Goal: Task Accomplishment & Management: Use online tool/utility

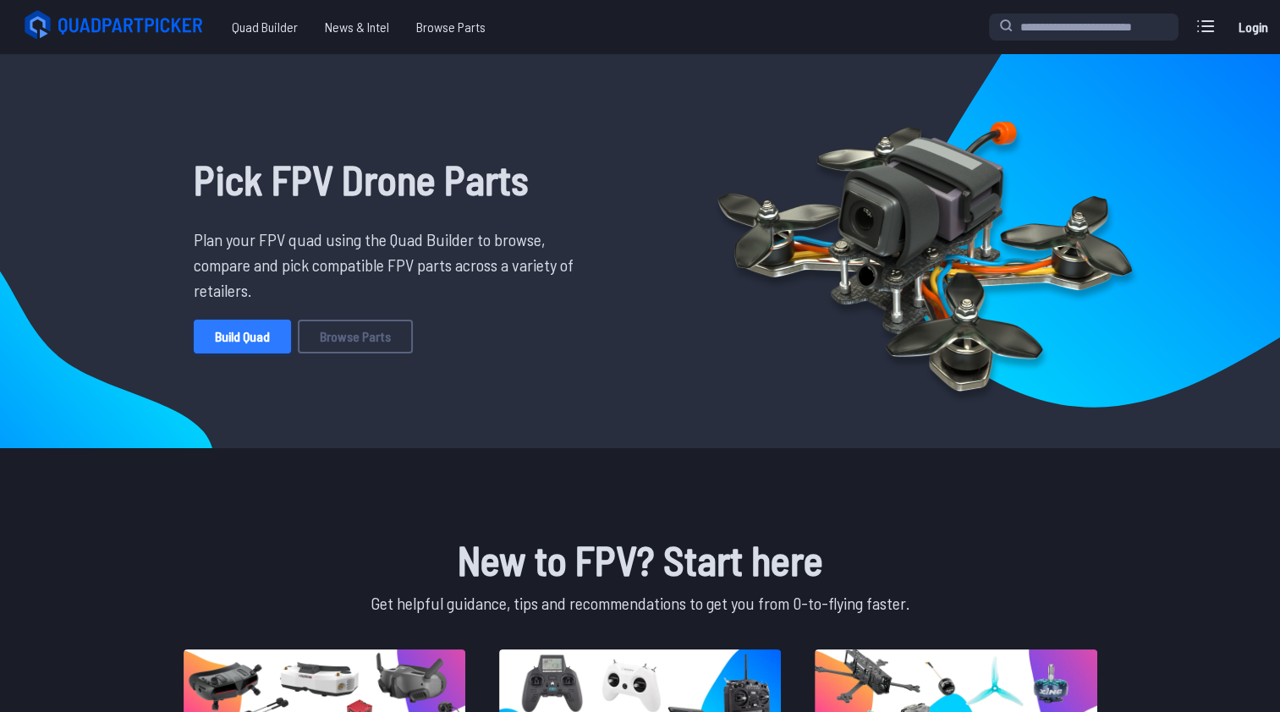
click at [247, 333] on link "Build Quad" at bounding box center [242, 337] width 97 height 34
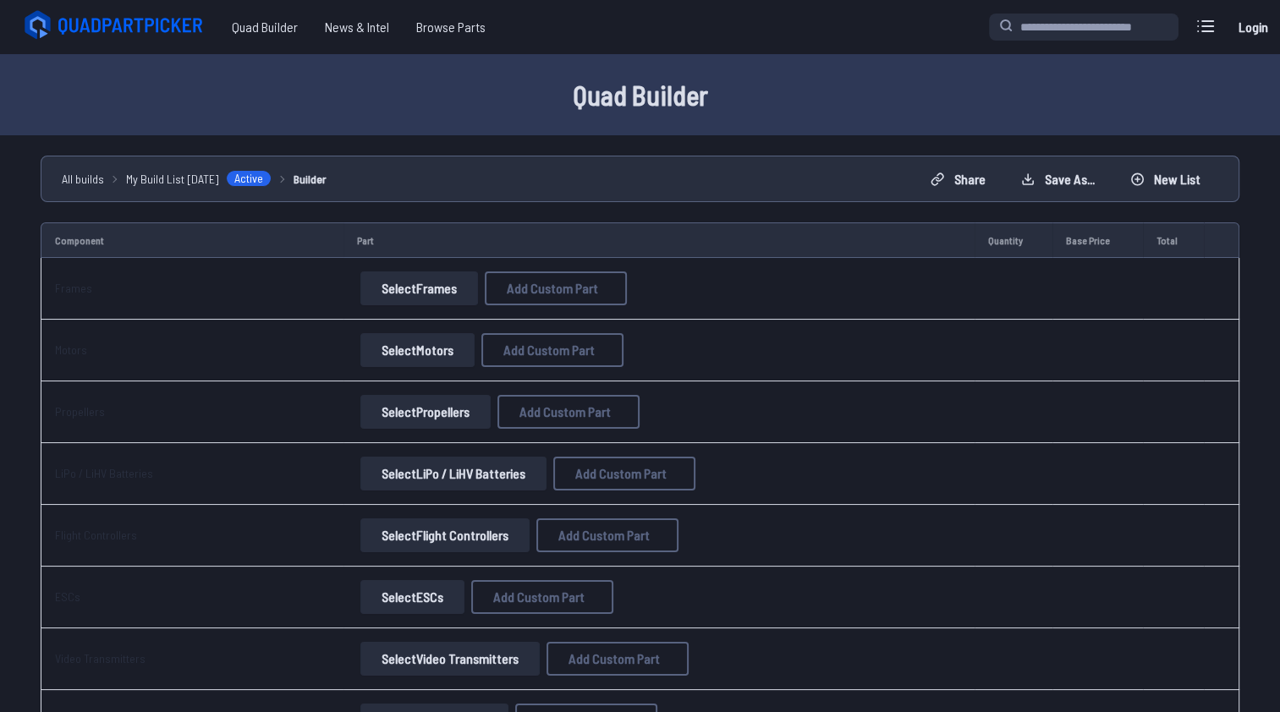
click at [408, 285] on button "Select Frames" at bounding box center [419, 289] width 118 height 34
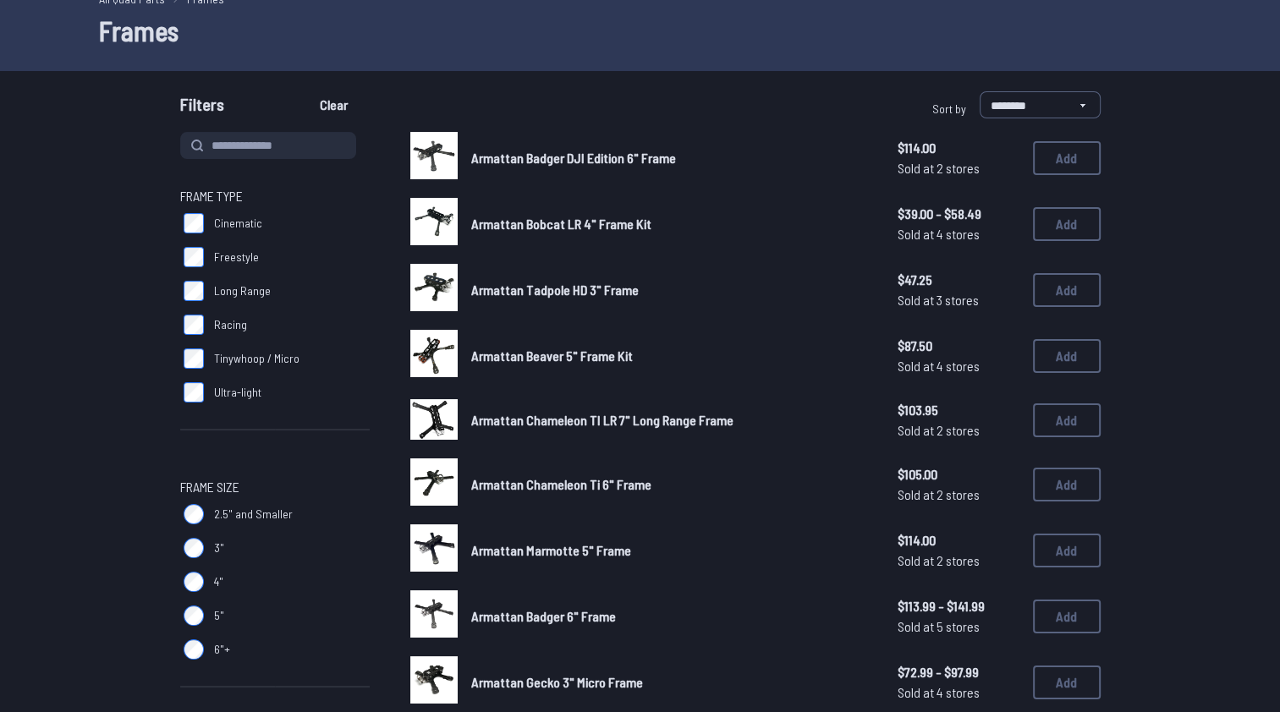
scroll to position [30, 0]
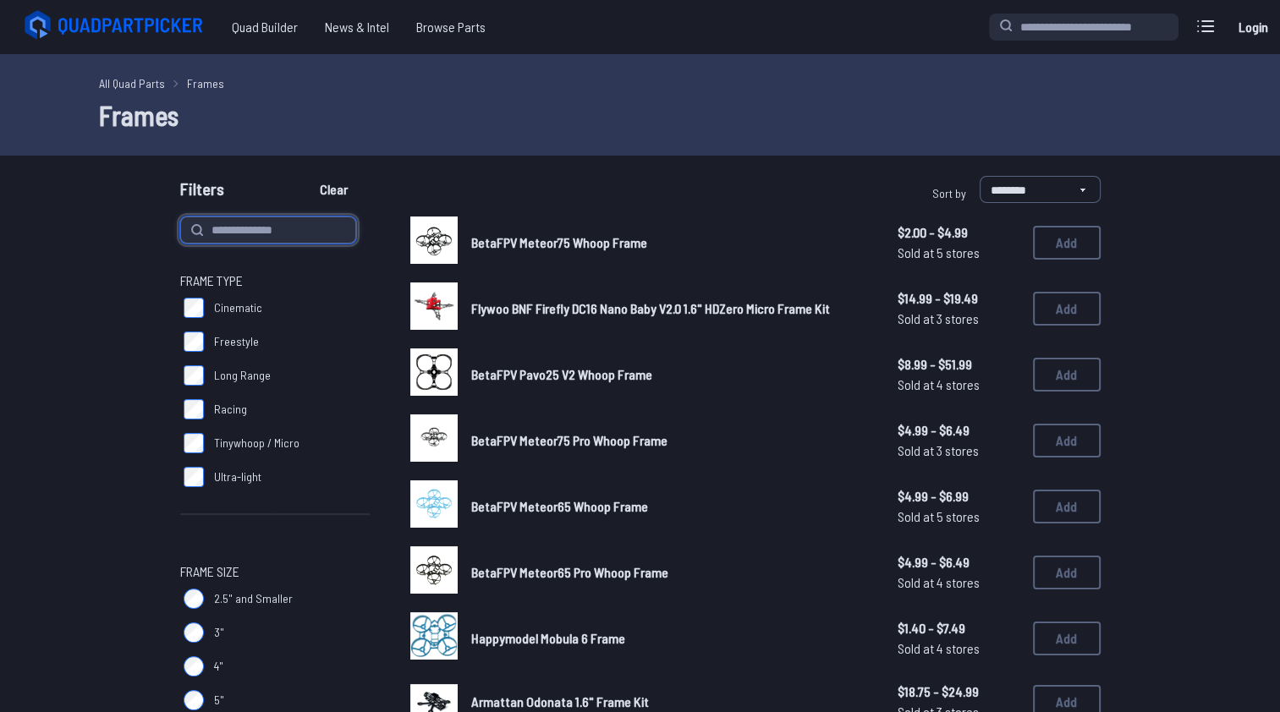
click at [287, 232] on input at bounding box center [268, 230] width 176 height 27
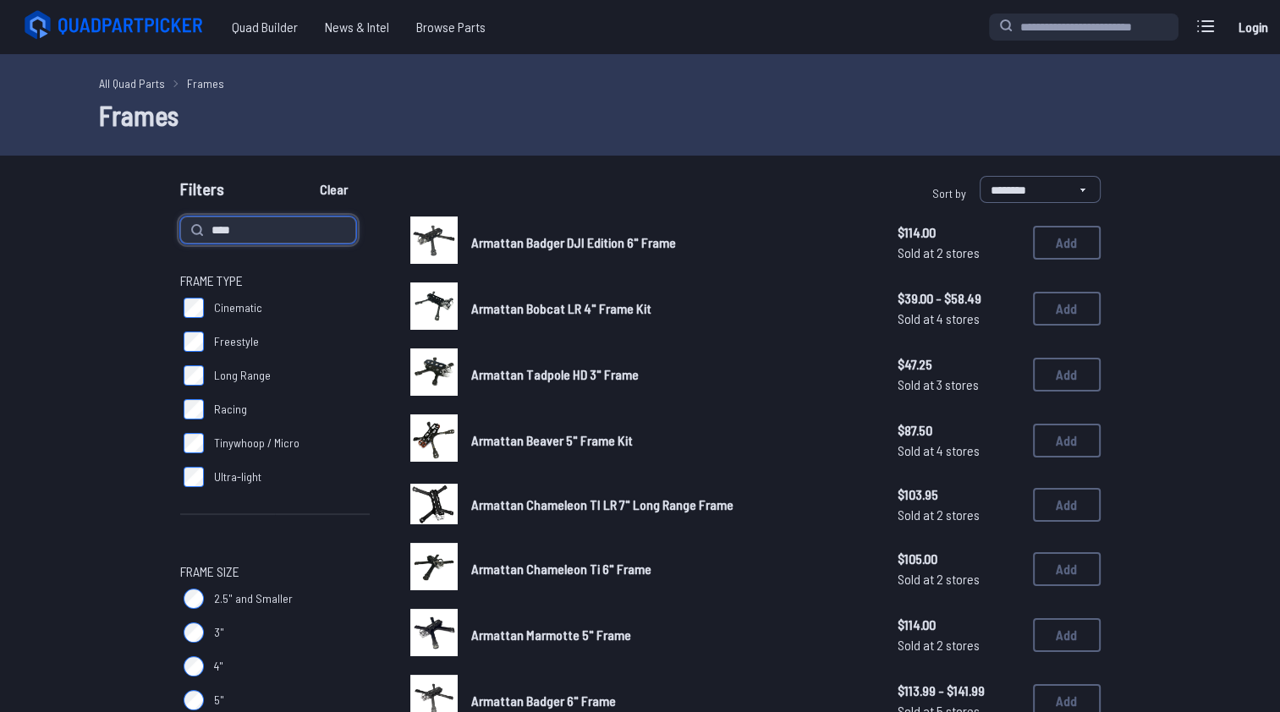
type input "****"
click at [305, 176] on button "Clear" at bounding box center [333, 189] width 57 height 27
type input "****"
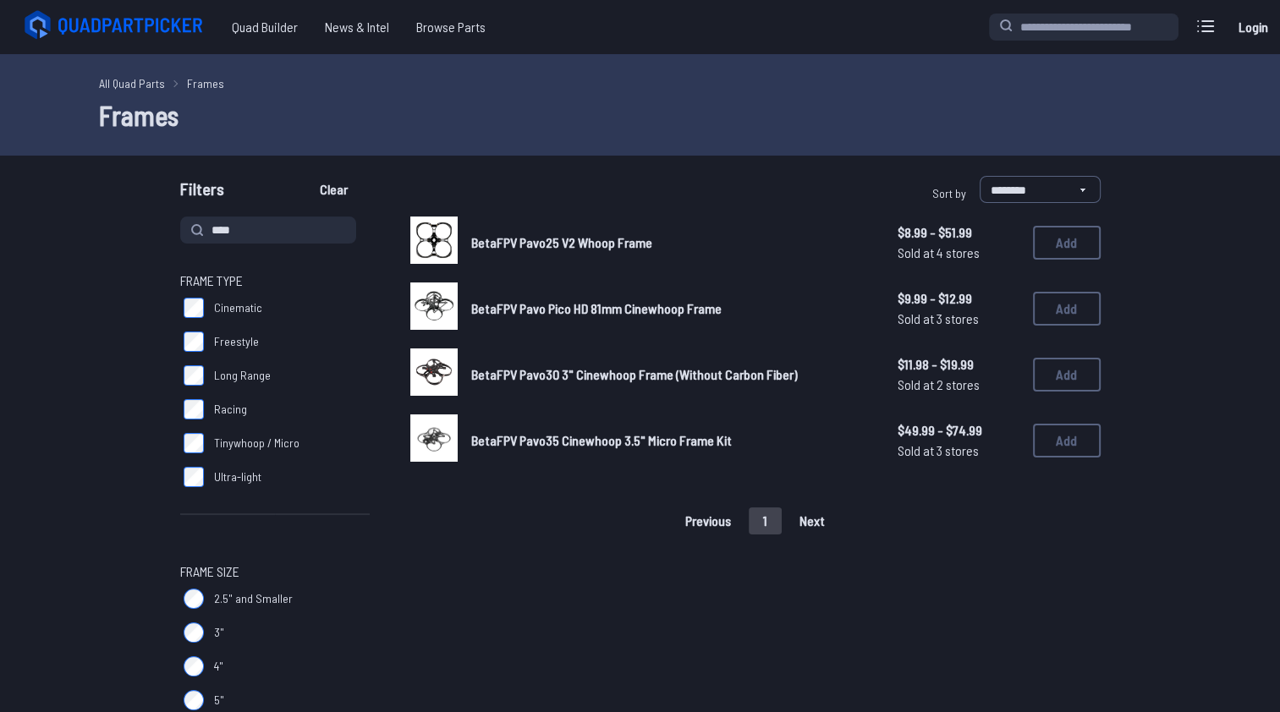
click at [506, 375] on span "BetaFPV Pavo30 3" Cinewhoop Frame (Without Carbon Fiber)" at bounding box center [634, 374] width 327 height 16
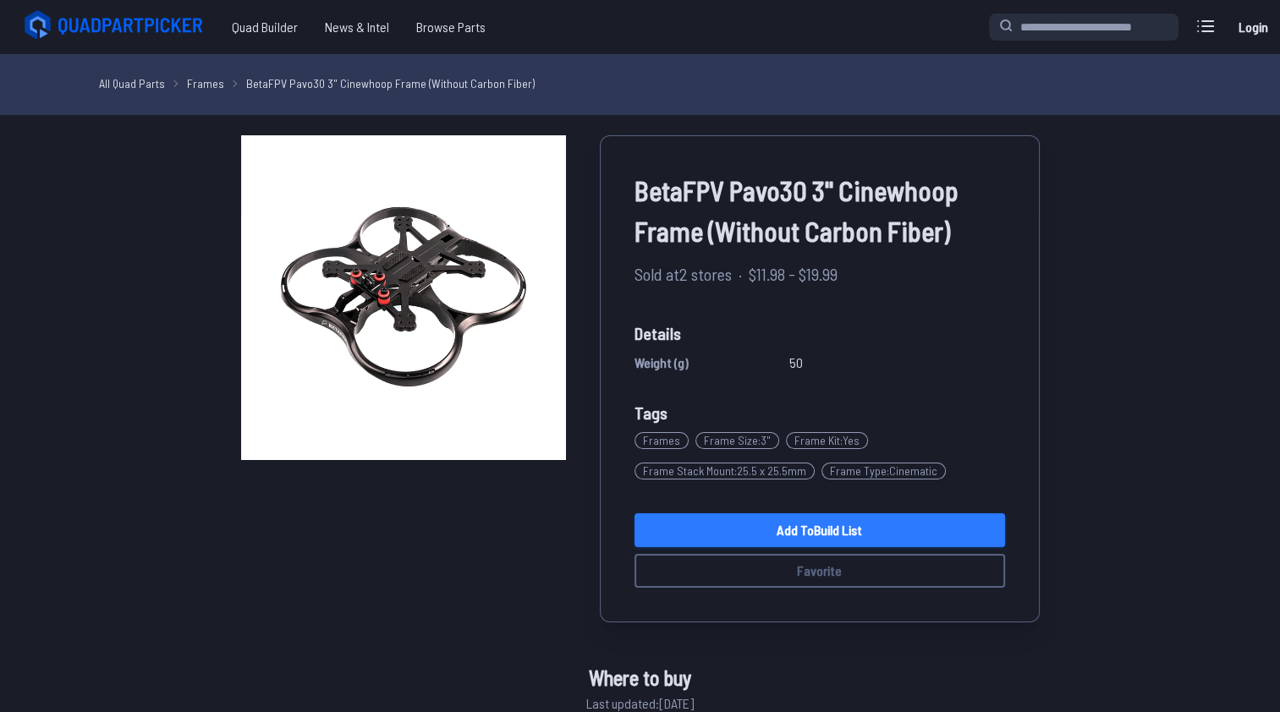
click at [806, 530] on link "Add to Build List" at bounding box center [819, 530] width 371 height 34
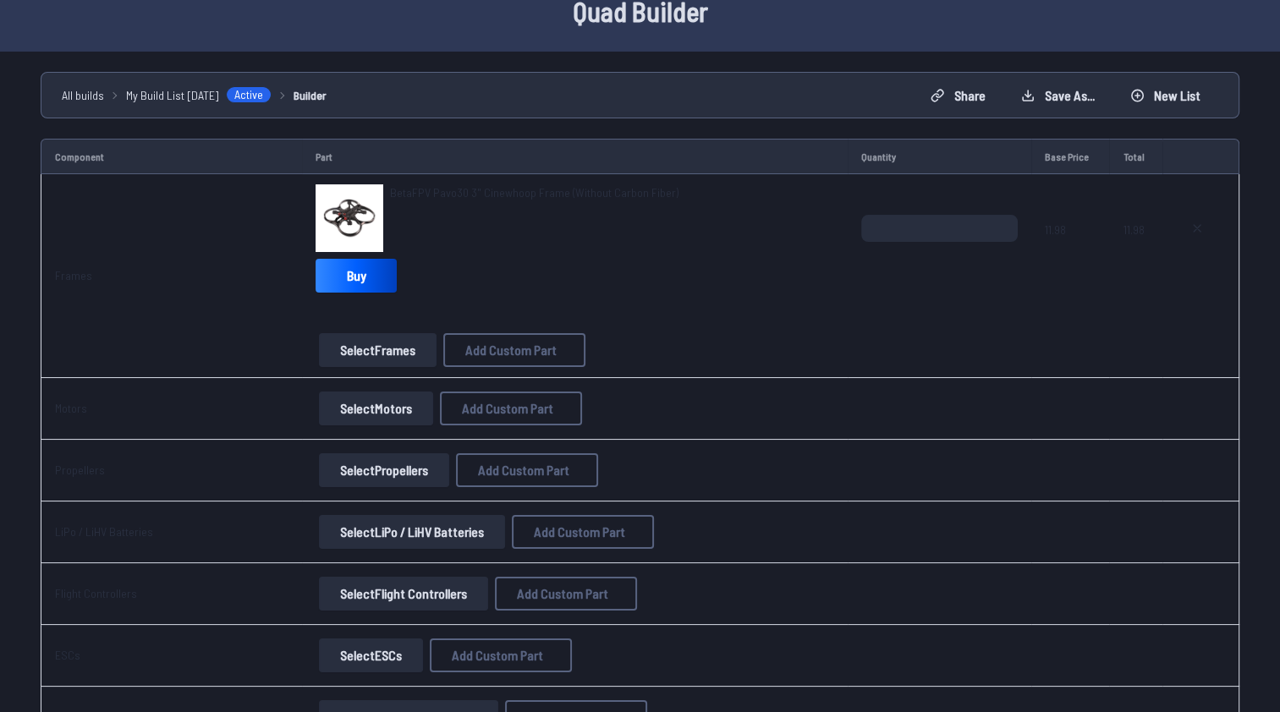
scroll to position [85, 0]
click at [384, 406] on button "Select Motors" at bounding box center [376, 408] width 114 height 34
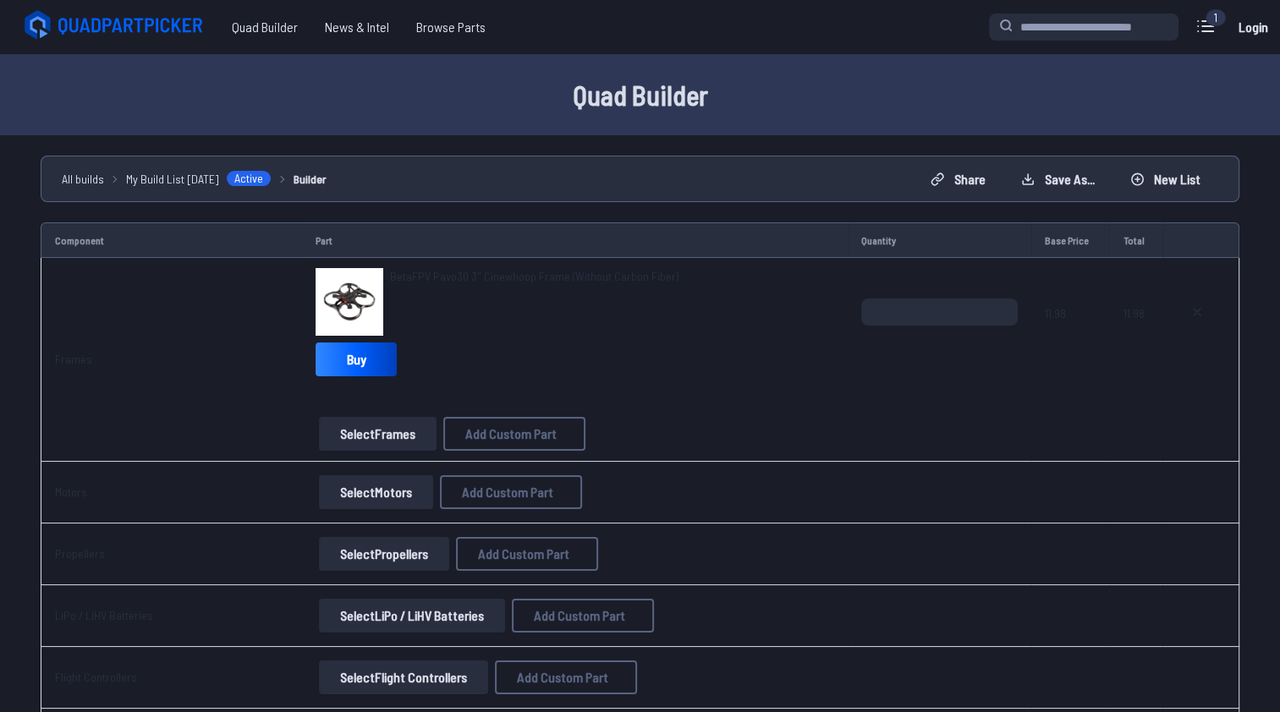
click at [364, 499] on button "Select Motors" at bounding box center [376, 492] width 114 height 34
click at [372, 489] on button "Select Motors" at bounding box center [376, 492] width 114 height 34
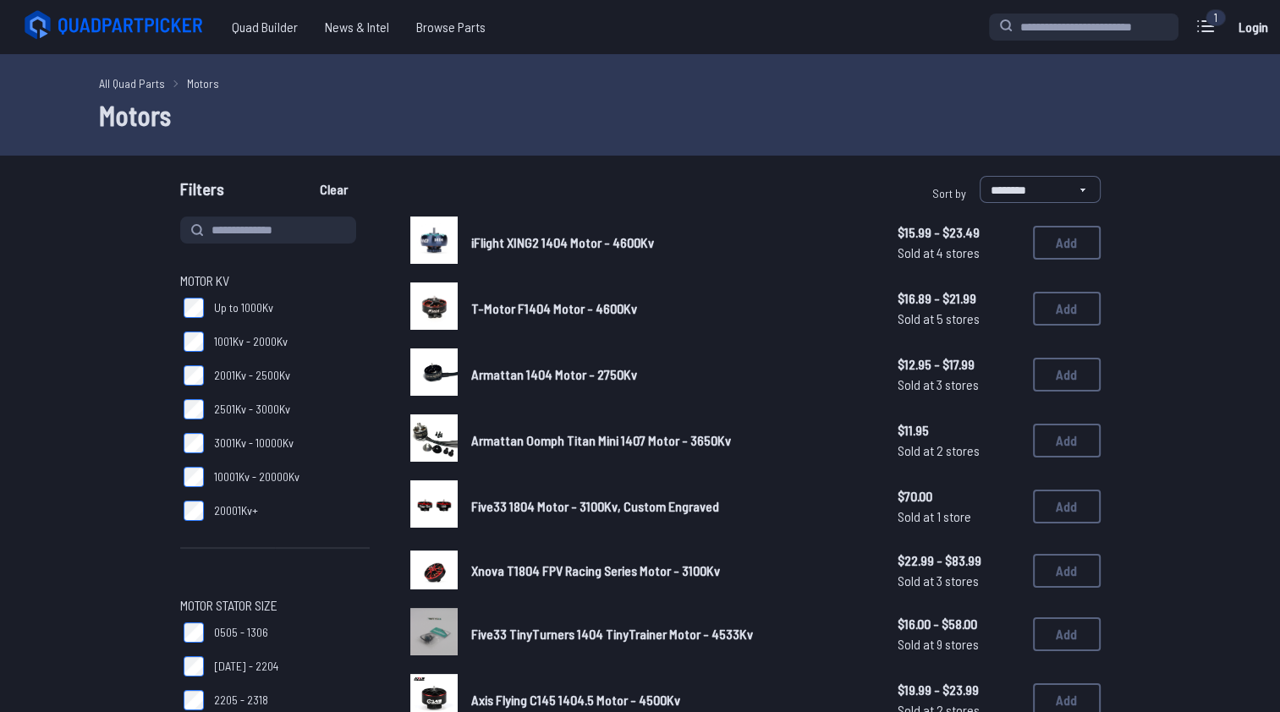
click at [296, 233] on input at bounding box center [268, 230] width 176 height 27
paste input "**********"
type input "**********"
click at [305, 176] on button "Clear" at bounding box center [333, 189] width 57 height 27
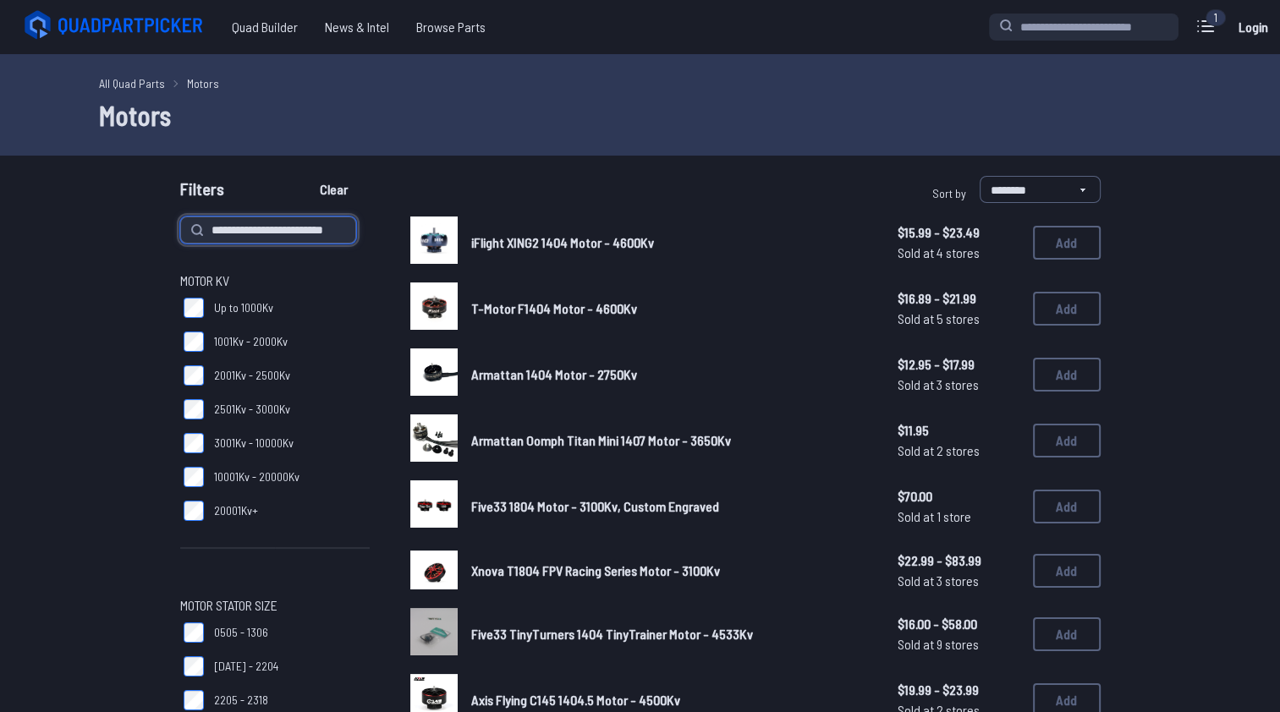
type input "**********"
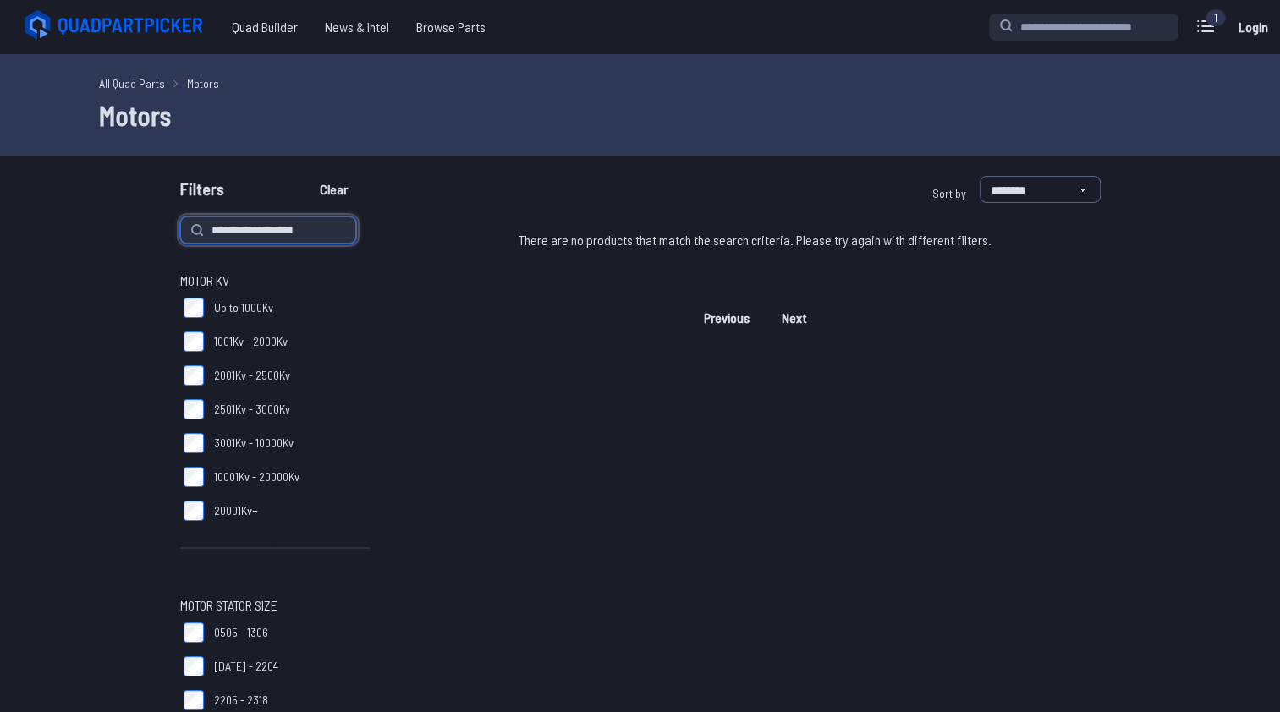
type input "**********"
click at [305, 176] on button "Clear" at bounding box center [333, 189] width 57 height 27
type input "**********"
click at [305, 176] on button "Clear" at bounding box center [333, 189] width 57 height 27
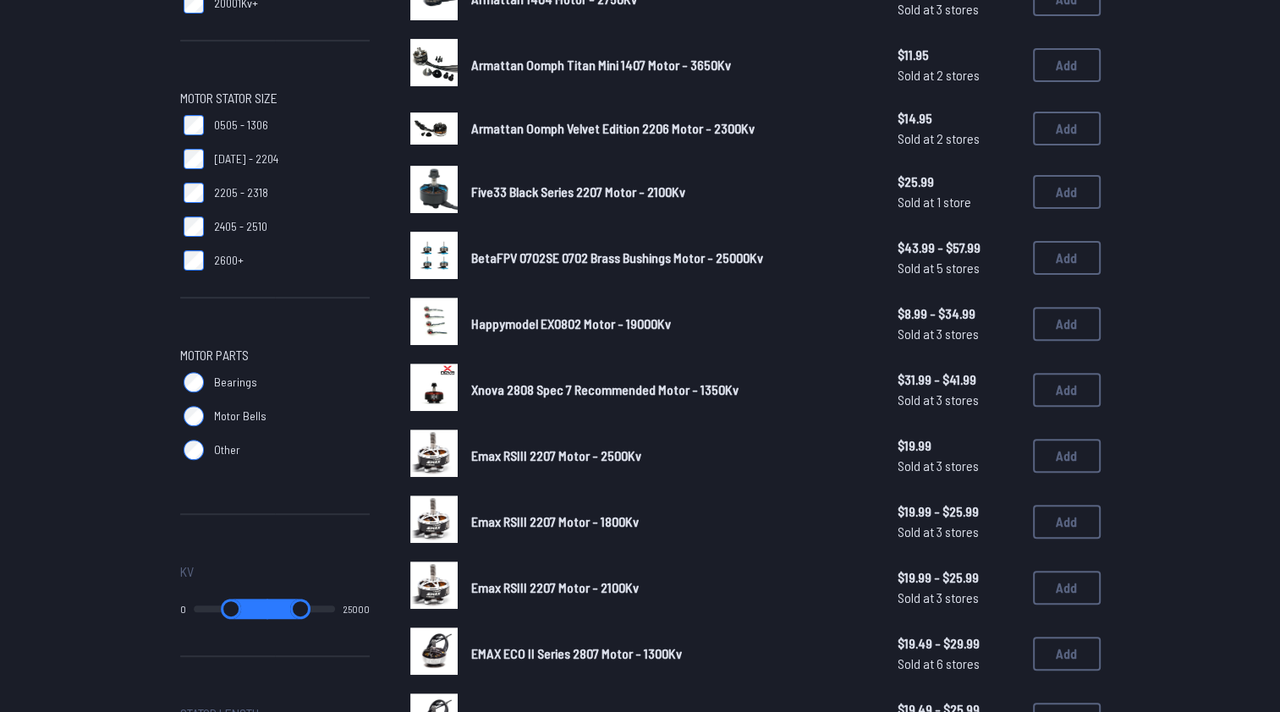
scroll to position [85, 0]
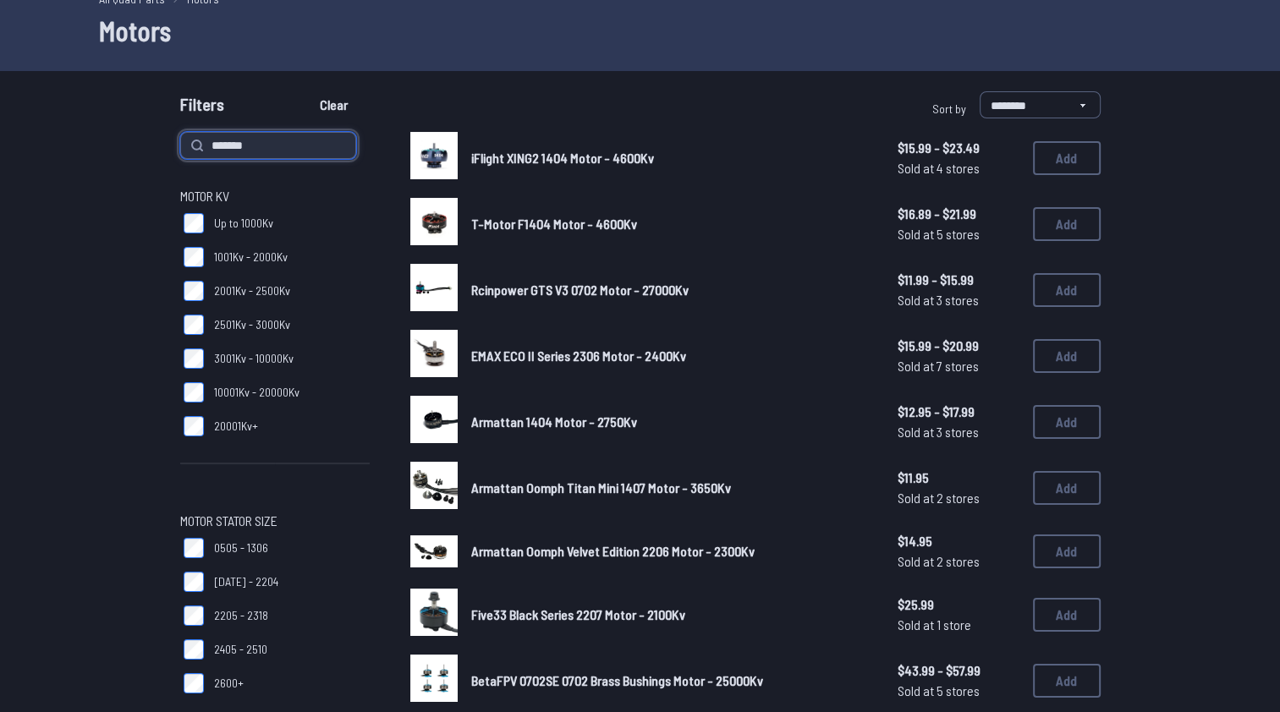
type input "*******"
click at [305, 91] on button "Clear" at bounding box center [333, 104] width 57 height 27
type input "*******"
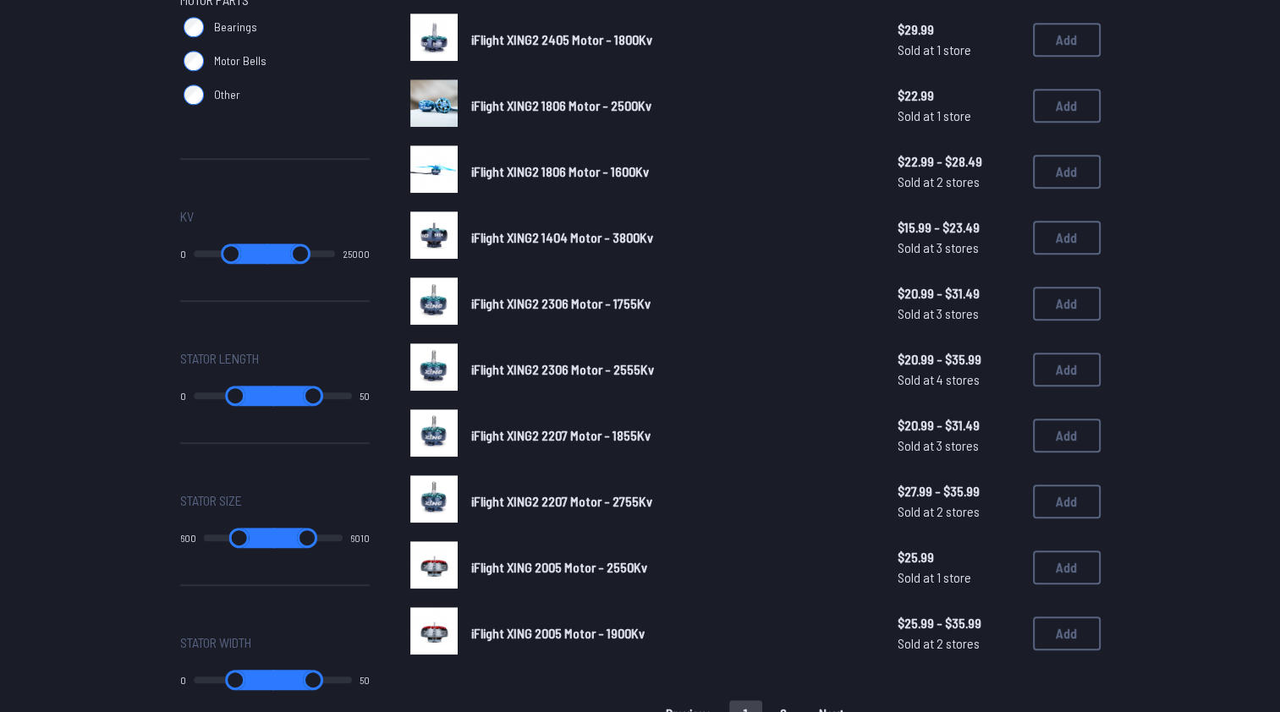
scroll to position [931, 0]
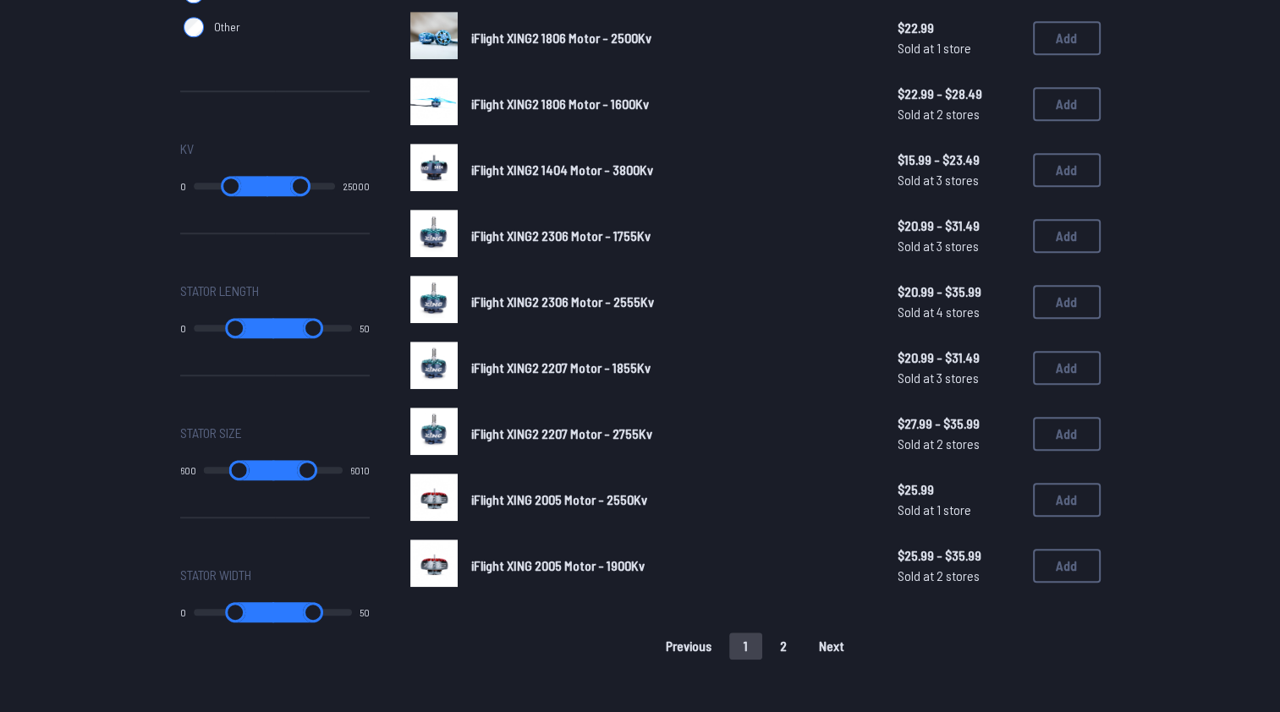
click at [785, 645] on button "2" at bounding box center [784, 646] width 36 height 27
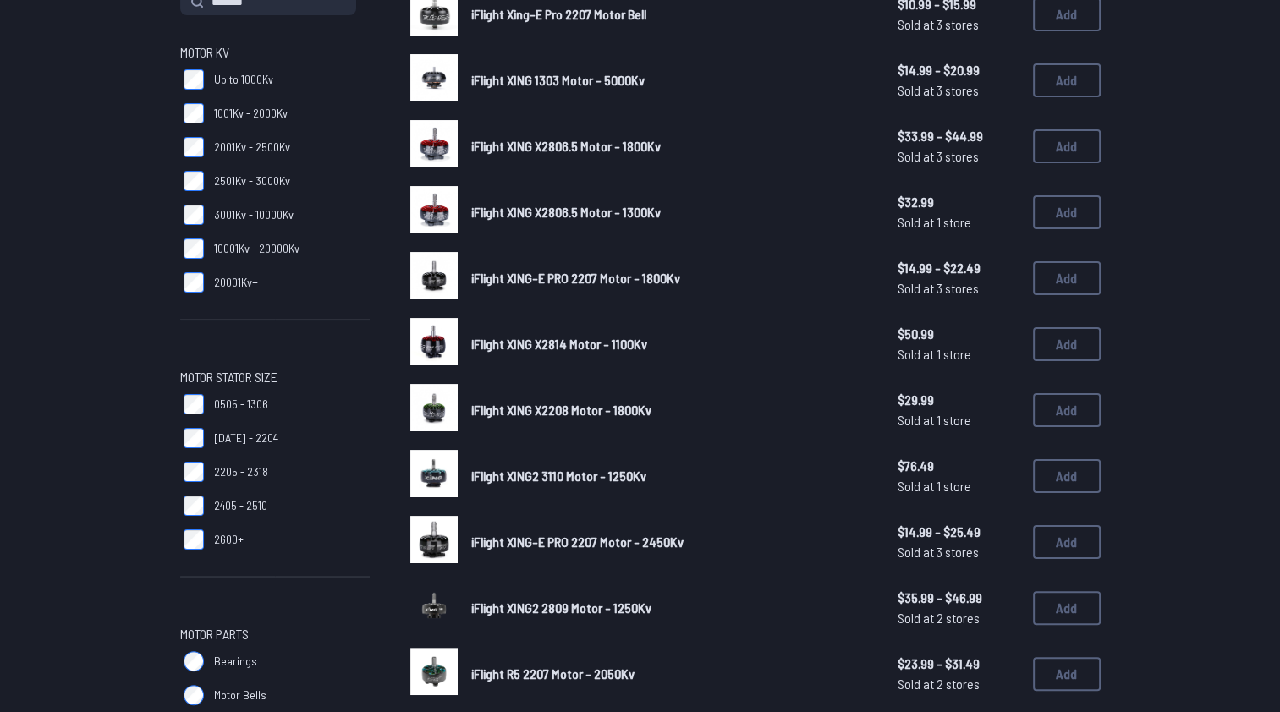
scroll to position [592, 0]
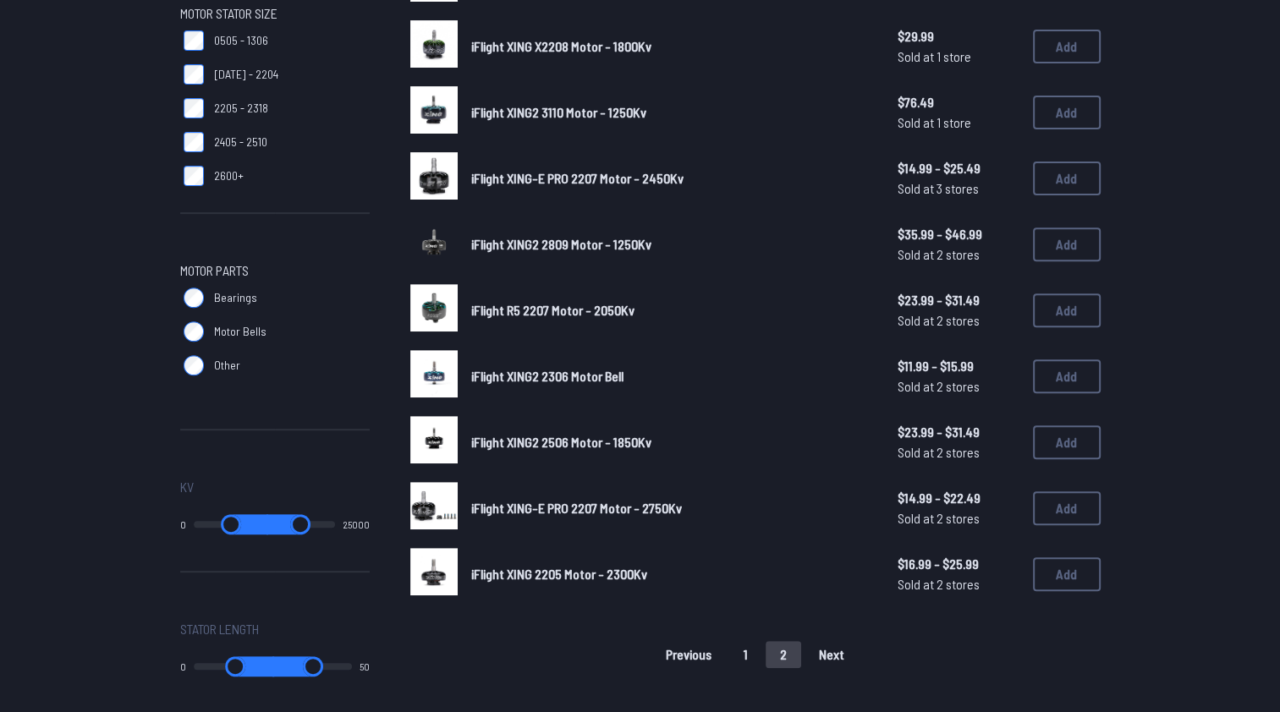
click at [749, 647] on button "1" at bounding box center [745, 654] width 33 height 27
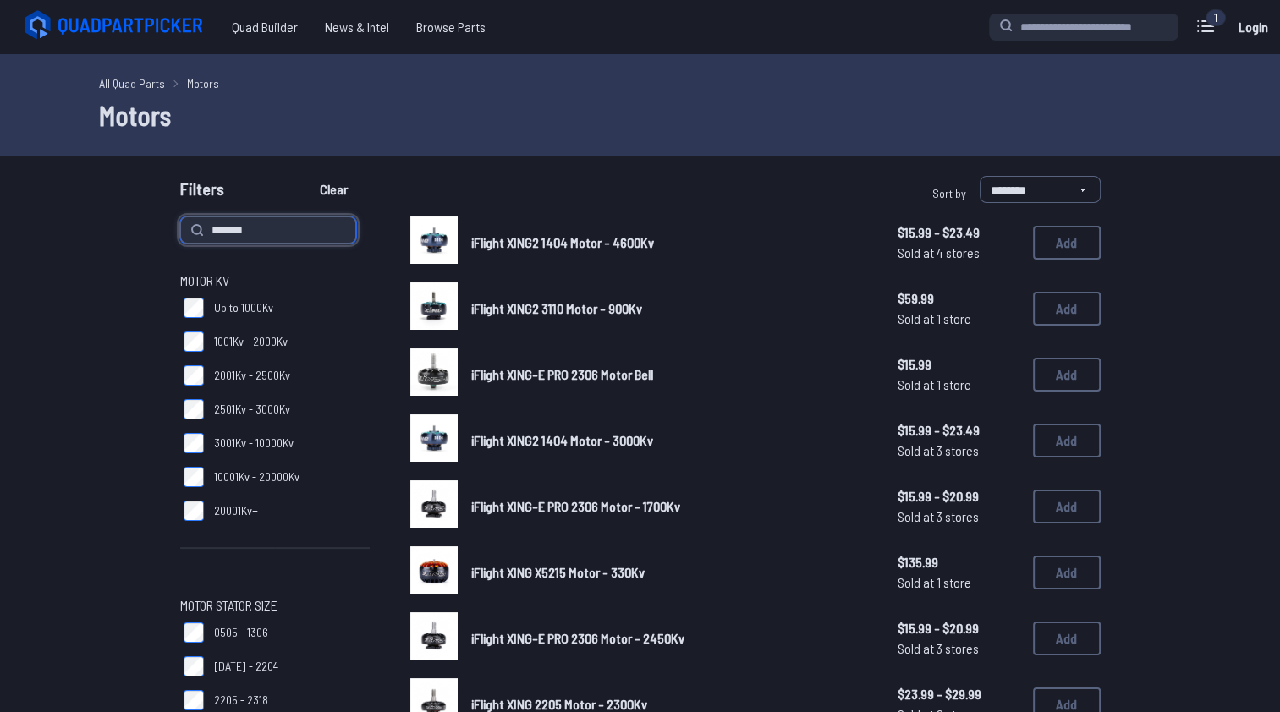
click at [271, 228] on input "*******" at bounding box center [268, 230] width 176 height 27
type input "**********"
click at [305, 176] on button "Clear" at bounding box center [333, 189] width 57 height 27
type input "**********"
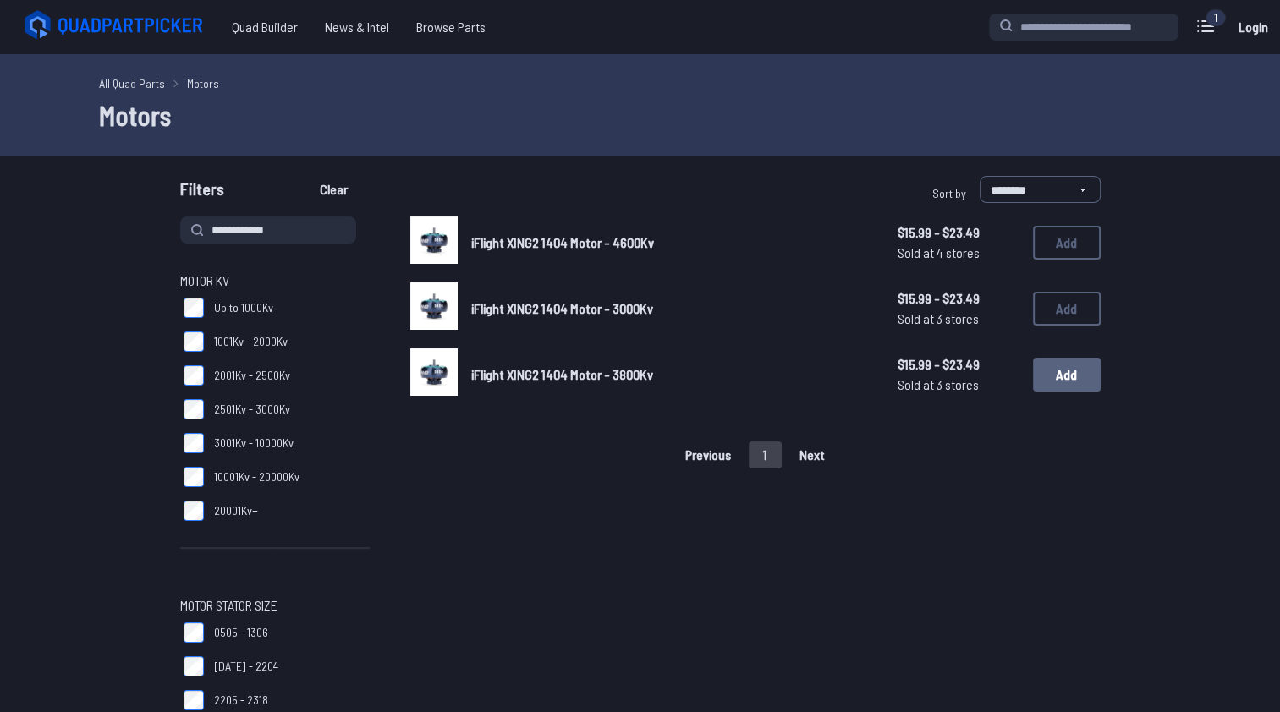
click at [1057, 376] on button "Add" at bounding box center [1067, 375] width 68 height 34
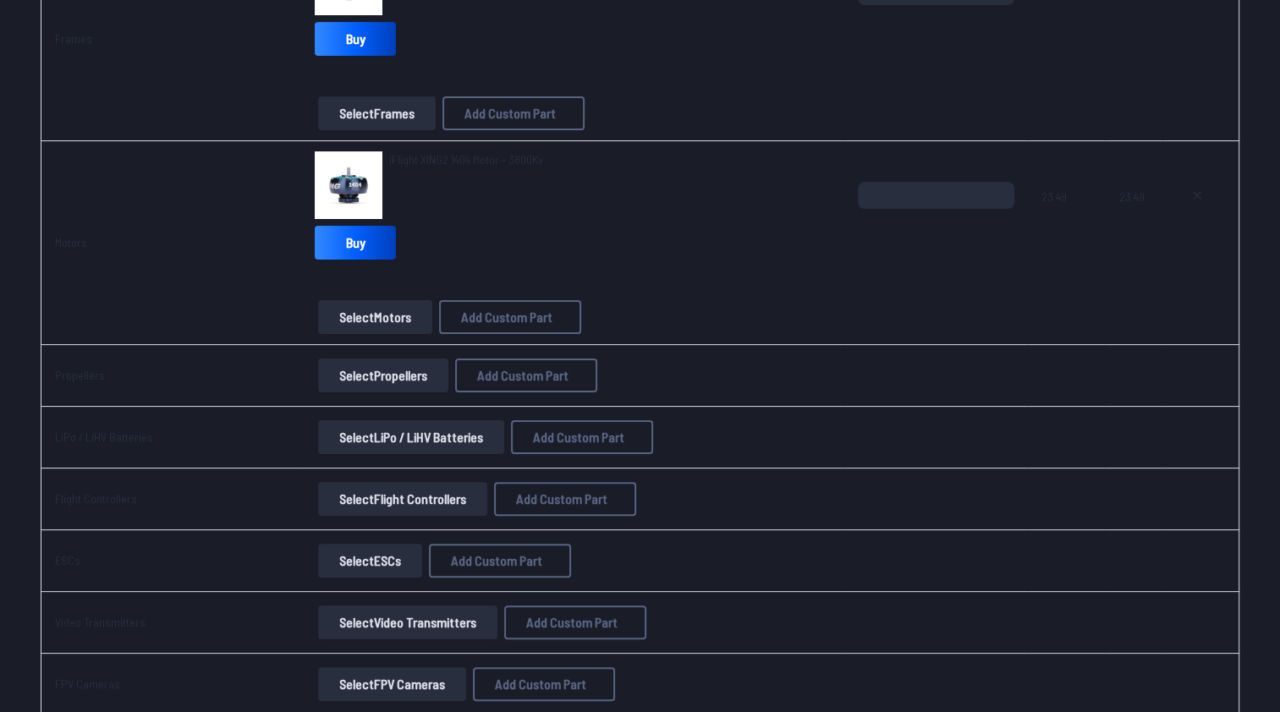
scroll to position [338, 0]
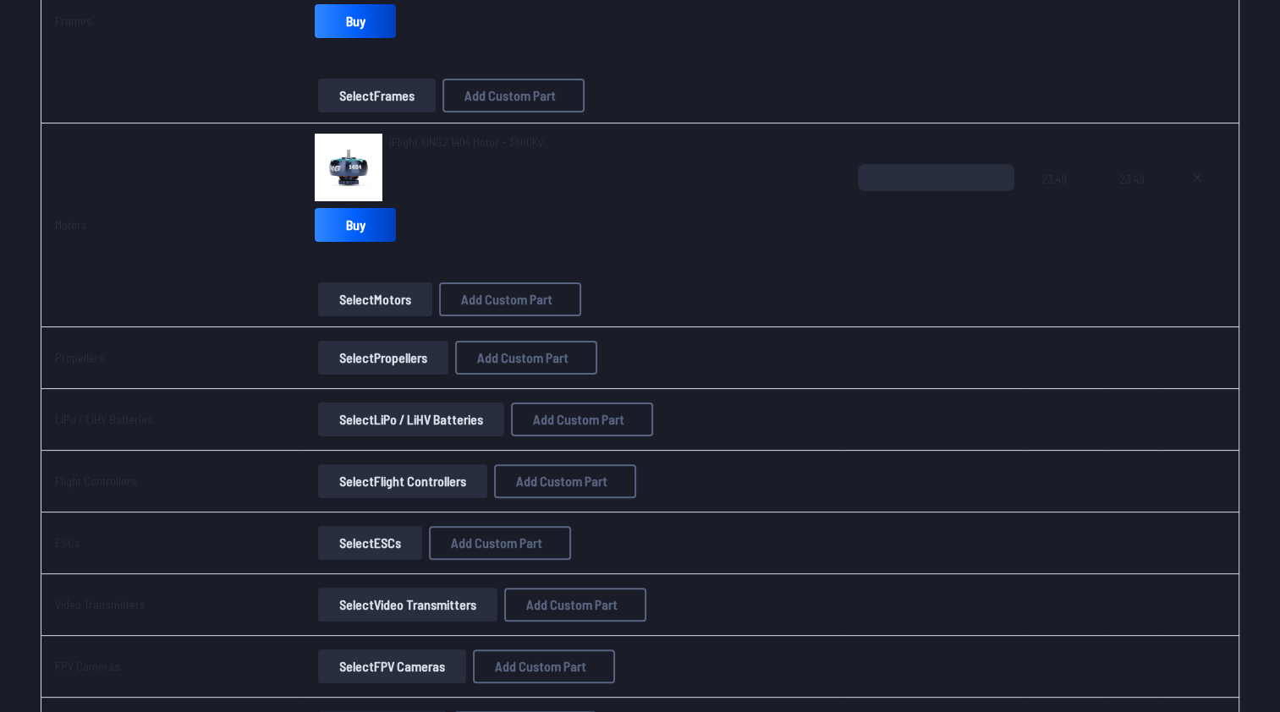
click at [395, 353] on button "Select Propellers" at bounding box center [383, 358] width 130 height 34
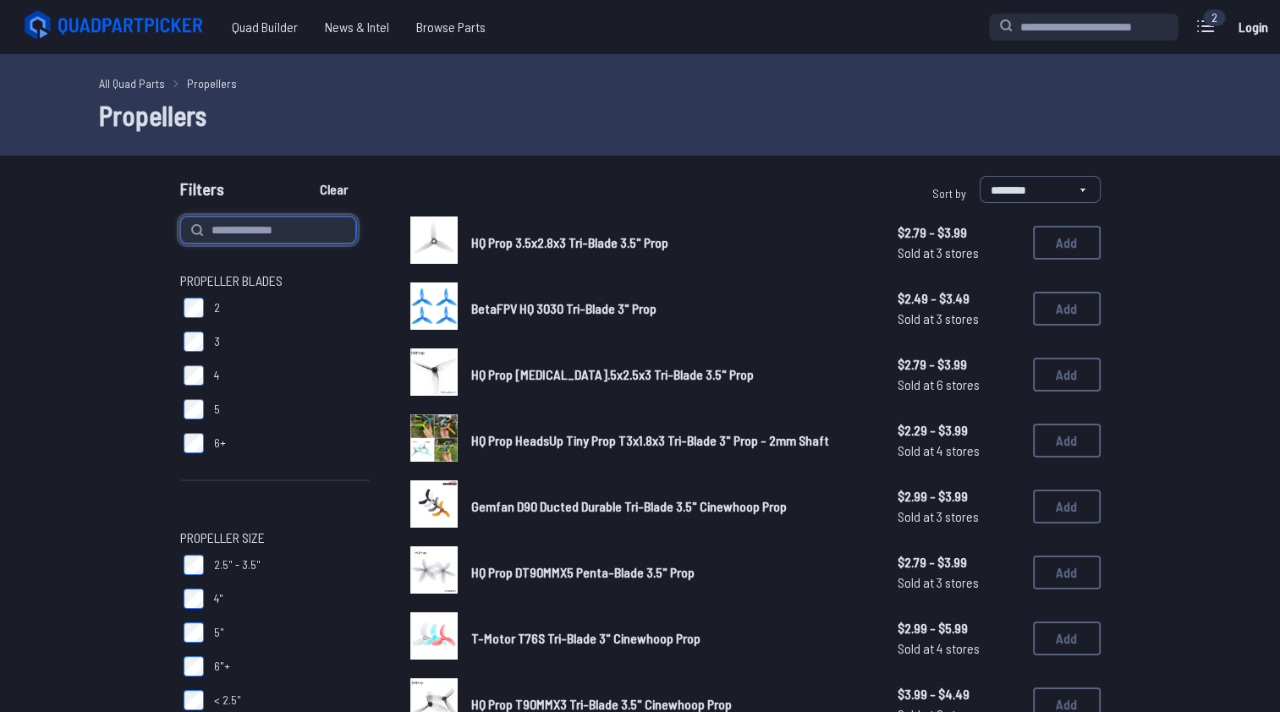
click at [270, 225] on input at bounding box center [268, 230] width 176 height 27
type input "******"
click at [305, 176] on button "Clear" at bounding box center [333, 189] width 57 height 27
type input "******"
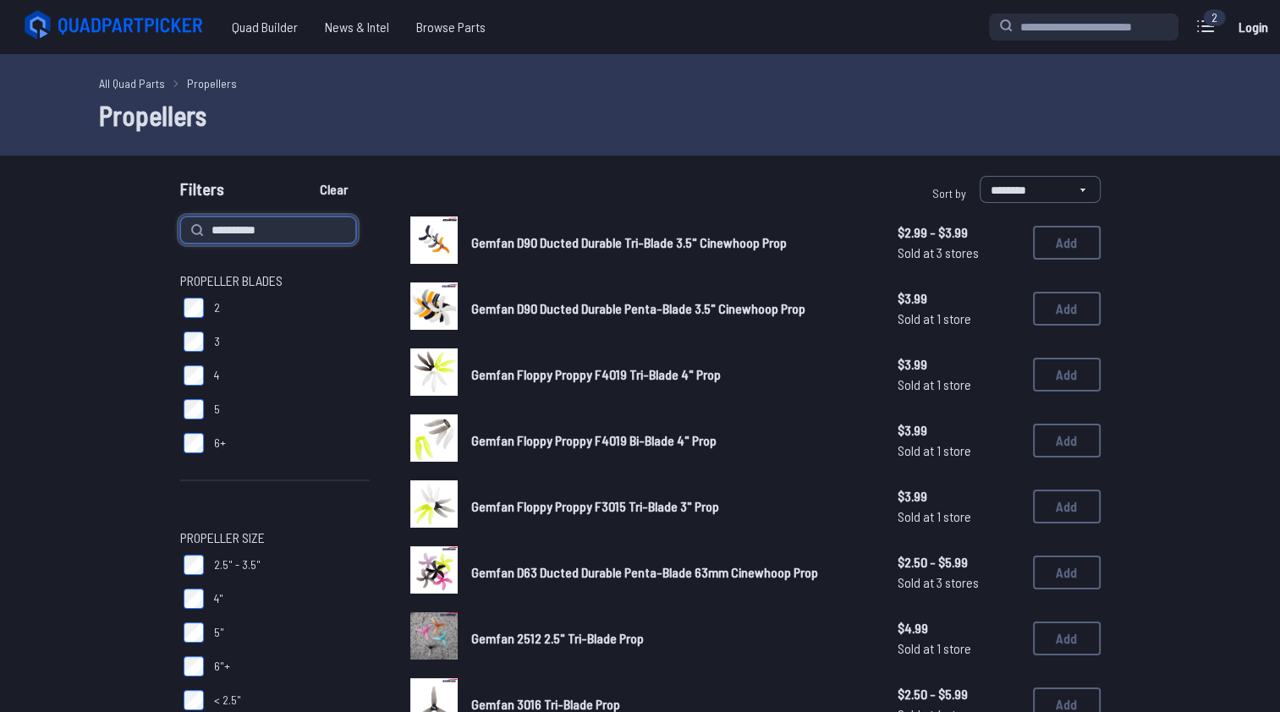
type input "**********"
click at [305, 176] on button "Clear" at bounding box center [333, 189] width 57 height 27
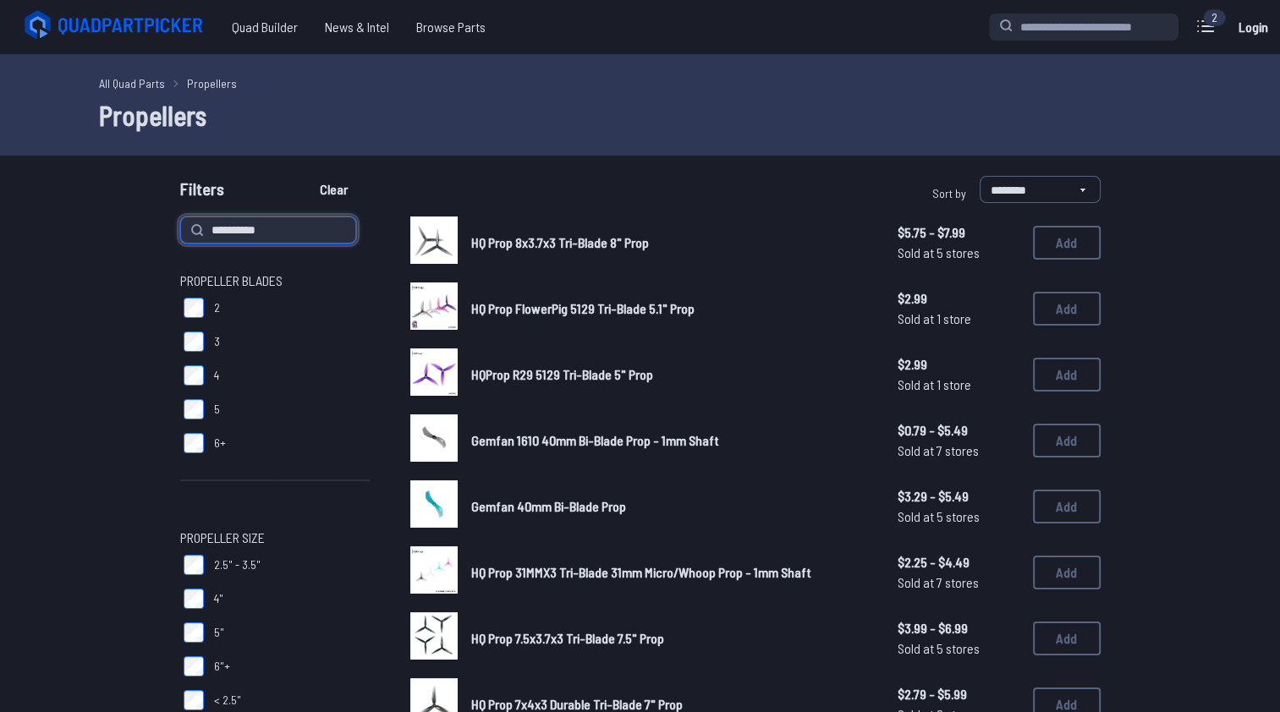
type input "**********"
click at [305, 176] on button "Clear" at bounding box center [333, 189] width 57 height 27
type input "**********"
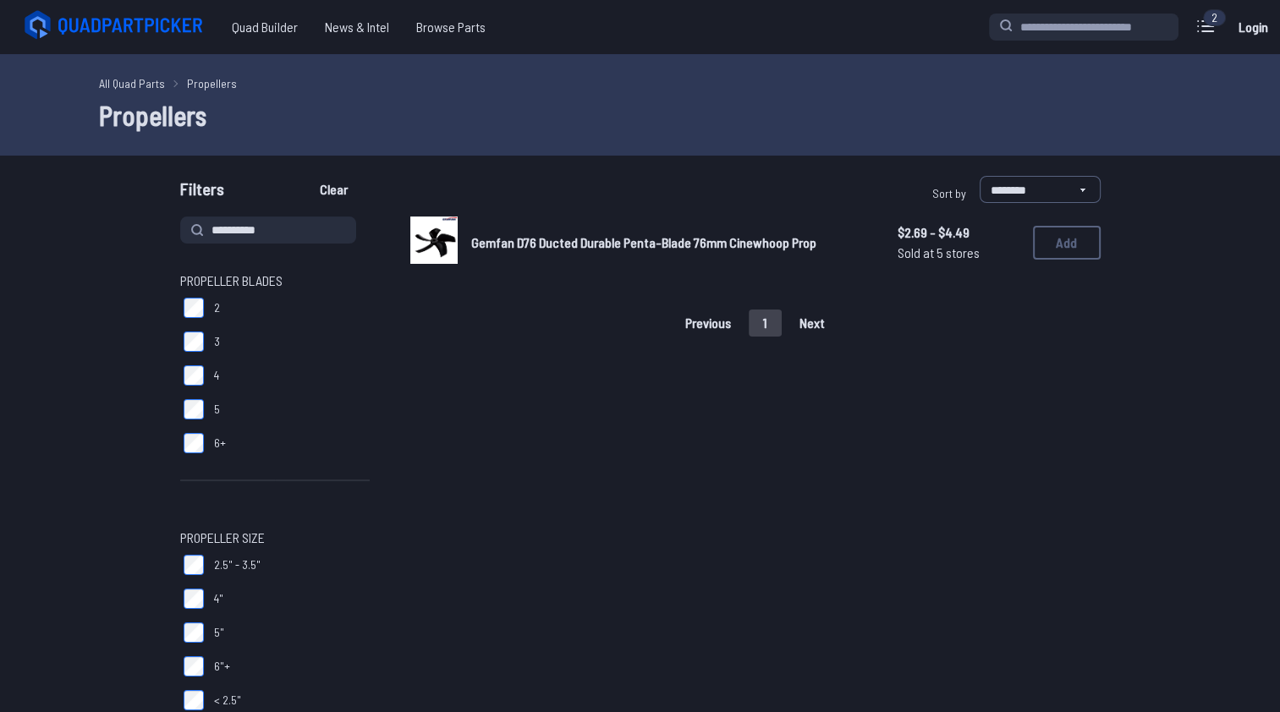
click at [669, 235] on span "Gemfan D76 Ducted Durable Penta-Blade 76mm Cinewhoop Prop" at bounding box center [643, 242] width 345 height 16
click at [442, 228] on img at bounding box center [433, 240] width 47 height 47
drag, startPoint x: 672, startPoint y: 242, endPoint x: 1019, endPoint y: 239, distance: 346.8
click at [673, 242] on span "Gemfan D76 Ducted Durable Penta-Blade 76mm Cinewhoop Prop" at bounding box center [643, 242] width 345 height 16
click at [1058, 245] on button "Add" at bounding box center [1067, 243] width 68 height 34
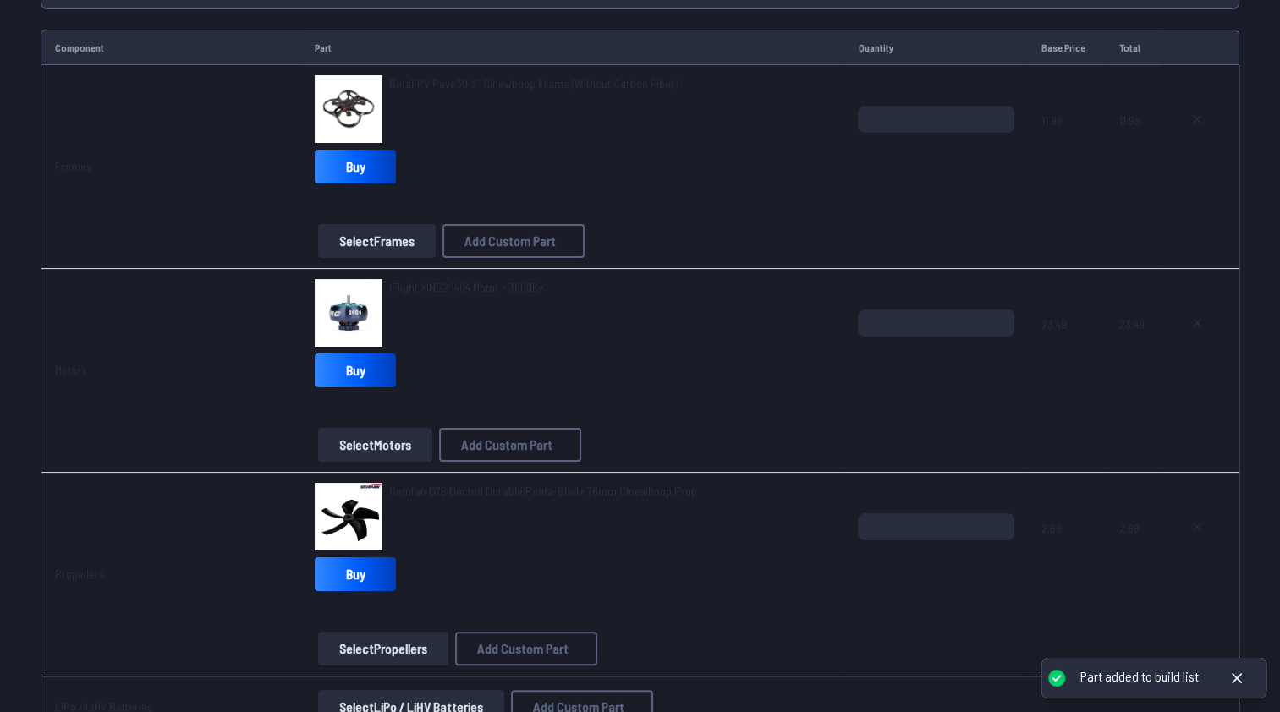
scroll to position [508, 0]
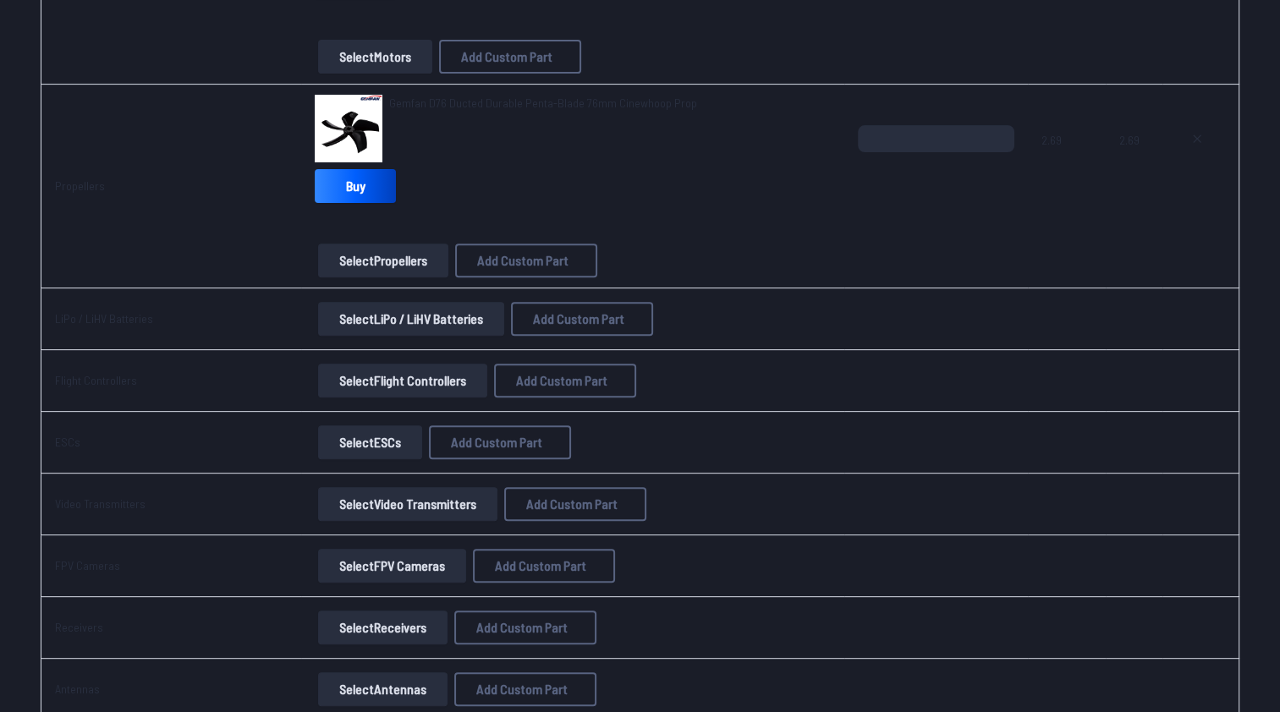
scroll to position [677, 0]
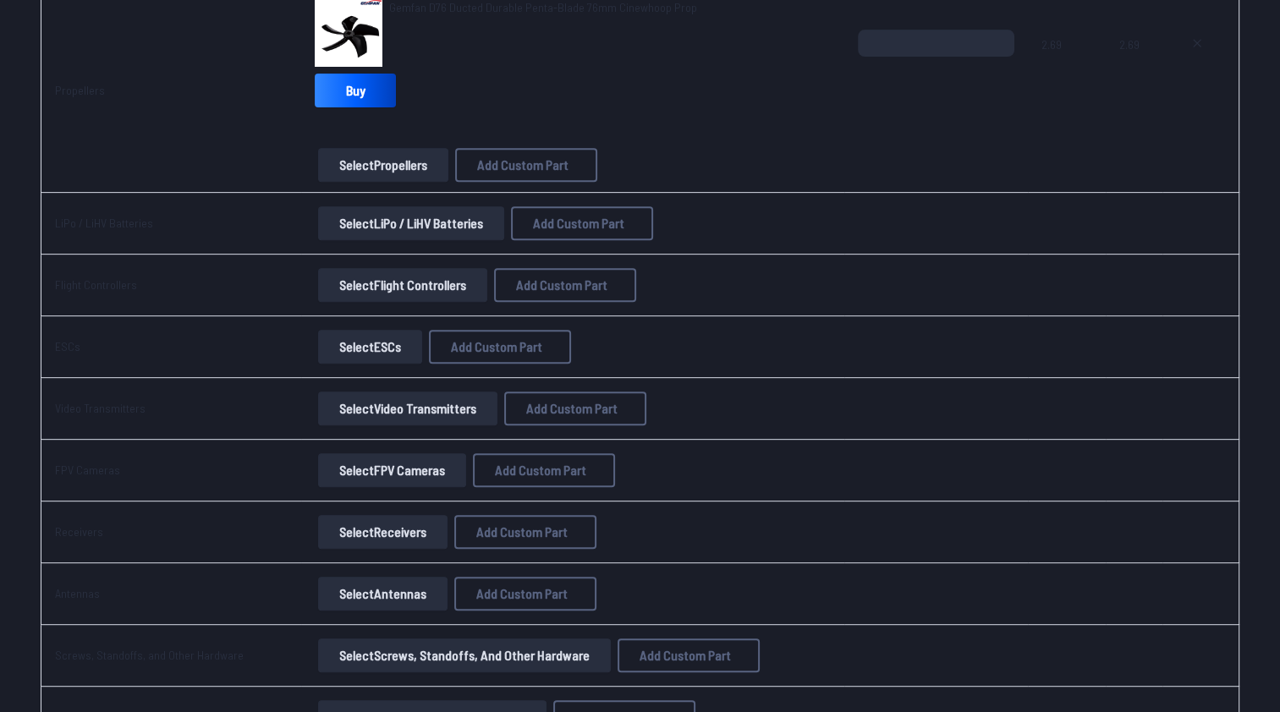
click at [455, 224] on button "Select LiPo / LiHV Batteries" at bounding box center [411, 223] width 186 height 34
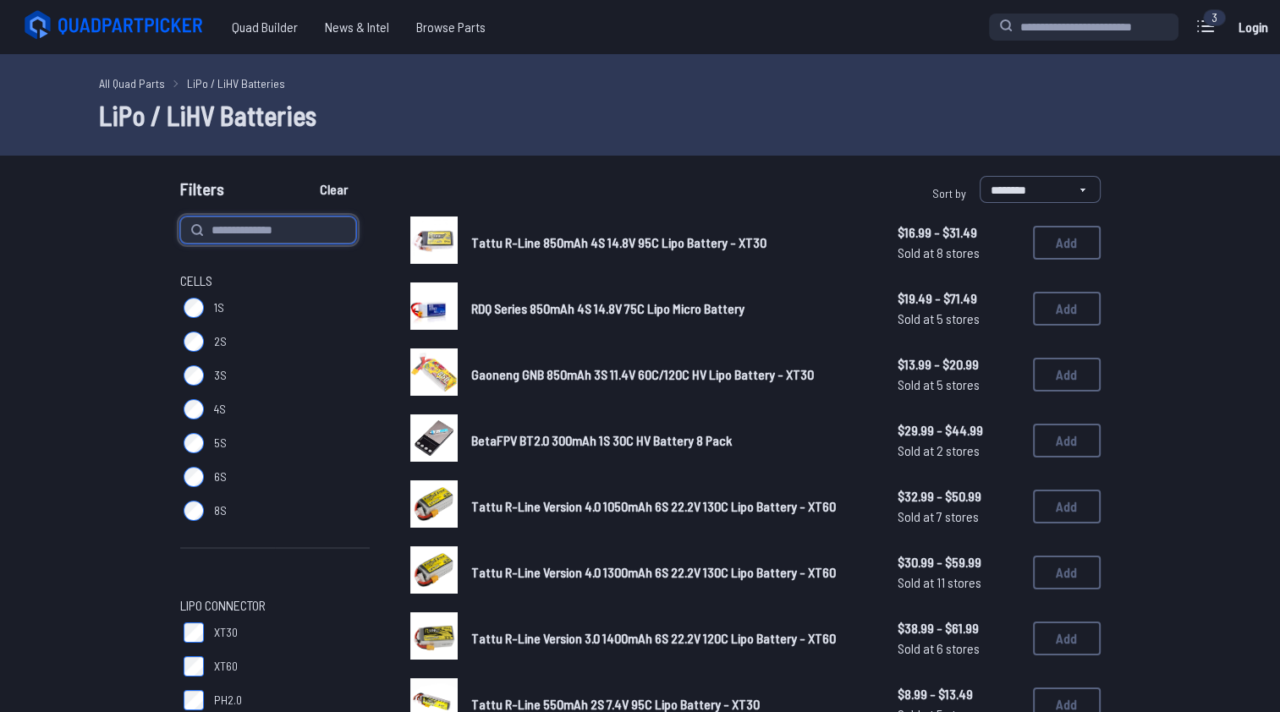
click at [249, 224] on input at bounding box center [268, 230] width 176 height 27
paste input "**********"
type input "**********"
click at [305, 176] on button "Clear" at bounding box center [333, 189] width 57 height 27
type input "**********"
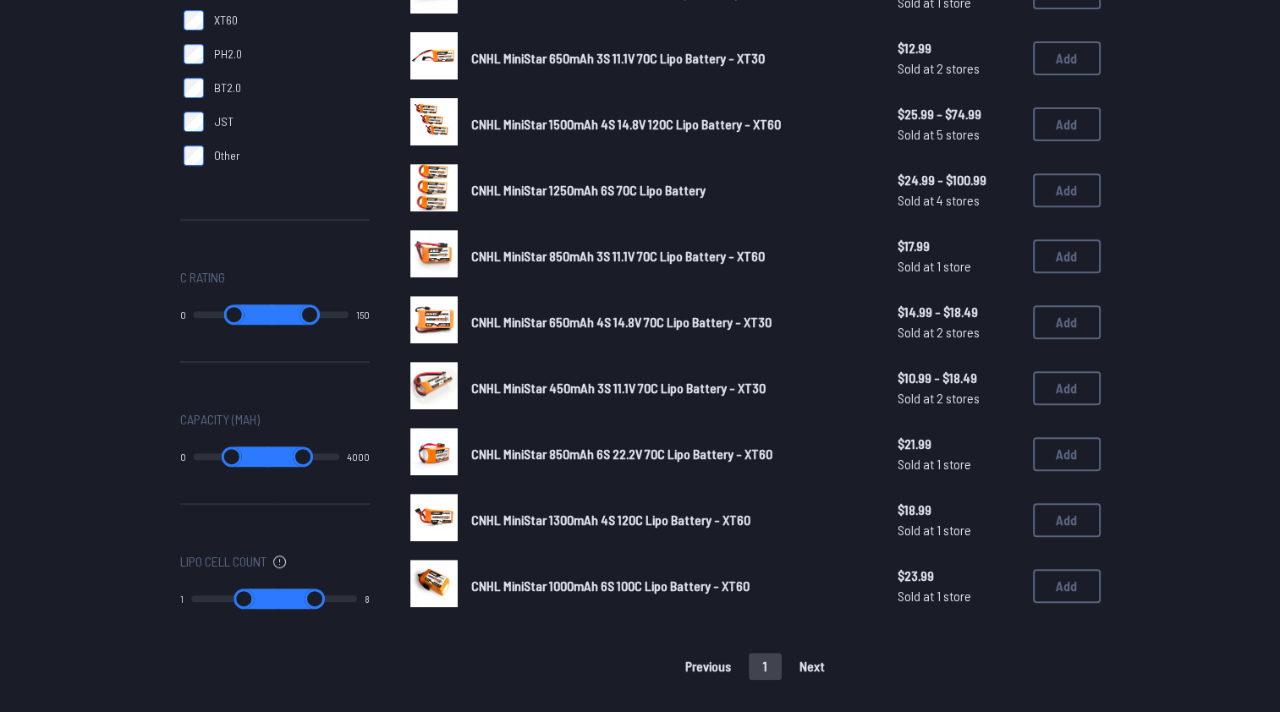
scroll to position [677, 0]
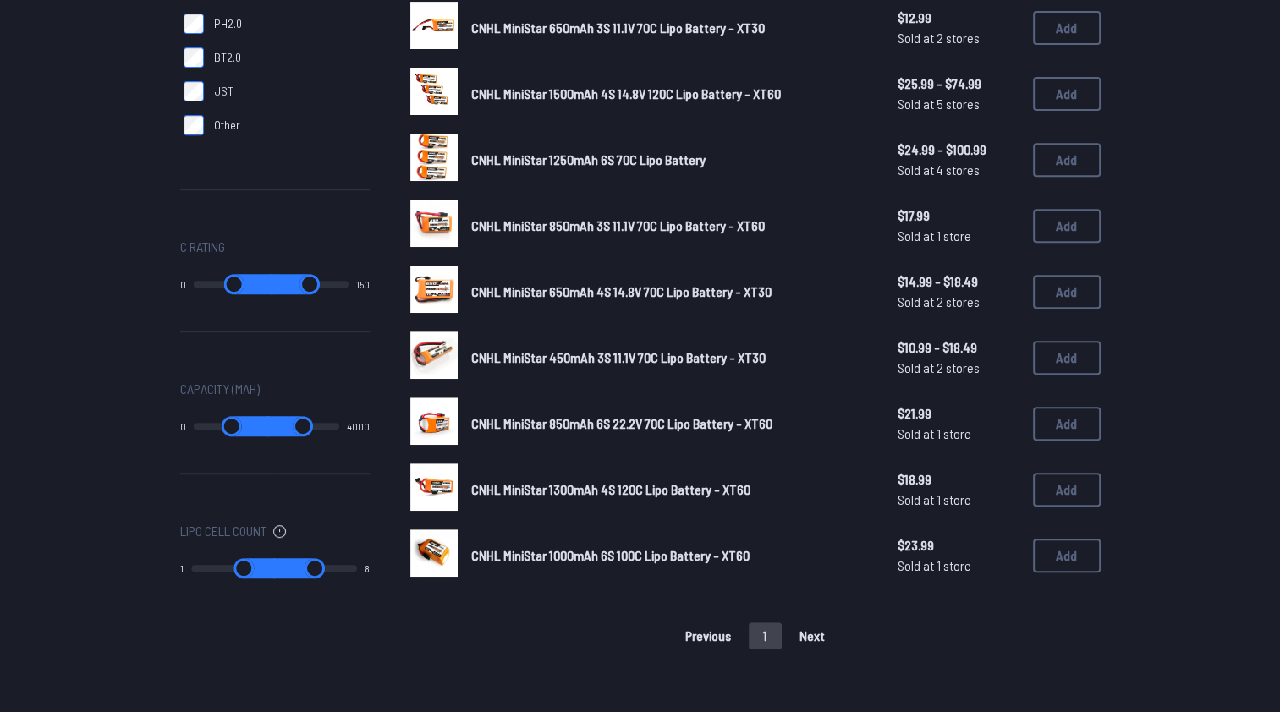
click at [810, 631] on div "Previous 1 Next" at bounding box center [755, 636] width 690 height 27
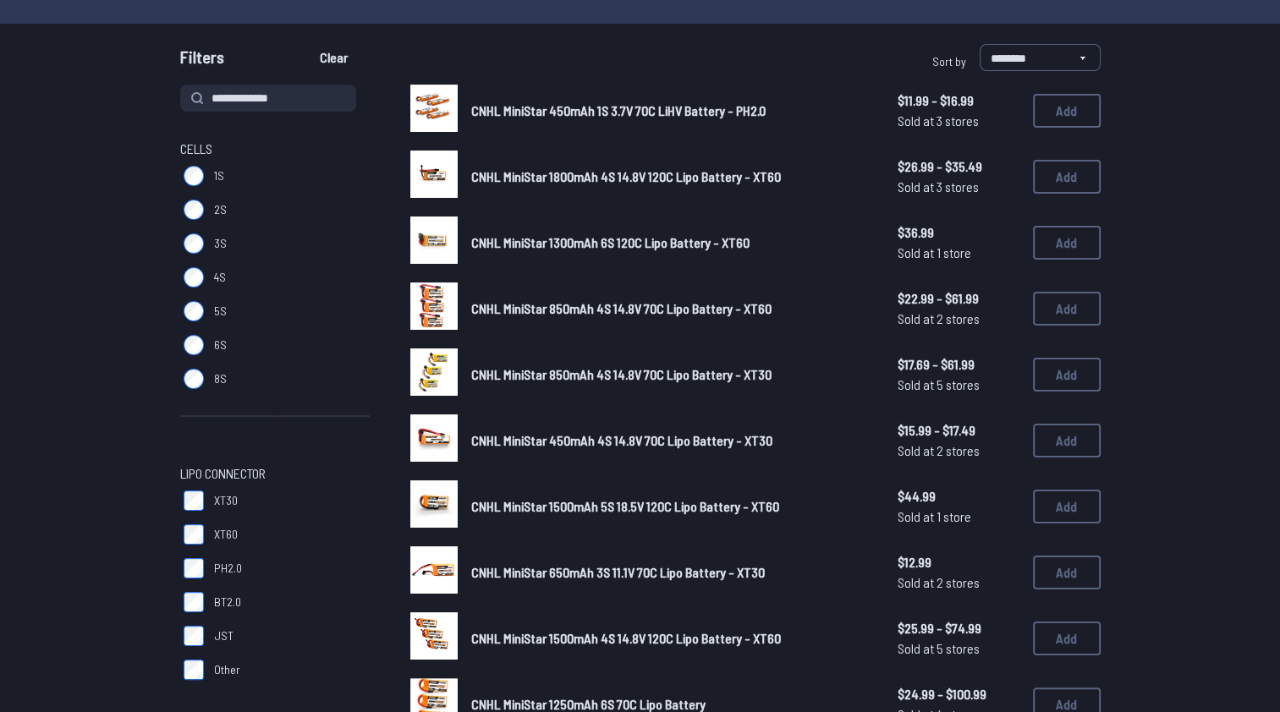
scroll to position [169, 0]
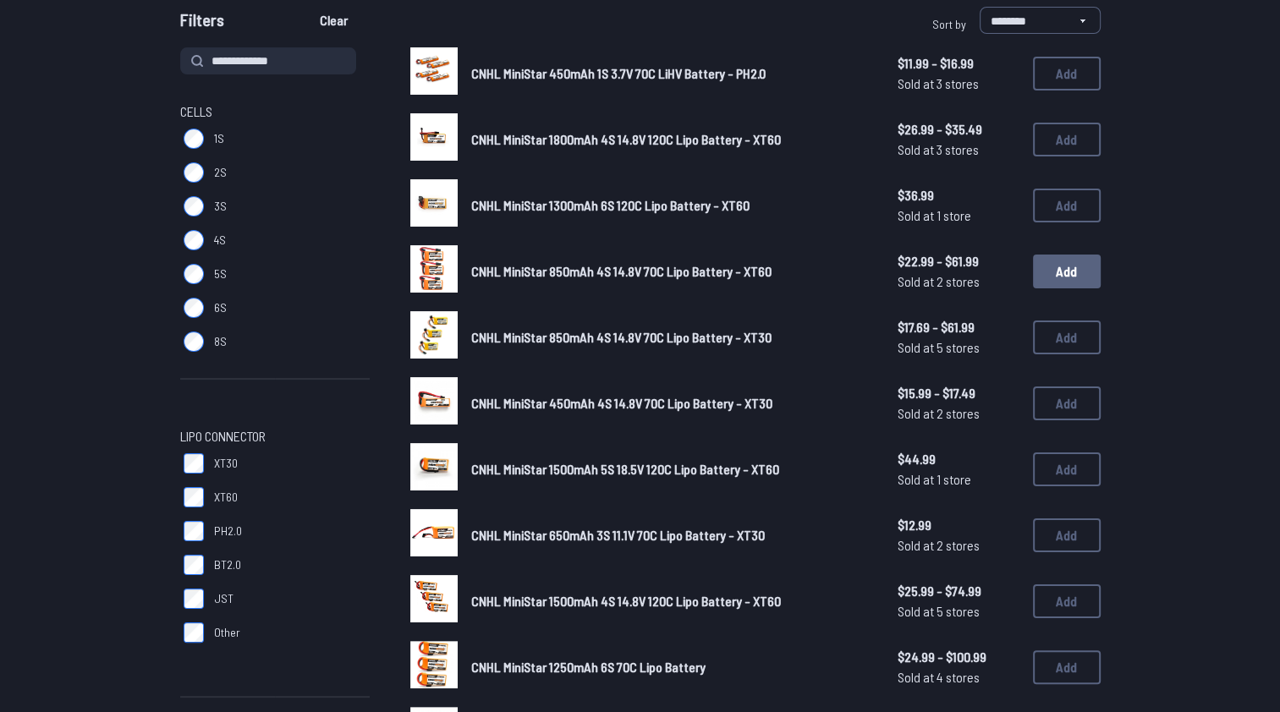
click at [1065, 272] on button "Add" at bounding box center [1067, 272] width 68 height 34
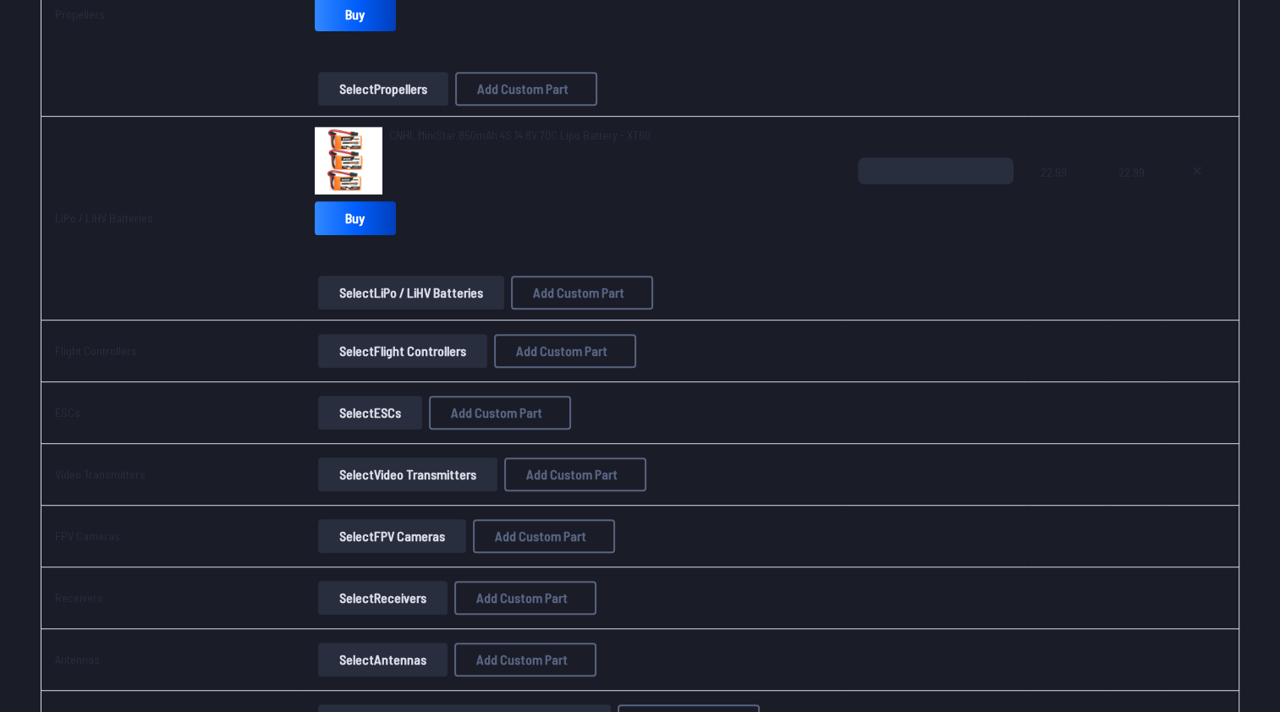
scroll to position [761, 0]
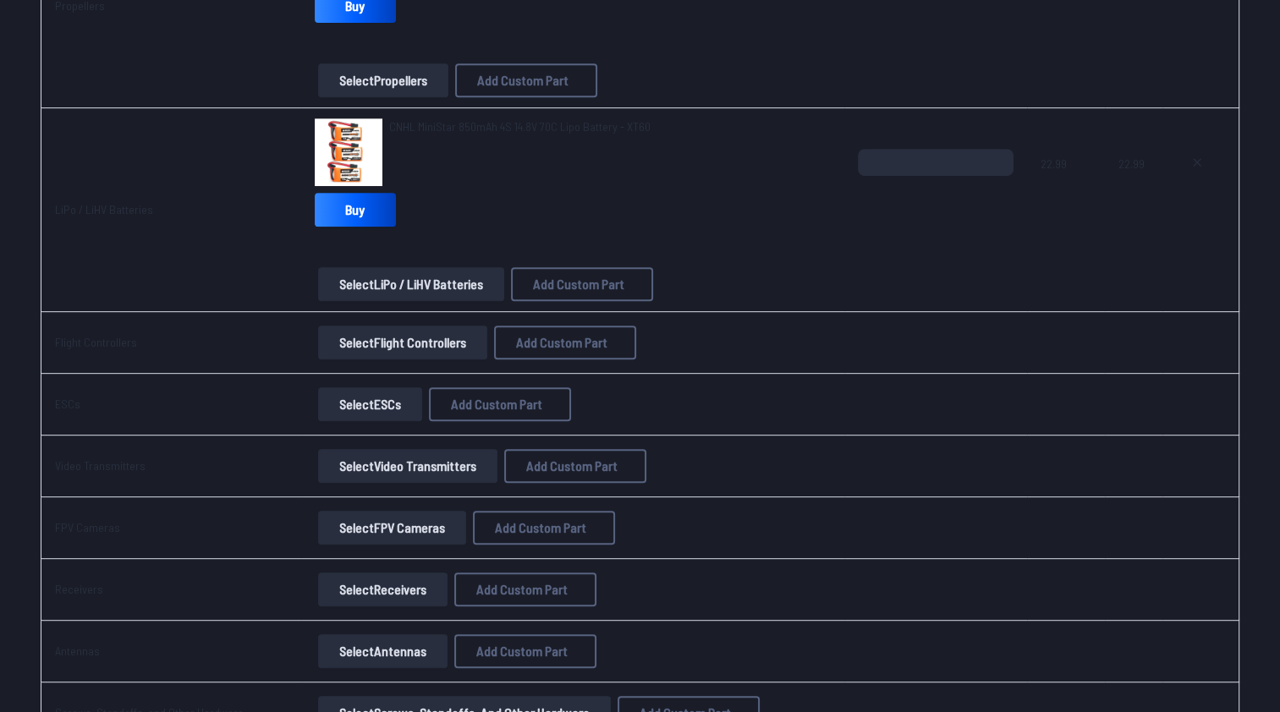
click at [442, 338] on button "Select Flight Controllers" at bounding box center [402, 343] width 169 height 34
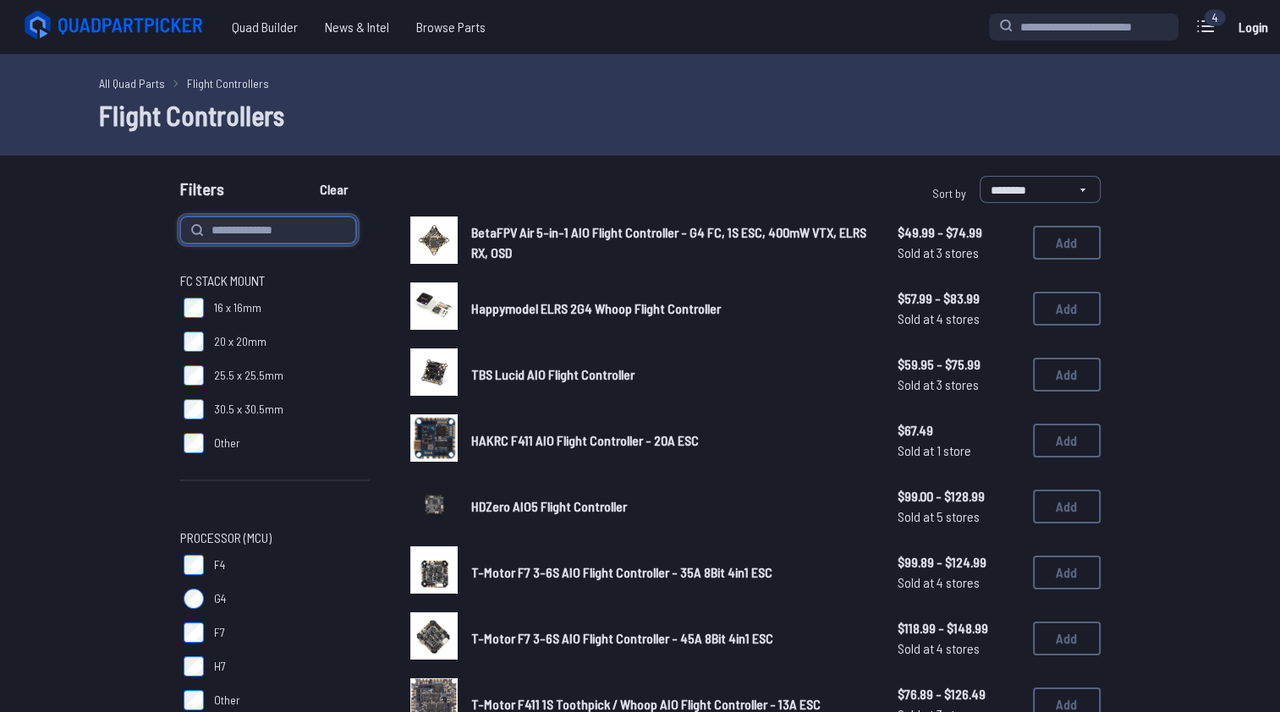
click at [283, 228] on input at bounding box center [268, 230] width 176 height 27
click at [251, 229] on input "*" at bounding box center [268, 230] width 176 height 27
type input "*********"
click at [305, 176] on button "Clear" at bounding box center [333, 189] width 57 height 27
type input "*********"
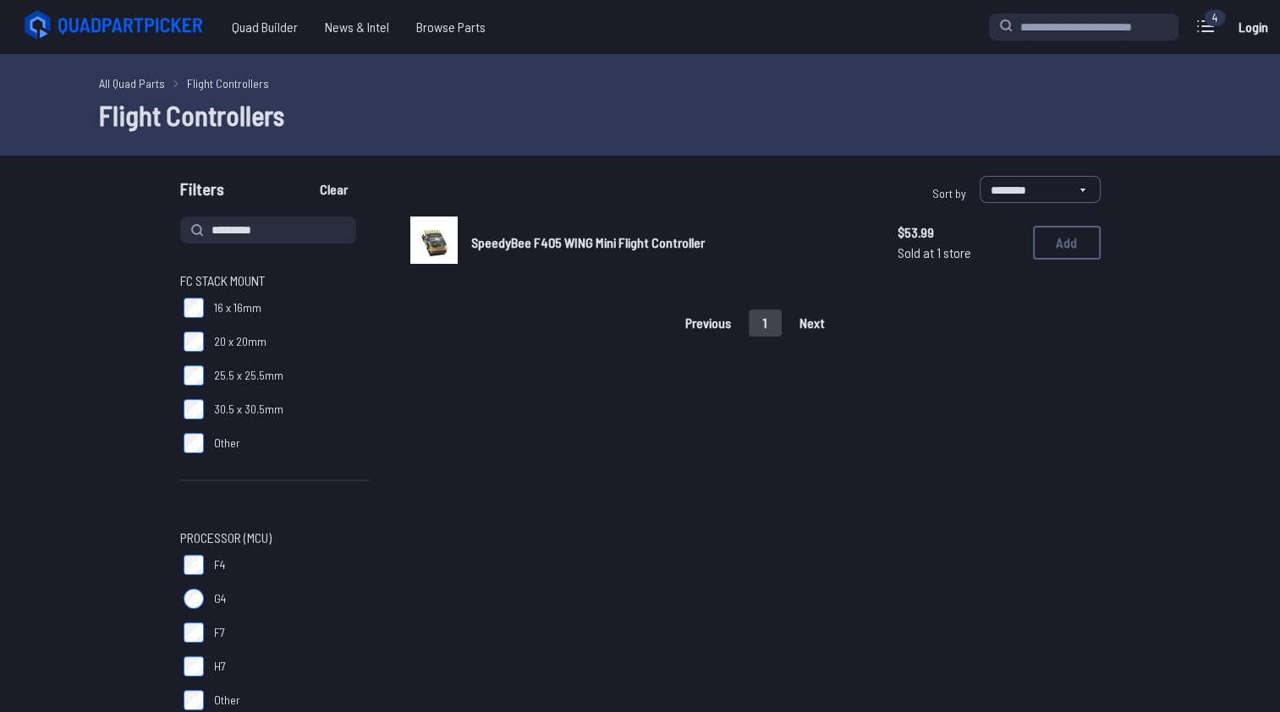
click at [602, 244] on span "SpeedyBee F405 WING Mini Flight Controller" at bounding box center [587, 242] width 233 height 16
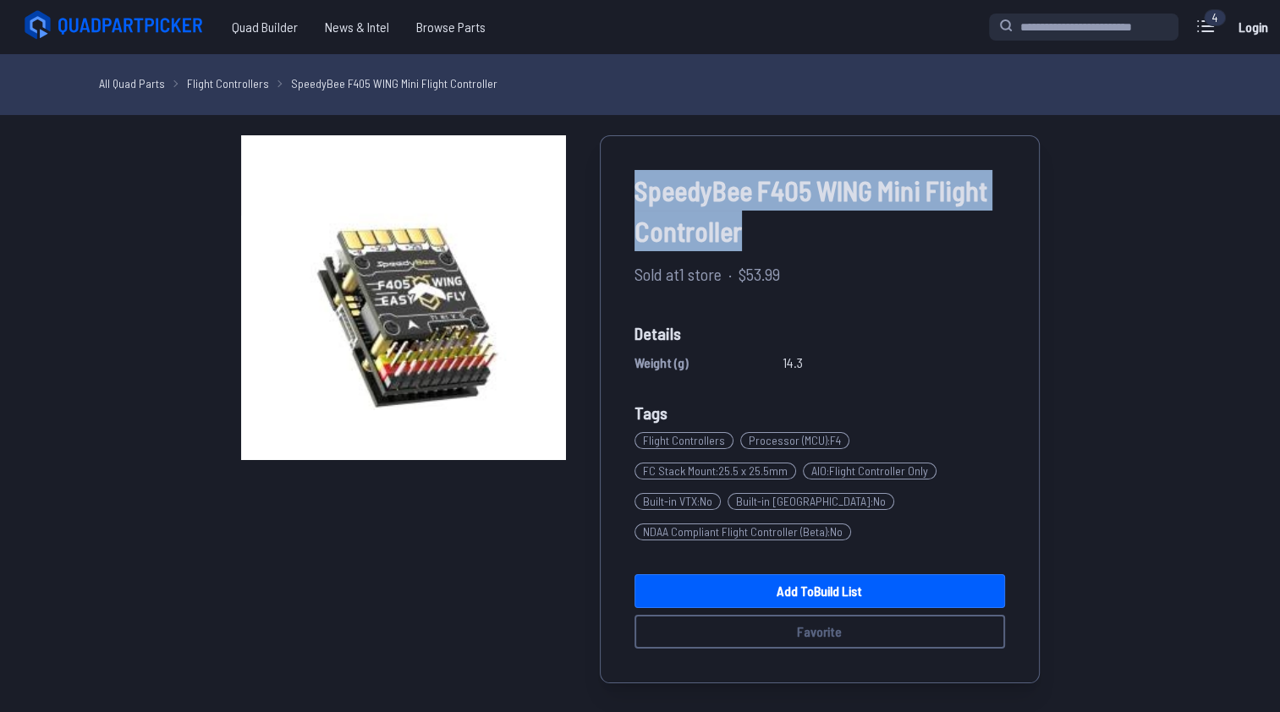
drag, startPoint x: 633, startPoint y: 190, endPoint x: 767, endPoint y: 250, distance: 147.3
click at [767, 250] on div "SpeedyBee F405 WING Mini Flight Controller Sold at 1 store · $53.99 Details Wei…" at bounding box center [820, 409] width 440 height 548
drag, startPoint x: 767, startPoint y: 250, endPoint x: 723, endPoint y: 184, distance: 79.3
copy span "SpeedyBee F405 WING Mini Flight Controller"
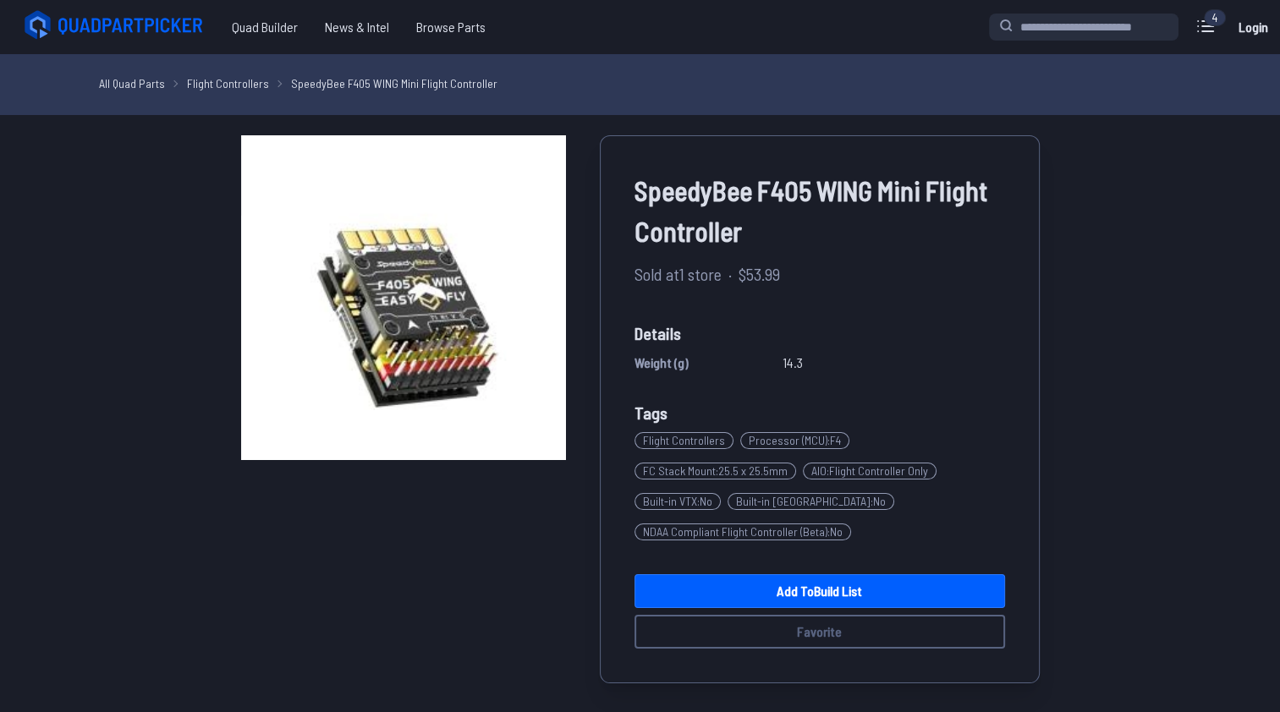
click at [230, 80] on link "Flight Controllers" at bounding box center [228, 83] width 82 height 18
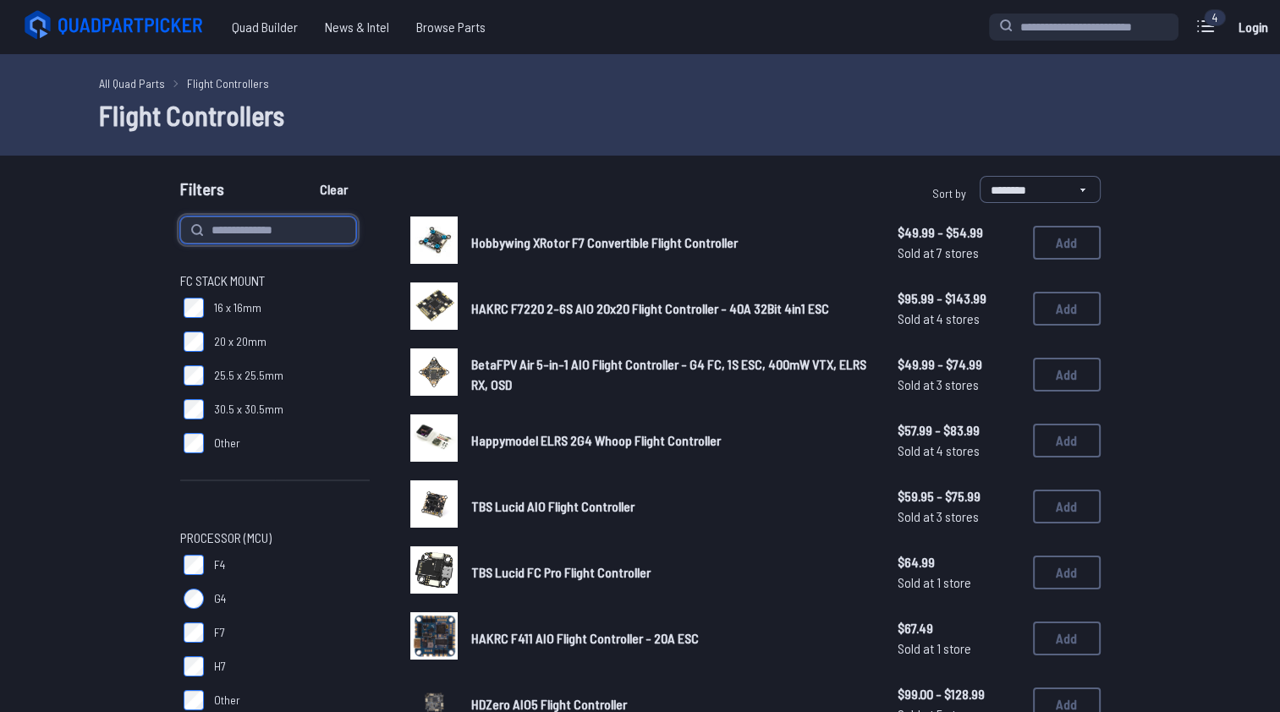
click at [246, 232] on input at bounding box center [268, 230] width 176 height 27
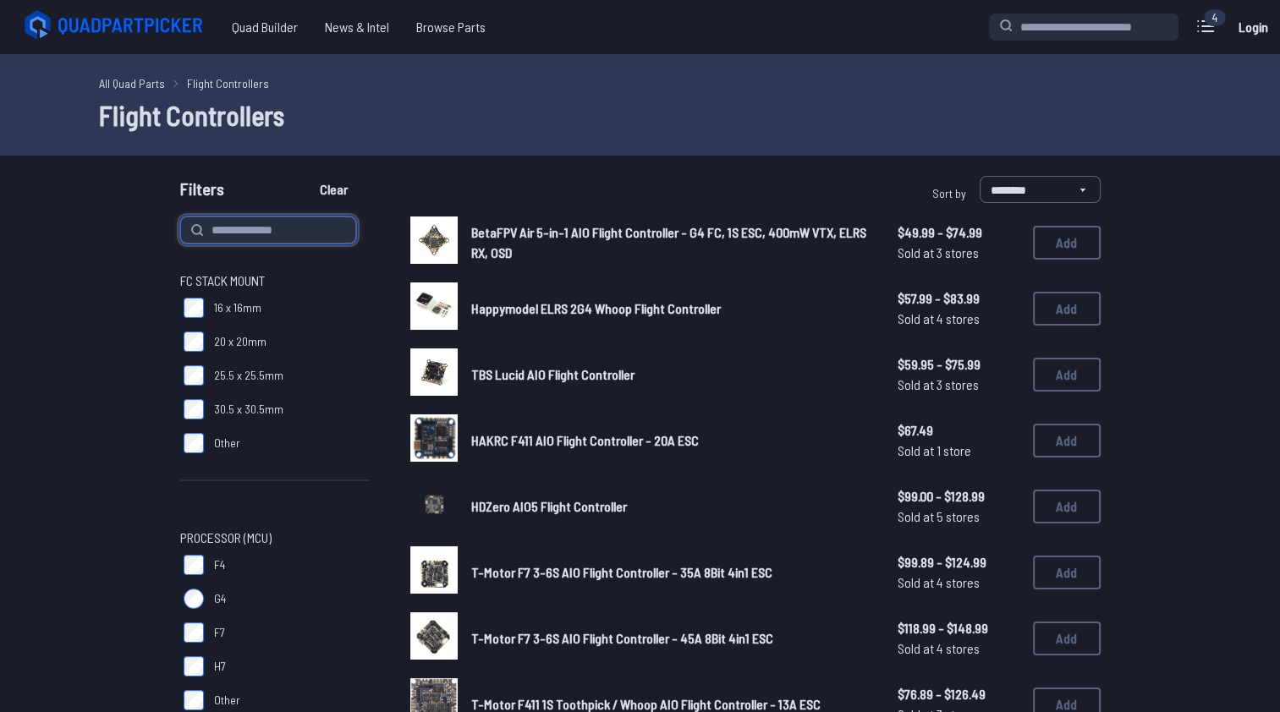
click at [298, 223] on input at bounding box center [268, 230] width 176 height 27
type input "**********"
click at [305, 176] on button "Clear" at bounding box center [333, 189] width 57 height 27
type input "**********"
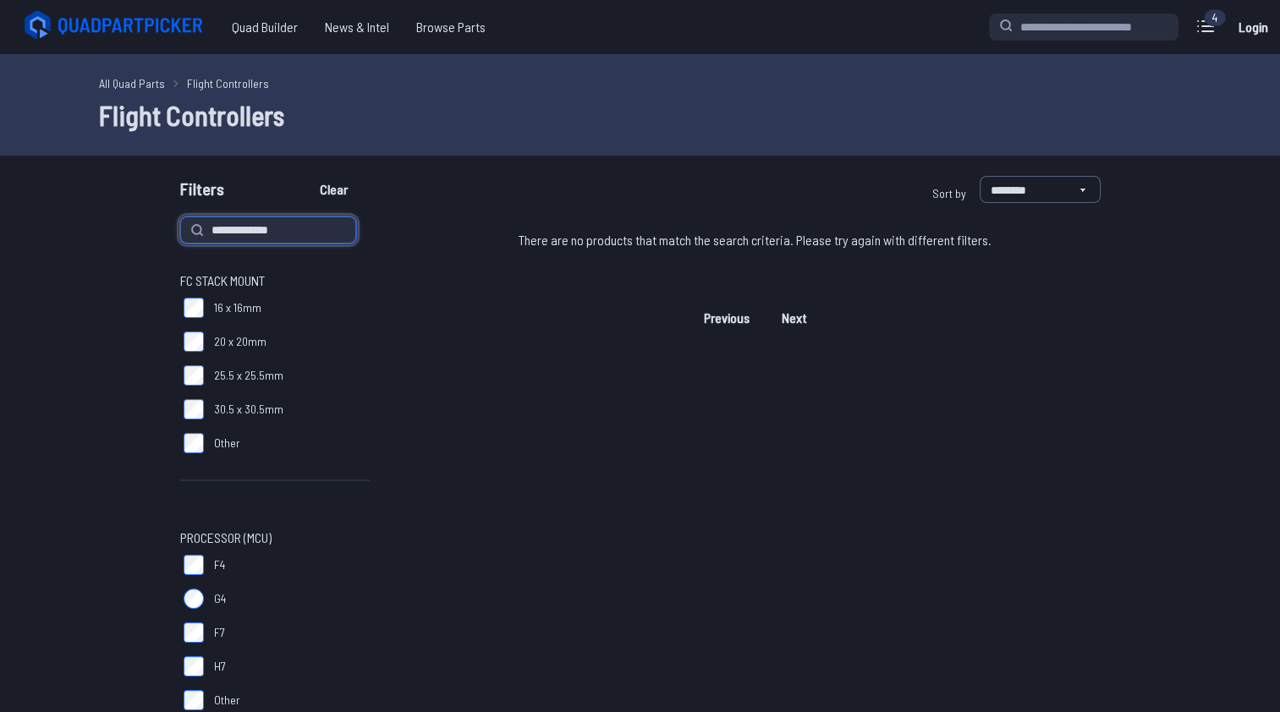
click at [310, 228] on input "**********" at bounding box center [268, 230] width 176 height 27
type input "*******"
click at [305, 176] on button "Clear" at bounding box center [333, 189] width 57 height 27
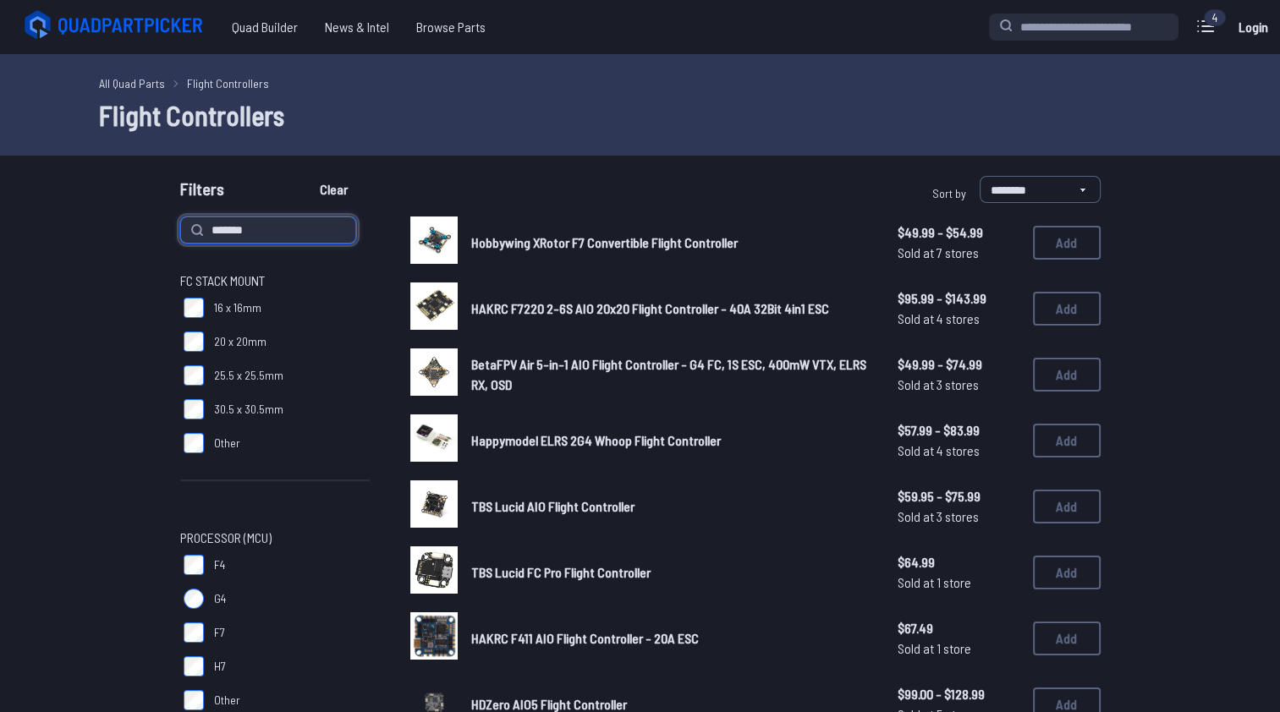
type input "*******"
click at [305, 176] on button "Clear" at bounding box center [333, 189] width 57 height 27
type input "*******"
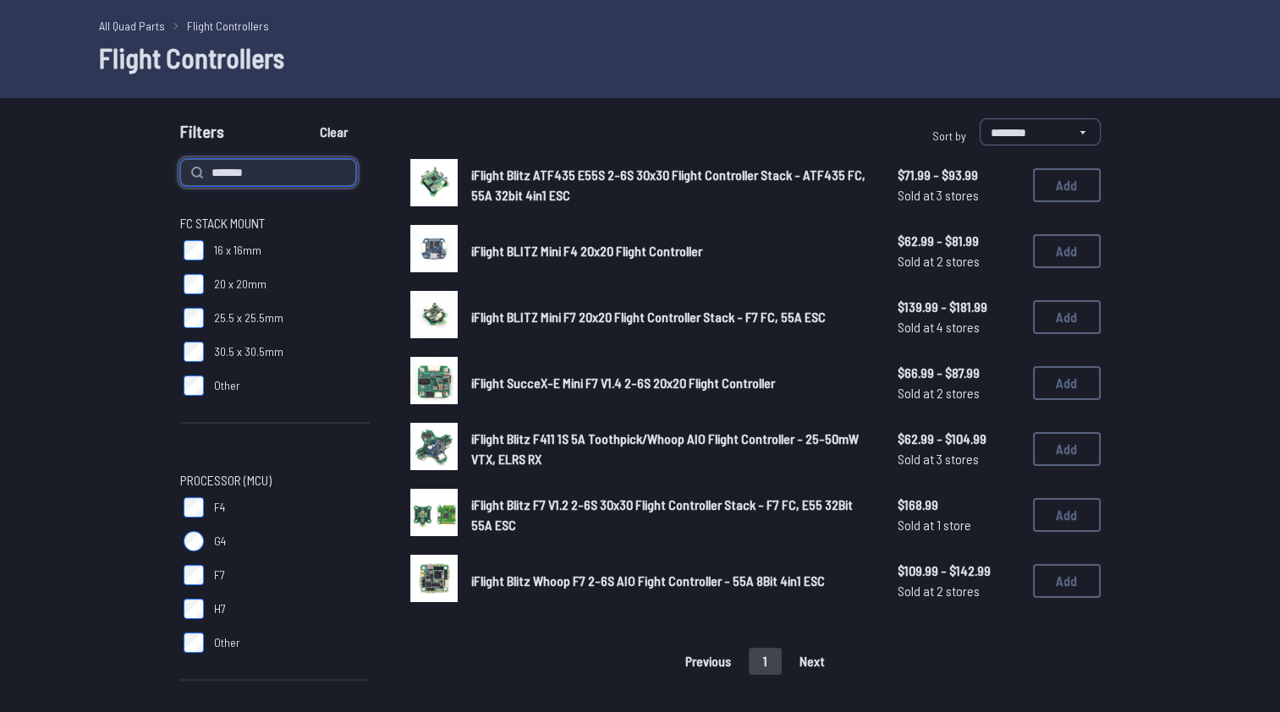
scroll to position [85, 0]
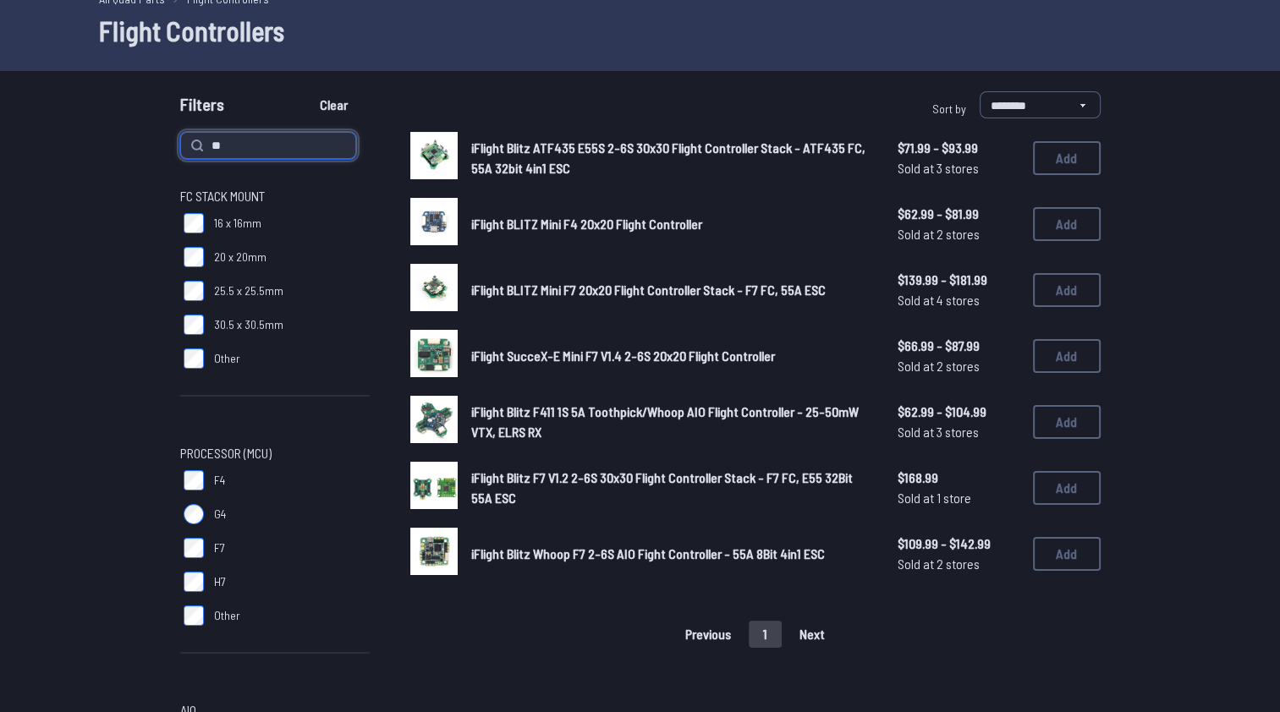
type input "*"
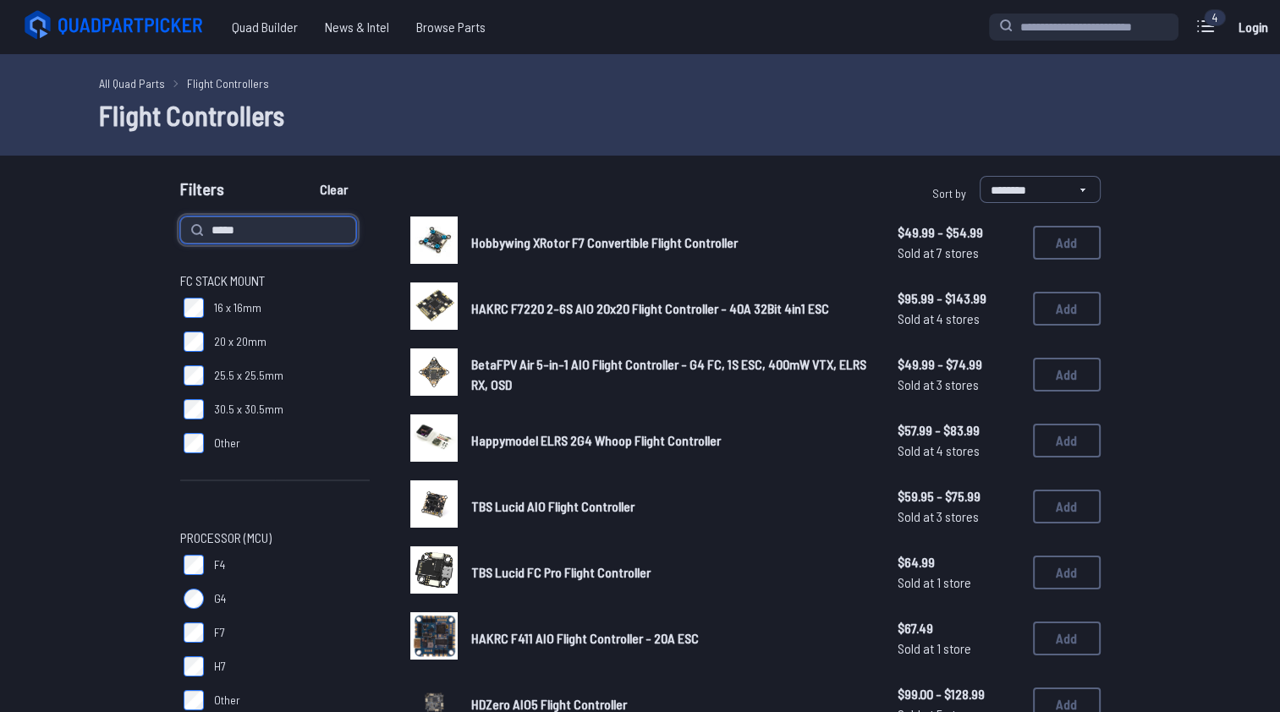
type input "*****"
click at [305, 176] on button "Clear" at bounding box center [333, 189] width 57 height 27
type input "*****"
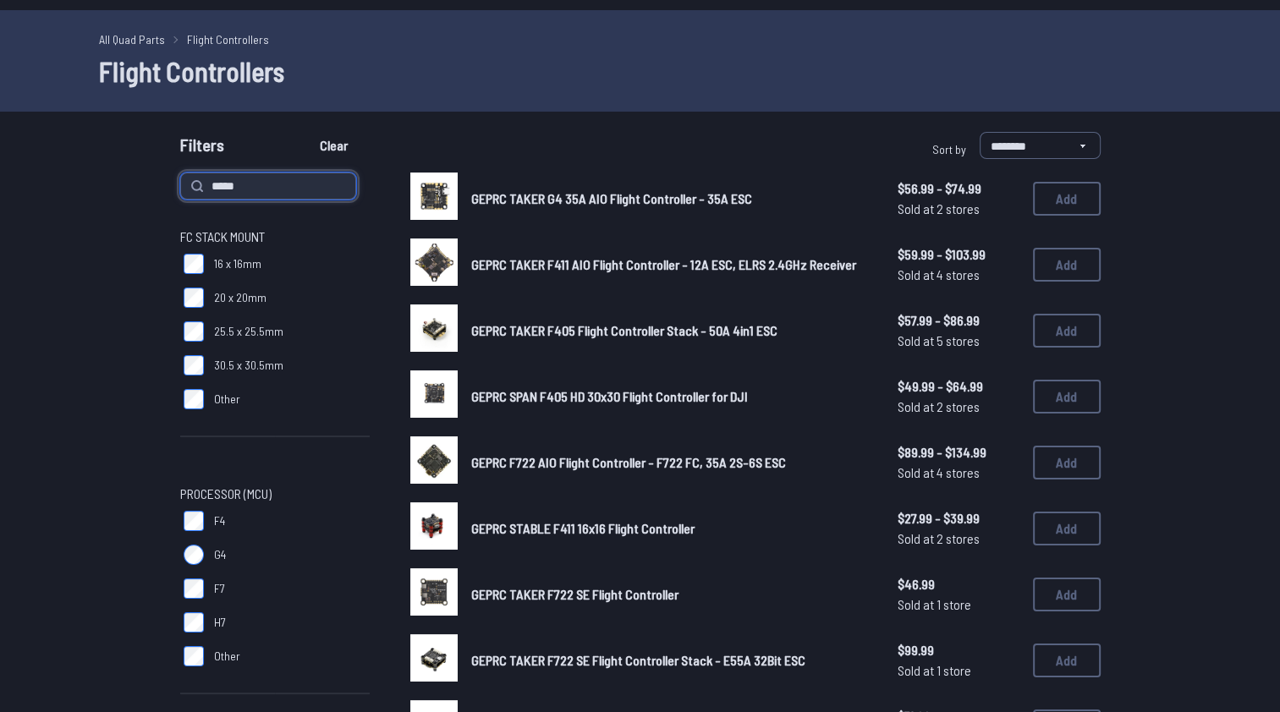
scroll to position [85, 0]
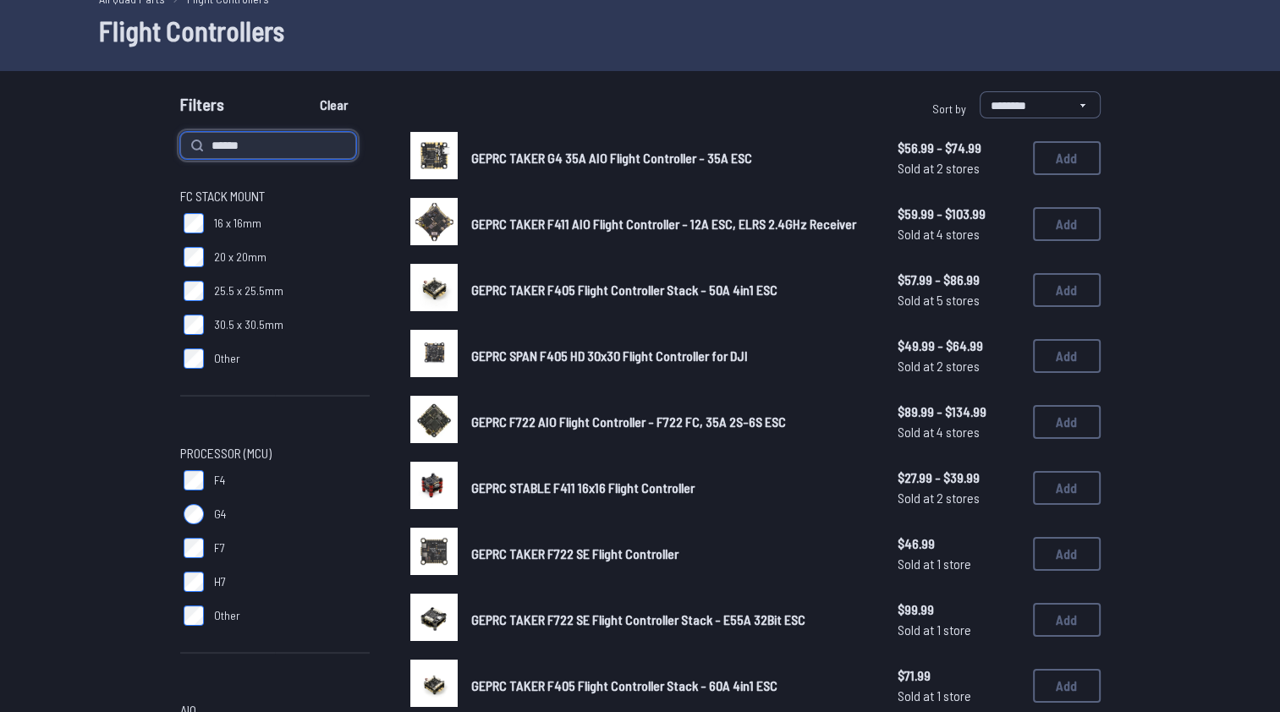
paste input "**********"
type input "**********"
click at [305, 91] on button "Clear" at bounding box center [333, 104] width 57 height 27
type input "**********"
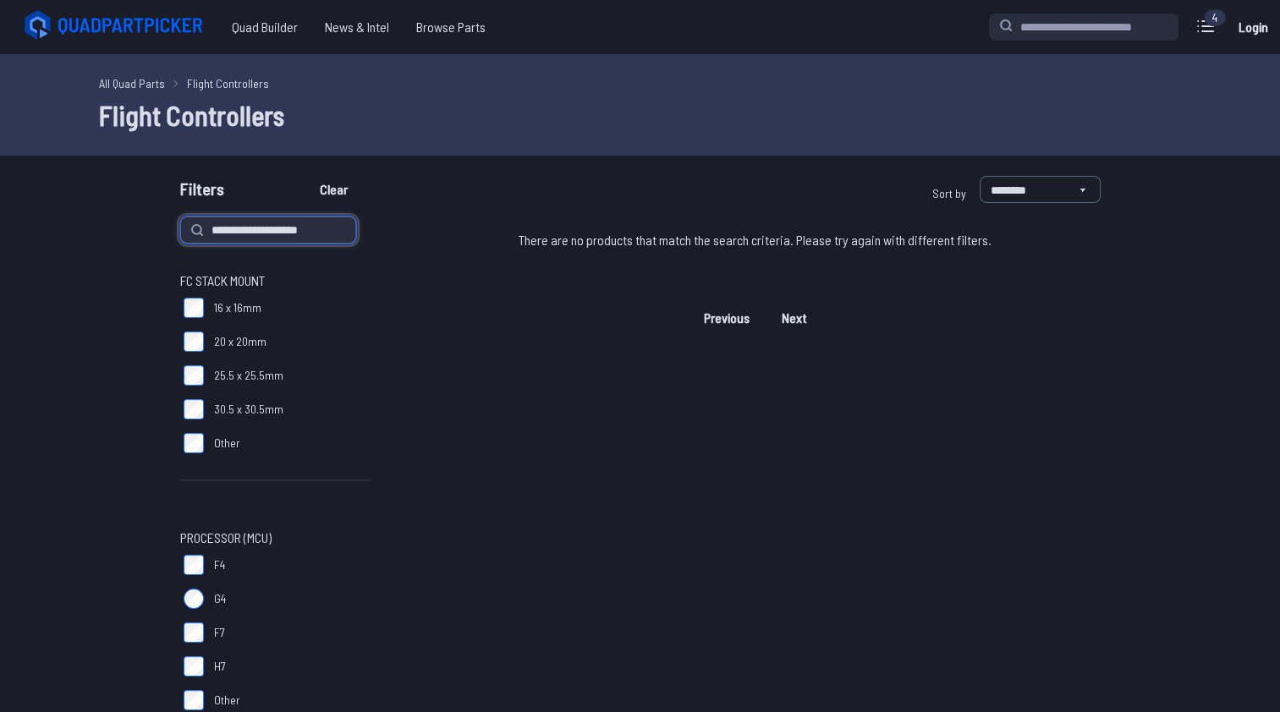
click at [267, 228] on input "**********" at bounding box center [268, 230] width 176 height 27
type input "**********"
click at [305, 176] on button "Clear" at bounding box center [333, 189] width 57 height 27
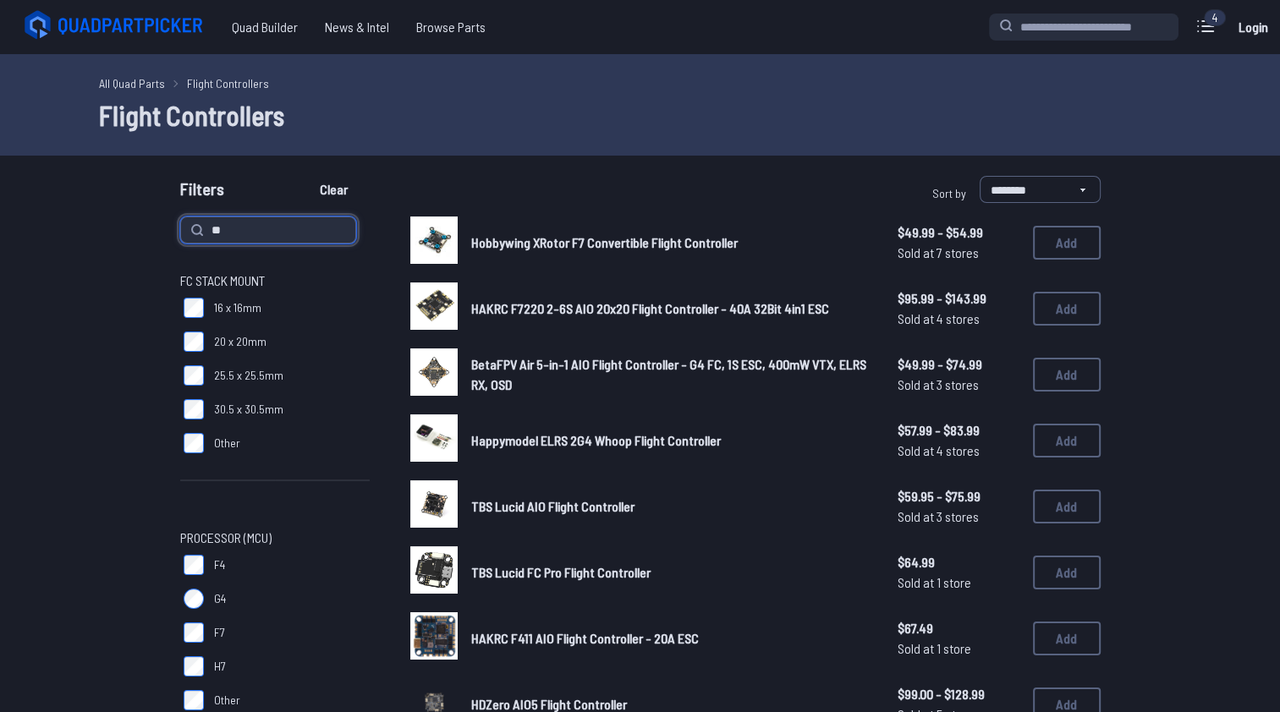
type input "*"
click at [239, 227] on input "**********" at bounding box center [268, 230] width 176 height 27
type input "********"
click at [305, 176] on button "Clear" at bounding box center [333, 189] width 57 height 27
type input "********"
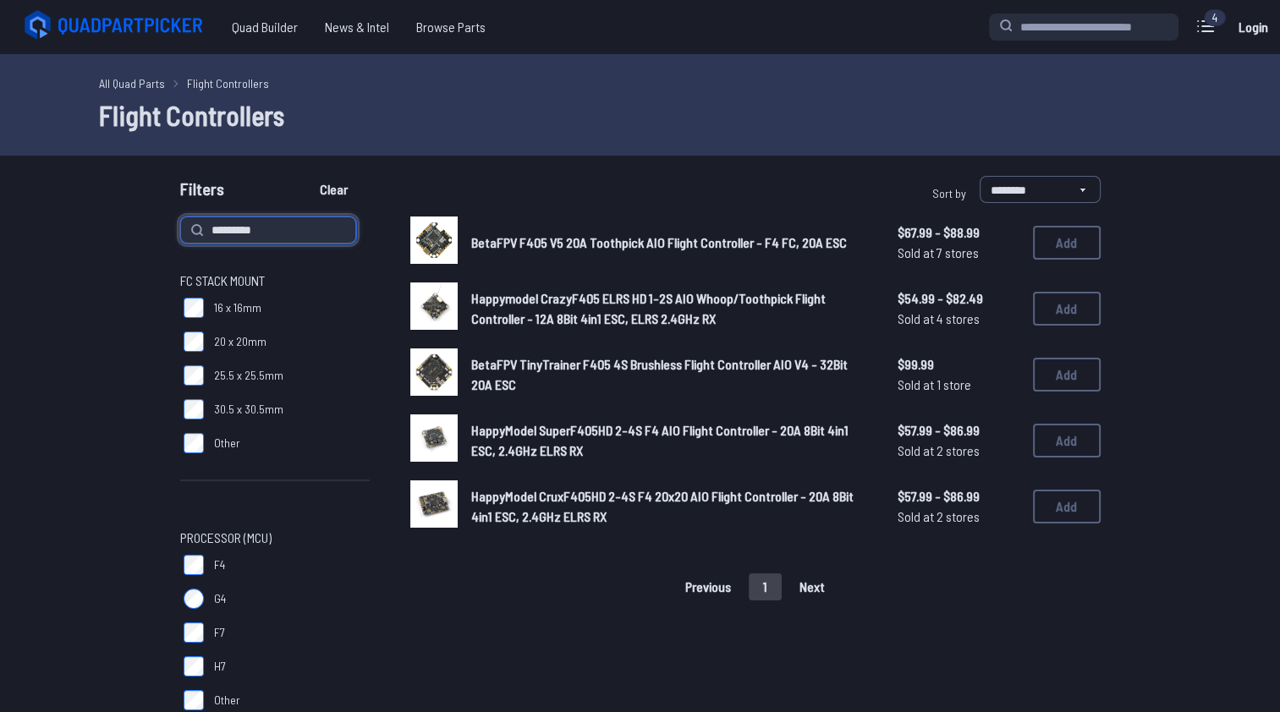
drag, startPoint x: 212, startPoint y: 229, endPoint x: 222, endPoint y: 250, distance: 22.7
click at [212, 229] on input "********" at bounding box center [268, 230] width 176 height 27
type input "**********"
click at [305, 176] on button "Clear" at bounding box center [333, 189] width 57 height 27
type input "**********"
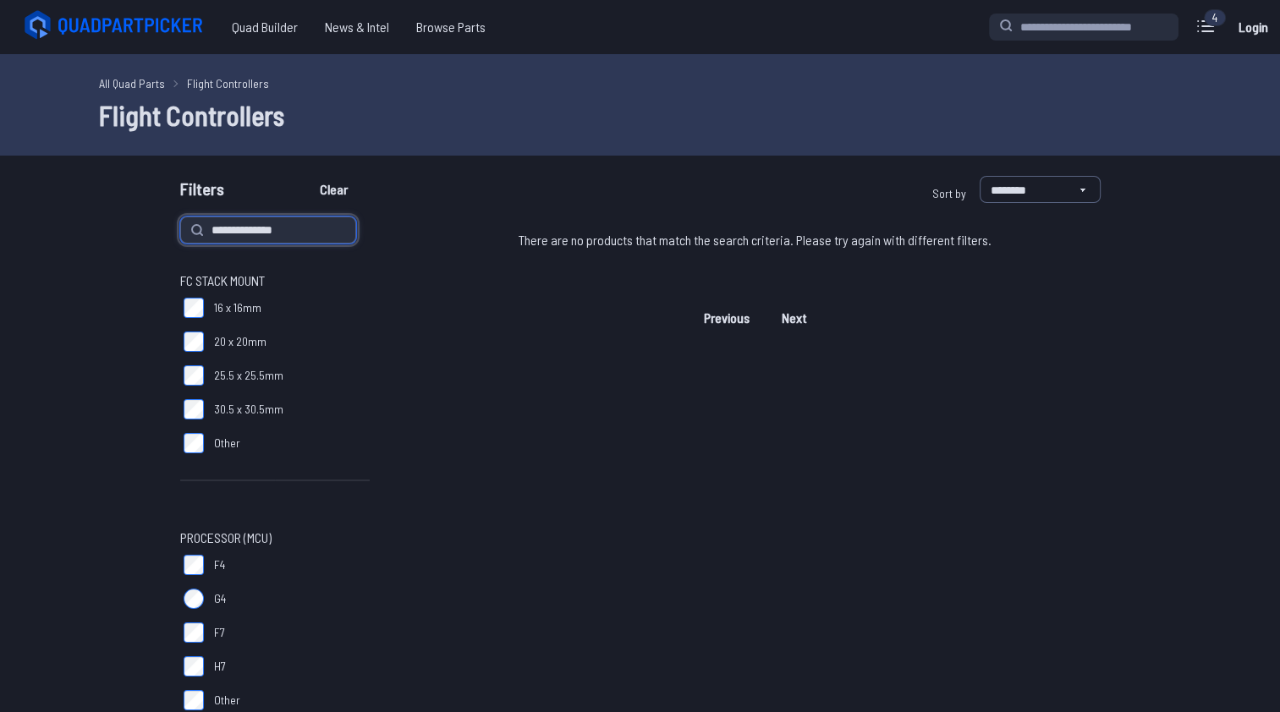
drag, startPoint x: 311, startPoint y: 222, endPoint x: 108, endPoint y: 219, distance: 203.0
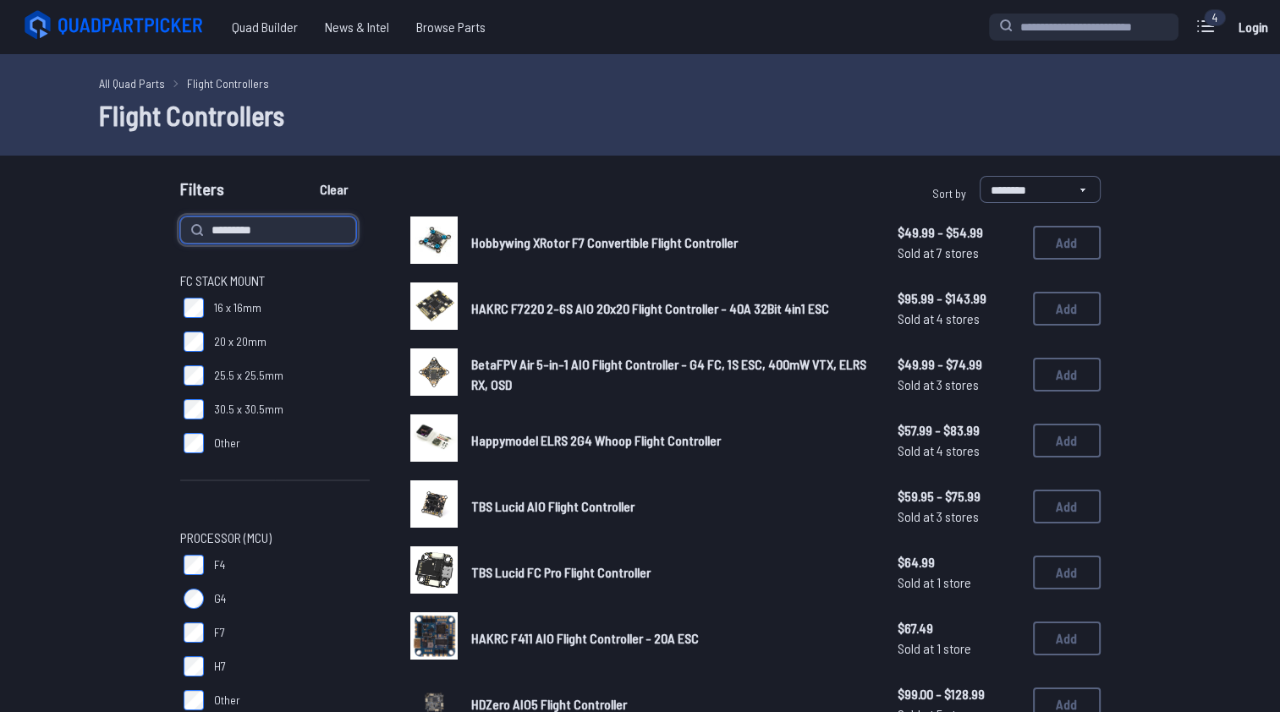
type input "*********"
click at [305, 176] on button "Clear" at bounding box center [333, 189] width 57 height 27
type input "*********"
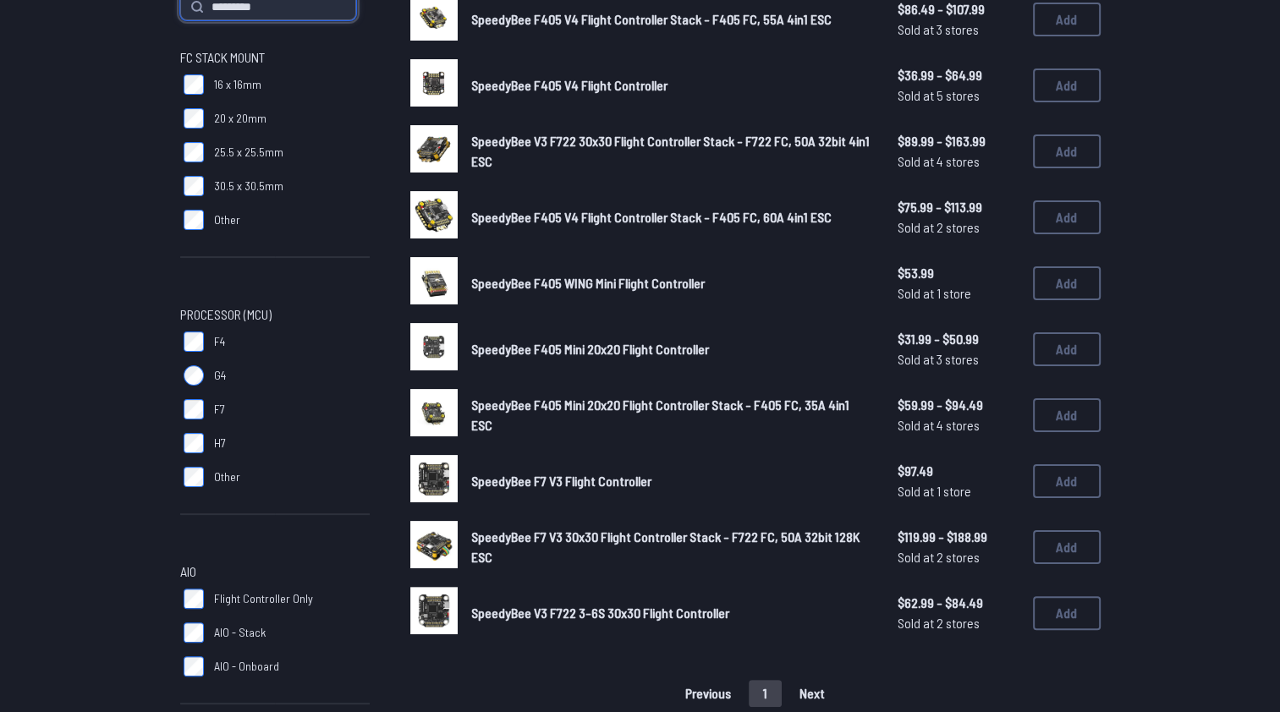
scroll to position [254, 0]
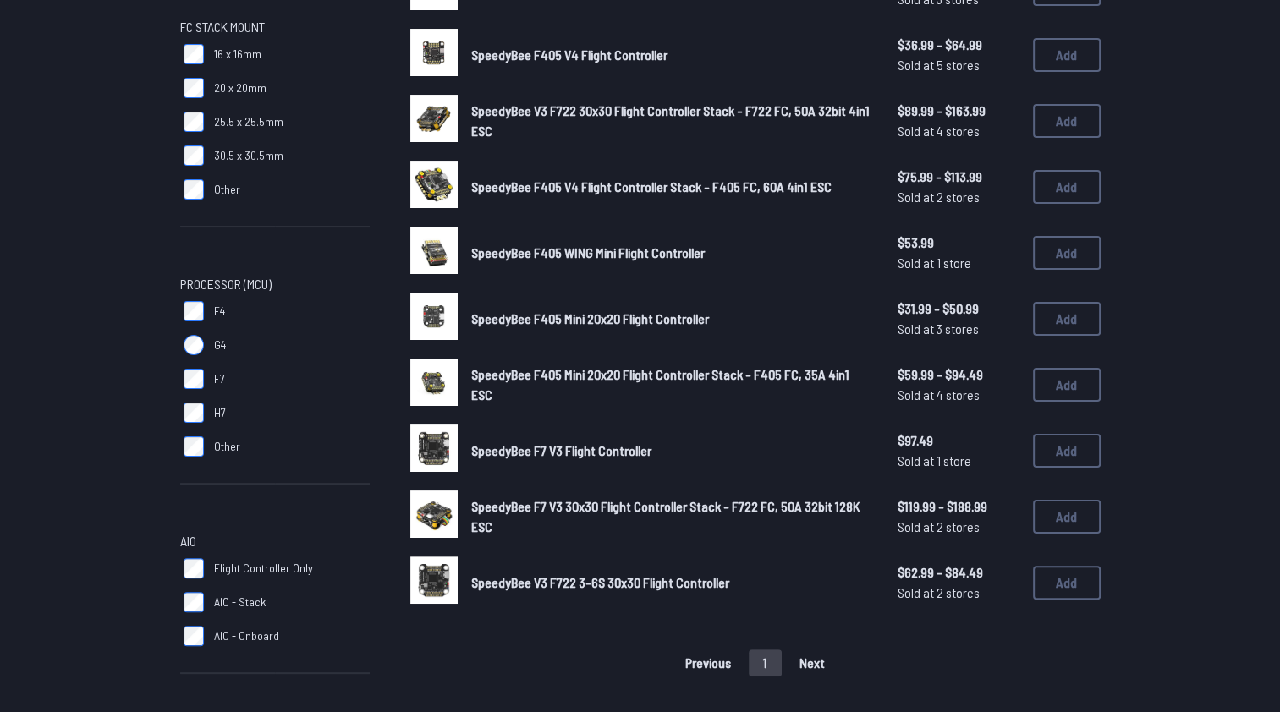
click at [680, 378] on span "SpeedyBee F405 Mini 20x20 Flight Controller Stack - F405 FC, 35A 4in1 ESC" at bounding box center [660, 384] width 378 height 36
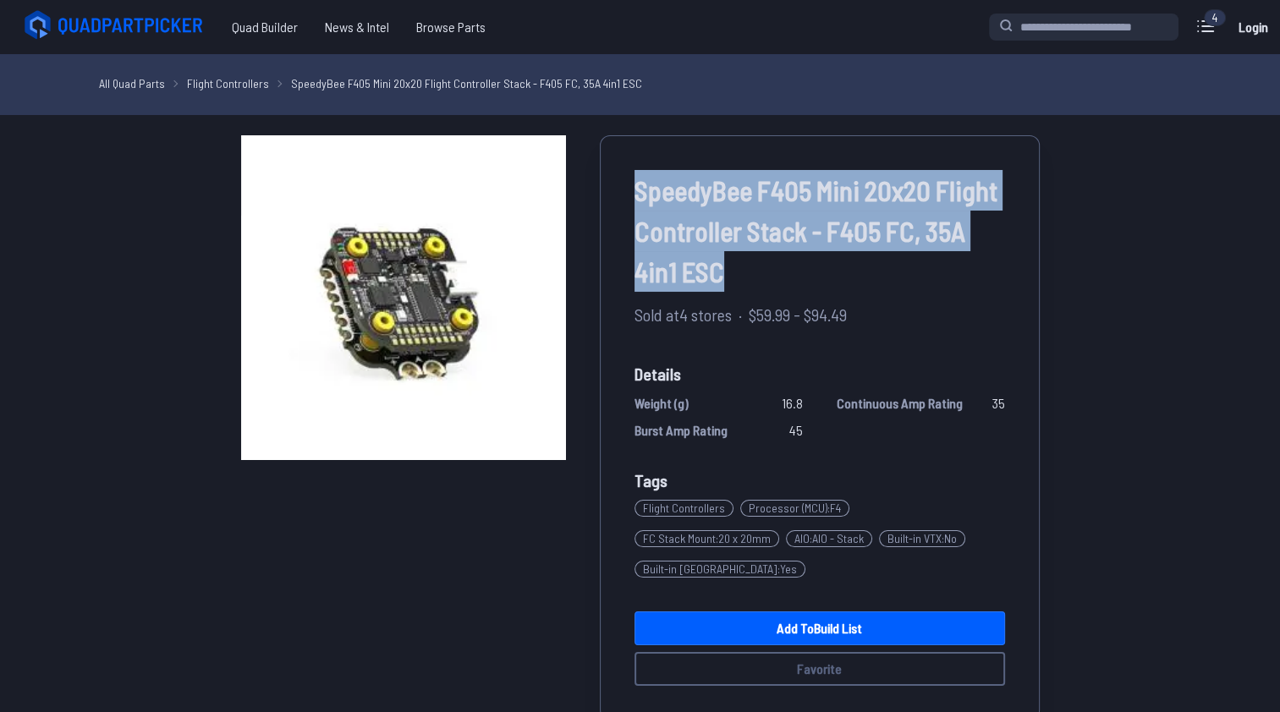
drag, startPoint x: 638, startPoint y: 186, endPoint x: 755, endPoint y: 281, distance: 151.0
click at [755, 281] on span "SpeedyBee F405 Mini 20x20 Flight Controller Stack - F405 FC, 35A 4in1 ESC" at bounding box center [819, 231] width 371 height 122
drag, startPoint x: 755, startPoint y: 281, endPoint x: 740, endPoint y: 183, distance: 99.3
copy span "SpeedyBee F405 Mini 20x20 Flight Controller Stack - F405 FC, 35A 4in1 ESC"
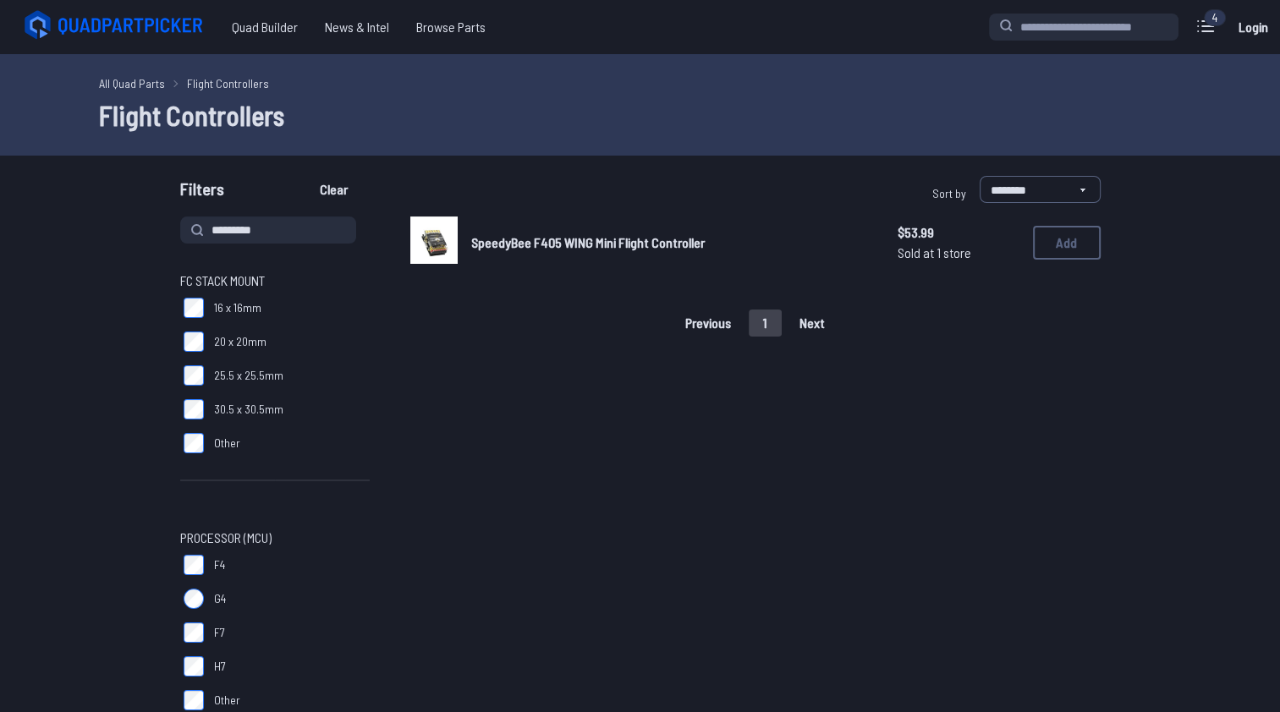
click at [152, 80] on link "All Quad Parts" at bounding box center [132, 83] width 66 height 18
click at [1207, 32] on icon at bounding box center [1205, 26] width 27 height 27
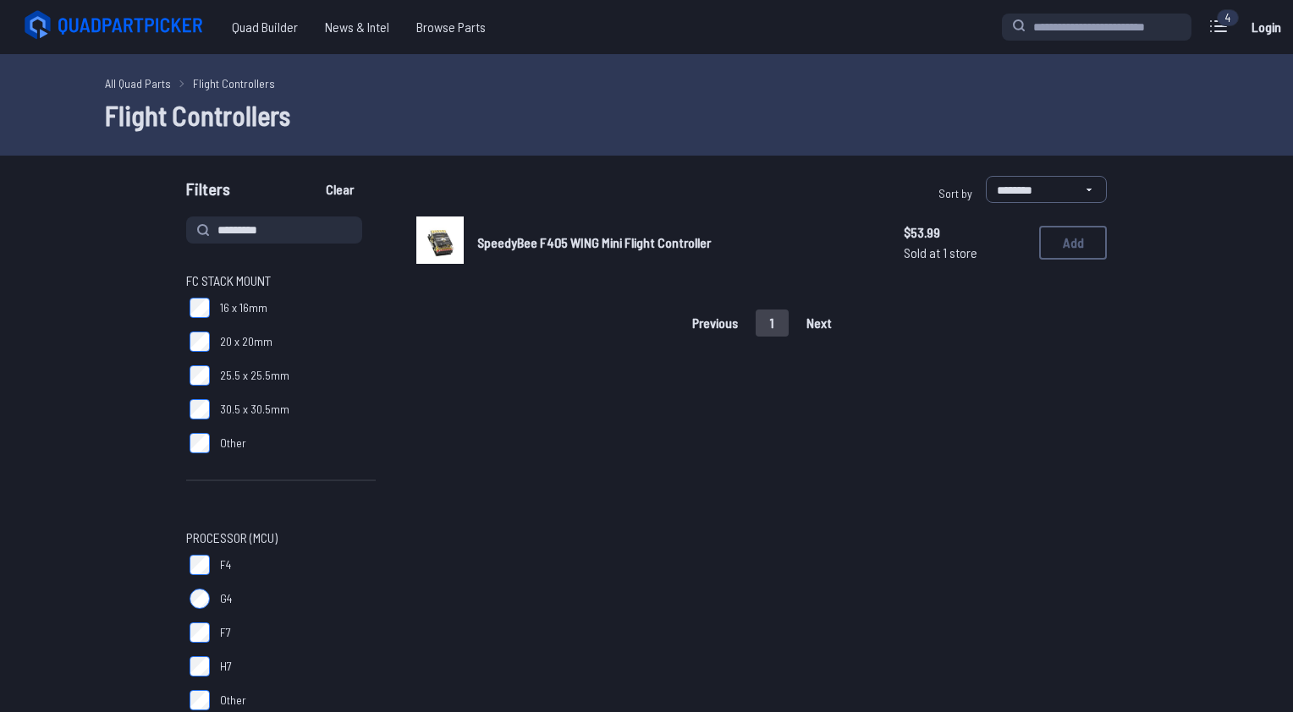
click at [821, 499] on label "close sidebar" at bounding box center [646, 356] width 1293 height 712
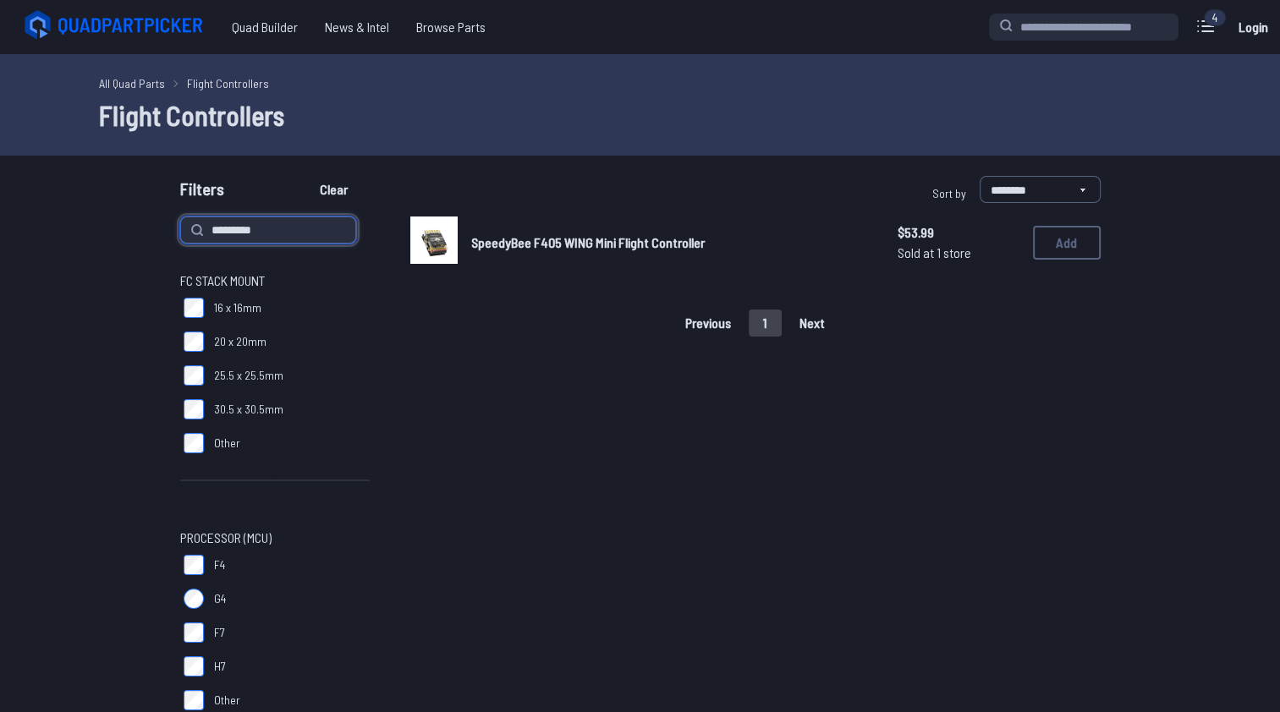
click at [289, 234] on input "*********" at bounding box center [268, 230] width 176 height 27
type input "*"
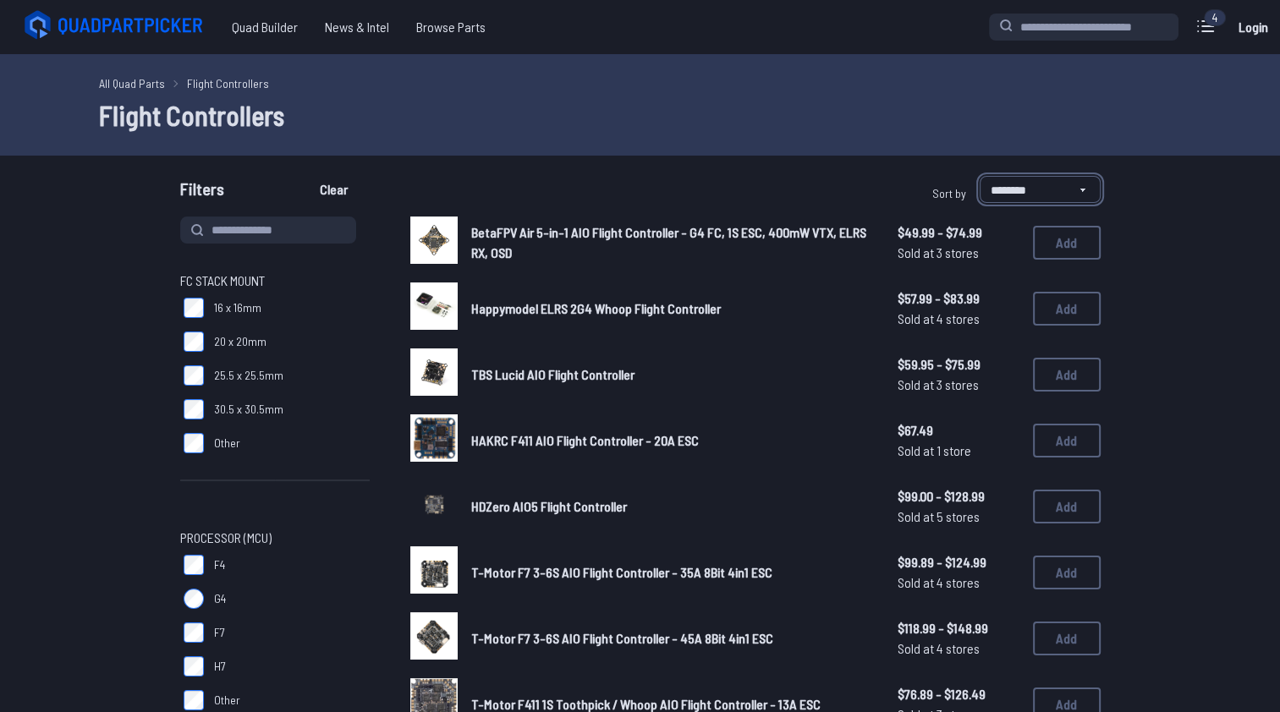
click at [999, 189] on select "**********" at bounding box center [1040, 189] width 121 height 27
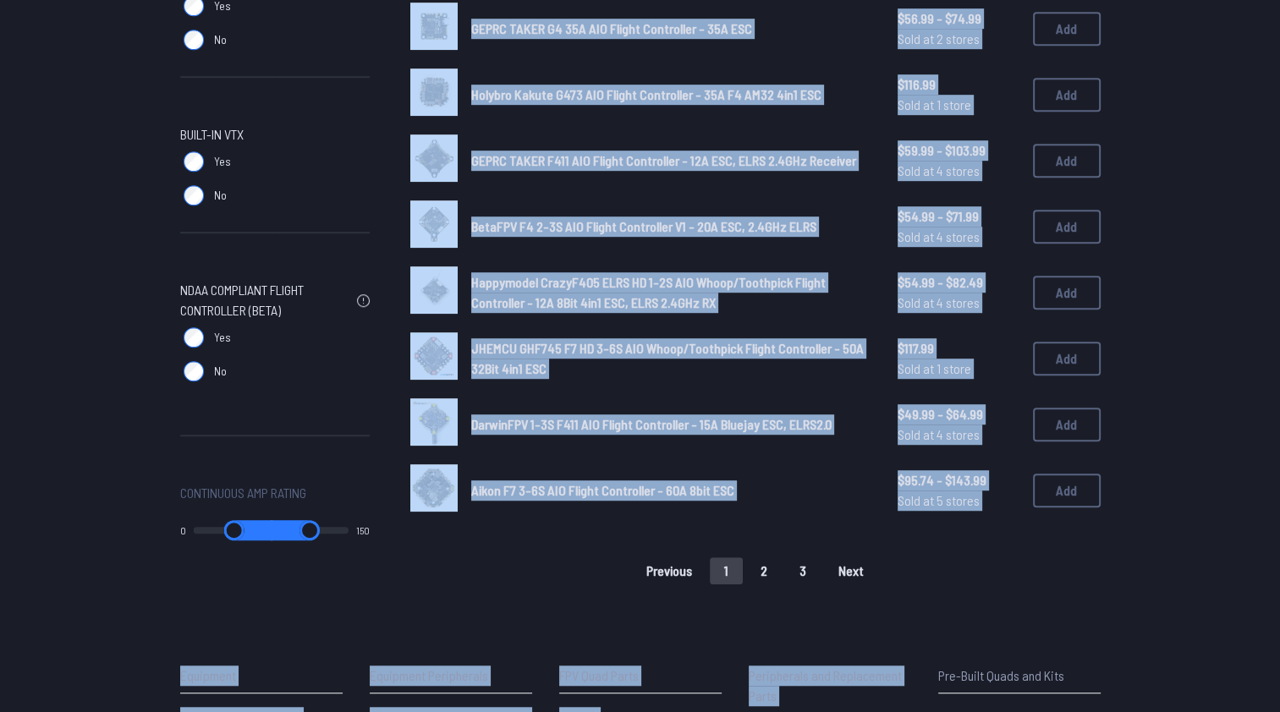
scroll to position [1284, 0]
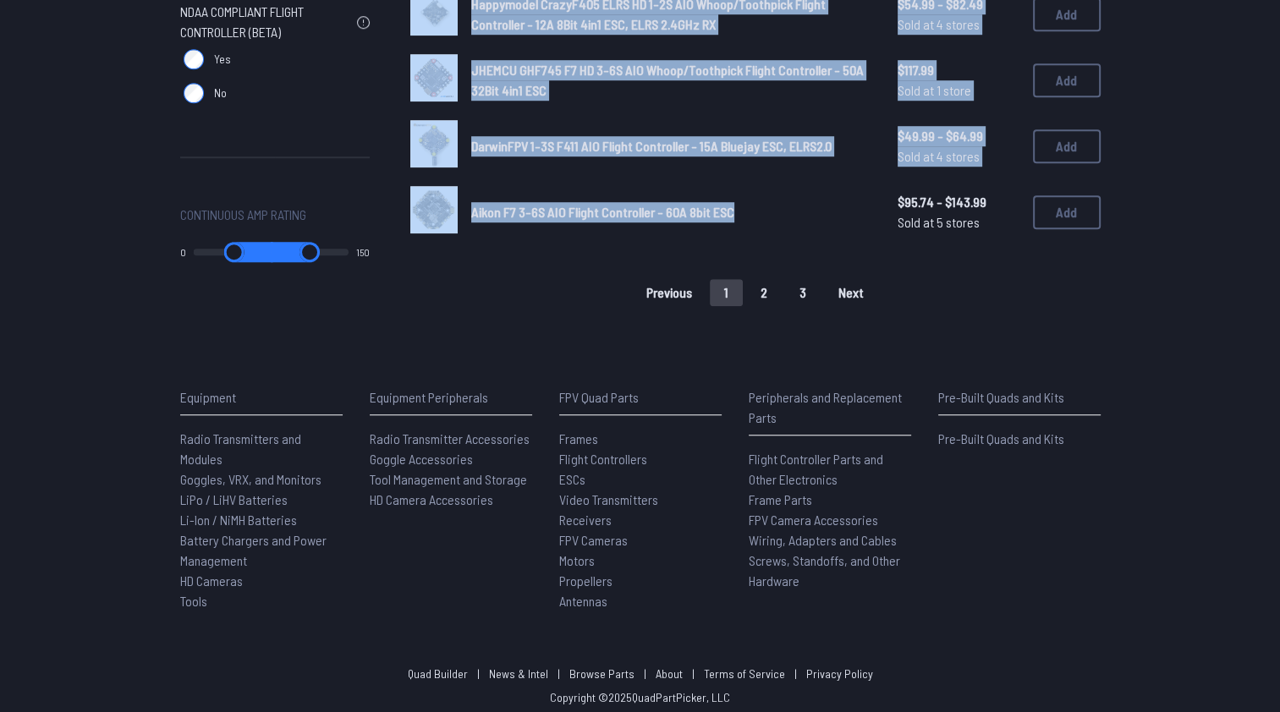
drag, startPoint x: 469, startPoint y: 232, endPoint x: 751, endPoint y: 204, distance: 283.1
drag, startPoint x: 751, startPoint y: 204, endPoint x: 694, endPoint y: 140, distance: 85.6
copy div "BetaFPV Air 5-in-1 AIO Flight Controller - G4 FC, 1S ESC, 400mW VTX, ELRS RX, O…"
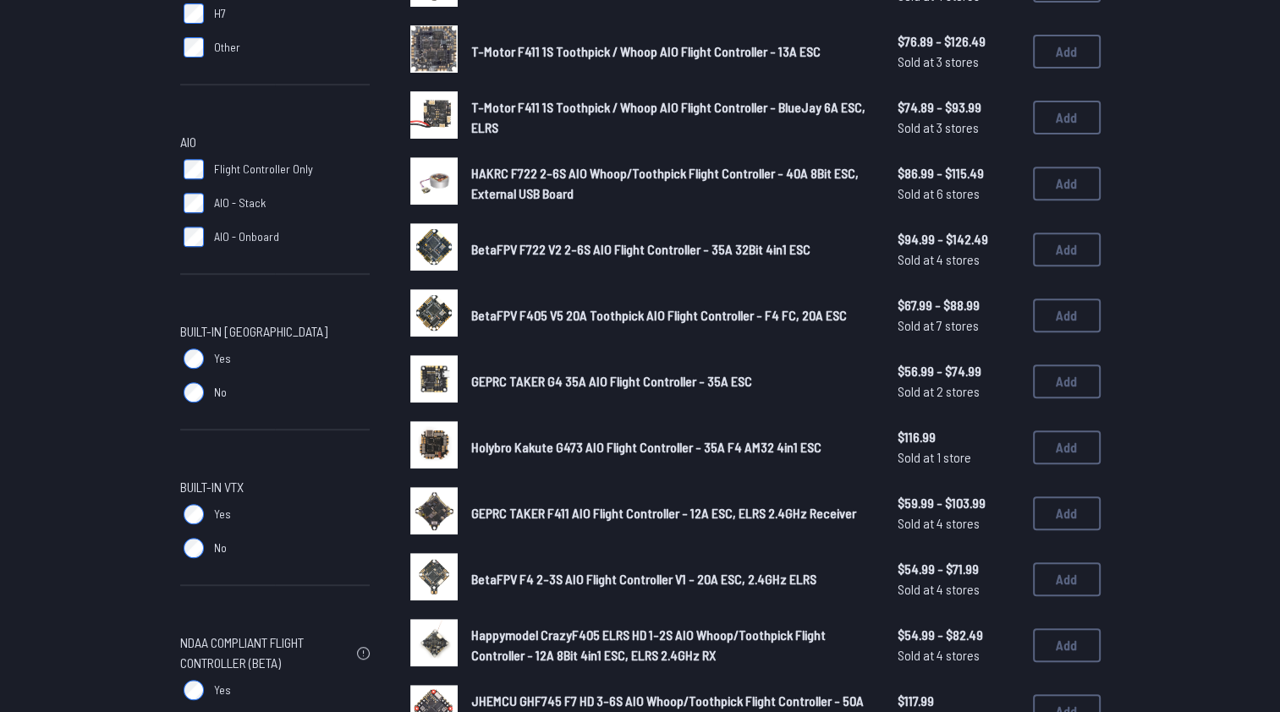
scroll to position [931, 0]
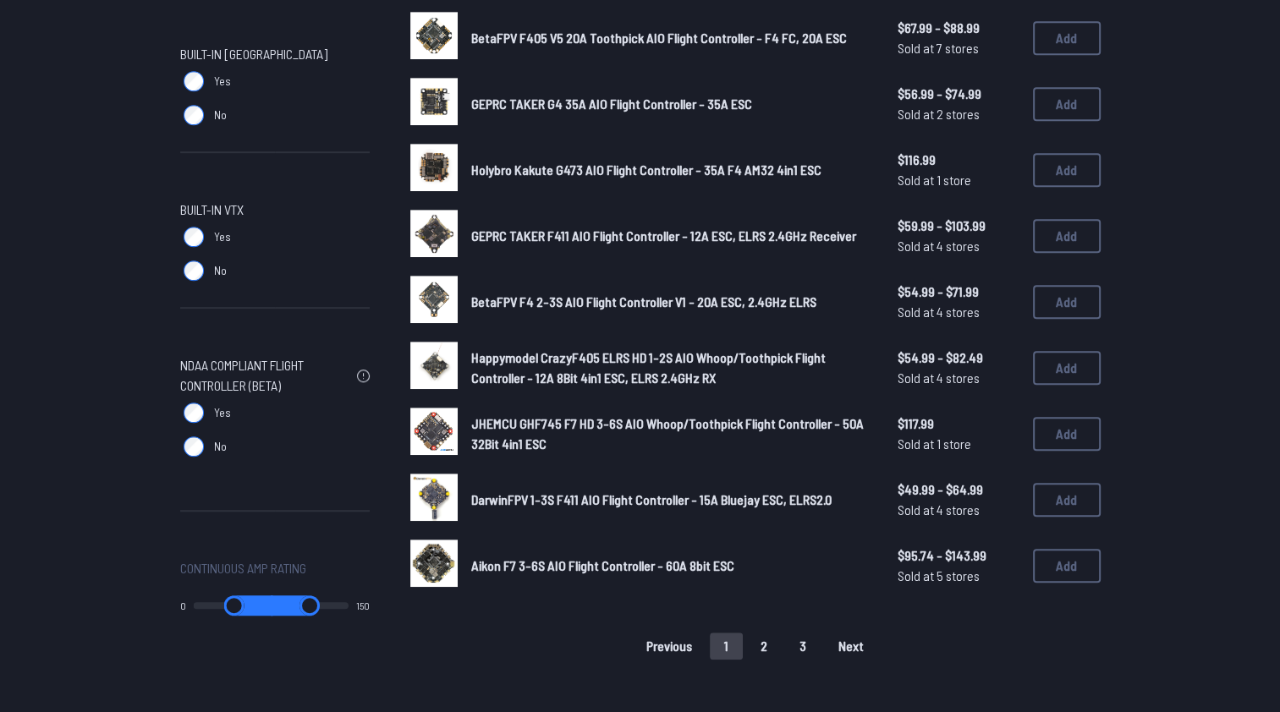
click at [563, 102] on span "GEPRC TAKER G4 35A AIO Flight Controller - 35A ESC" at bounding box center [611, 104] width 281 height 16
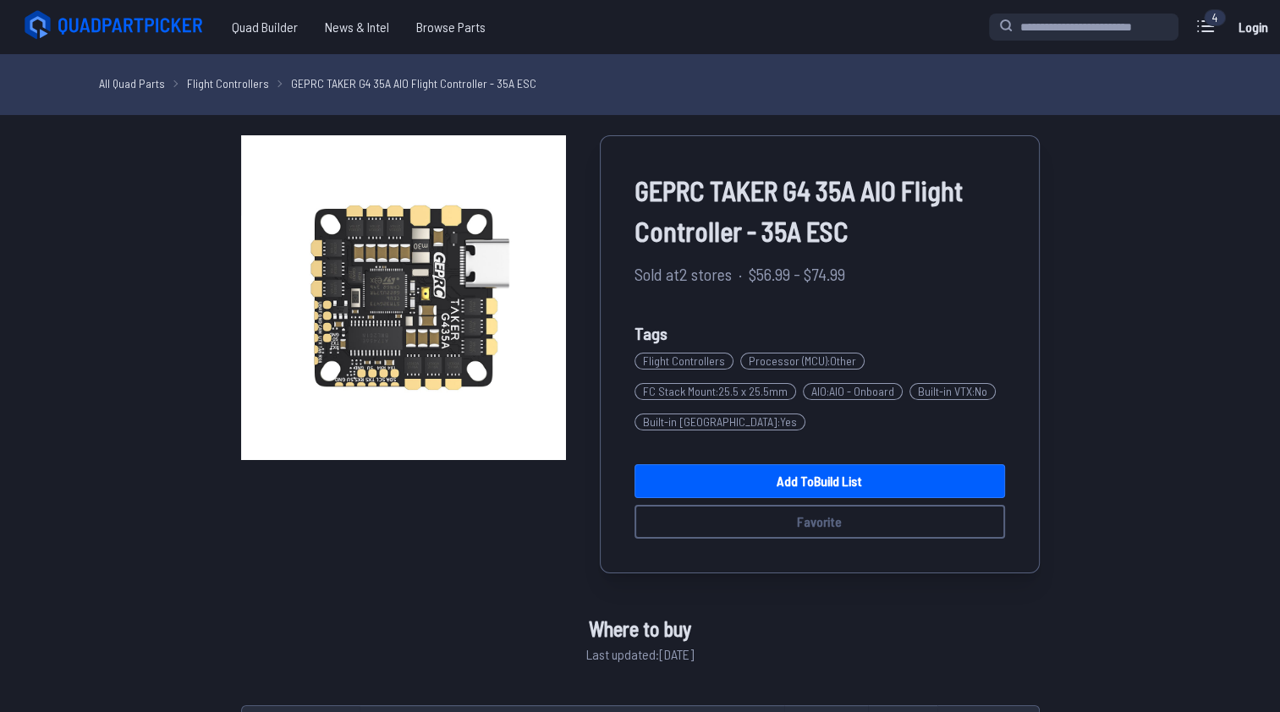
scroll to position [931, 0]
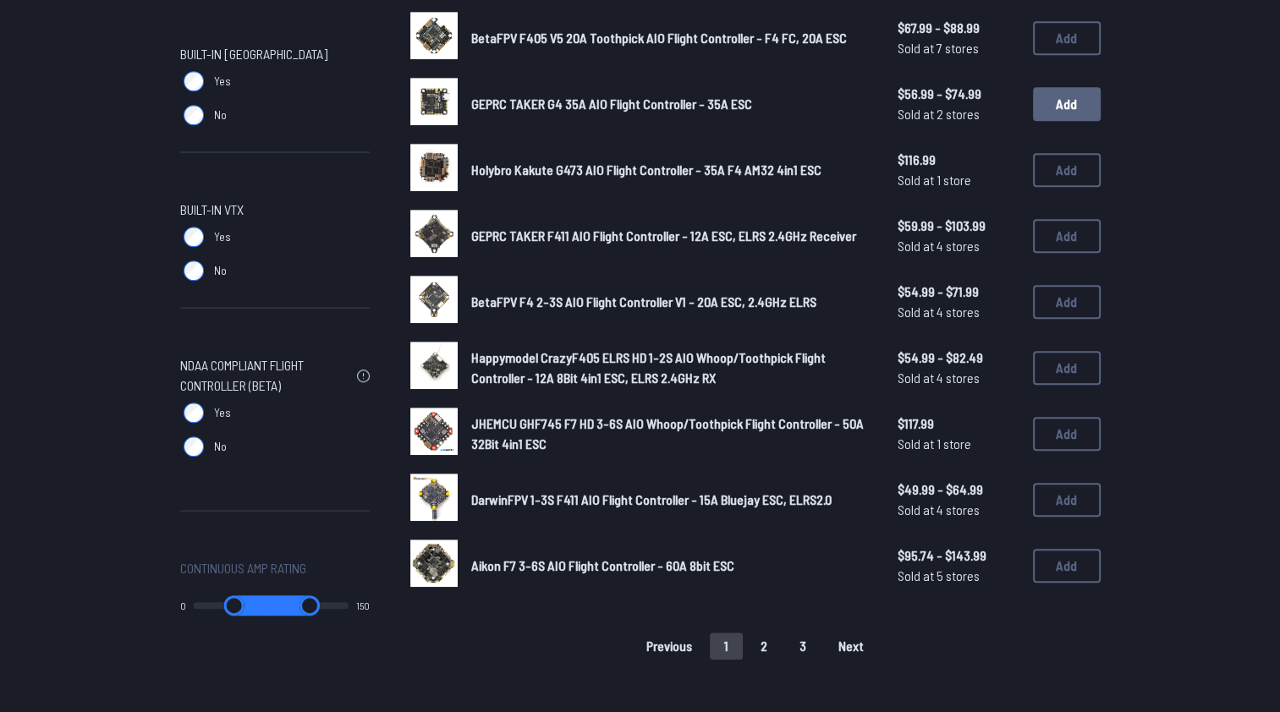
click at [1054, 98] on button "Add" at bounding box center [1067, 104] width 68 height 34
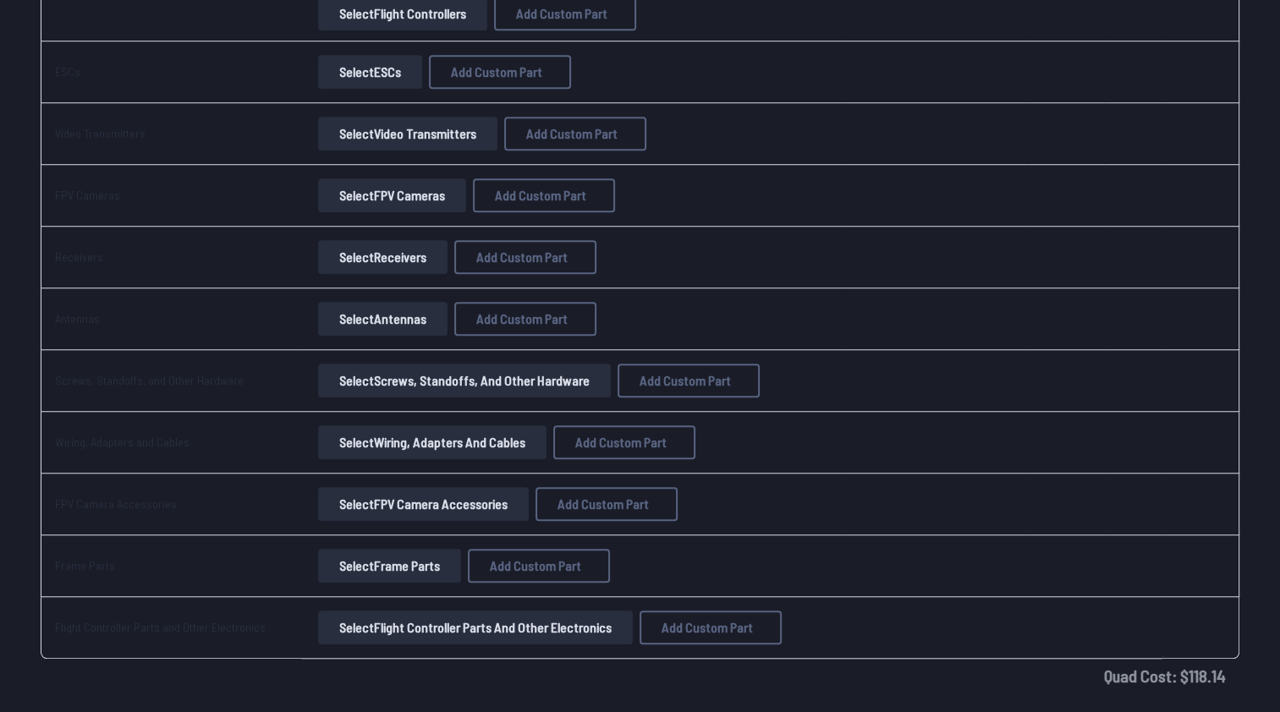
scroll to position [1184, 0]
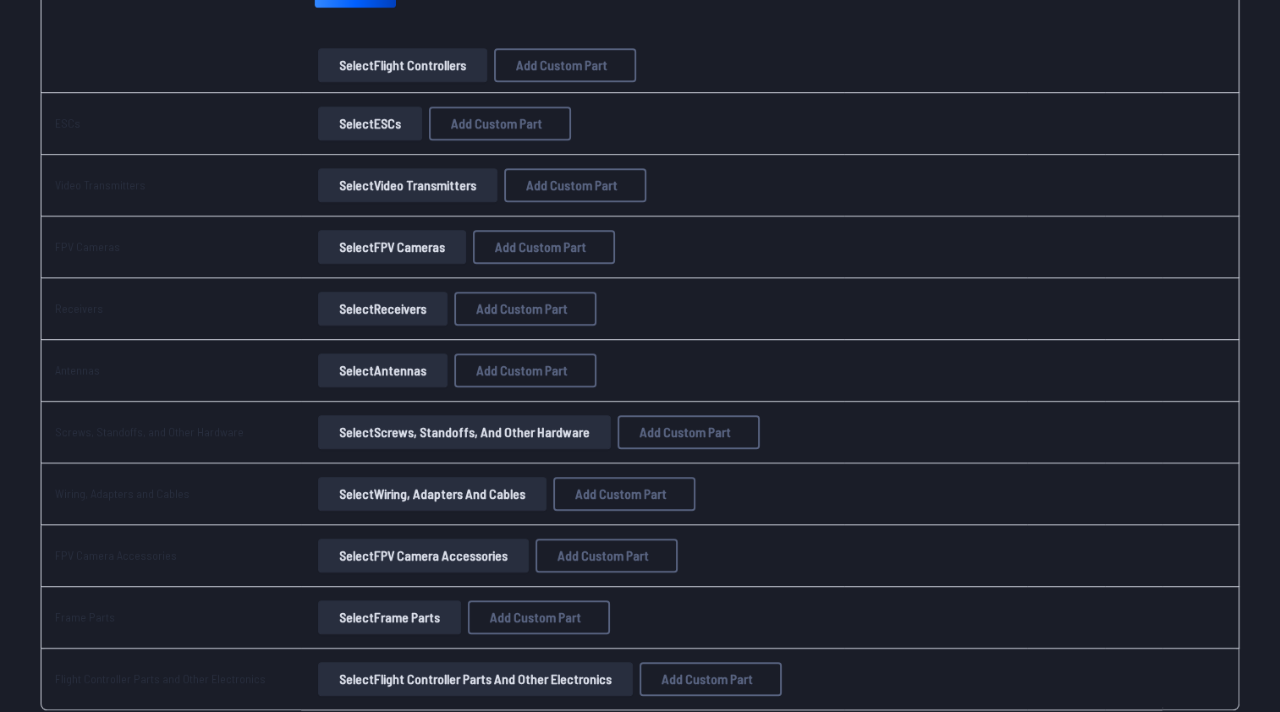
click at [358, 120] on button "Select ESCs" at bounding box center [370, 124] width 104 height 34
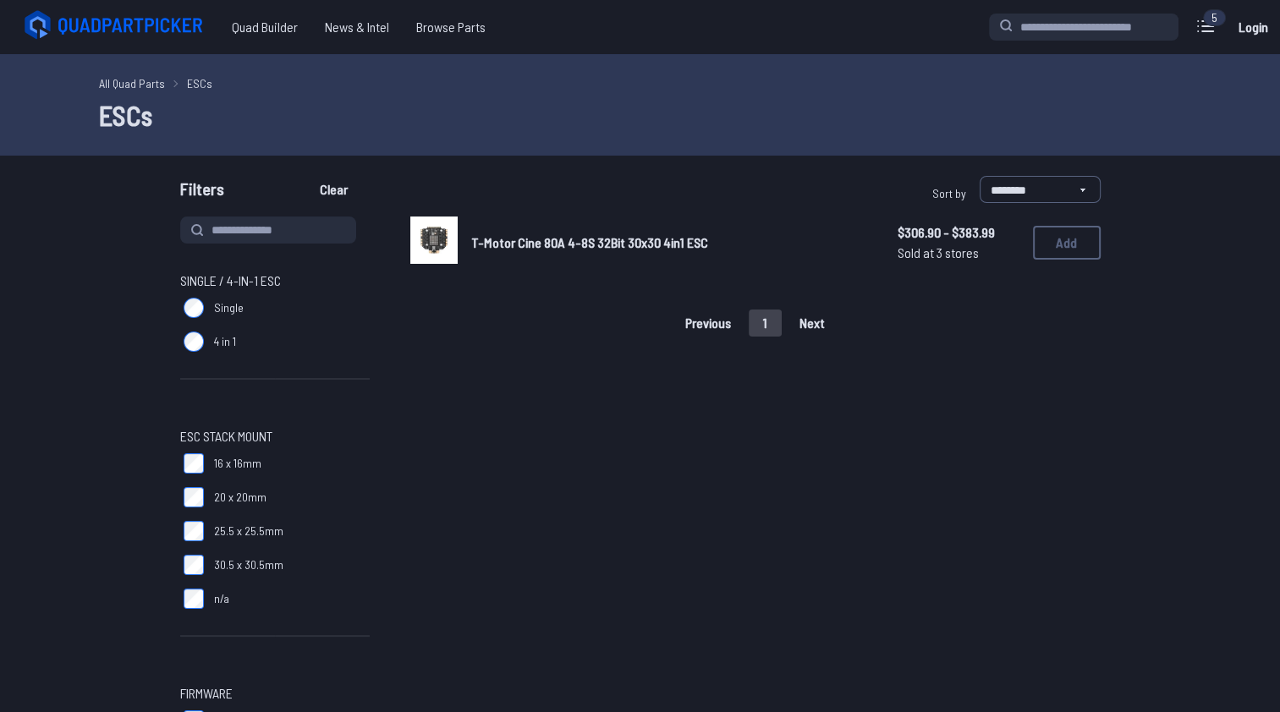
click at [122, 80] on link "All Quad Parts" at bounding box center [132, 83] width 66 height 18
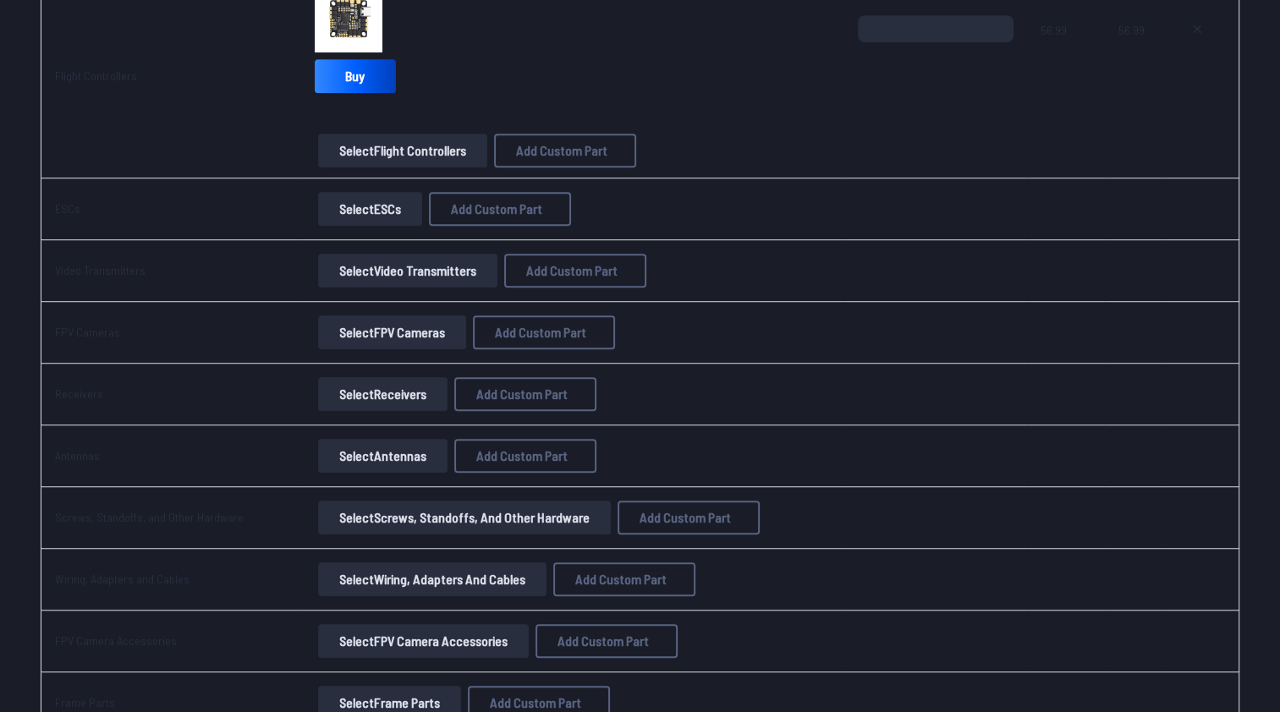
scroll to position [1100, 0]
click at [409, 272] on button "Select Video Transmitters" at bounding box center [407, 270] width 179 height 34
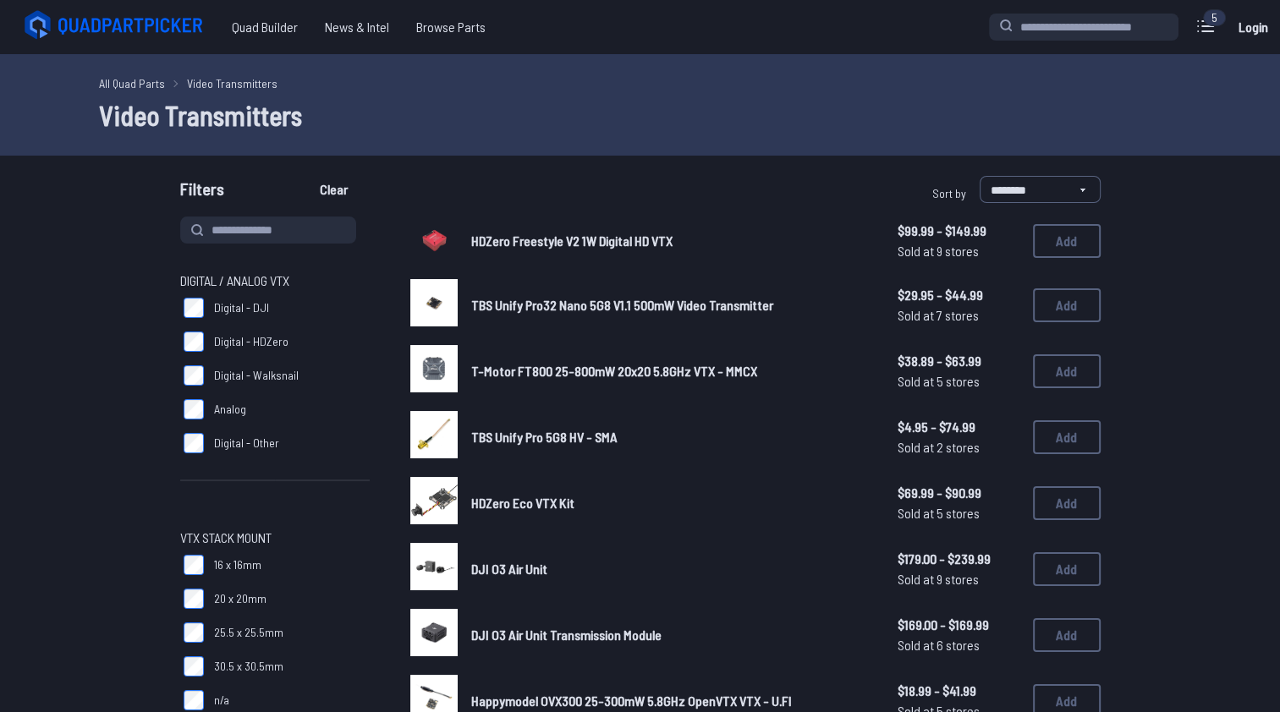
scroll to position [85, 0]
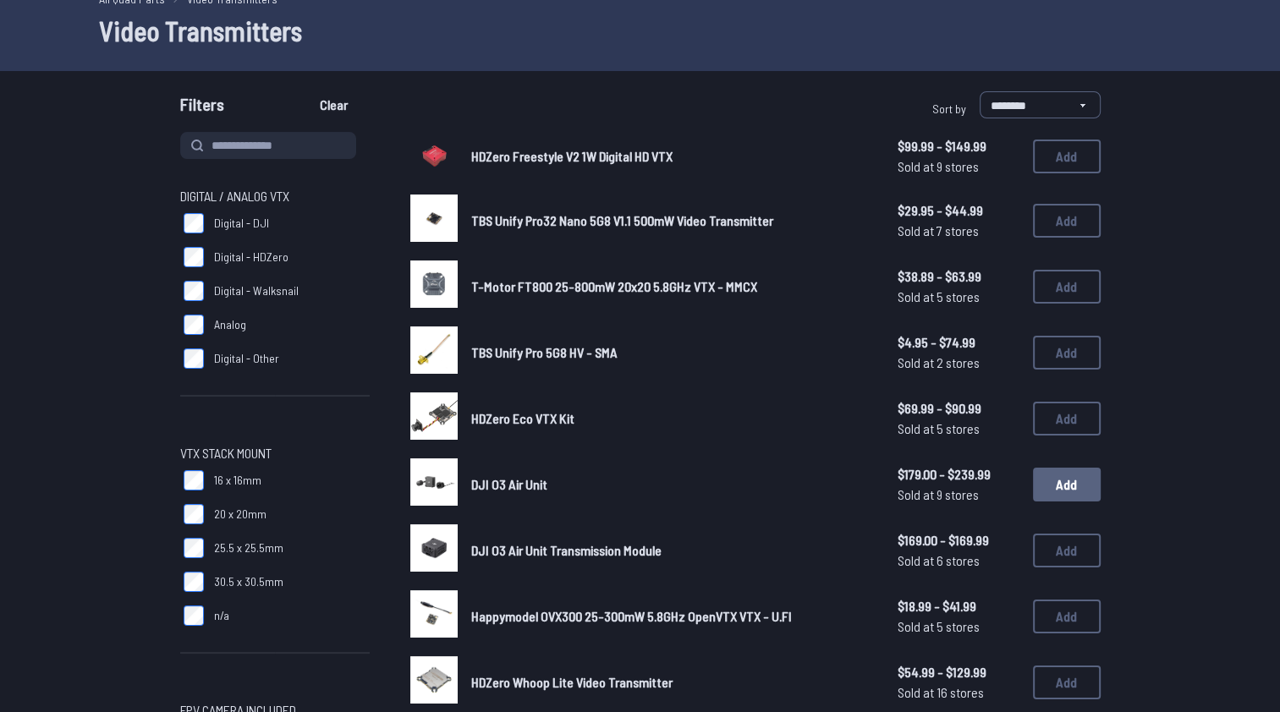
click at [1056, 480] on button "Add" at bounding box center [1067, 485] width 68 height 34
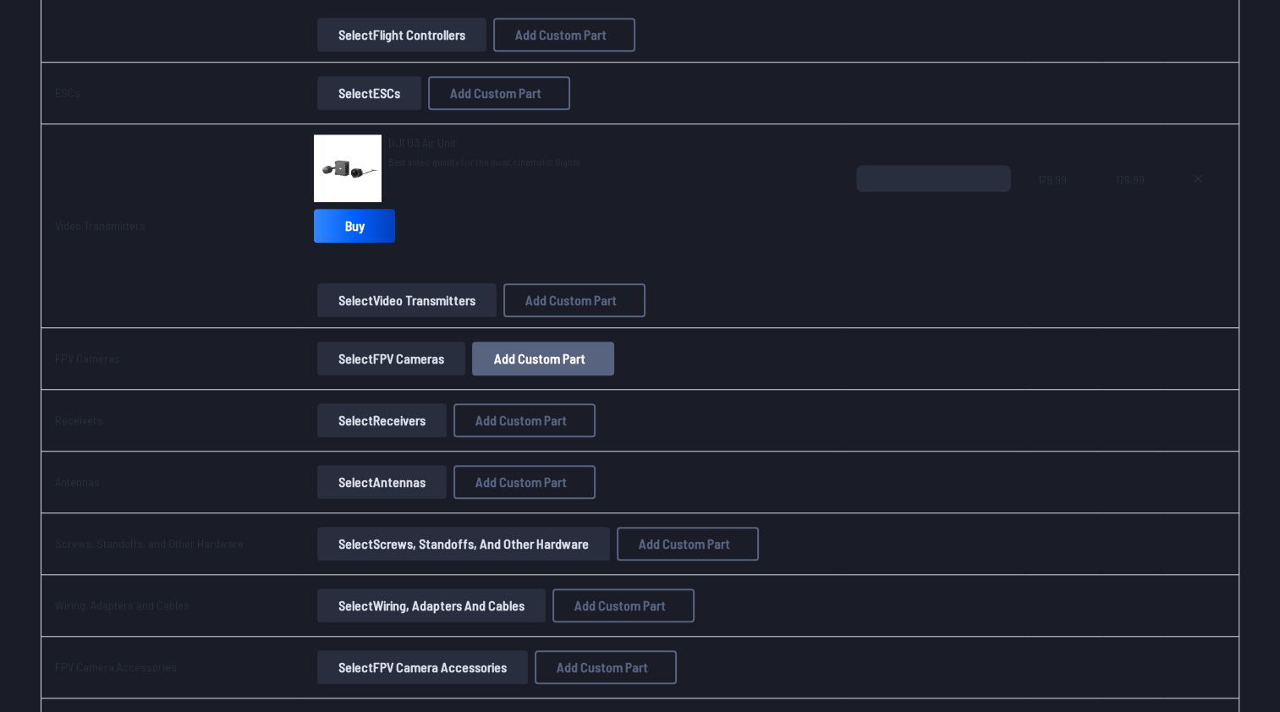
scroll to position [1384, 0]
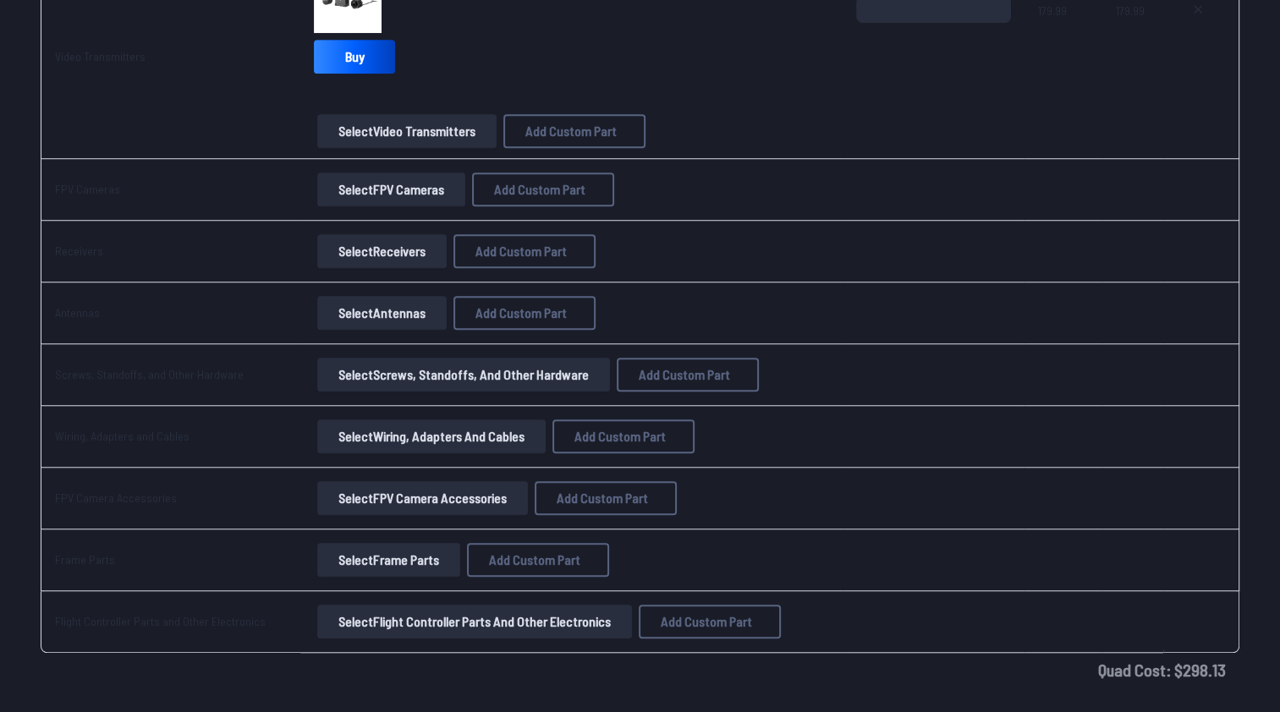
click at [376, 181] on button "Select FPV Cameras" at bounding box center [391, 190] width 148 height 34
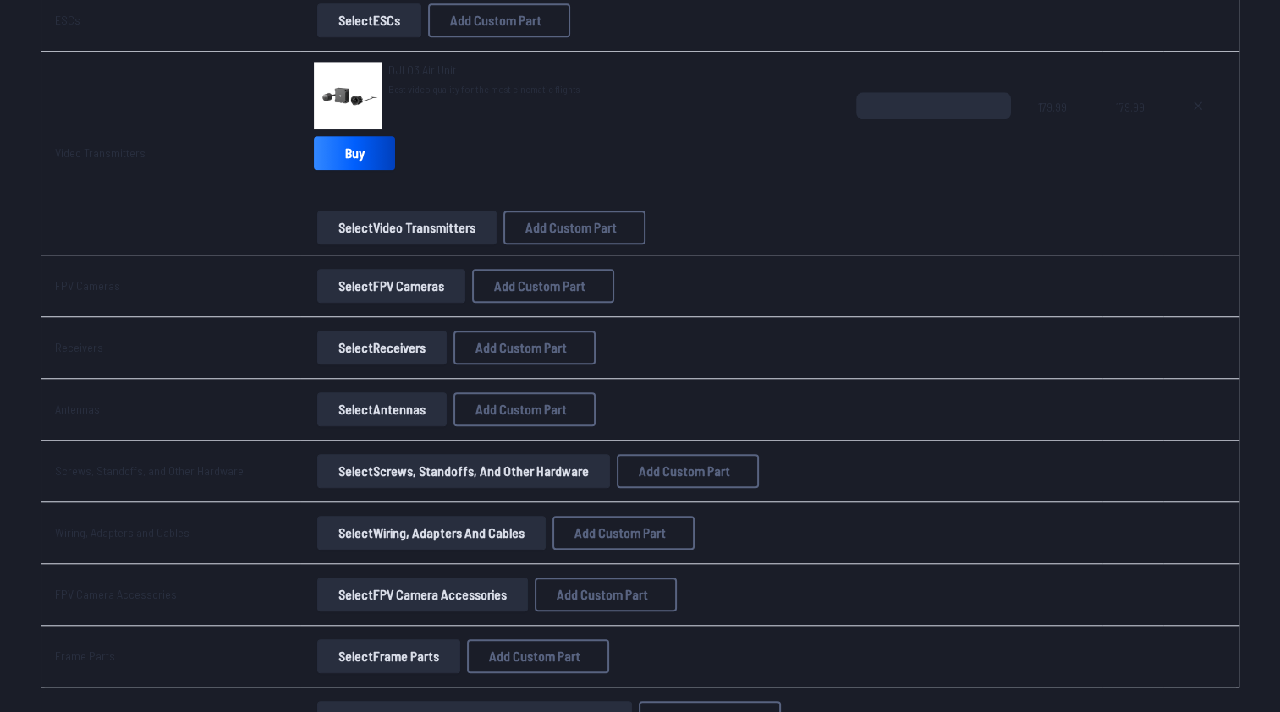
scroll to position [1215, 0]
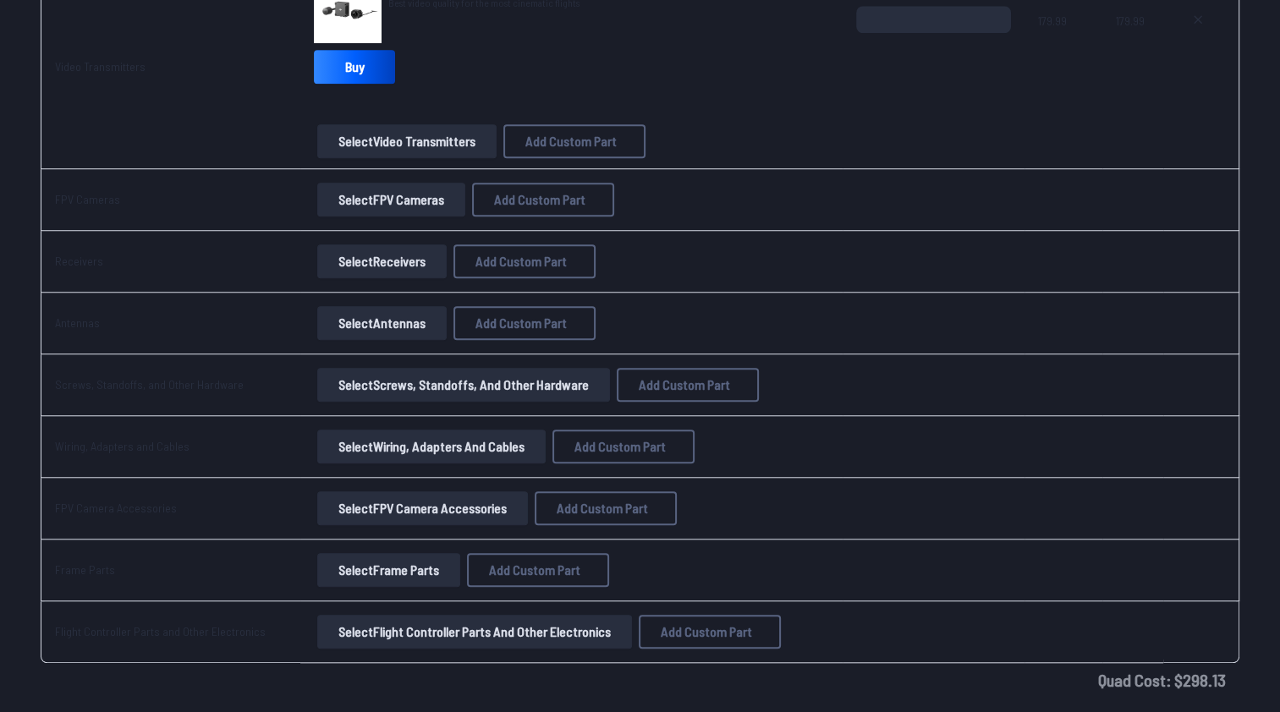
scroll to position [1384, 0]
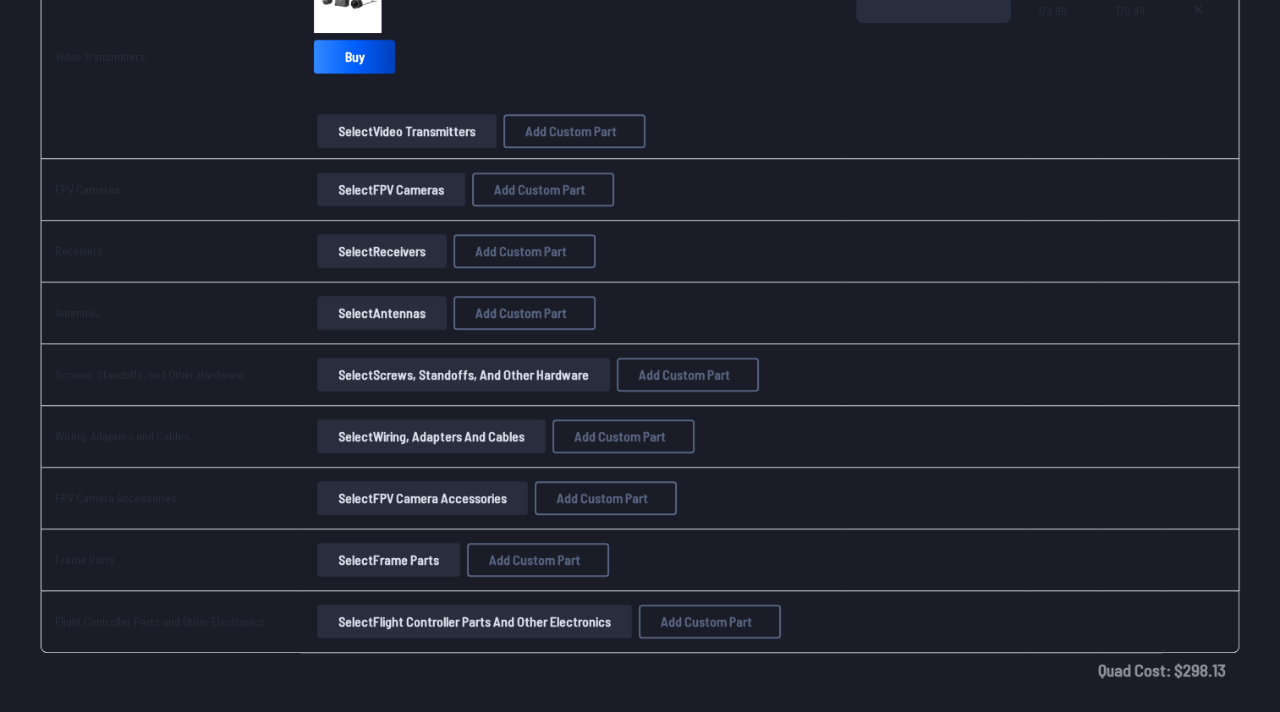
click at [396, 255] on button "Select Receivers" at bounding box center [381, 251] width 129 height 34
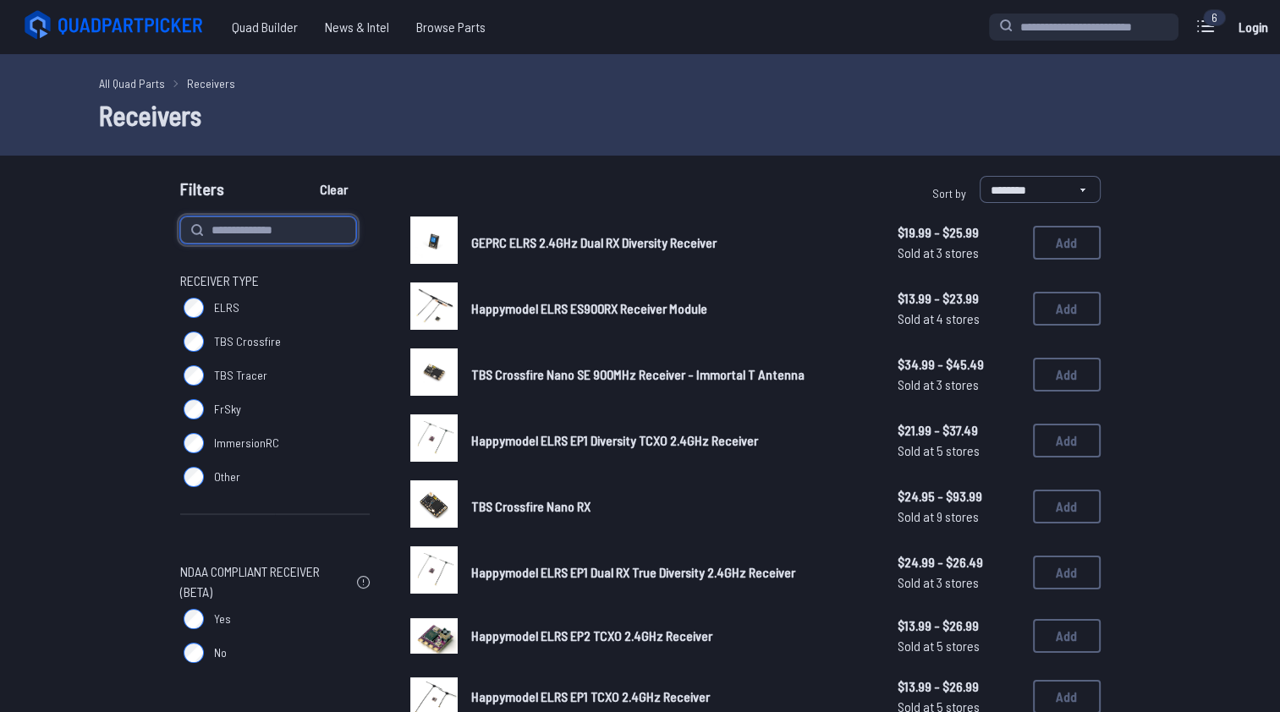
click at [237, 234] on input at bounding box center [268, 230] width 176 height 27
type input "***"
click at [305, 176] on button "Clear" at bounding box center [333, 189] width 57 height 27
type input "***"
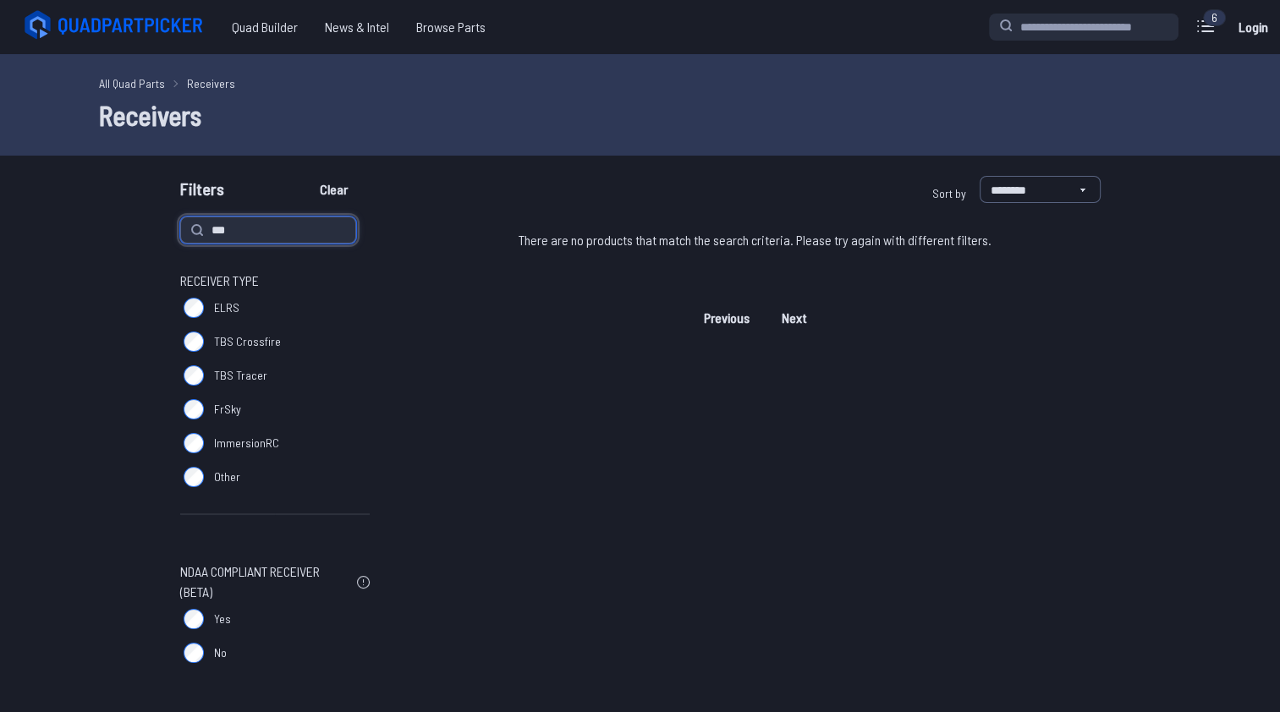
type input "***"
click at [305, 176] on button "Clear" at bounding box center [333, 189] width 57 height 27
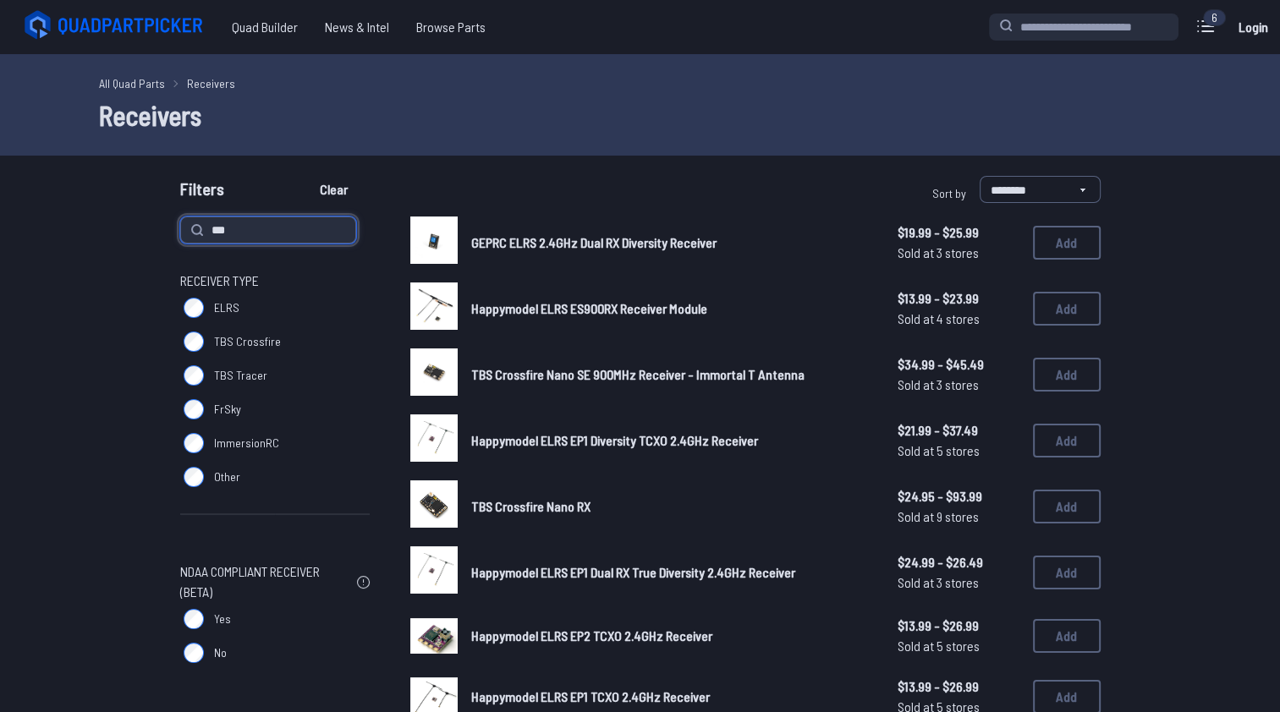
type input "***"
click at [305, 176] on button "Clear" at bounding box center [333, 189] width 57 height 27
type input "***"
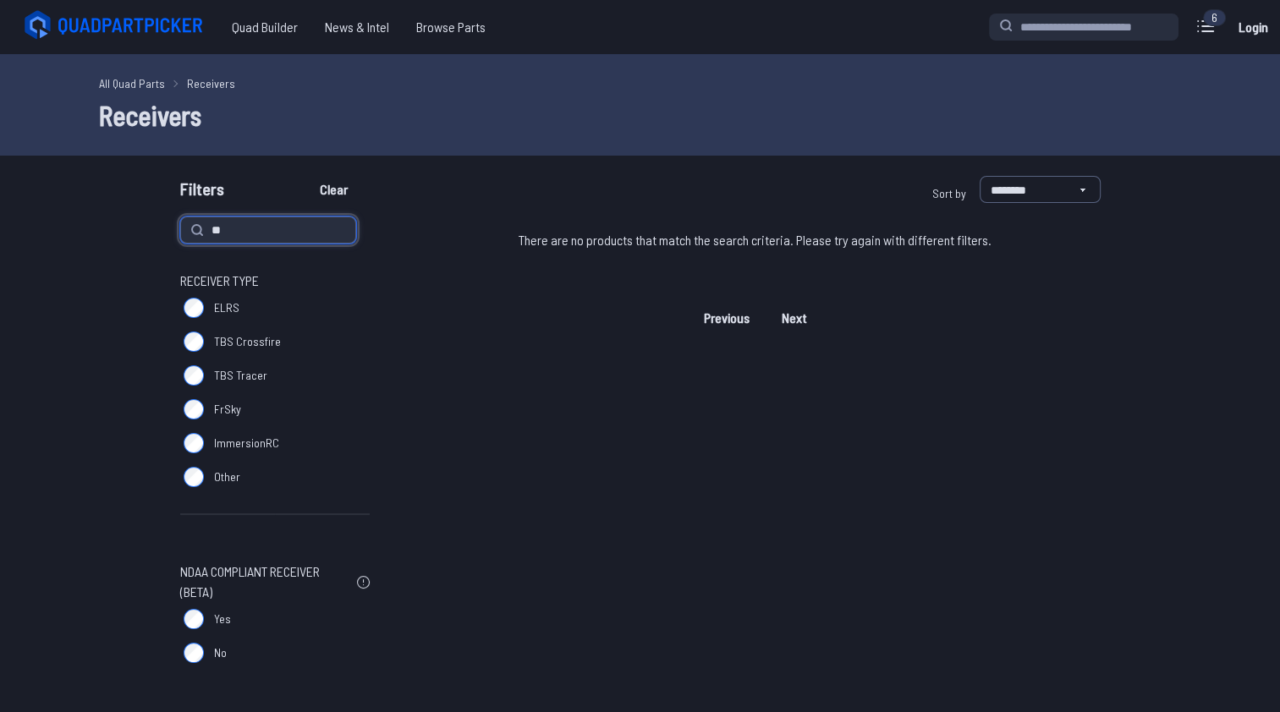
type input "*"
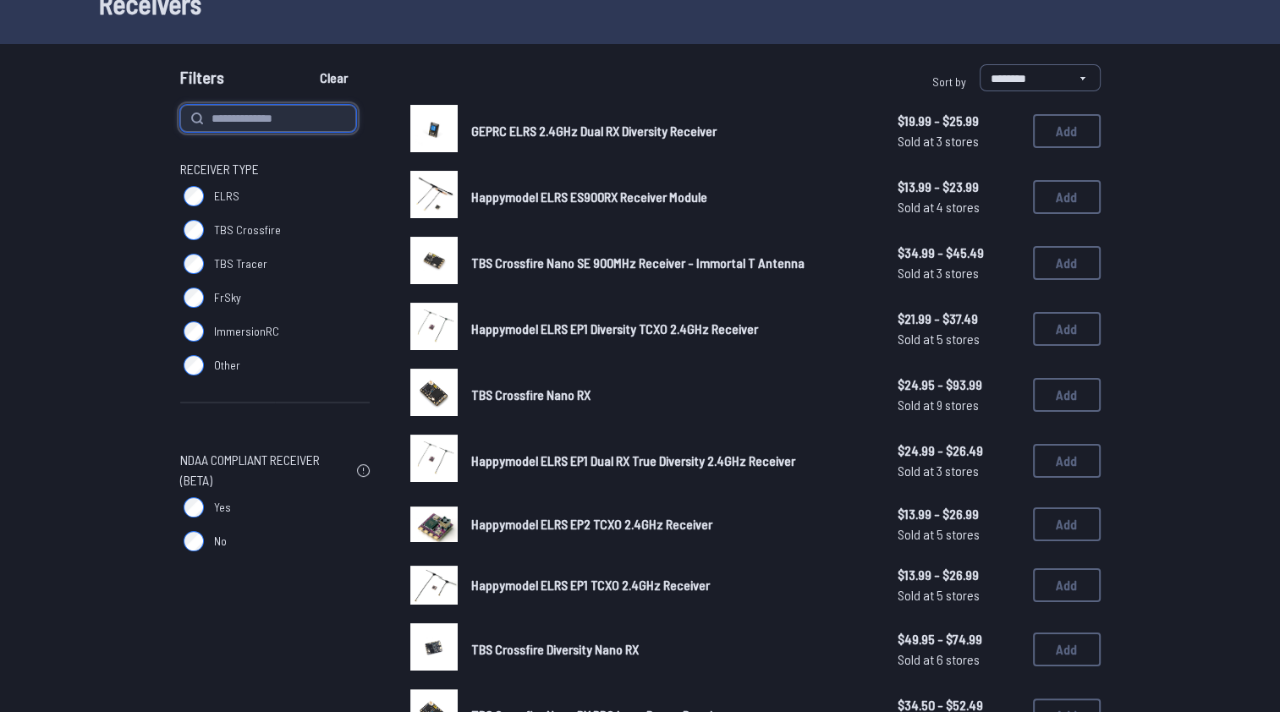
scroll to position [169, 0]
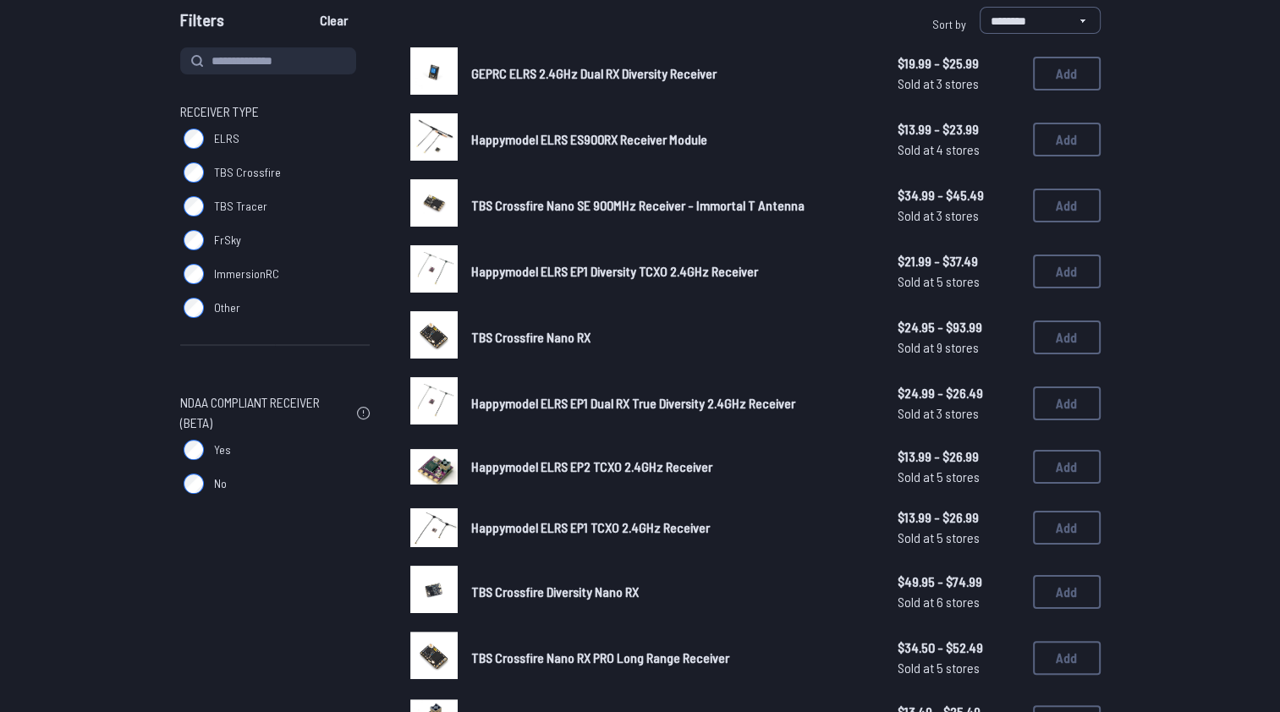
click at [636, 400] on span "Happymodel ELRS EP1 Dual RX True Diversity 2.4GHz Receiver" at bounding box center [633, 403] width 324 height 16
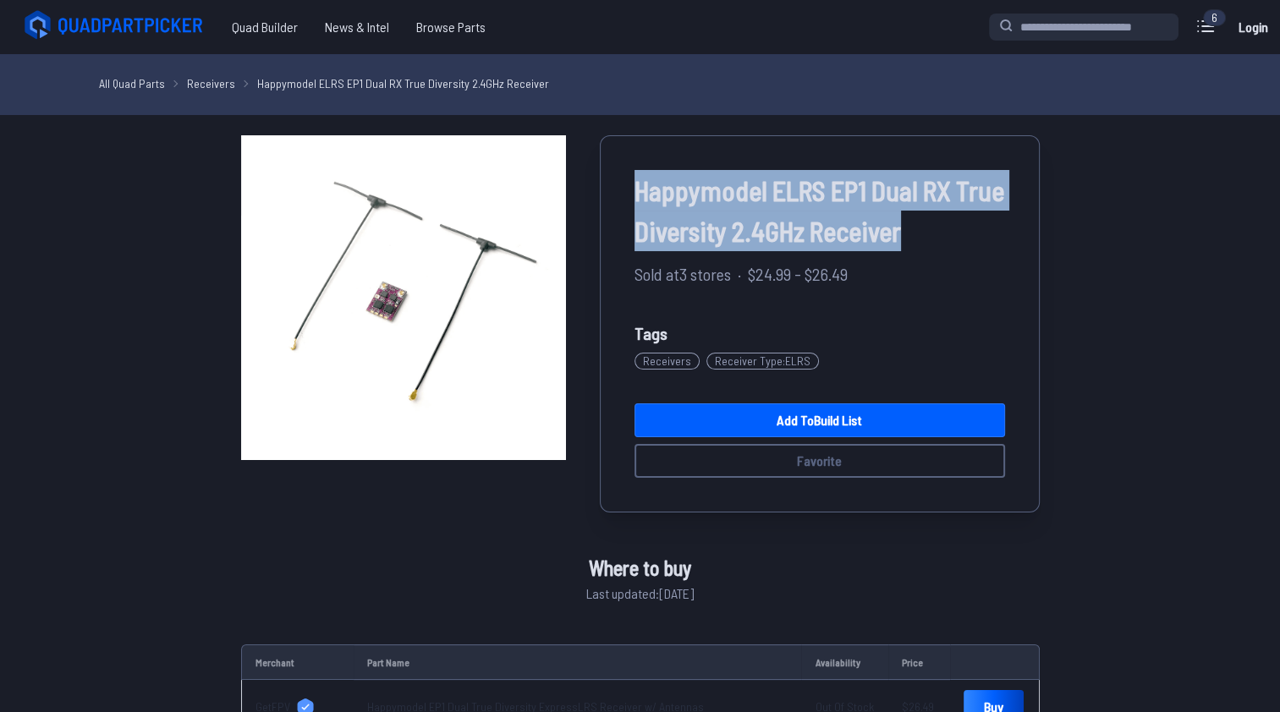
drag, startPoint x: 632, startPoint y: 187, endPoint x: 994, endPoint y: 232, distance: 364.8
click at [994, 232] on div "Happymodel ELRS EP1 Dual RX True Diversity 2.4GHz Receiver Sold at 3 stores · $…" at bounding box center [820, 323] width 440 height 377
drag, startPoint x: 994, startPoint y: 232, endPoint x: 857, endPoint y: 194, distance: 142.2
copy span "Happymodel ELRS EP1 Dual RX True Diversity 2.4GHz Receiver"
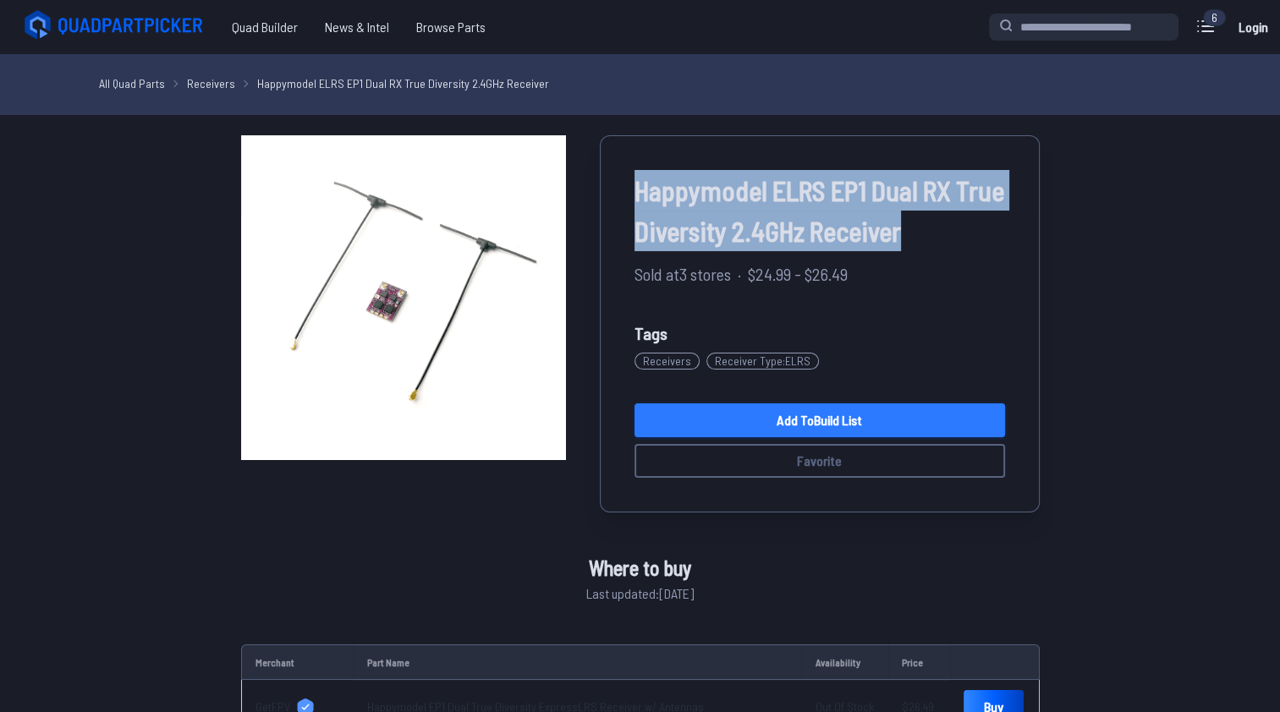
click at [840, 420] on link "Add to Build List" at bounding box center [819, 421] width 371 height 34
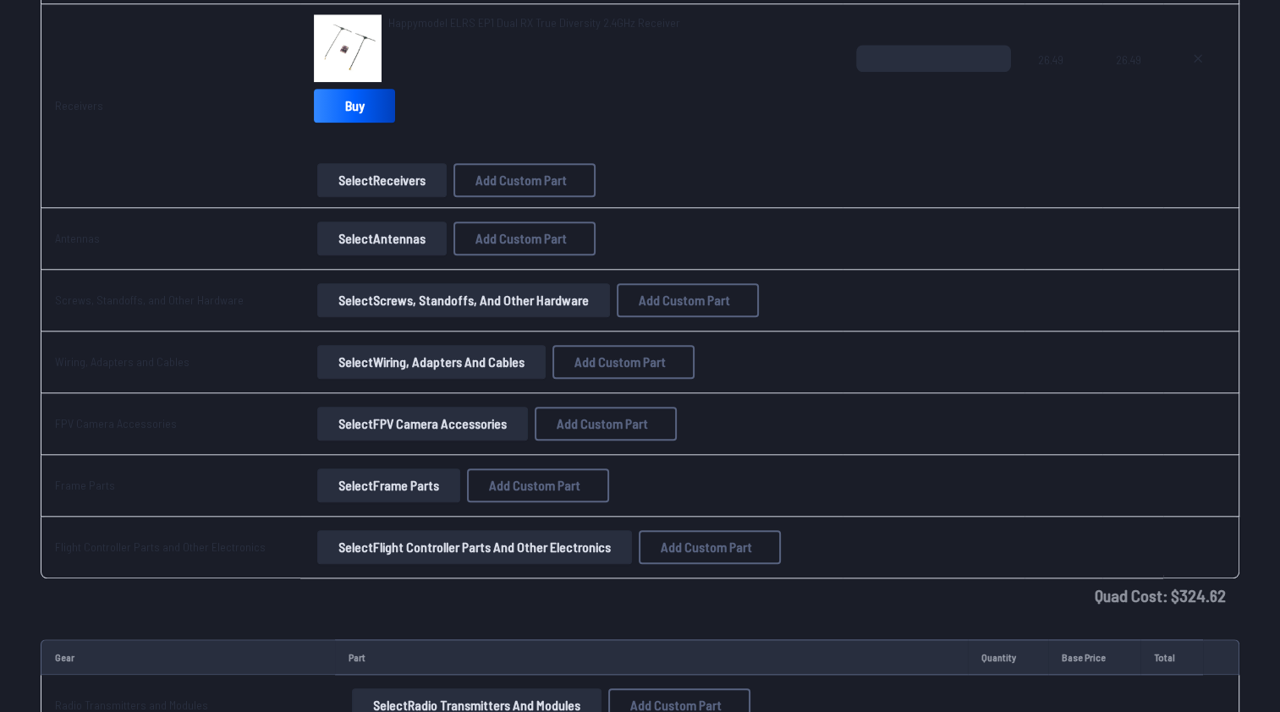
scroll to position [1607, 0]
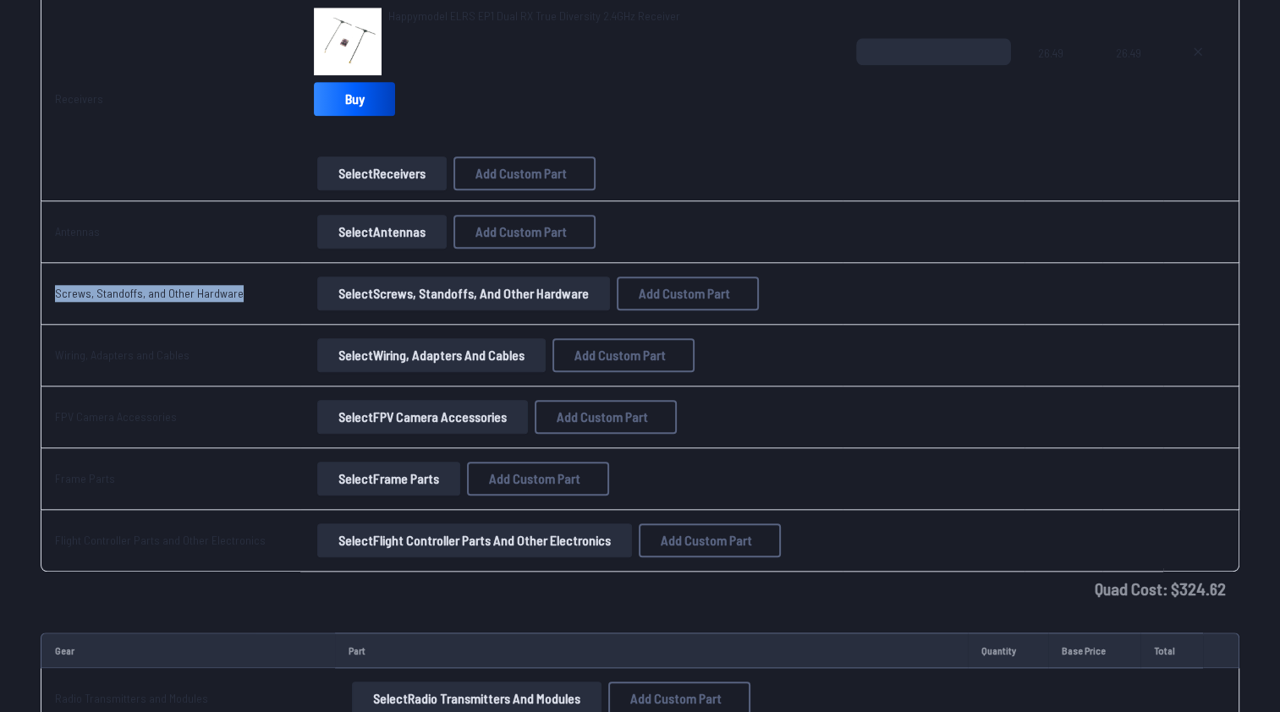
drag, startPoint x: 74, startPoint y: 283, endPoint x: 262, endPoint y: 288, distance: 187.8
click at [262, 288] on td "Screws, Standoffs, and Other Hardware" at bounding box center [171, 294] width 260 height 62
drag, startPoint x: 262, startPoint y: 288, endPoint x: 156, endPoint y: 290, distance: 106.6
copy link "Screws, Standoffs, and Other Hardware"
drag, startPoint x: 51, startPoint y: 349, endPoint x: 208, endPoint y: 354, distance: 157.4
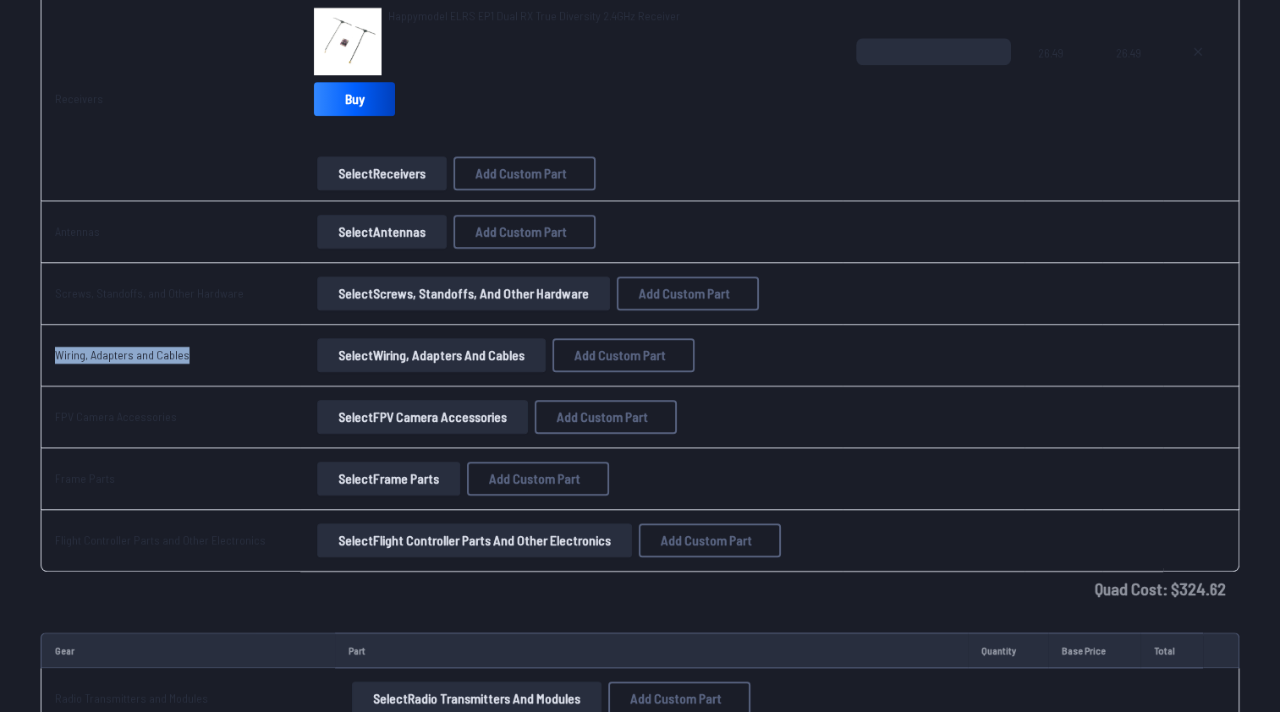
click at [208, 354] on td "Wiring, Adapters and Cables" at bounding box center [171, 356] width 260 height 62
drag, startPoint x: 208, startPoint y: 354, endPoint x: 99, endPoint y: 350, distance: 109.2
copy link "Wiring, Adapters and Cables"
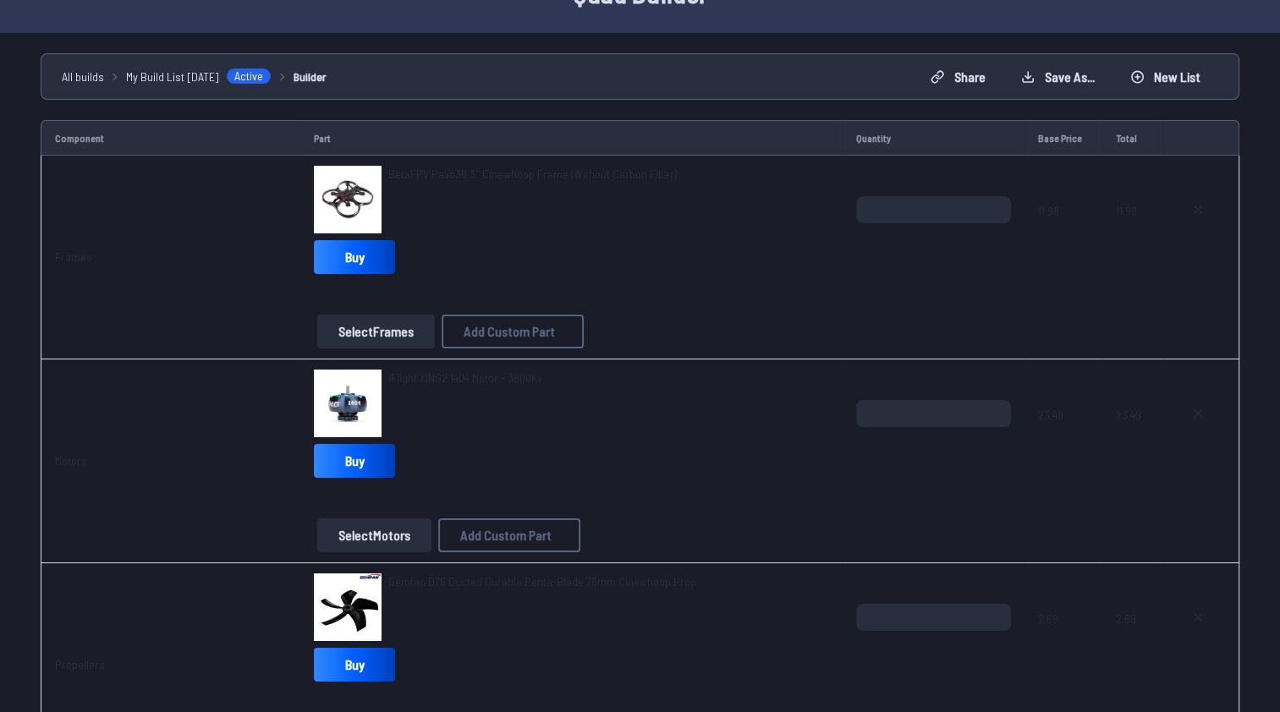
scroll to position [0, 0]
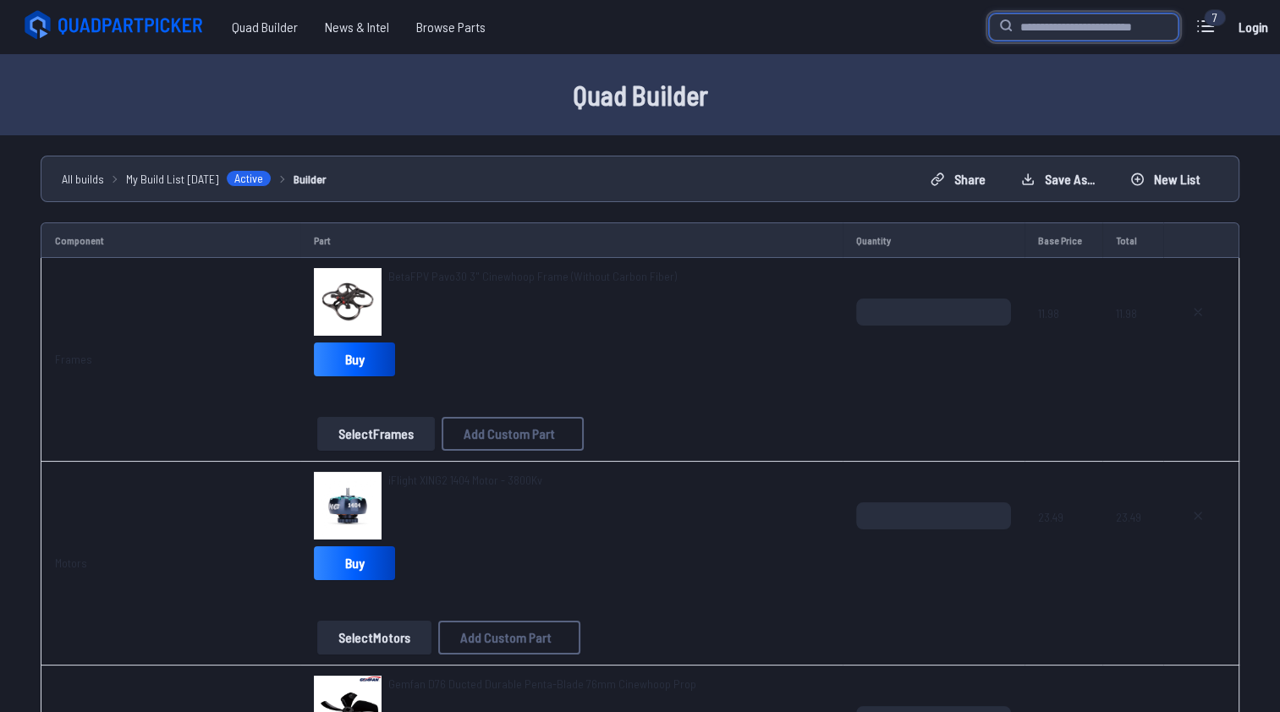
click at [1050, 32] on input "search" at bounding box center [1083, 27] width 189 height 27
paste input "**********"
type input "**********"
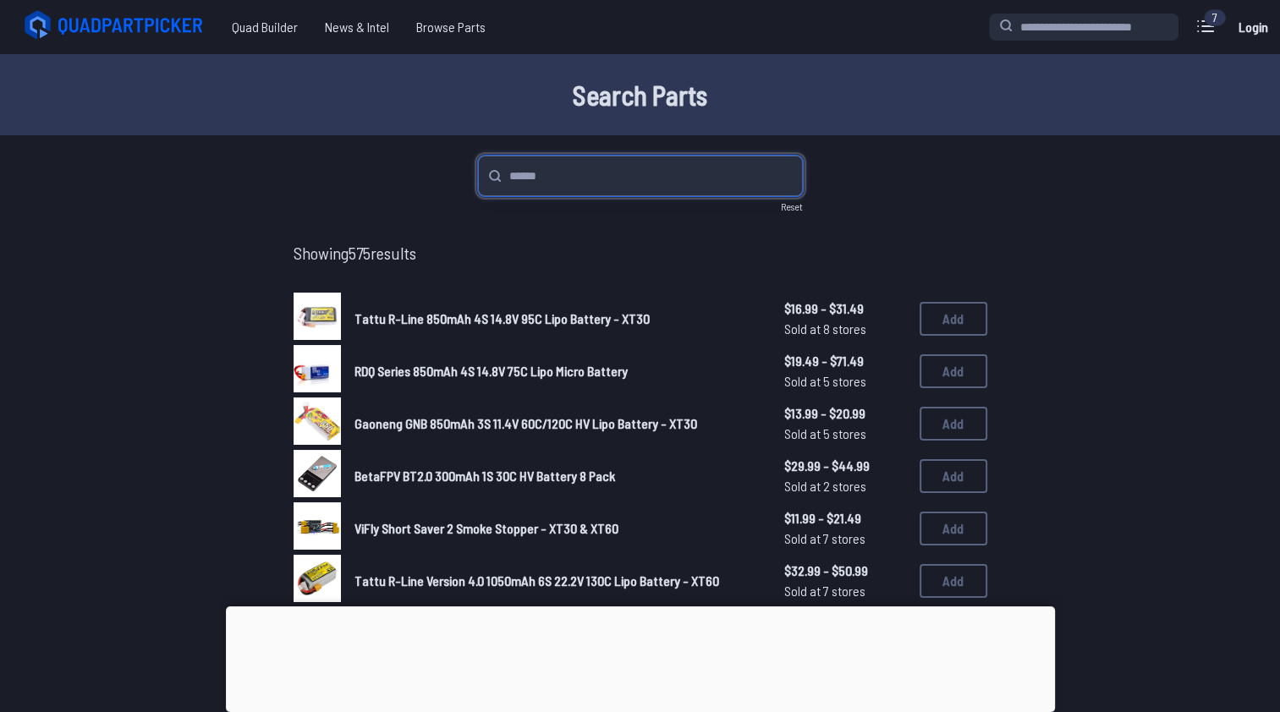
click at [596, 172] on input "search" at bounding box center [640, 176] width 325 height 41
type input "**********"
click at [626, 171] on input "**********" at bounding box center [640, 176] width 325 height 41
click at [1200, 27] on icon at bounding box center [1205, 26] width 27 height 27
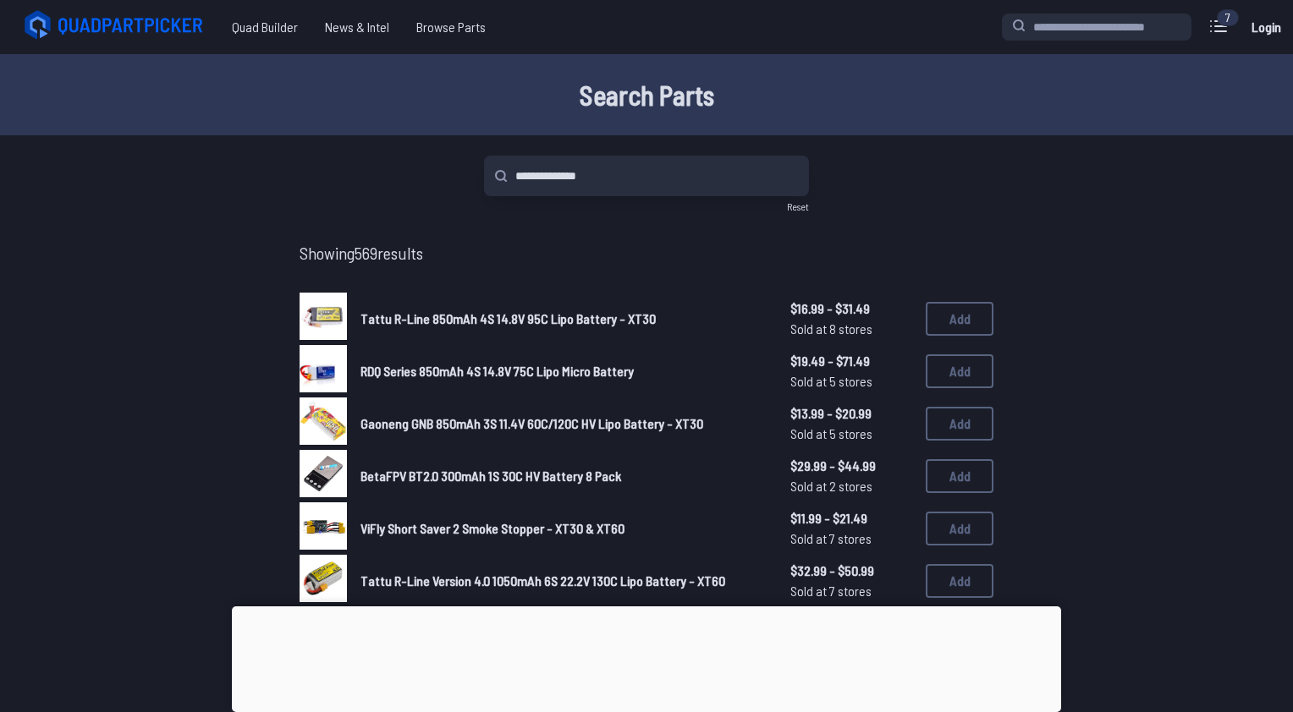
click at [909, 140] on label "close sidebar" at bounding box center [646, 356] width 1293 height 712
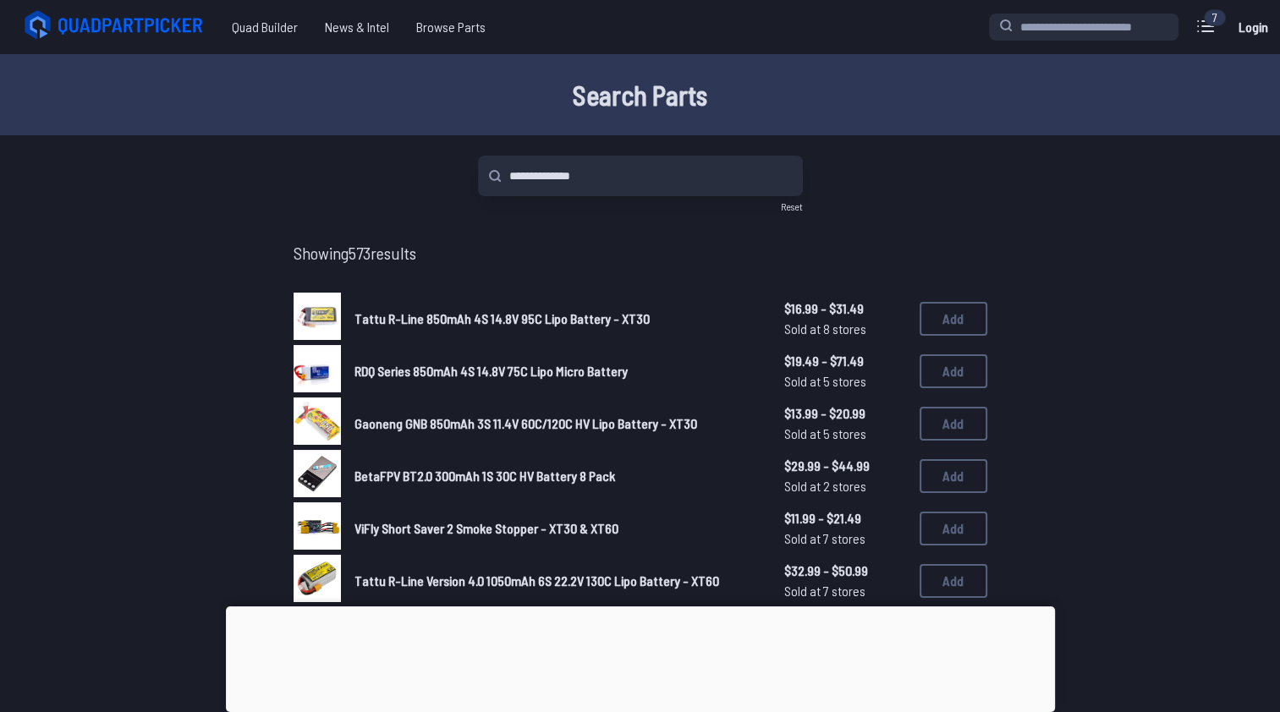
scroll to position [423, 0]
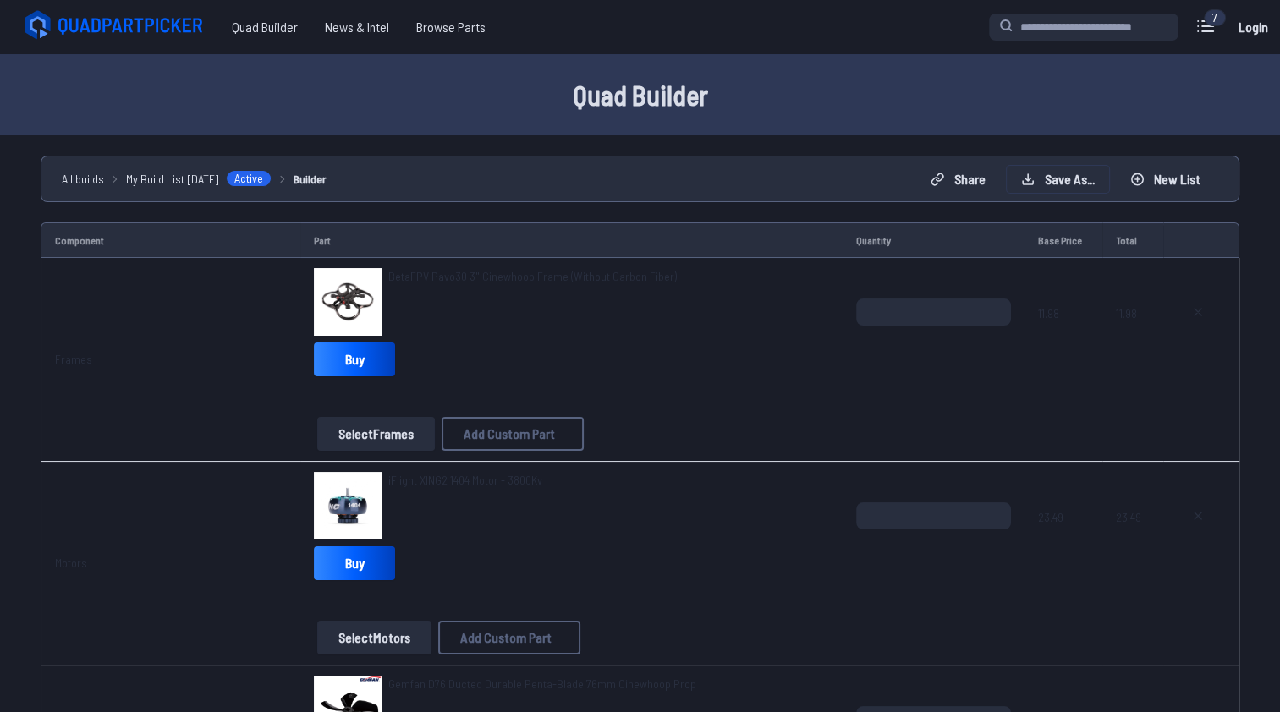
click at [1066, 173] on button "Save as..." at bounding box center [1058, 179] width 102 height 27
click at [580, 405] on link "Log in" at bounding box center [585, 402] width 110 height 25
click at [1075, 175] on button "Save as..." at bounding box center [1058, 179] width 102 height 27
drag, startPoint x: 594, startPoint y: 368, endPoint x: 396, endPoint y: 357, distance: 198.3
click at [345, 349] on div "**********" at bounding box center [646, 356] width 1293 height 712
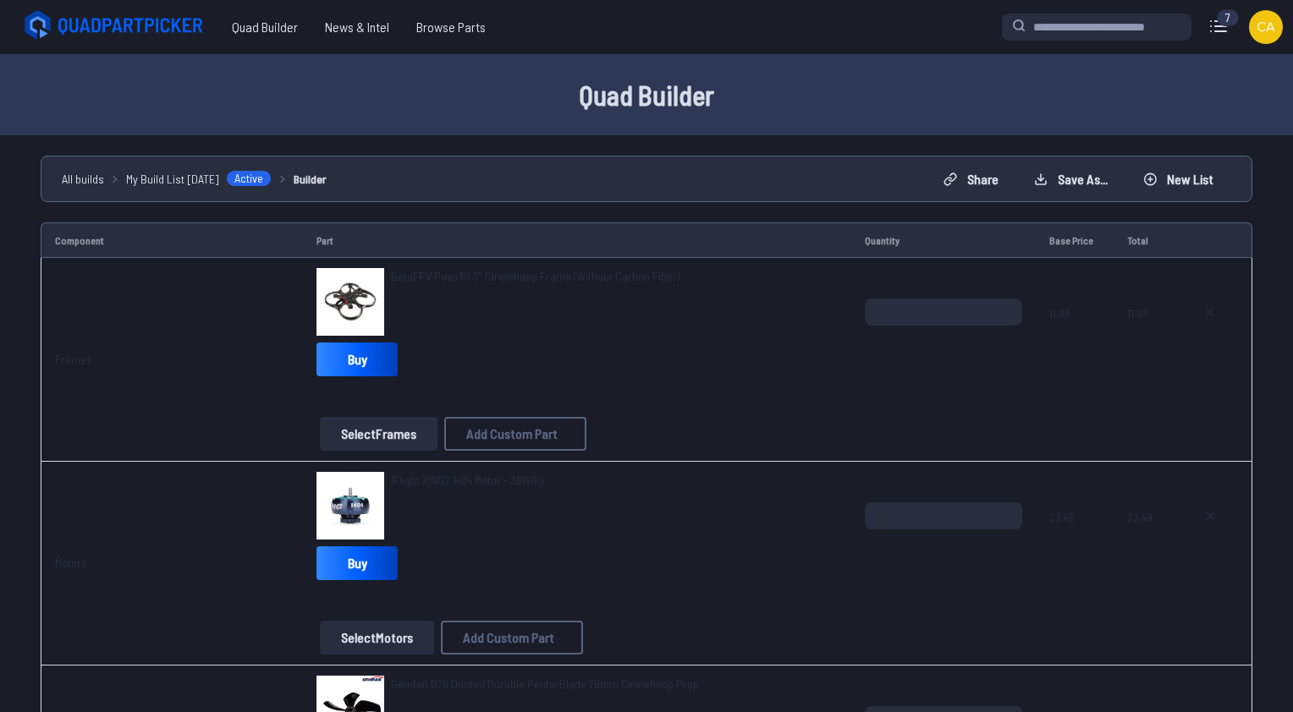
type input "**********"
click at [807, 453] on button "Save Build" at bounding box center [788, 447] width 74 height 25
click at [678, 467] on link "View Build" at bounding box center [683, 456] width 74 height 25
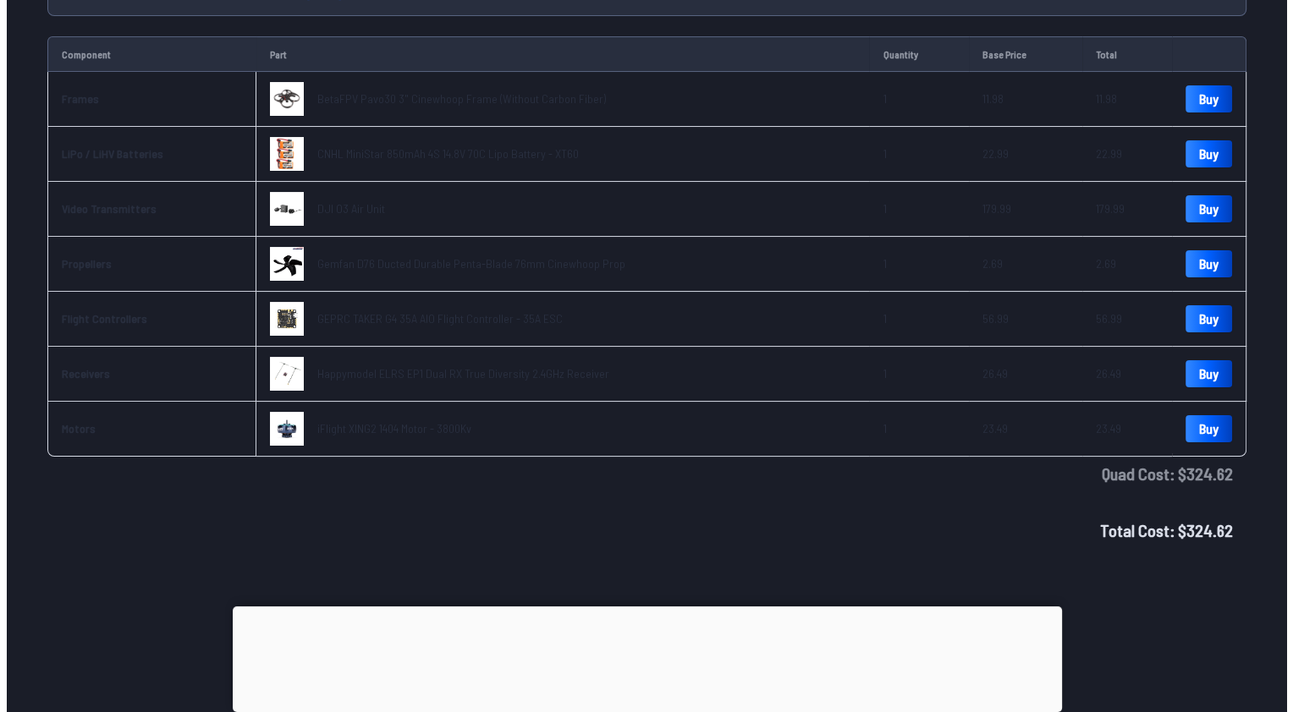
scroll to position [85, 0]
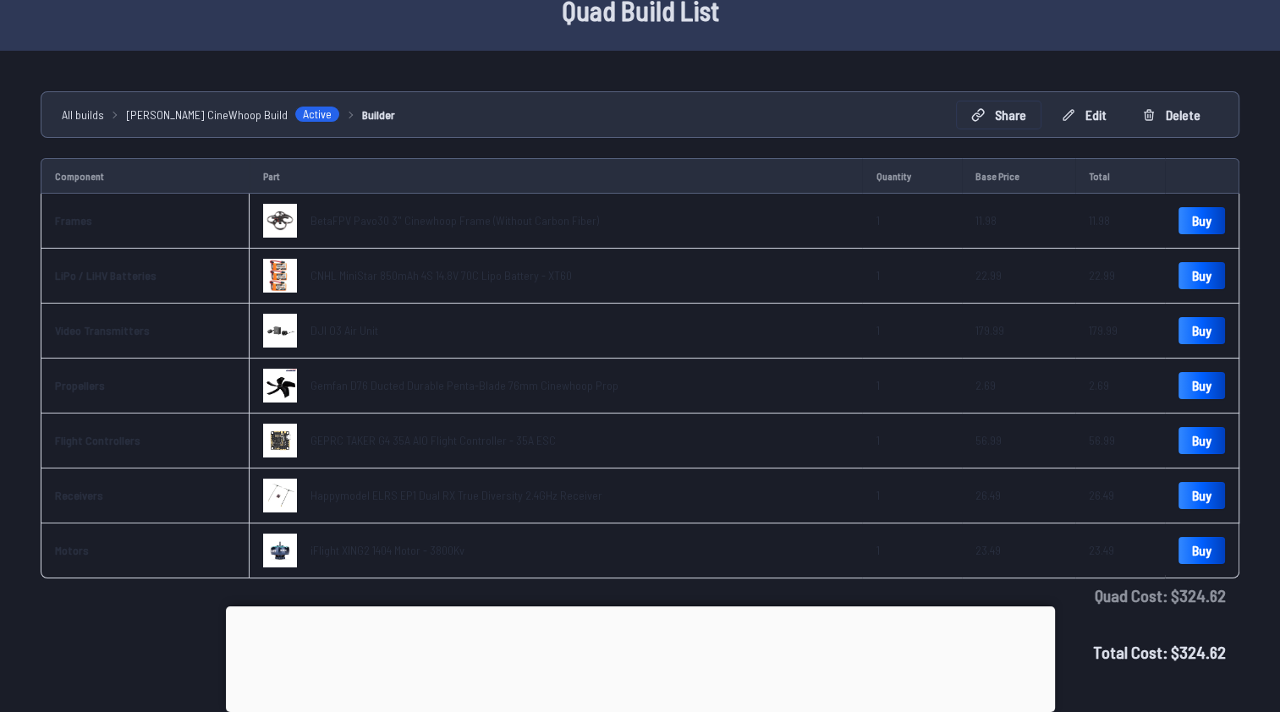
click at [997, 113] on button "Share" at bounding box center [999, 115] width 84 height 27
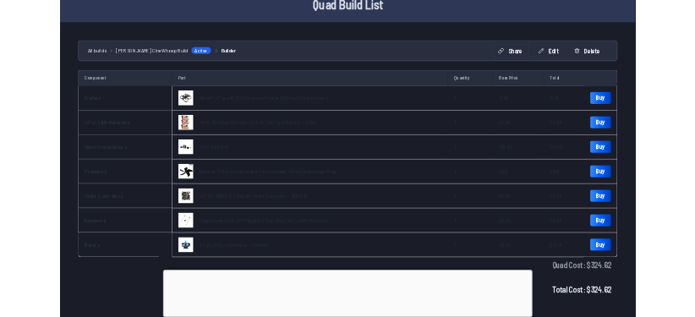
scroll to position [0, 0]
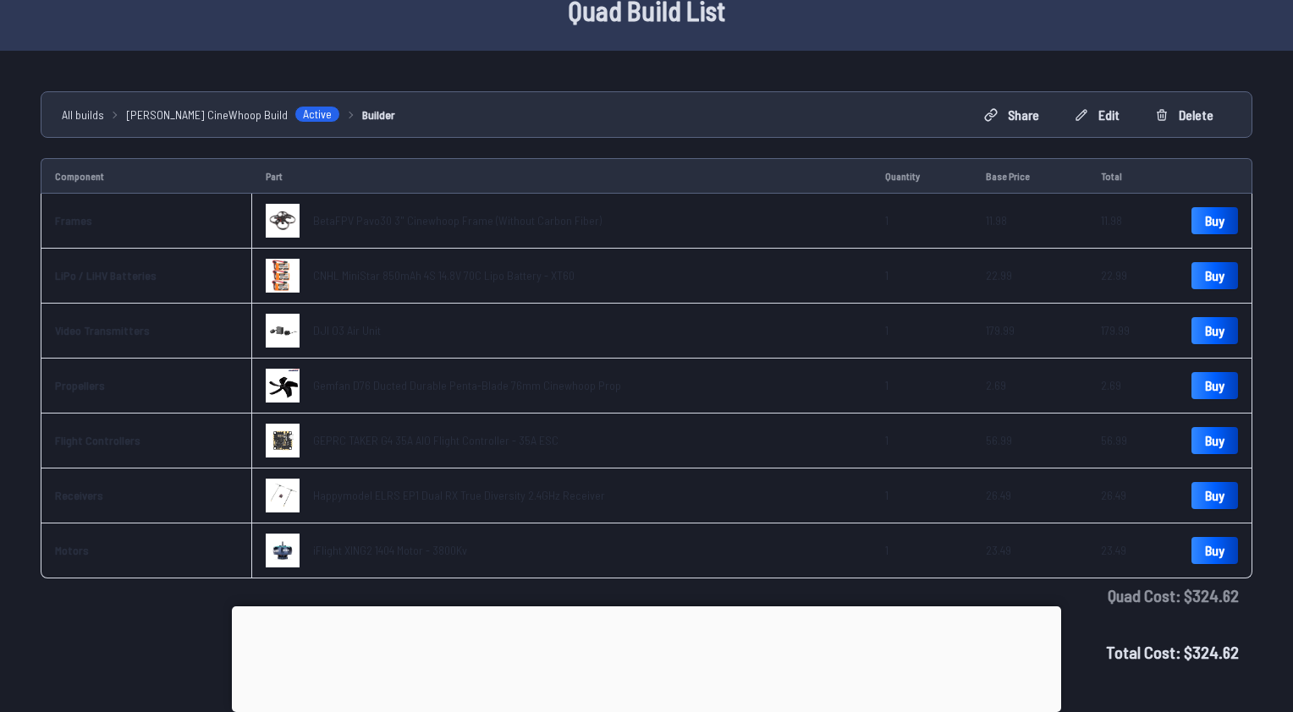
click at [863, 365] on button "Copy List" at bounding box center [851, 364] width 73 height 25
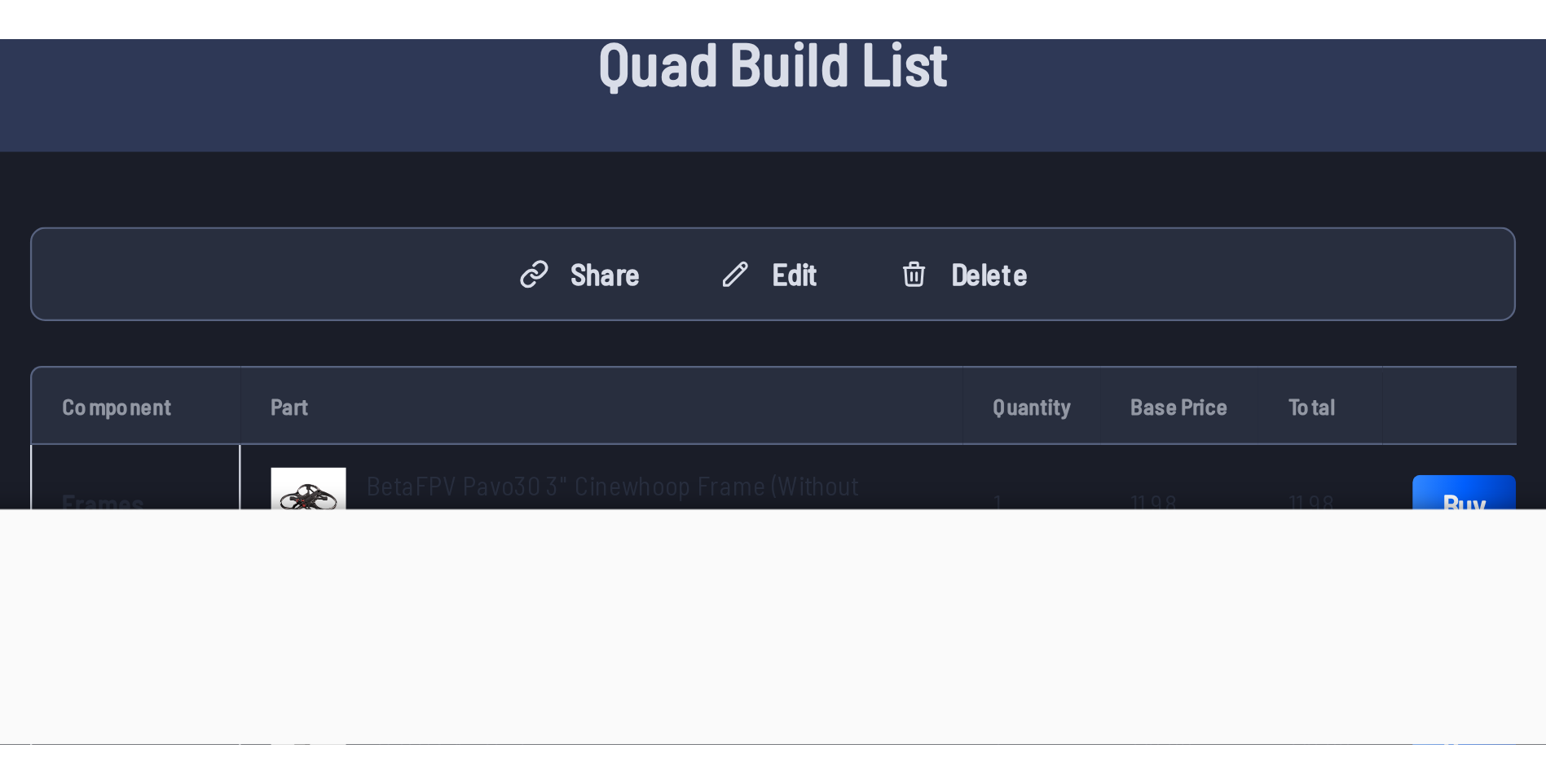
scroll to position [56, 0]
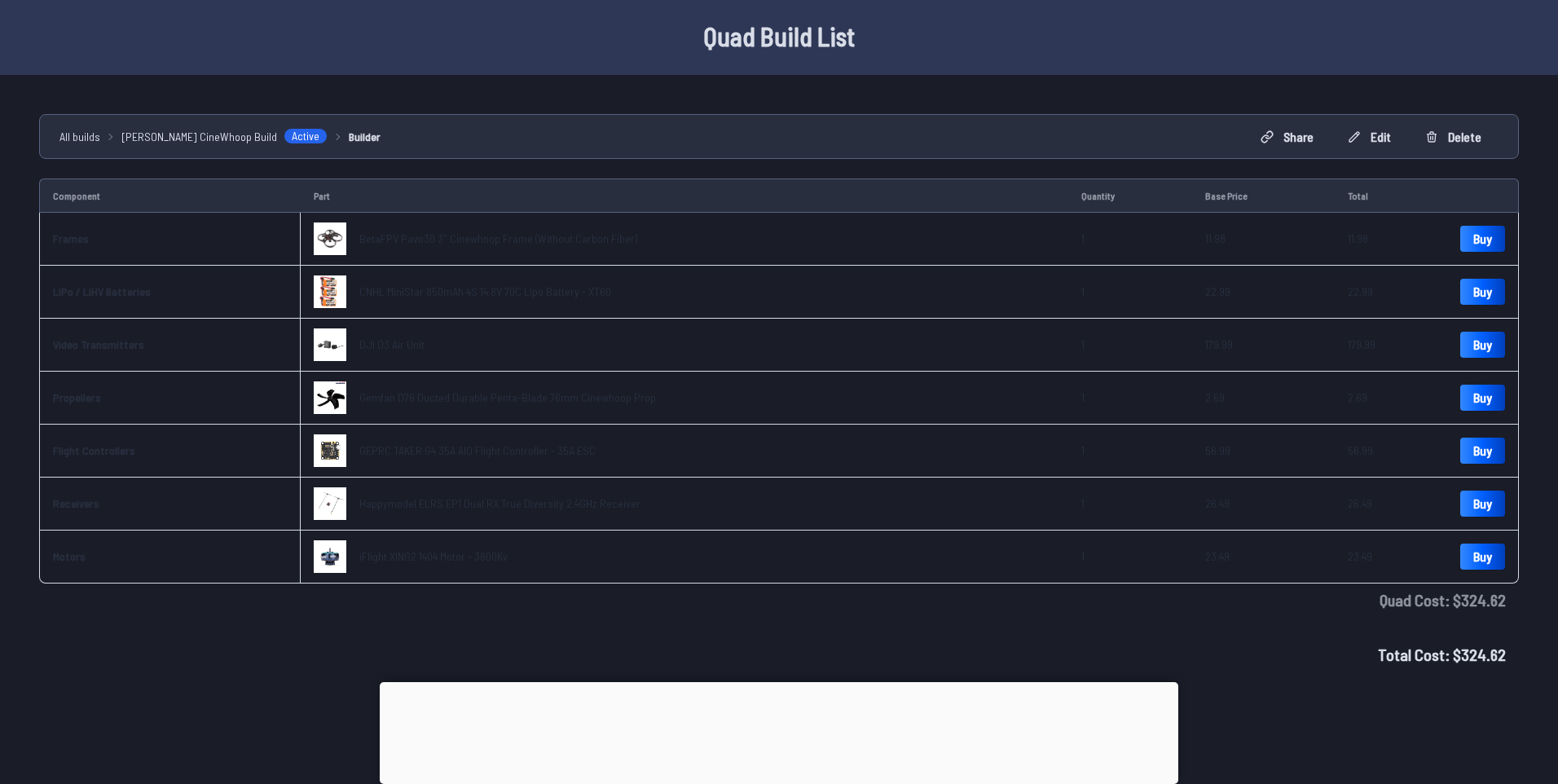
click at [995, 251] on icon at bounding box center [991, 255] width 8 height 8
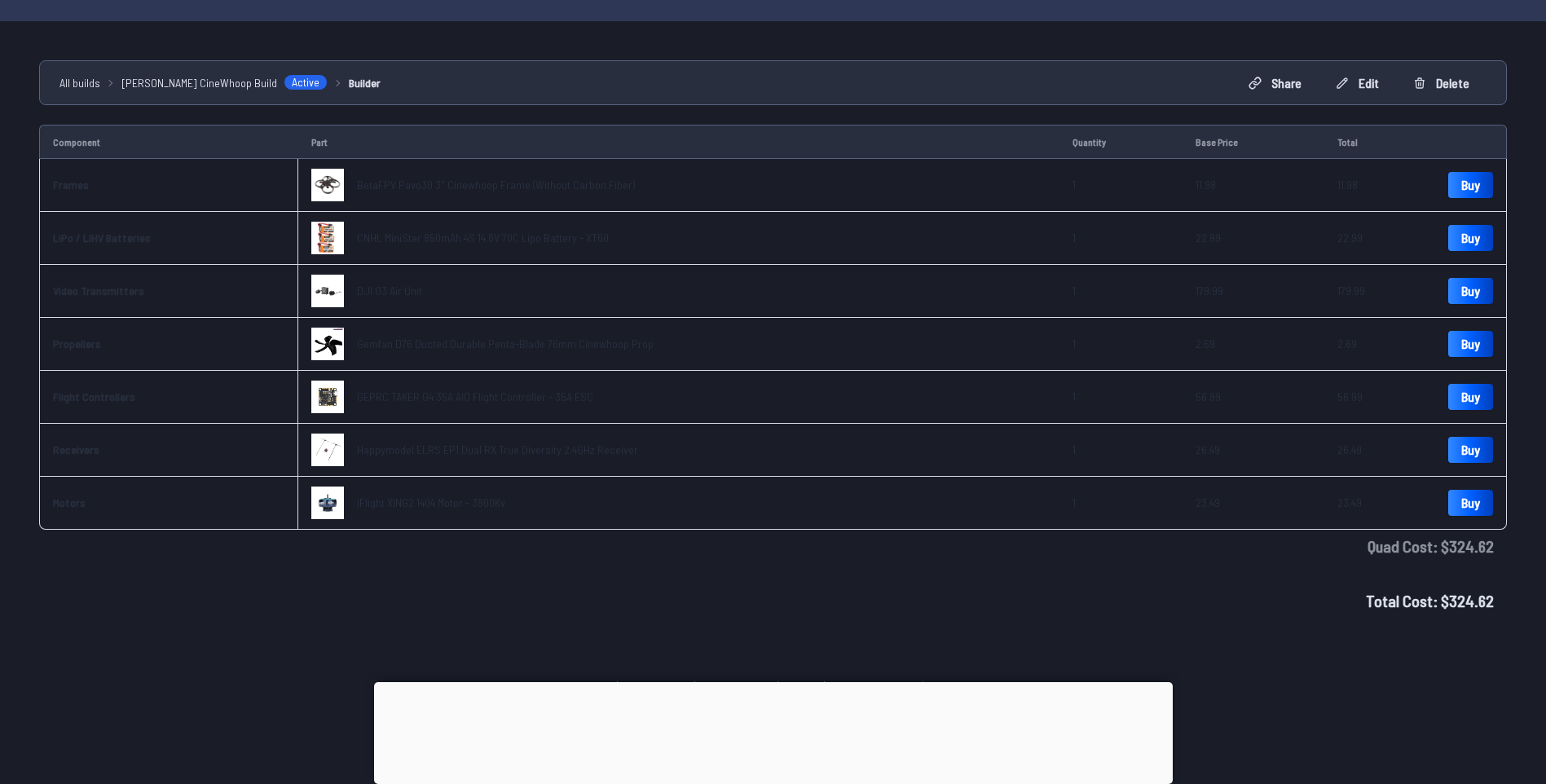
scroll to position [14, 0]
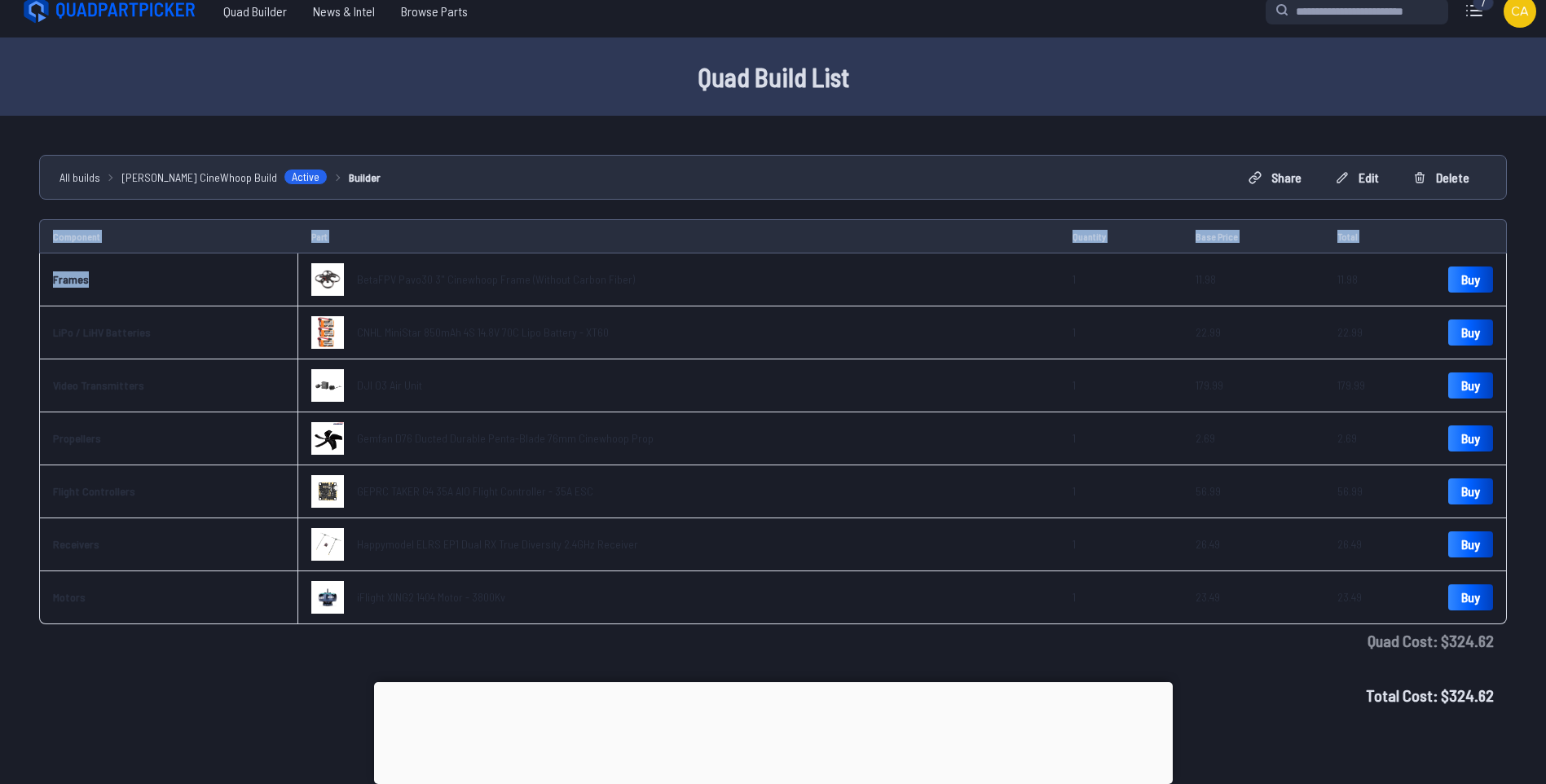
drag, startPoint x: 116, startPoint y: 281, endPoint x: 31, endPoint y: 271, distance: 85.6
click at [31, 271] on div "**********" at bounding box center [773, 437] width 1546 height 565
drag, startPoint x: 31, startPoint y: 271, endPoint x: 129, endPoint y: 279, distance: 98.3
click at [150, 285] on th "Frames" at bounding box center [169, 279] width 259 height 53
drag, startPoint x: 104, startPoint y: 277, endPoint x: 53, endPoint y: 277, distance: 51.0
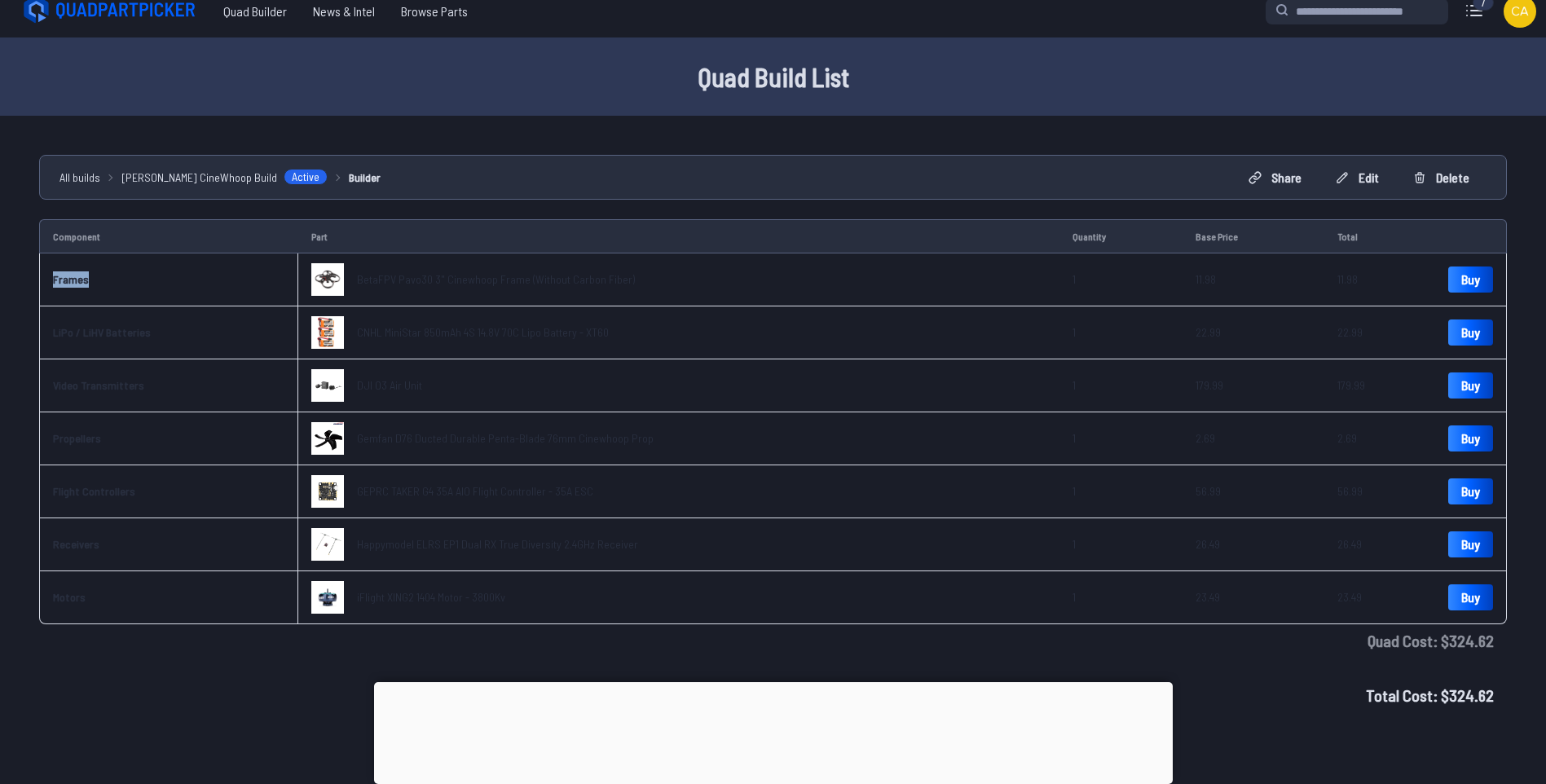
click at [53, 277] on th "Frames" at bounding box center [169, 279] width 259 height 53
drag, startPoint x: 53, startPoint y: 277, endPoint x: 63, endPoint y: 280, distance: 10.4
copy link "Frames"
click at [117, 343] on th "LiPo / LiHV Batteries" at bounding box center [169, 332] width 259 height 53
click at [49, 327] on th "LiPo / LiHV Batteries" at bounding box center [169, 332] width 259 height 53
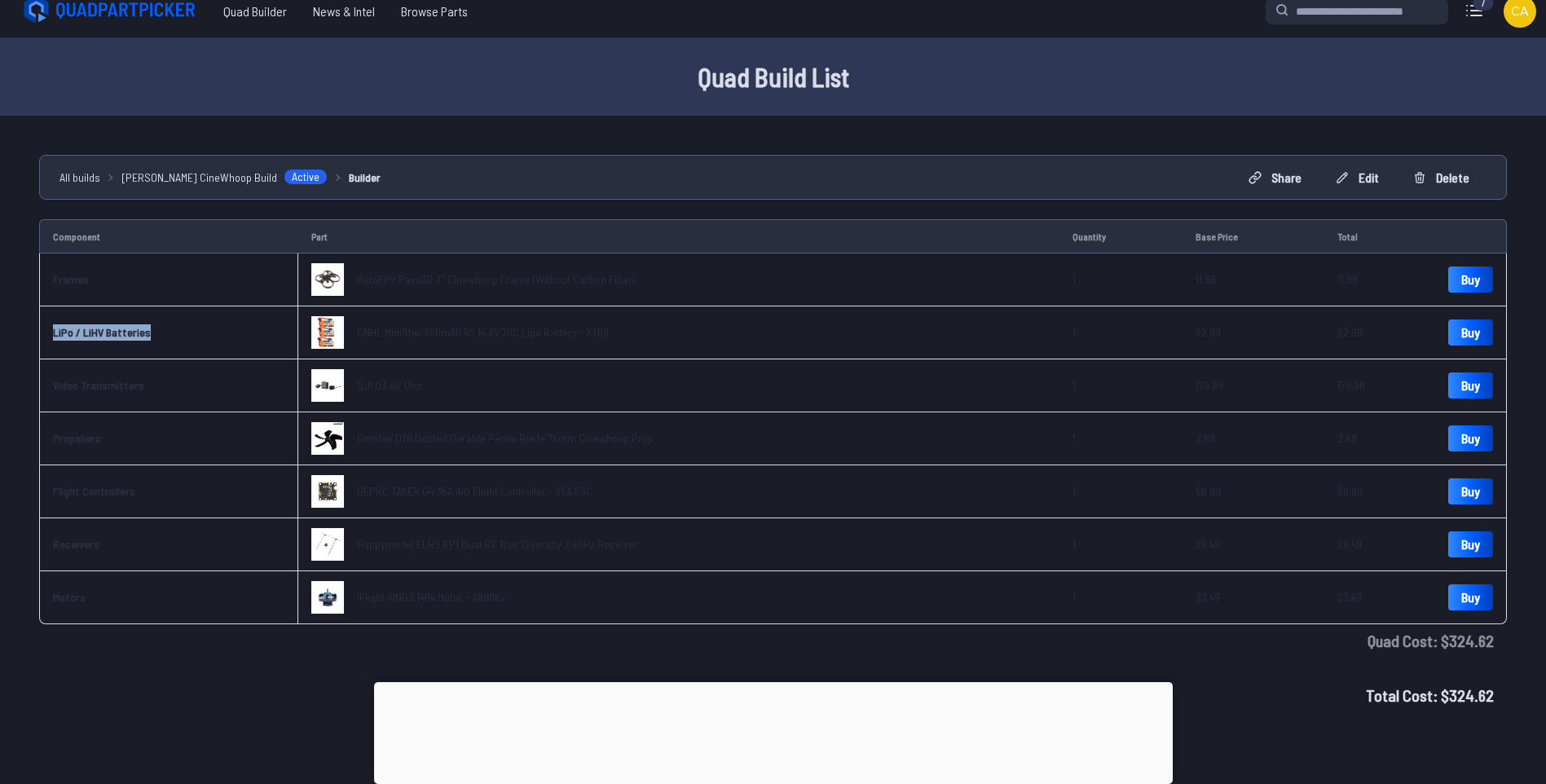
drag, startPoint x: 50, startPoint y: 334, endPoint x: 147, endPoint y: 340, distance: 97.2
click at [147, 340] on th "LiPo / LiHV Batteries" at bounding box center [169, 332] width 259 height 53
drag, startPoint x: 147, startPoint y: 340, endPoint x: 127, endPoint y: 334, distance: 20.9
click at [102, 334] on link "LiPo / LiHV Batteries" at bounding box center [102, 332] width 98 height 13
click at [56, 327] on link "LiPo / LiHV Batteries" at bounding box center [102, 332] width 98 height 13
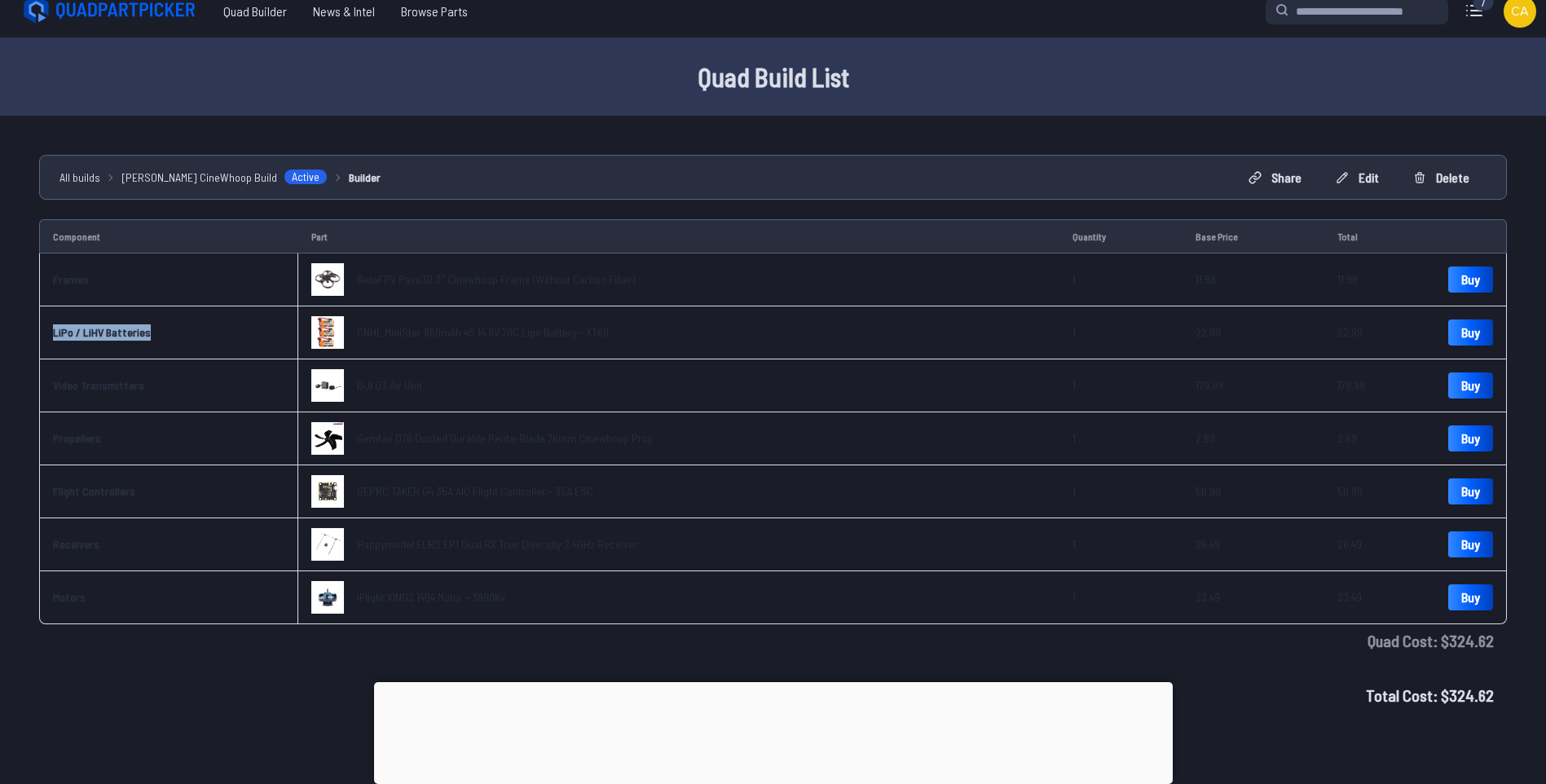
click at [76, 389] on link "Video Transmitters" at bounding box center [98, 385] width 92 height 13
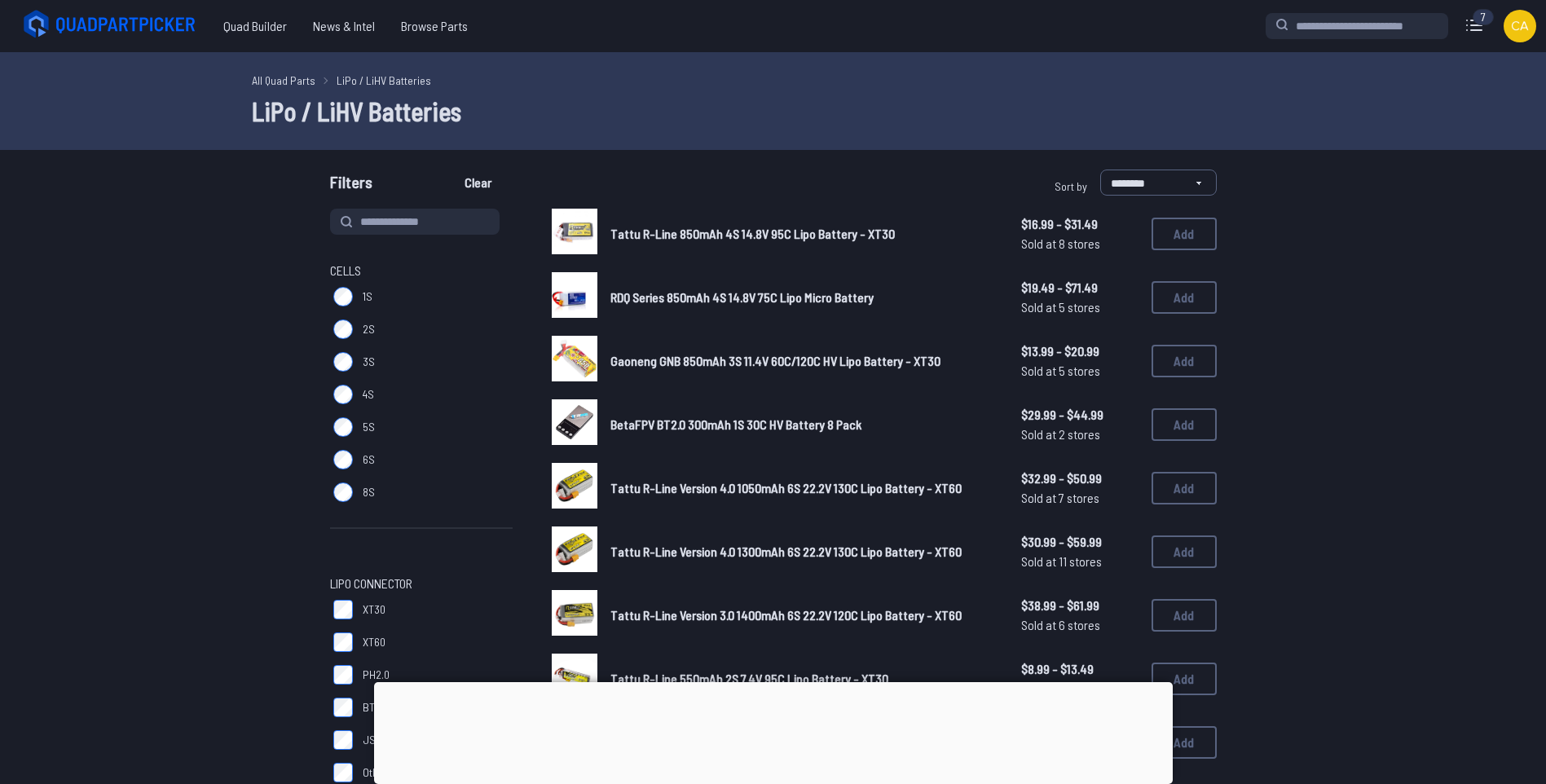
drag, startPoint x: 101, startPoint y: 326, endPoint x: 515, endPoint y: 433, distance: 427.6
click at [1232, 24] on div "7" at bounding box center [1483, 16] width 21 height 16
click at [1232, 23] on div "7" at bounding box center [1483, 16] width 21 height 16
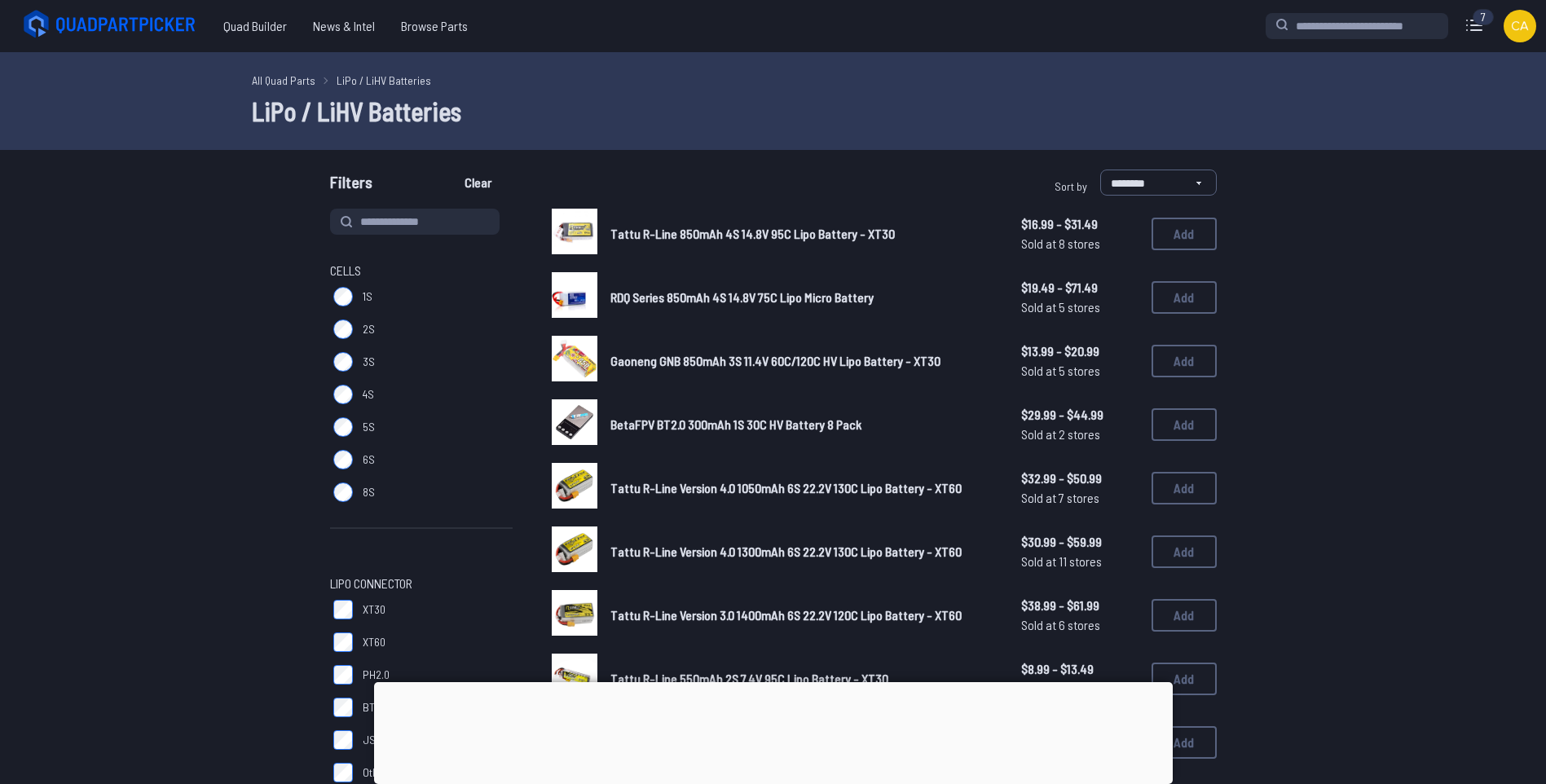
click at [1232, 26] on icon at bounding box center [1474, 25] width 26 height 26
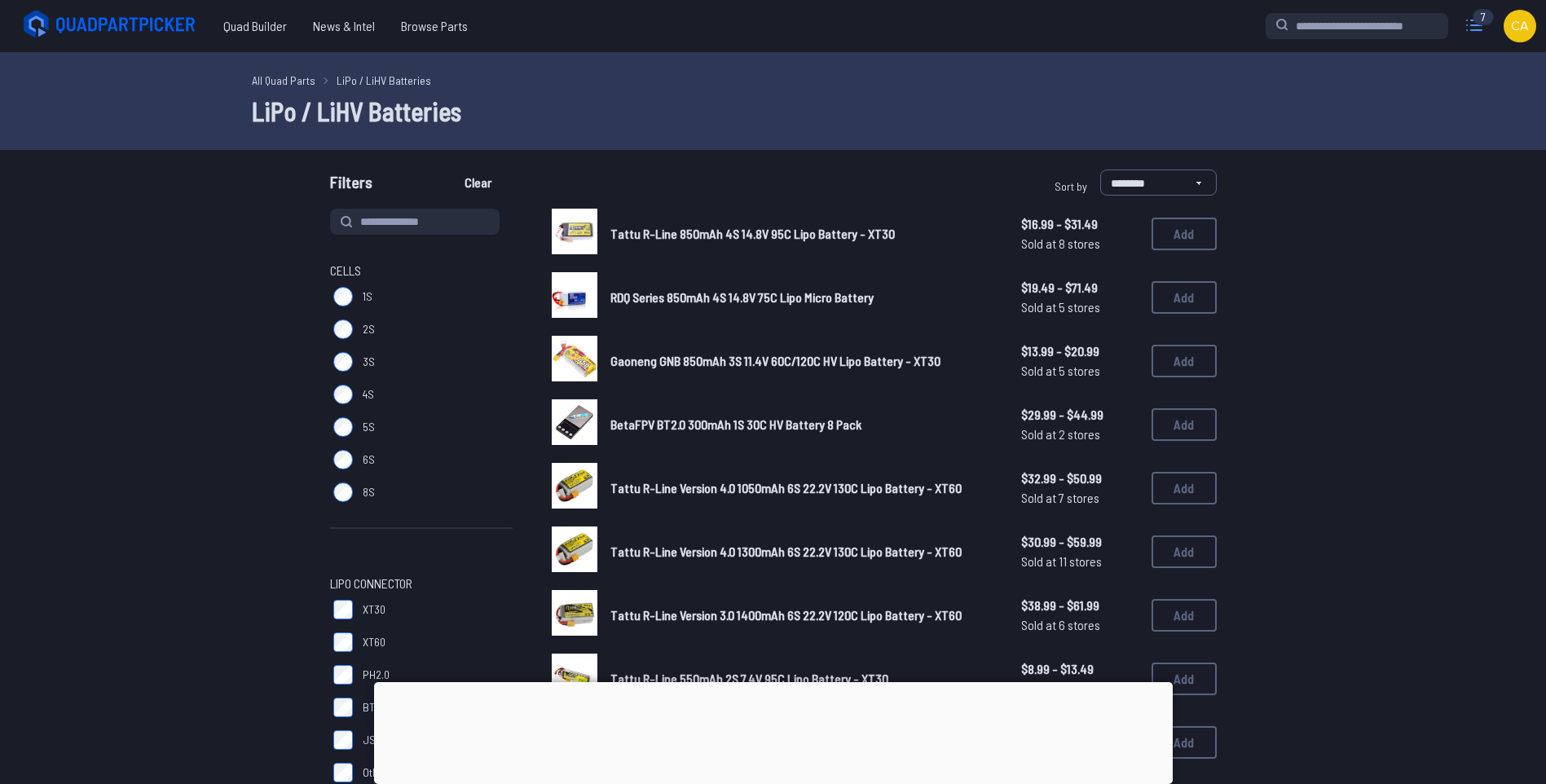
click at [1232, 29] on icon at bounding box center [1474, 25] width 26 height 26
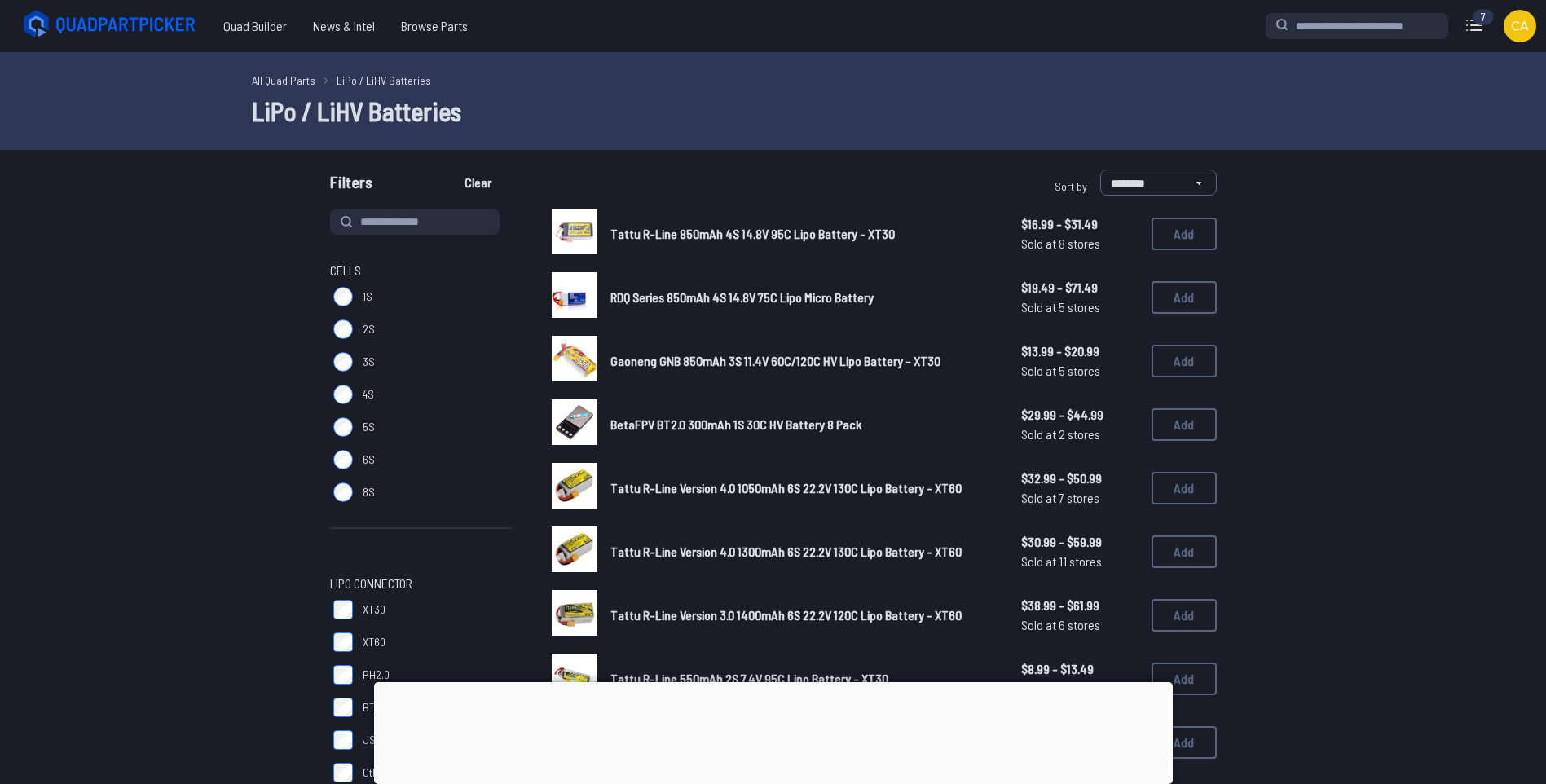
click at [1232, 31] on icon at bounding box center [1474, 25] width 26 height 26
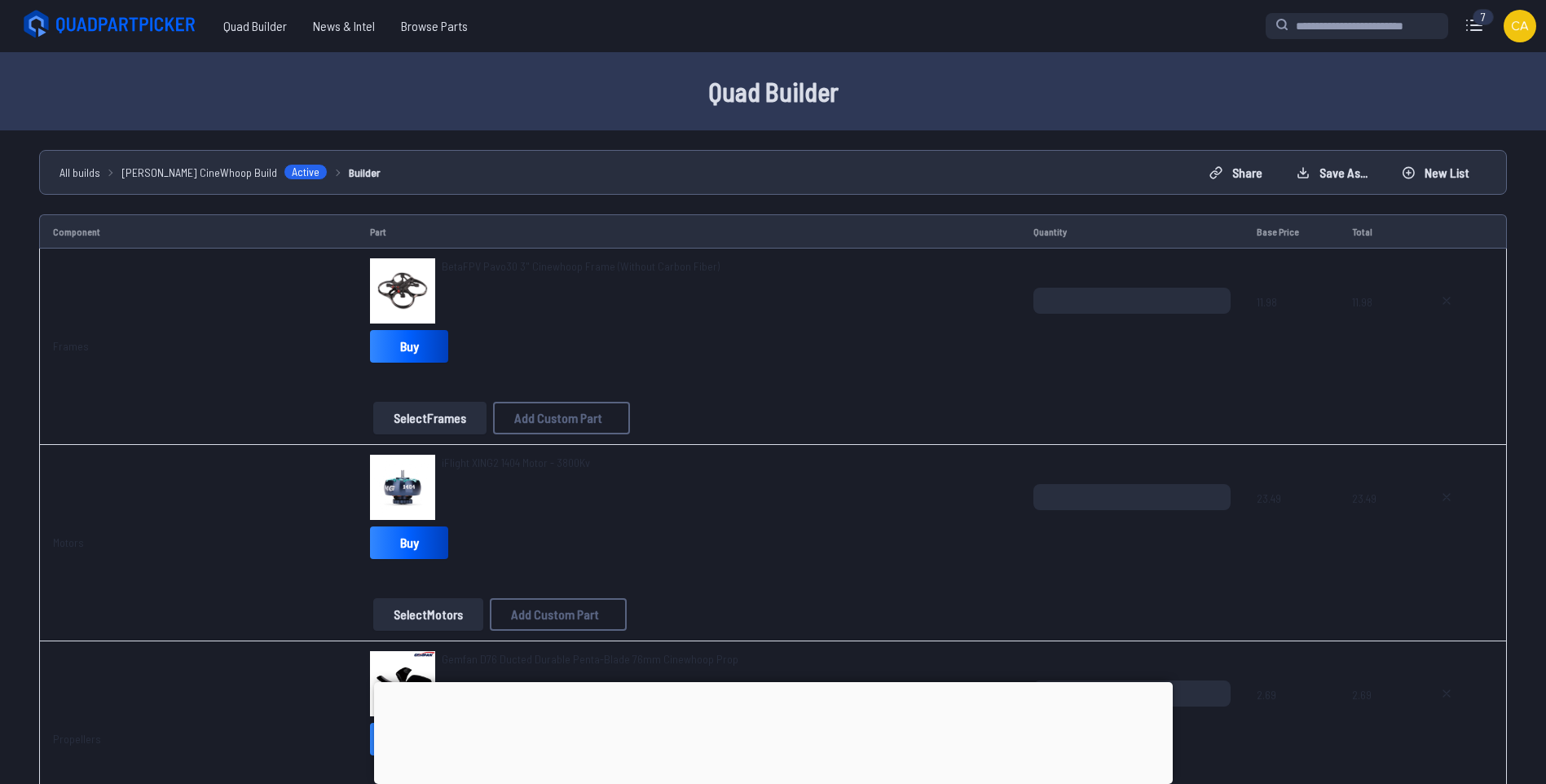
click at [730, 334] on div "BetaFPV Pavo30 3" Cinewhoop Frame (Without Carbon Fiber) Buy" at bounding box center [689, 313] width 638 height 111
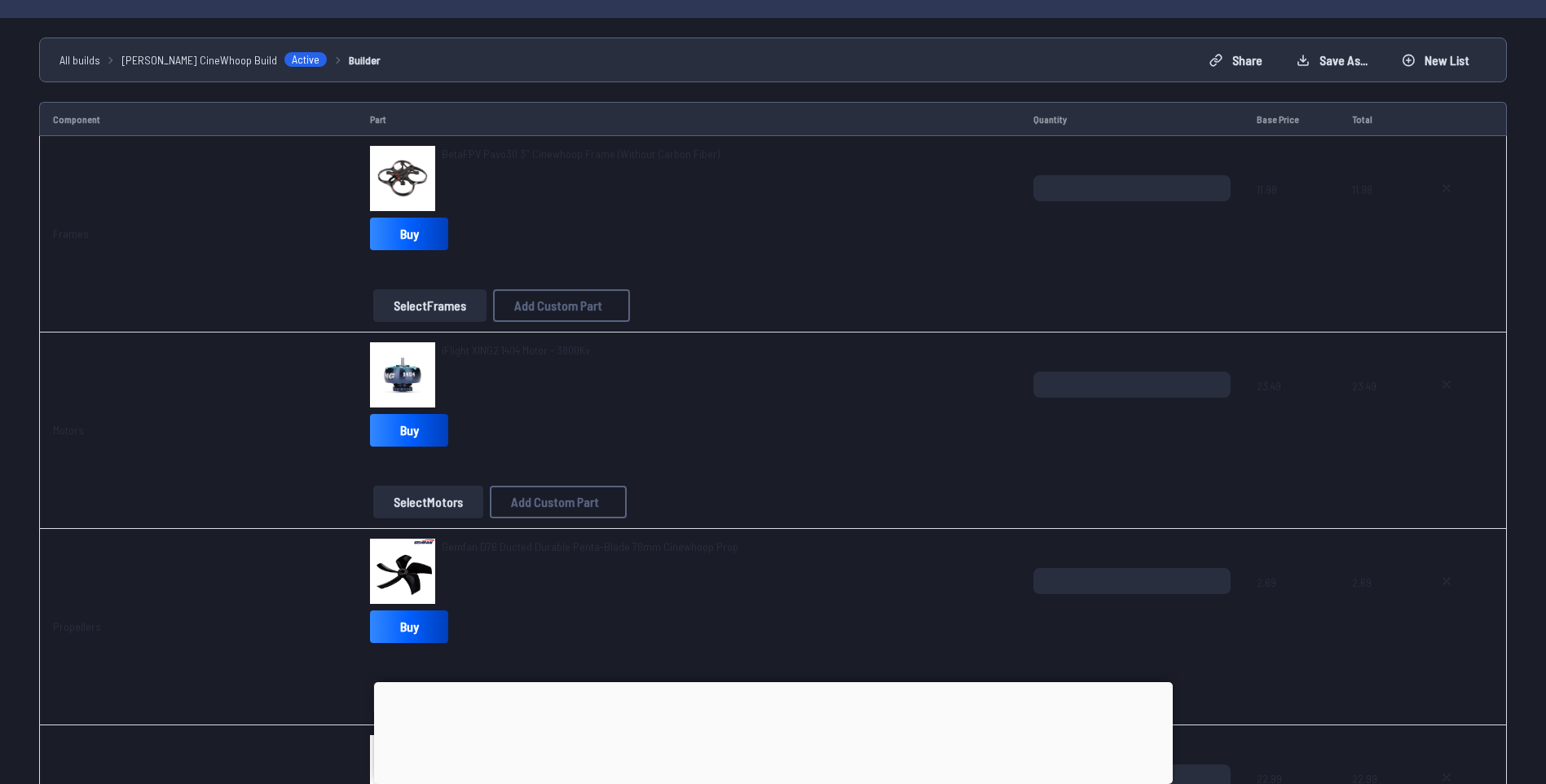
scroll to position [163, 0]
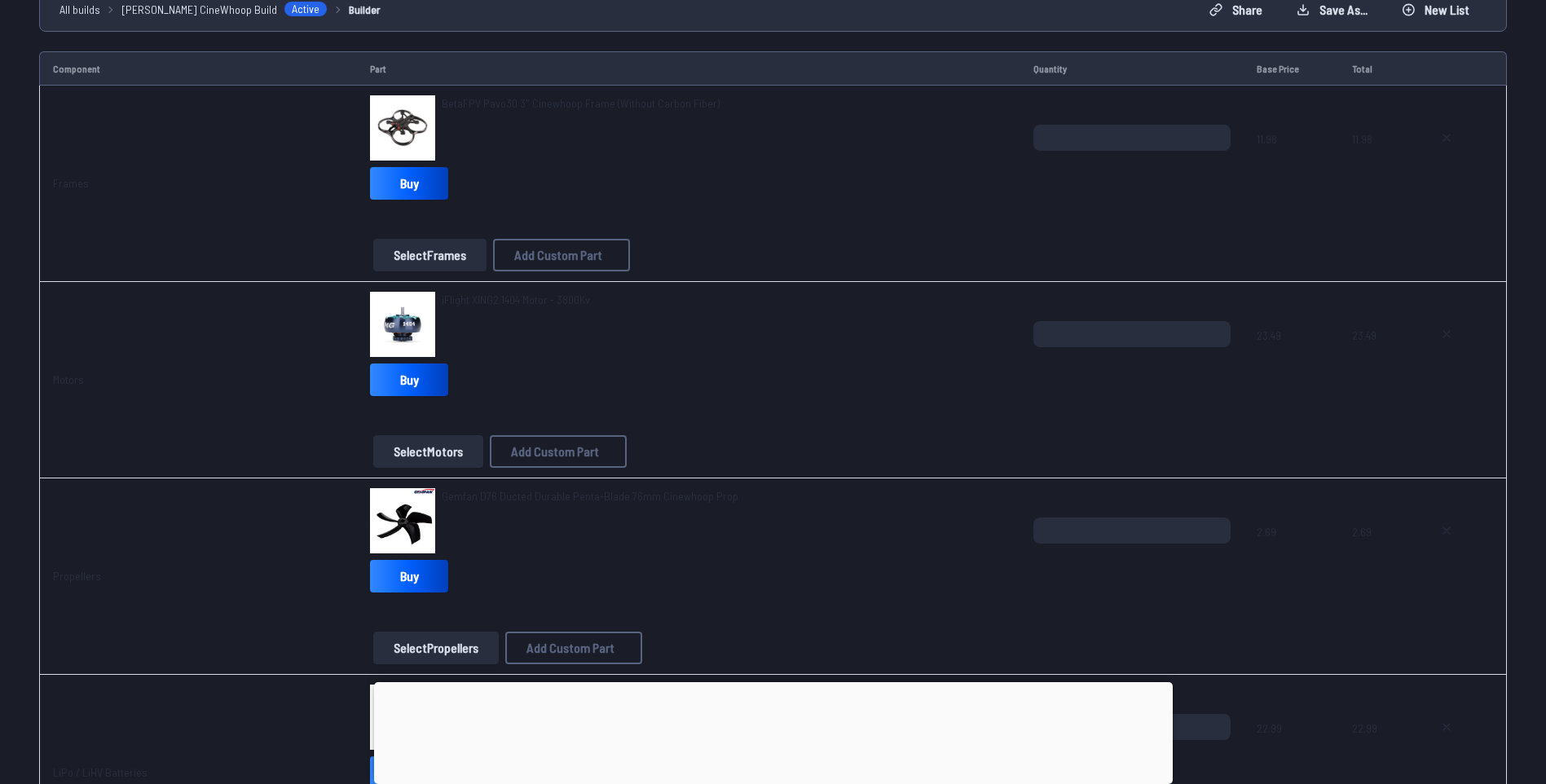
click at [88, 383] on td "Motors" at bounding box center [198, 380] width 318 height 196
drag, startPoint x: 86, startPoint y: 379, endPoint x: 47, endPoint y: 384, distance: 39.3
click at [47, 384] on td "Motors" at bounding box center [198, 380] width 318 height 196
drag, startPoint x: 47, startPoint y: 384, endPoint x: 66, endPoint y: 379, distance: 19.6
copy link "Motors"
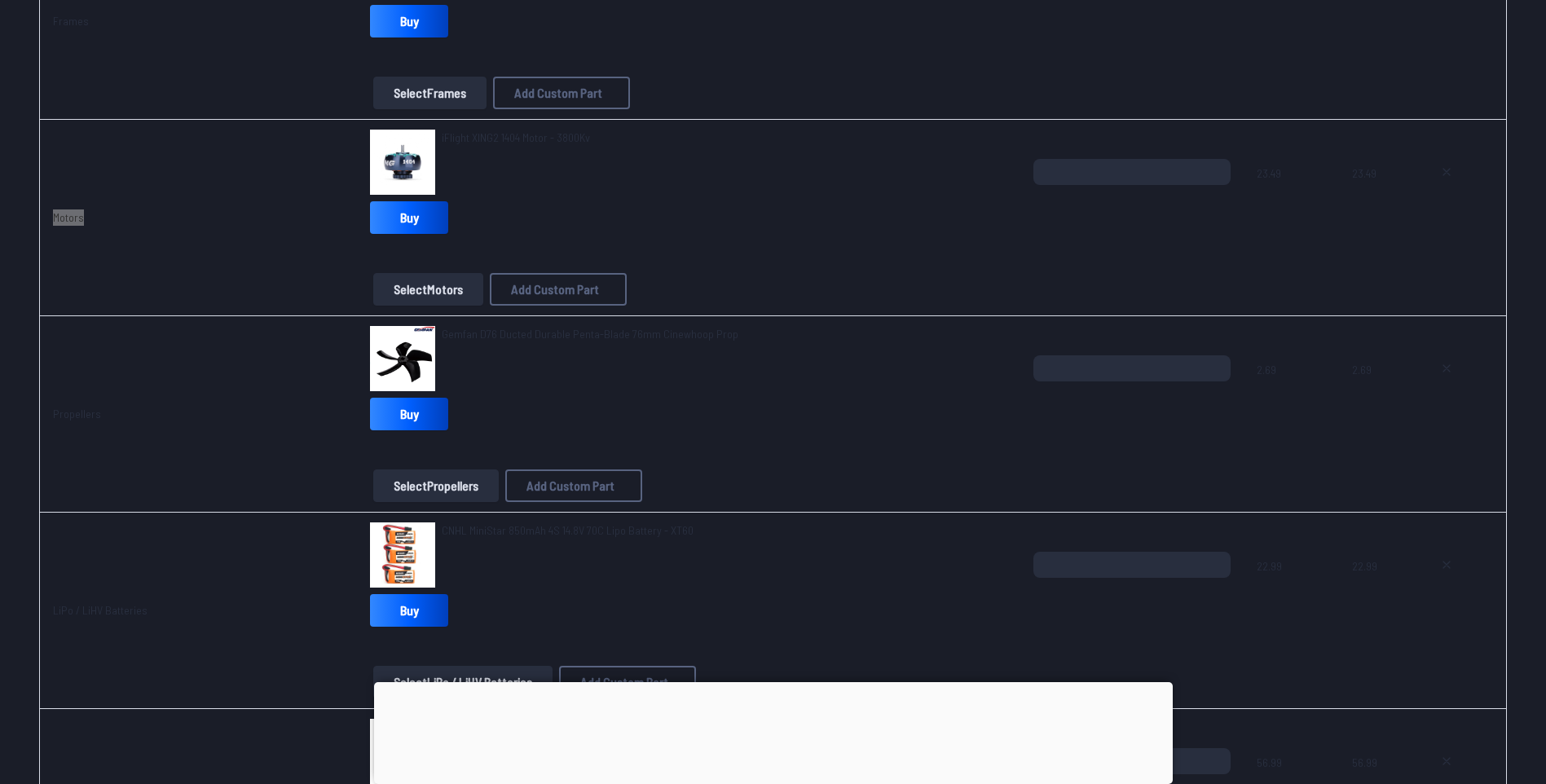
scroll to position [326, 0]
click at [115, 419] on td "Propellers" at bounding box center [198, 413] width 318 height 196
drag, startPoint x: 109, startPoint y: 408, endPoint x: 40, endPoint y: 405, distance: 69.1
click at [40, 405] on td "Propellers" at bounding box center [198, 413] width 318 height 196
drag, startPoint x: 40, startPoint y: 405, endPoint x: 75, endPoint y: 412, distance: 35.7
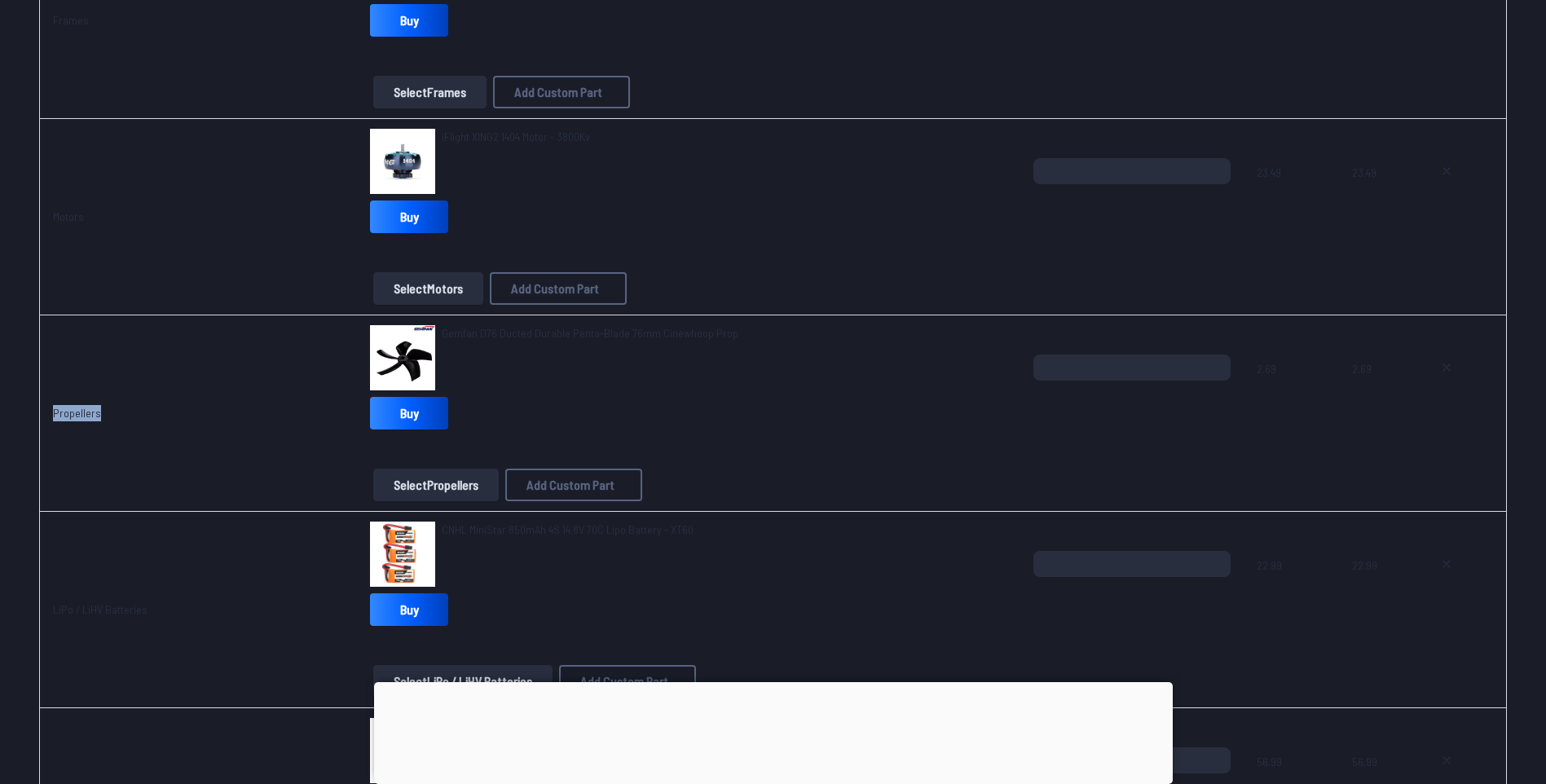
copy link "Propellers"
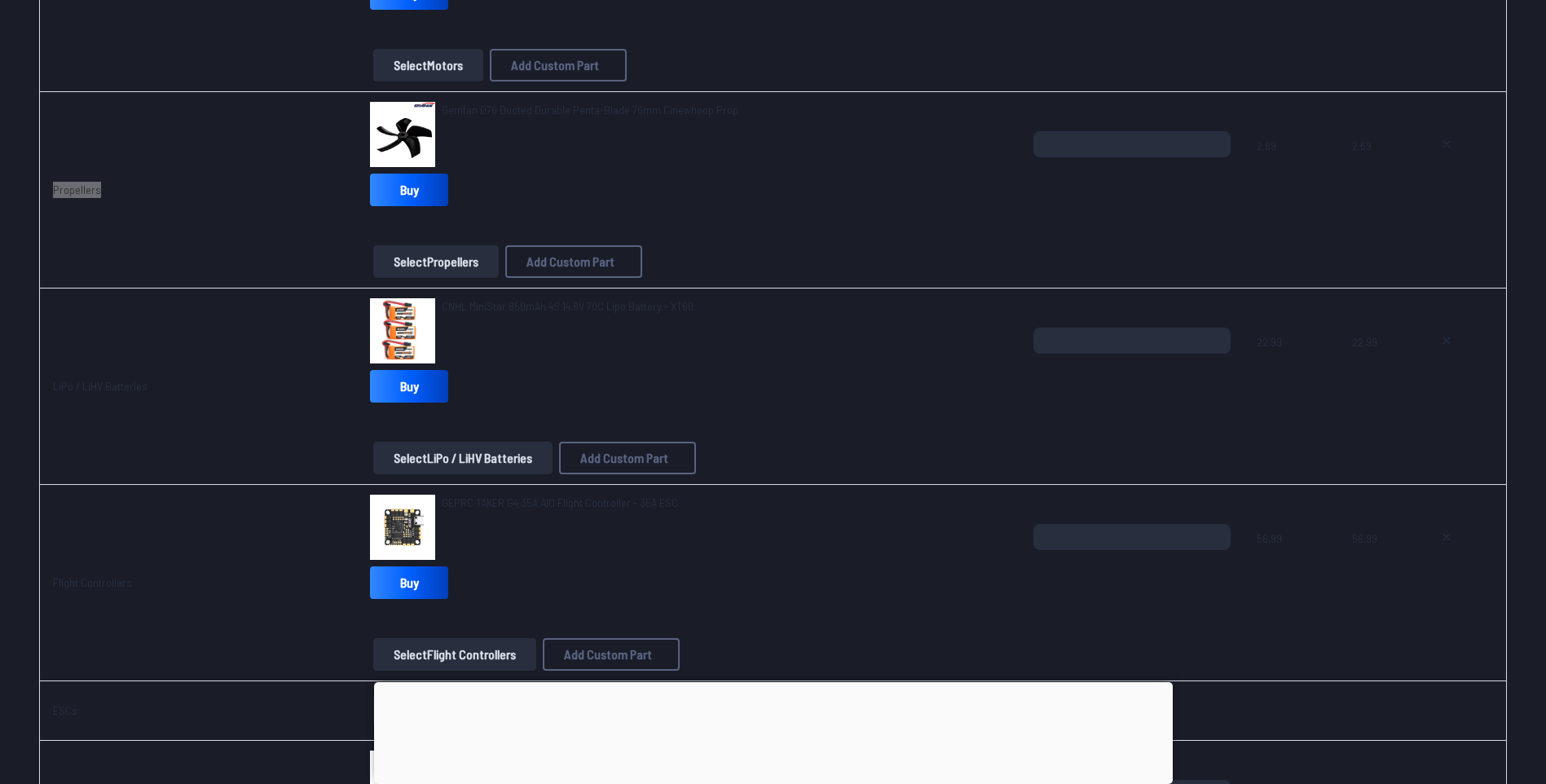
scroll to position [570, 0]
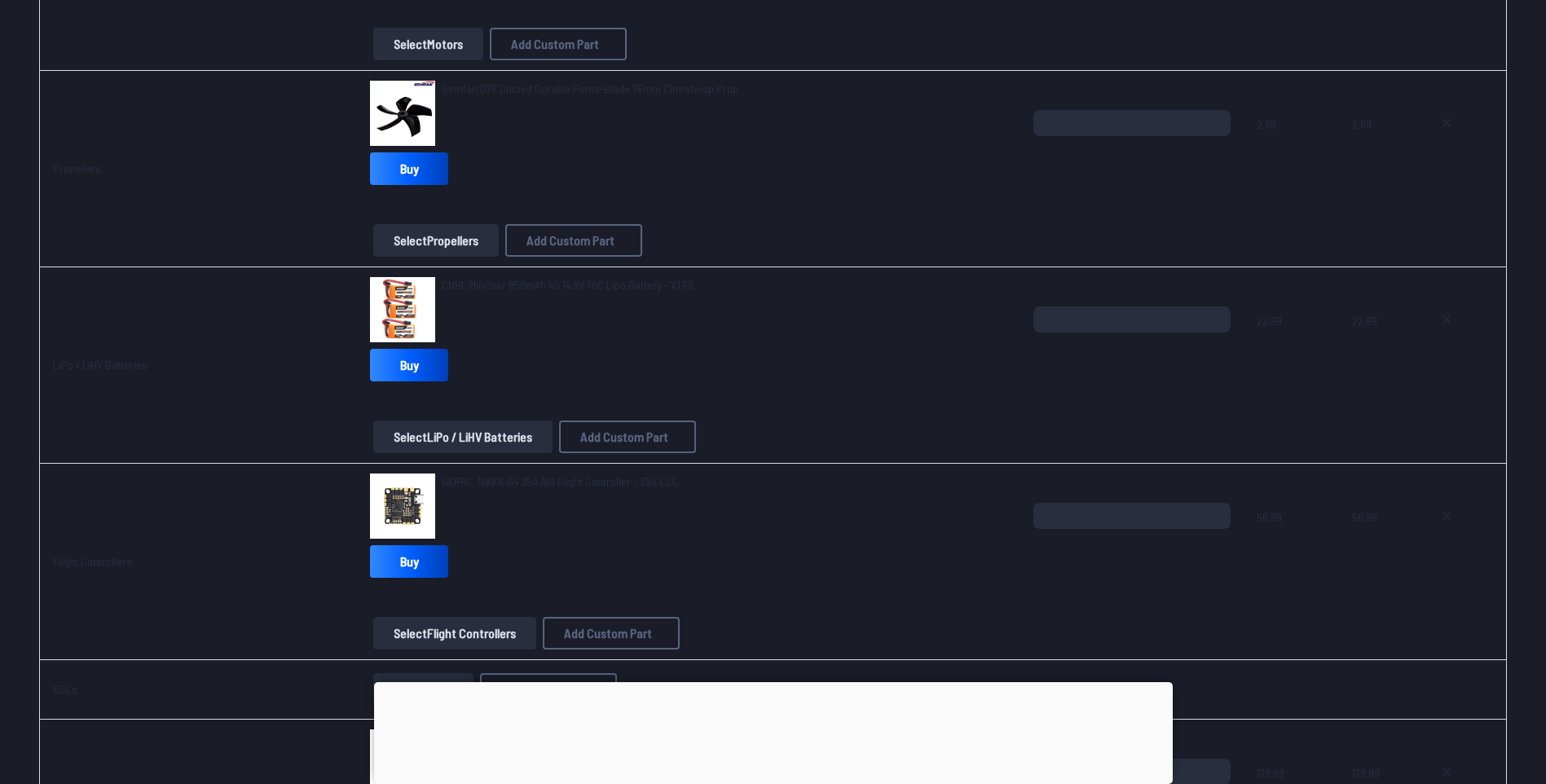
click at [210, 375] on td "LiPo / LiHV Batteries" at bounding box center [198, 365] width 318 height 196
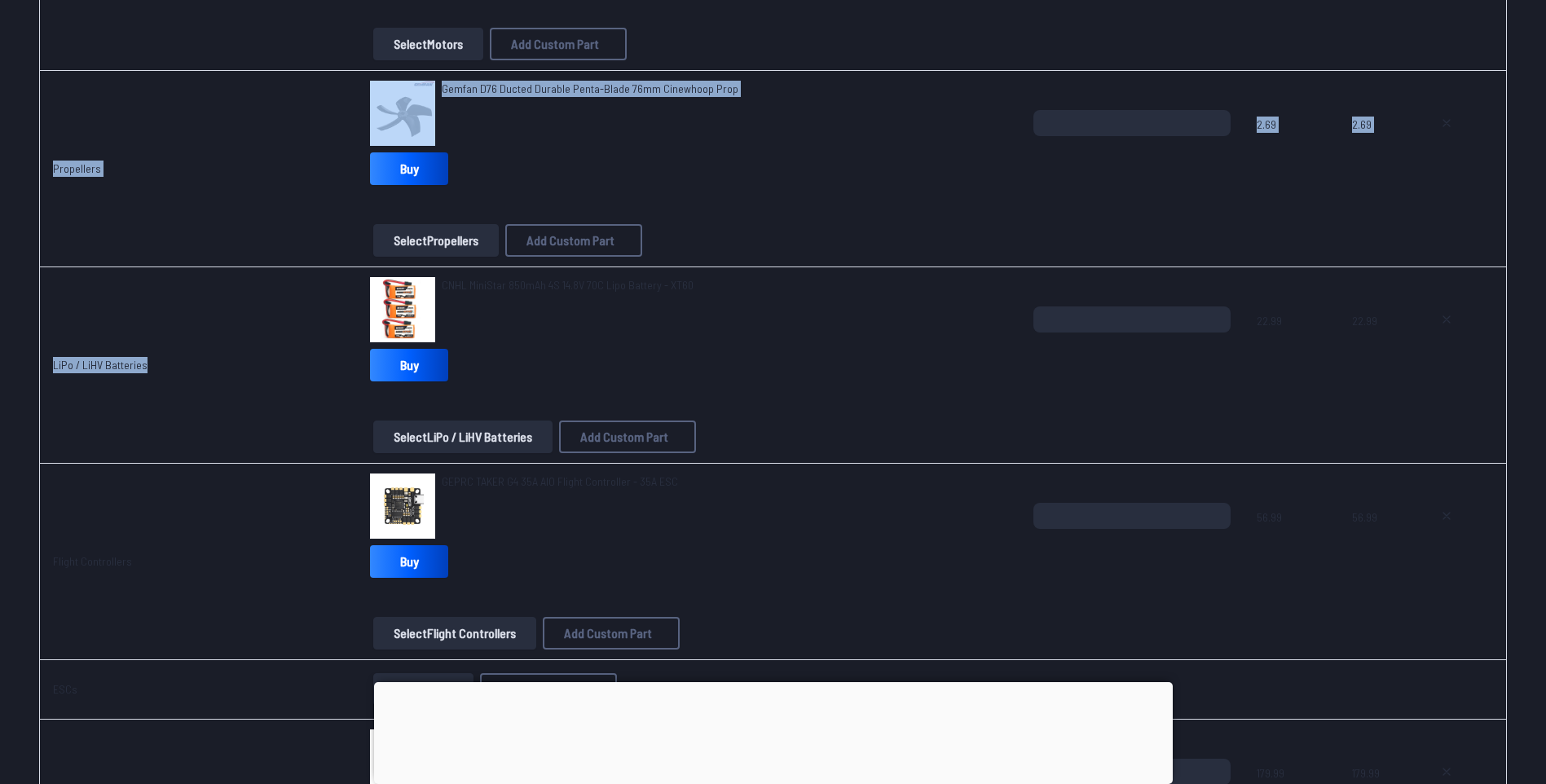
drag, startPoint x: 163, startPoint y: 356, endPoint x: 29, endPoint y: 355, distance: 134.0
click at [29, 355] on div "Component Part Quantity Base Price Total Frames BetaFPV Pavo30 3" Cinewhoop Fra…" at bounding box center [773, 602] width 1546 height 1917
click at [141, 369] on link "LiPo / LiHV Batteries" at bounding box center [100, 364] width 94 height 13
click at [155, 424] on td "LiPo / LiHV Batteries" at bounding box center [198, 365] width 318 height 196
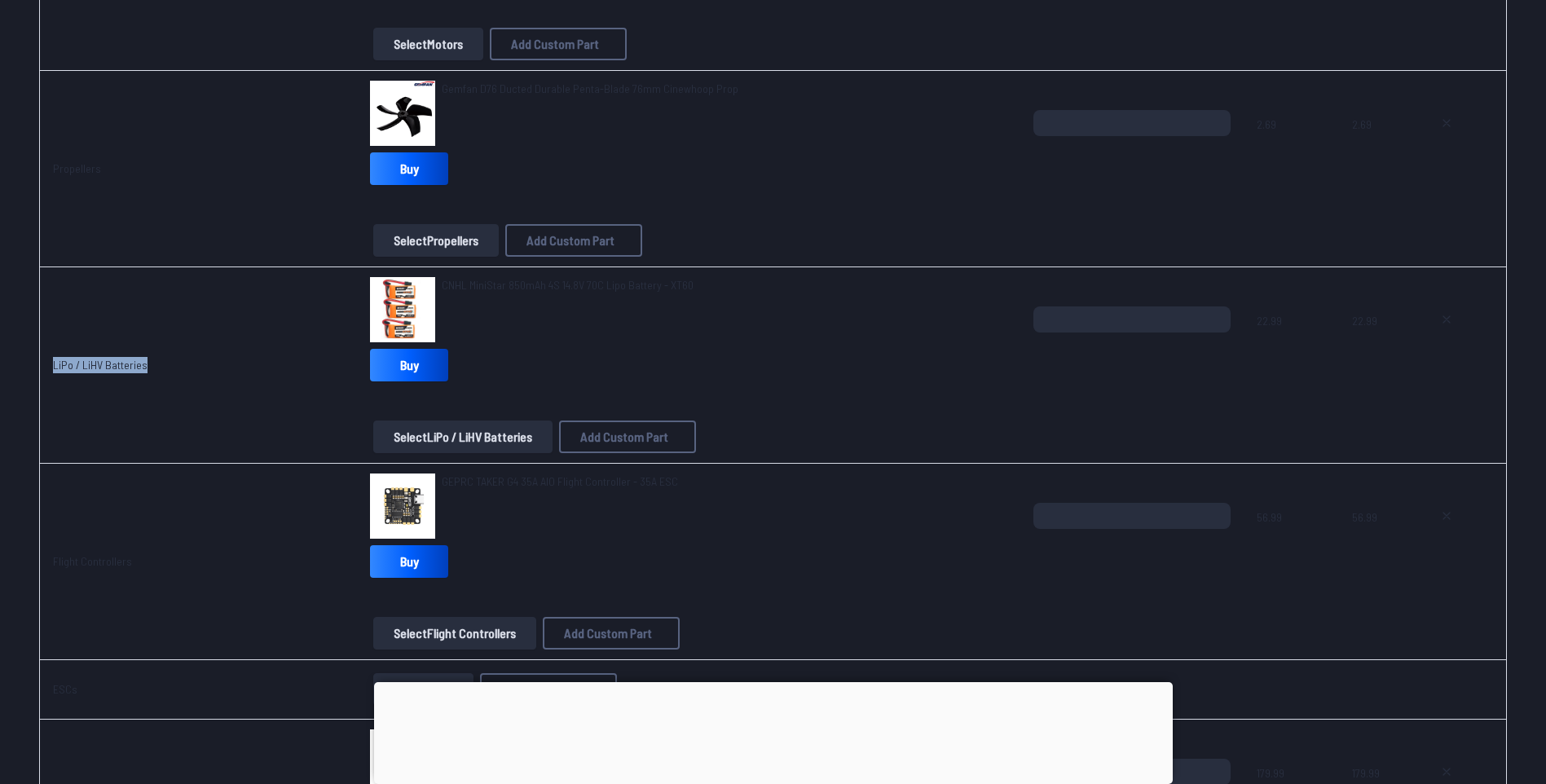
drag, startPoint x: 153, startPoint y: 363, endPoint x: 53, endPoint y: 378, distance: 101.1
click at [53, 378] on td "LiPo / LiHV Batteries" at bounding box center [198, 365] width 318 height 196
drag, startPoint x: 53, startPoint y: 378, endPoint x: 118, endPoint y: 364, distance: 66.5
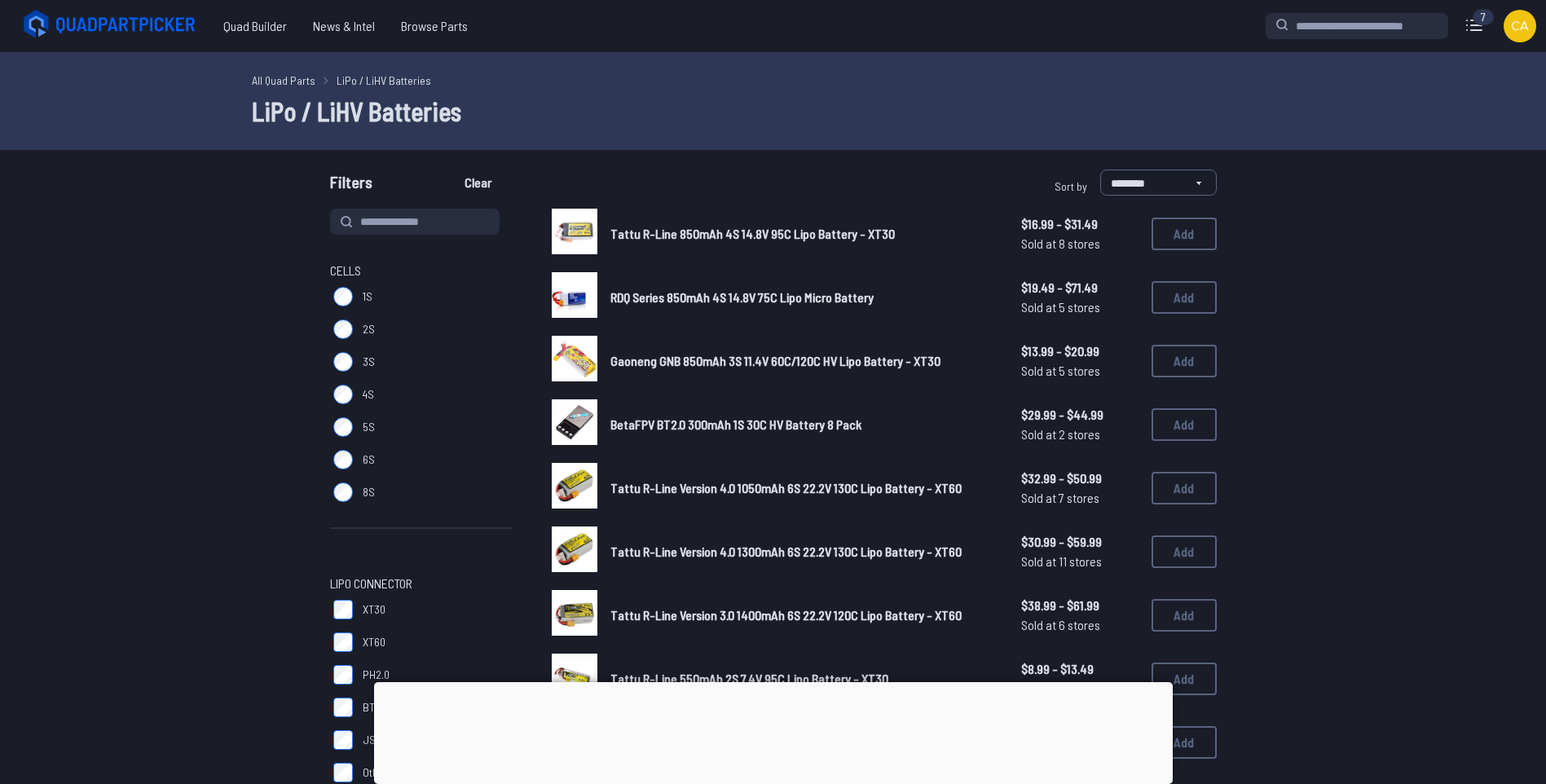
scroll to position [570, 0]
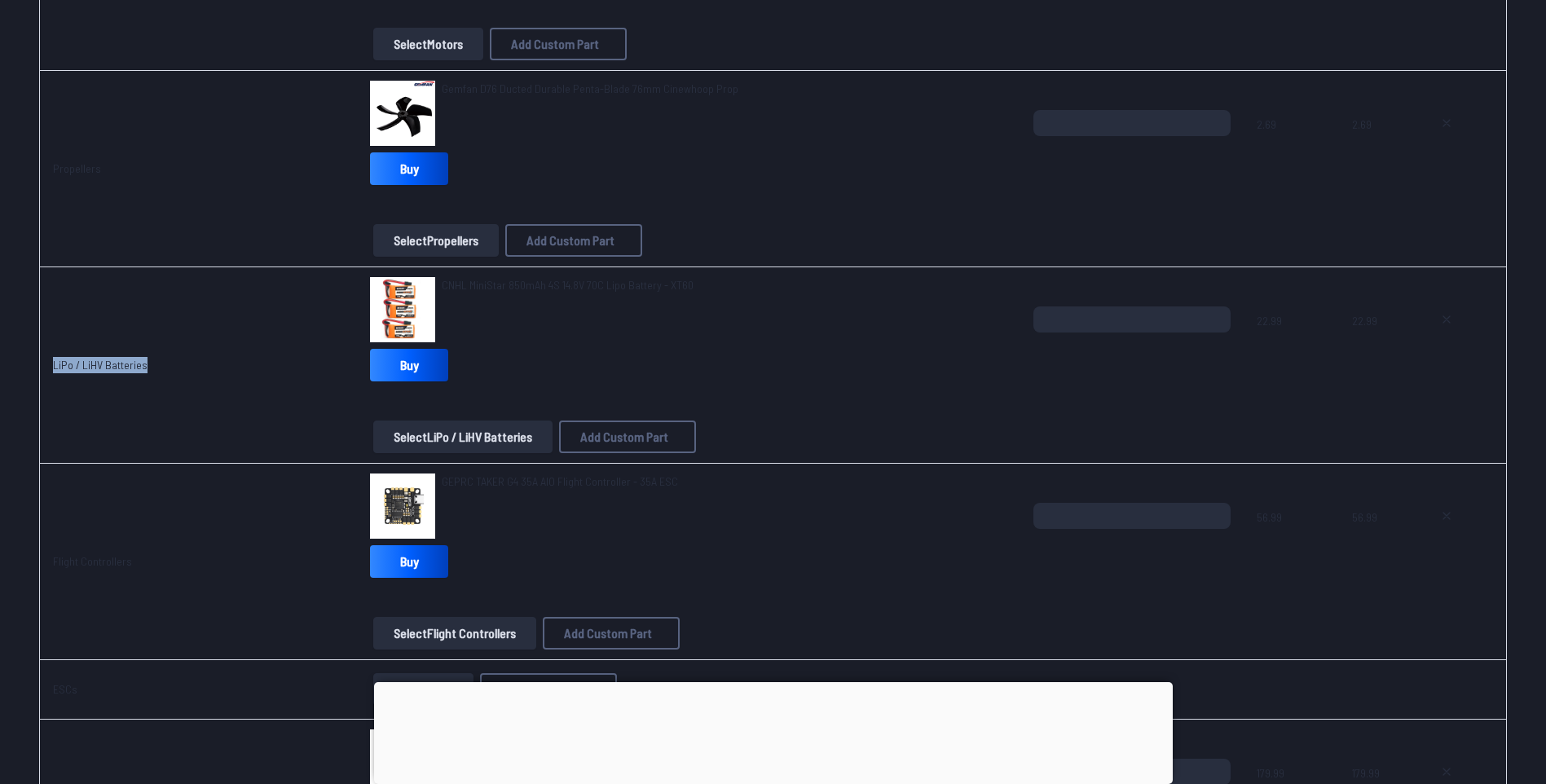
drag, startPoint x: 148, startPoint y: 367, endPoint x: 52, endPoint y: 373, distance: 96.2
click at [52, 373] on td "LiPo / LiHV Batteries" at bounding box center [198, 365] width 318 height 196
copy link "LiPo / LiHV Batteries"
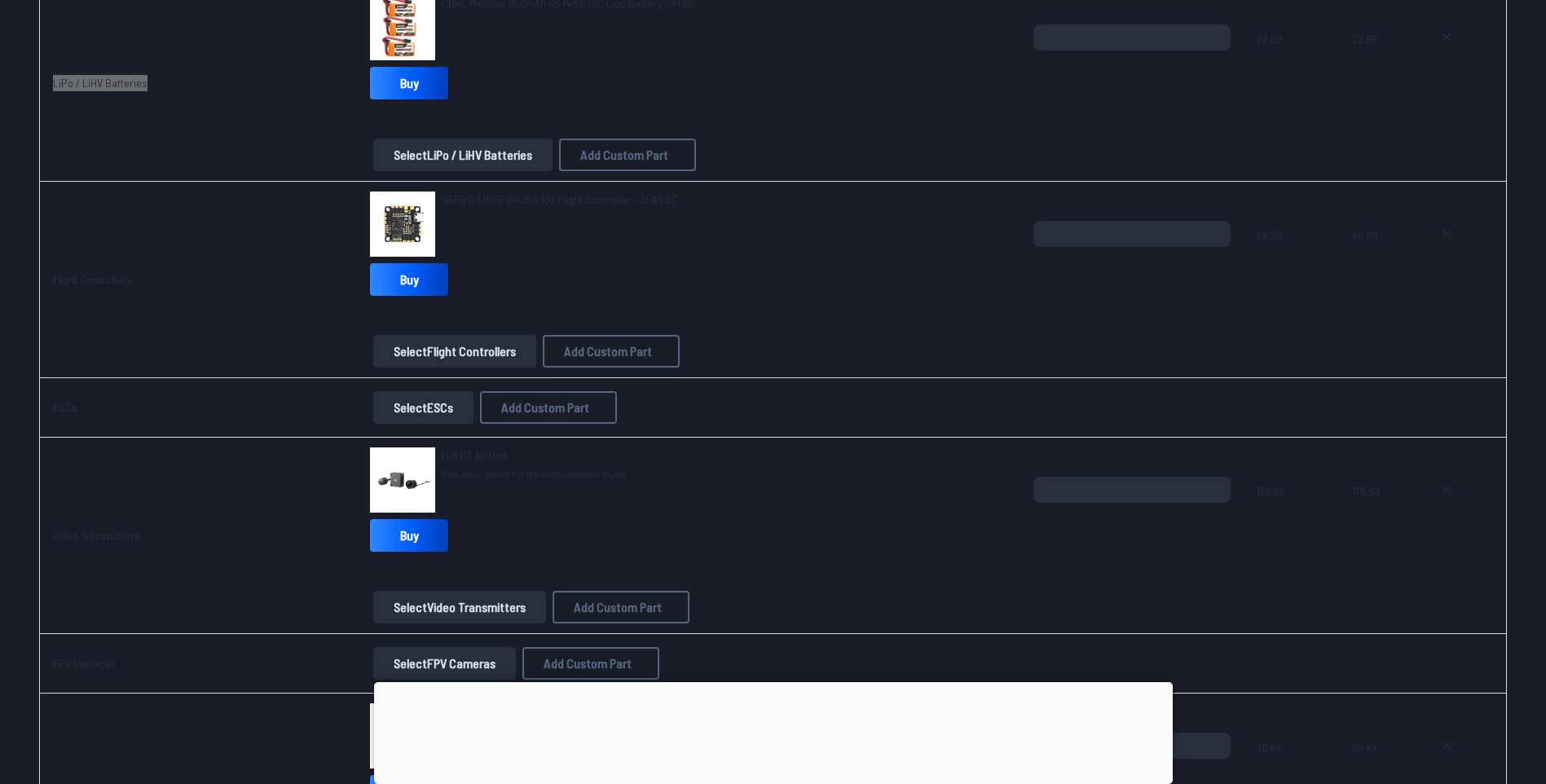
scroll to position [897, 0]
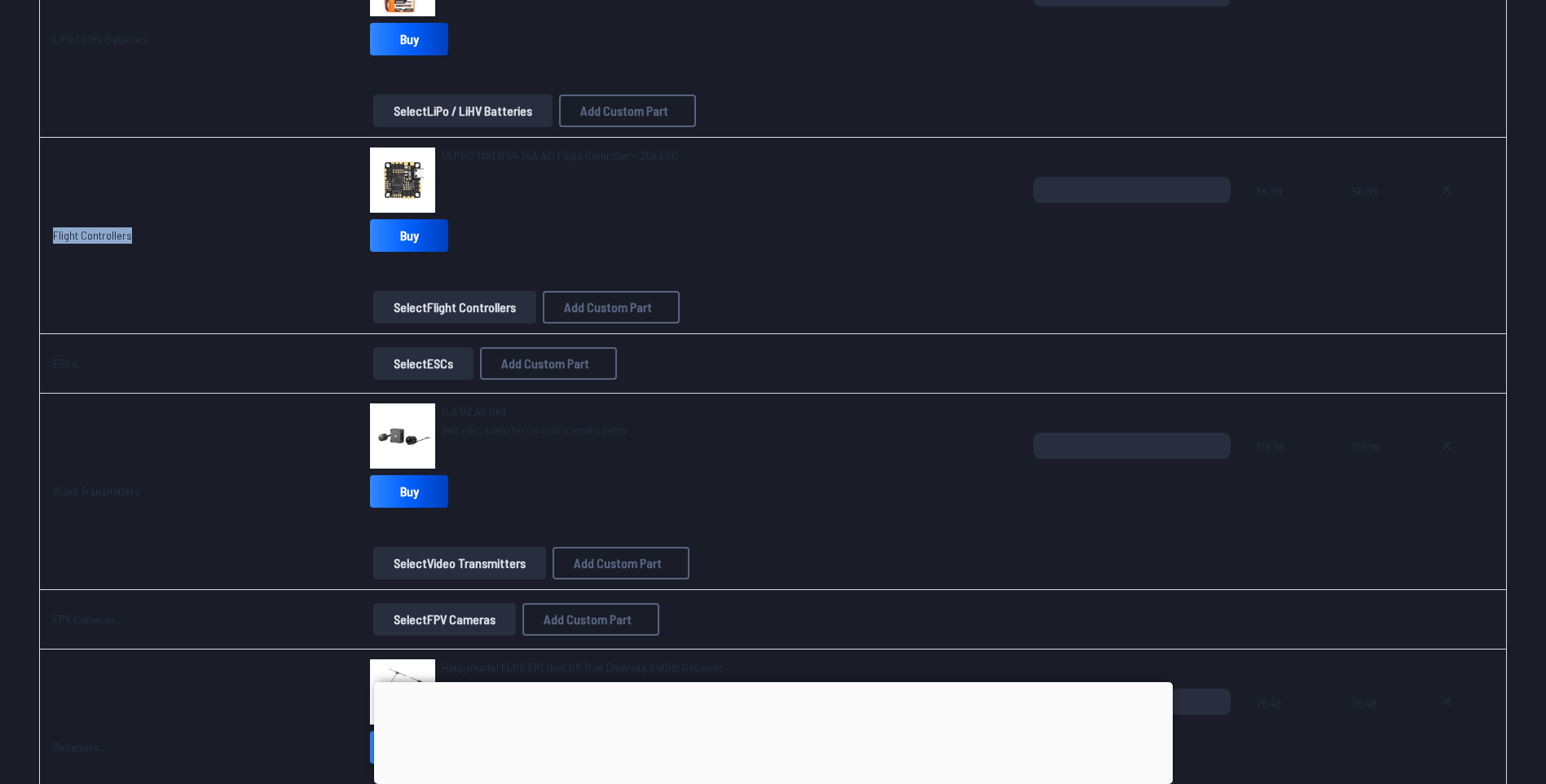
drag, startPoint x: 46, startPoint y: 232, endPoint x: 130, endPoint y: 241, distance: 84.5
click at [130, 241] on td "Flight Controllers" at bounding box center [198, 236] width 318 height 196
copy link "Flight Controllers"
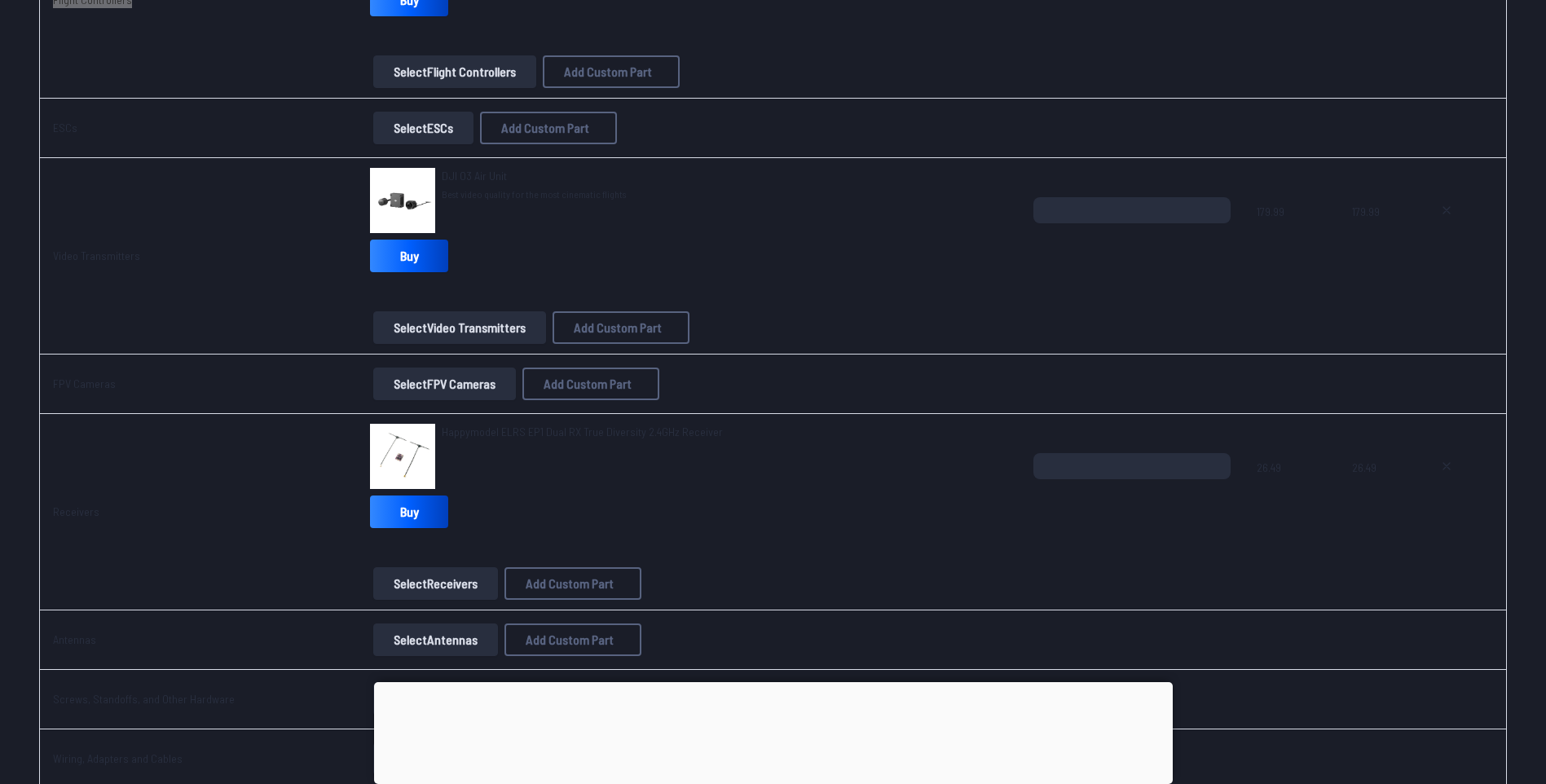
scroll to position [1140, 0]
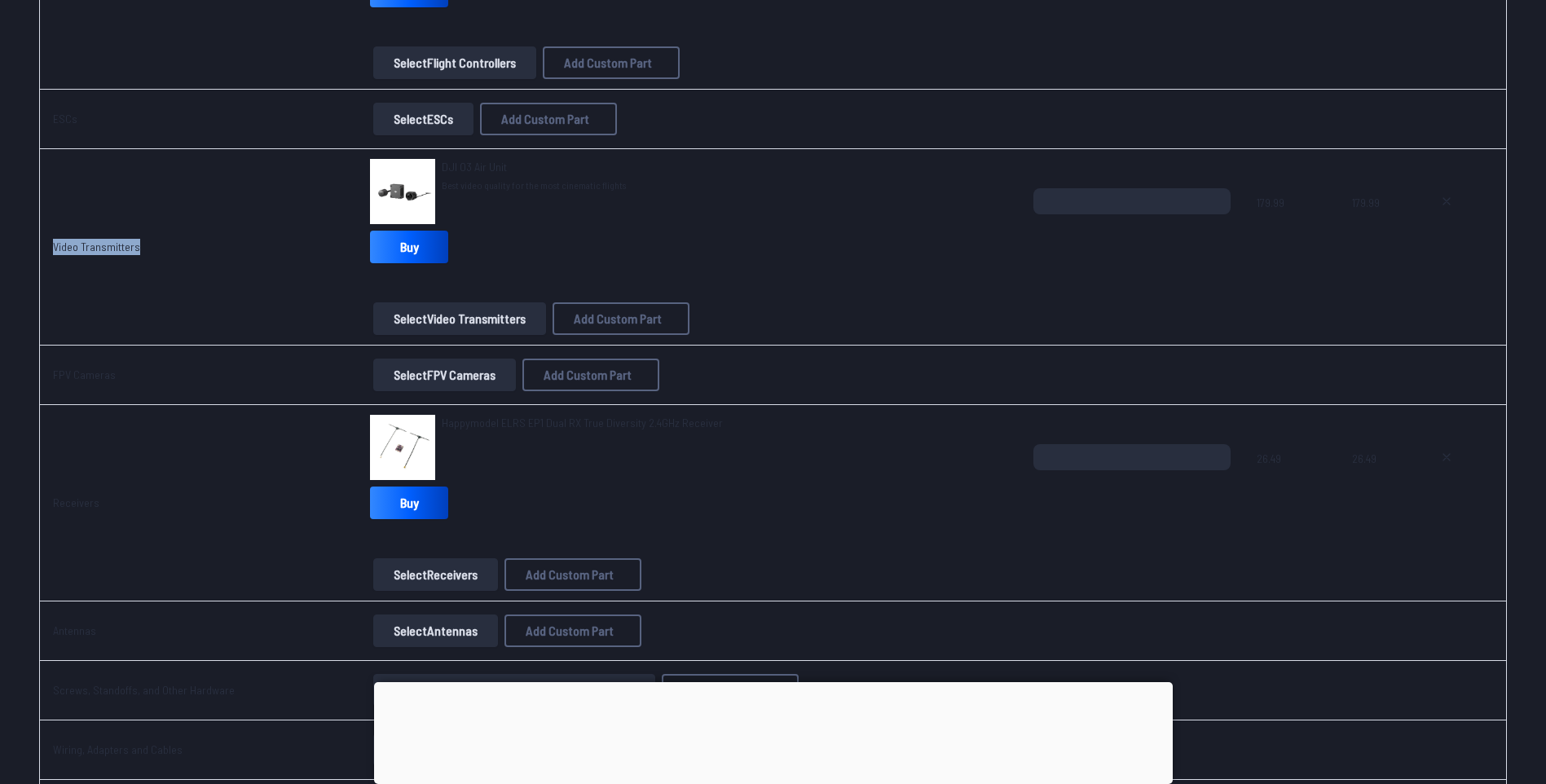
drag, startPoint x: 46, startPoint y: 250, endPoint x: 177, endPoint y: 254, distance: 131.1
click at [177, 254] on td "Video Transmitters" at bounding box center [198, 248] width 318 height 196
drag, startPoint x: 177, startPoint y: 254, endPoint x: 95, endPoint y: 248, distance: 82.2
copy link "Video Transmitters"
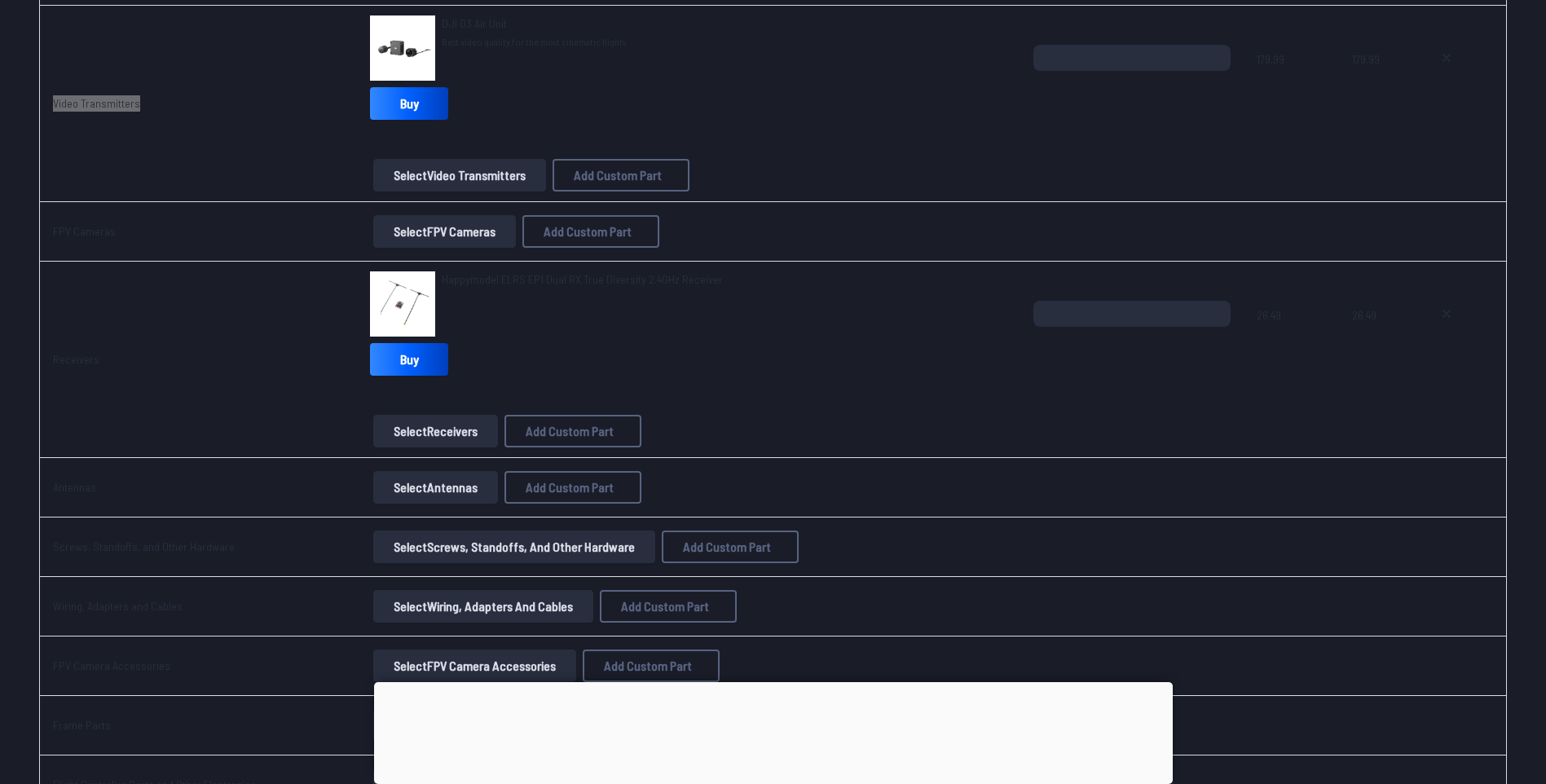
scroll to position [1303, 0]
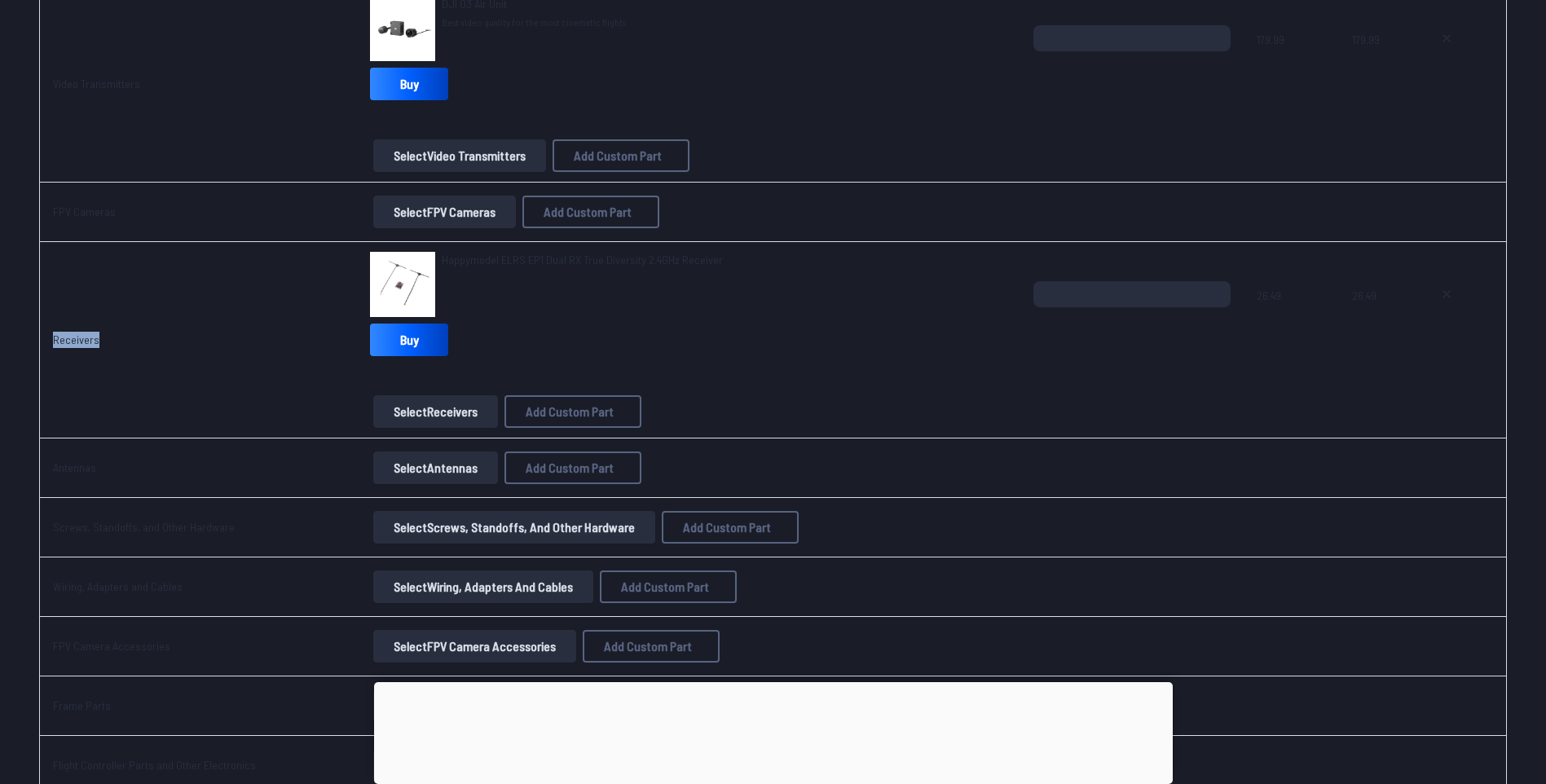
drag, startPoint x: 51, startPoint y: 341, endPoint x: 112, endPoint y: 347, distance: 61.3
click at [112, 347] on td "Receivers" at bounding box center [198, 340] width 318 height 196
drag, startPoint x: 112, startPoint y: 347, endPoint x: 79, endPoint y: 343, distance: 33.2
copy link "Receivers"
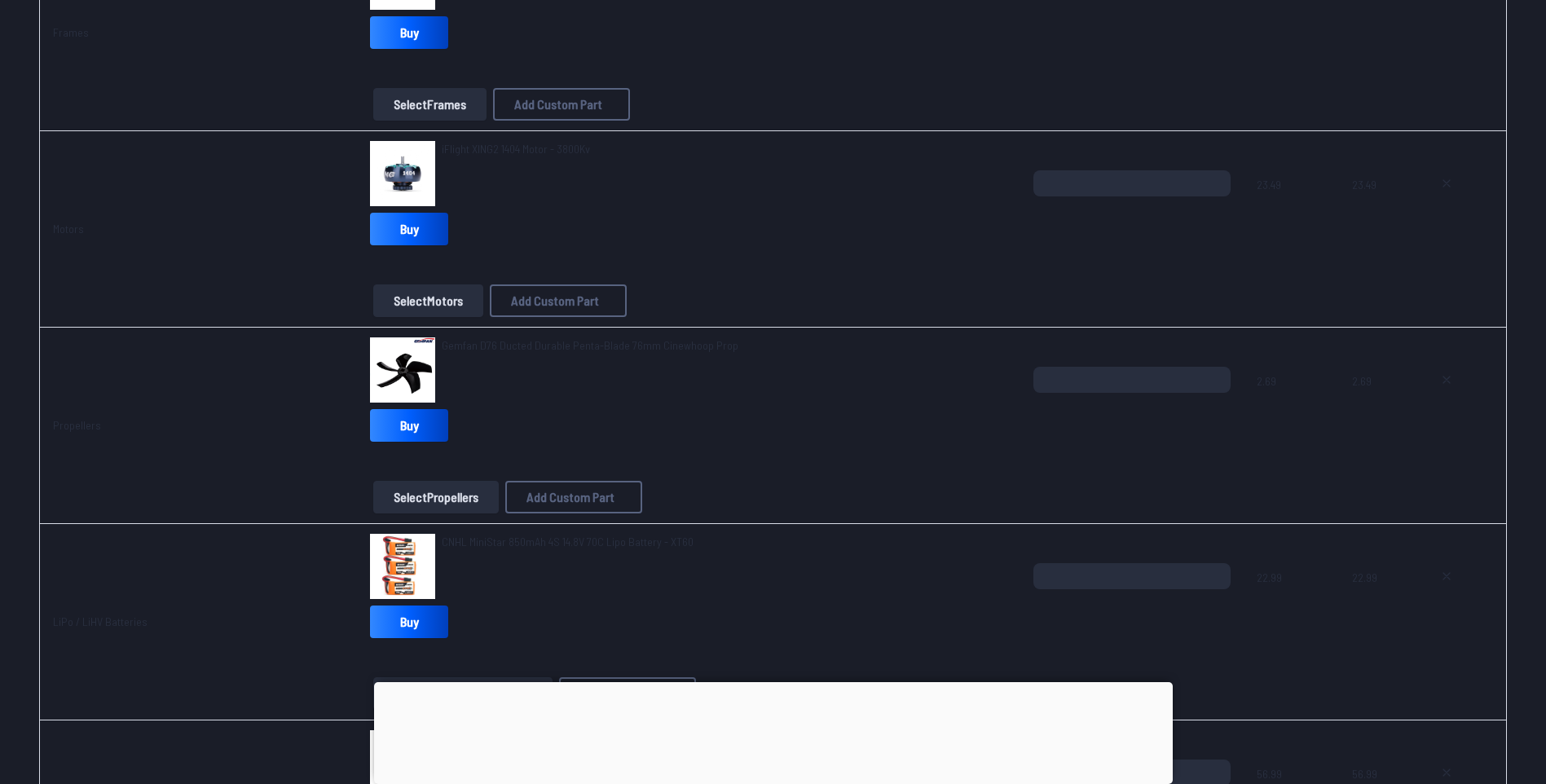
scroll to position [0, 0]
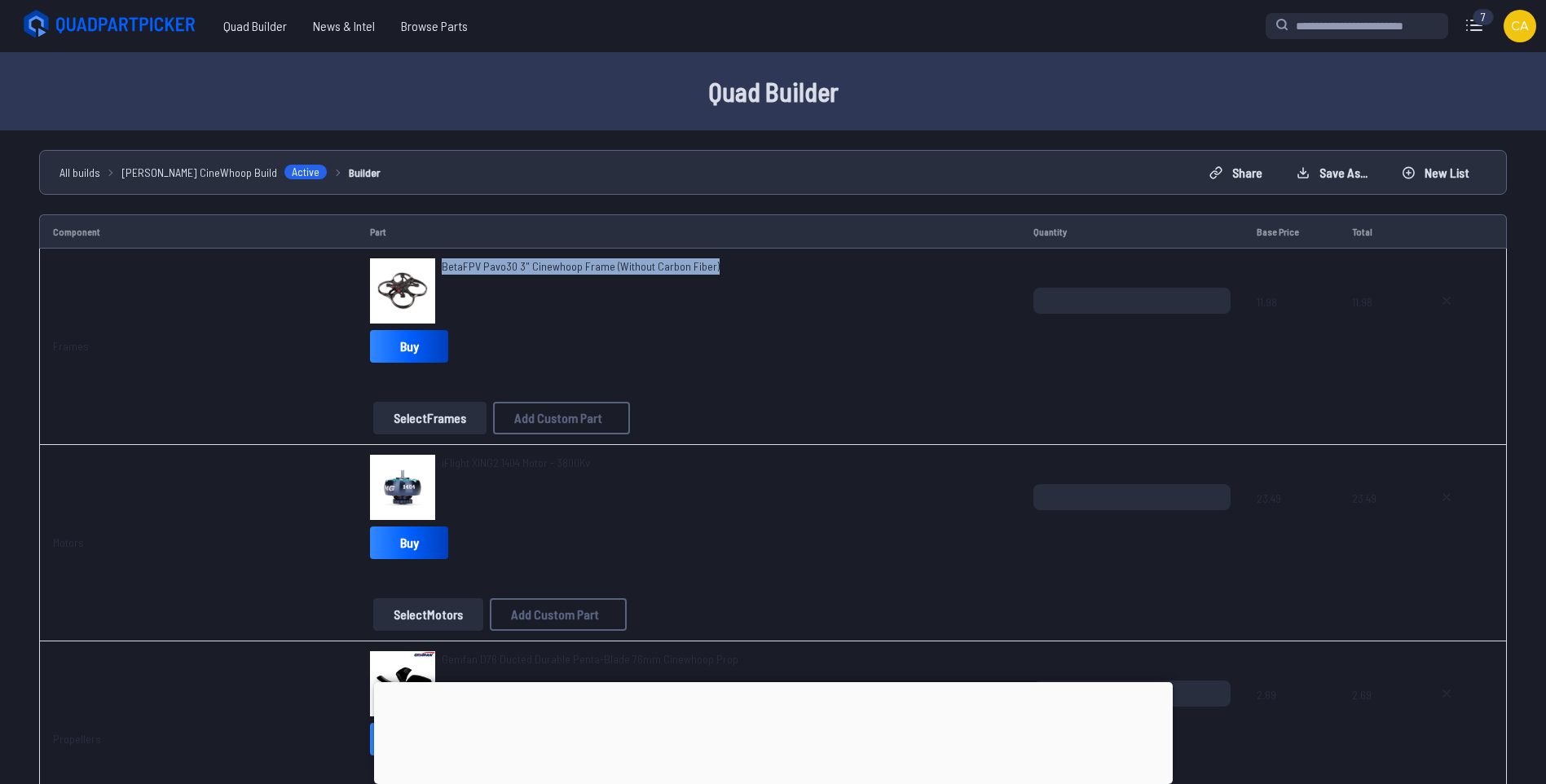
drag, startPoint x: 432, startPoint y: 265, endPoint x: 722, endPoint y: 282, distance: 290.5
click at [722, 282] on div "BetaFPV Pavo30 3" Cinewhoop Frame (Without Carbon Fiber)" at bounding box center [689, 291] width 638 height 65
drag, startPoint x: 722, startPoint y: 282, endPoint x: 591, endPoint y: 267, distance: 131.9
copy span "BetaFPV Pavo30 3" Cinewhoop Frame (Without Carbon Fiber)"
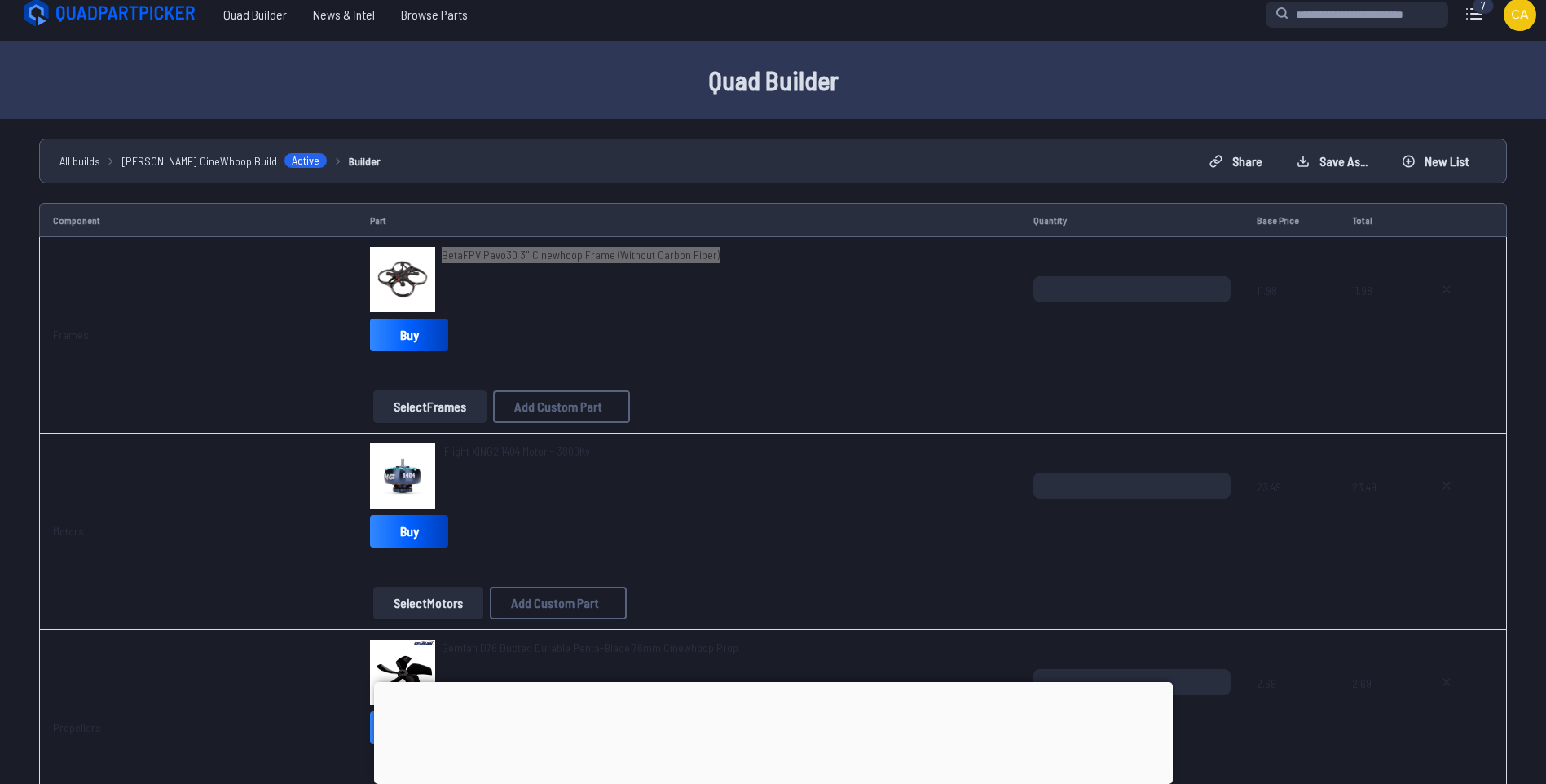
scroll to position [82, 0]
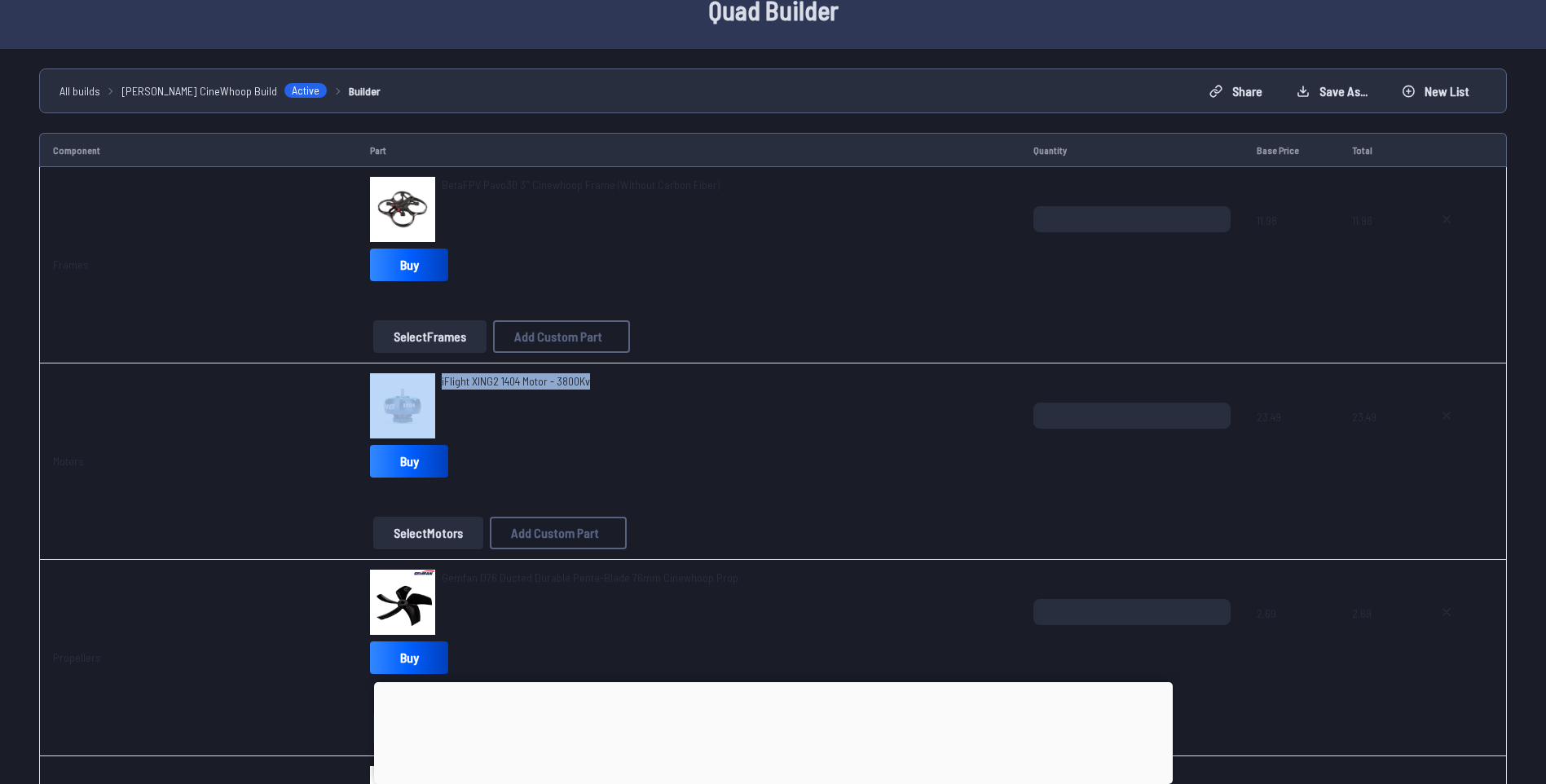
drag, startPoint x: 429, startPoint y: 378, endPoint x: 618, endPoint y: 403, distance: 190.6
click at [618, 403] on div "iFlight XING2 1404 Motor - 3800Kv" at bounding box center [689, 405] width 638 height 65
drag, startPoint x: 618, startPoint y: 403, endPoint x: 505, endPoint y: 382, distance: 114.9
copy div "iFlight XING2 1404 Motor - 3800Kv"
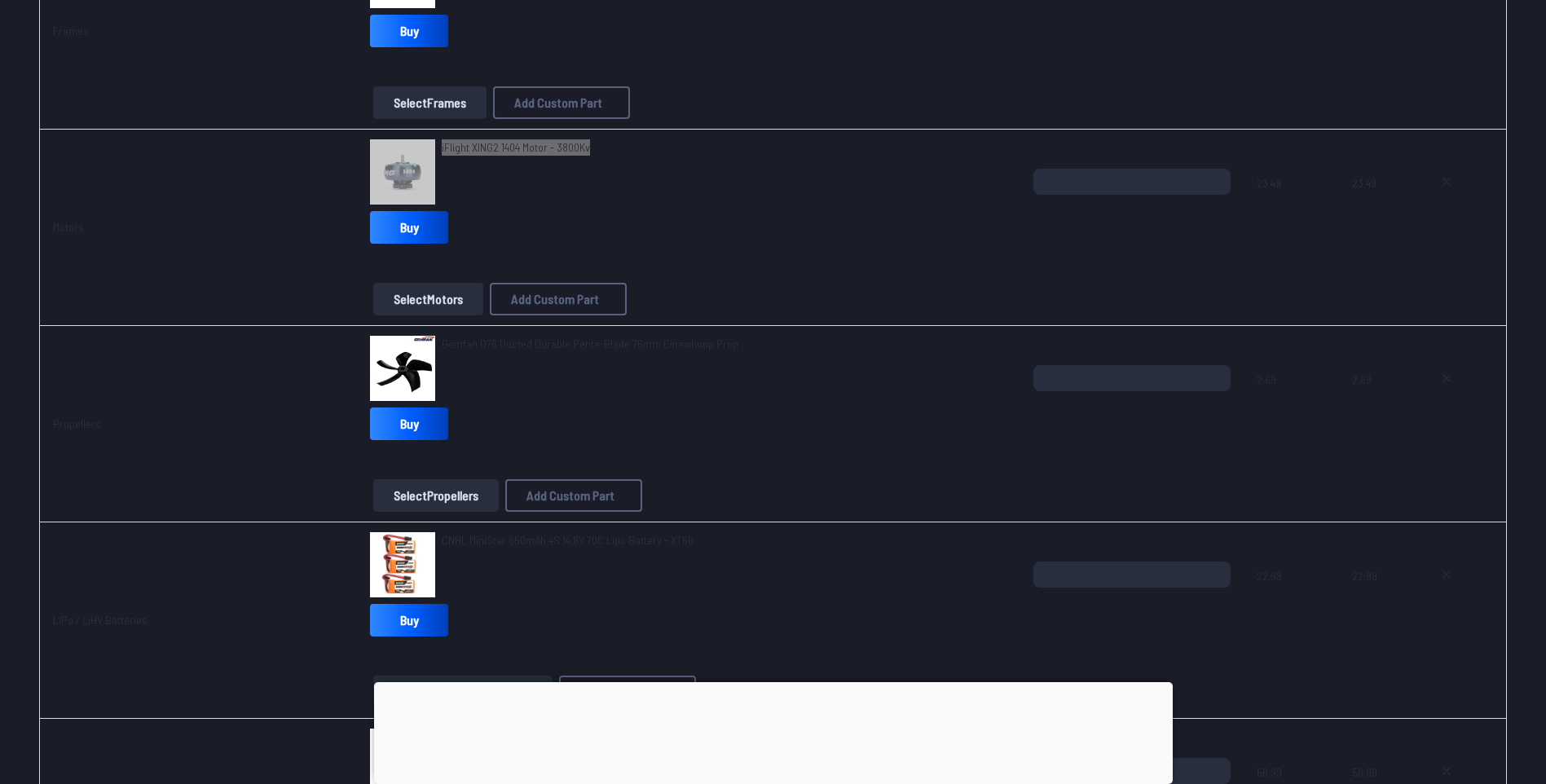
scroll to position [326, 0]
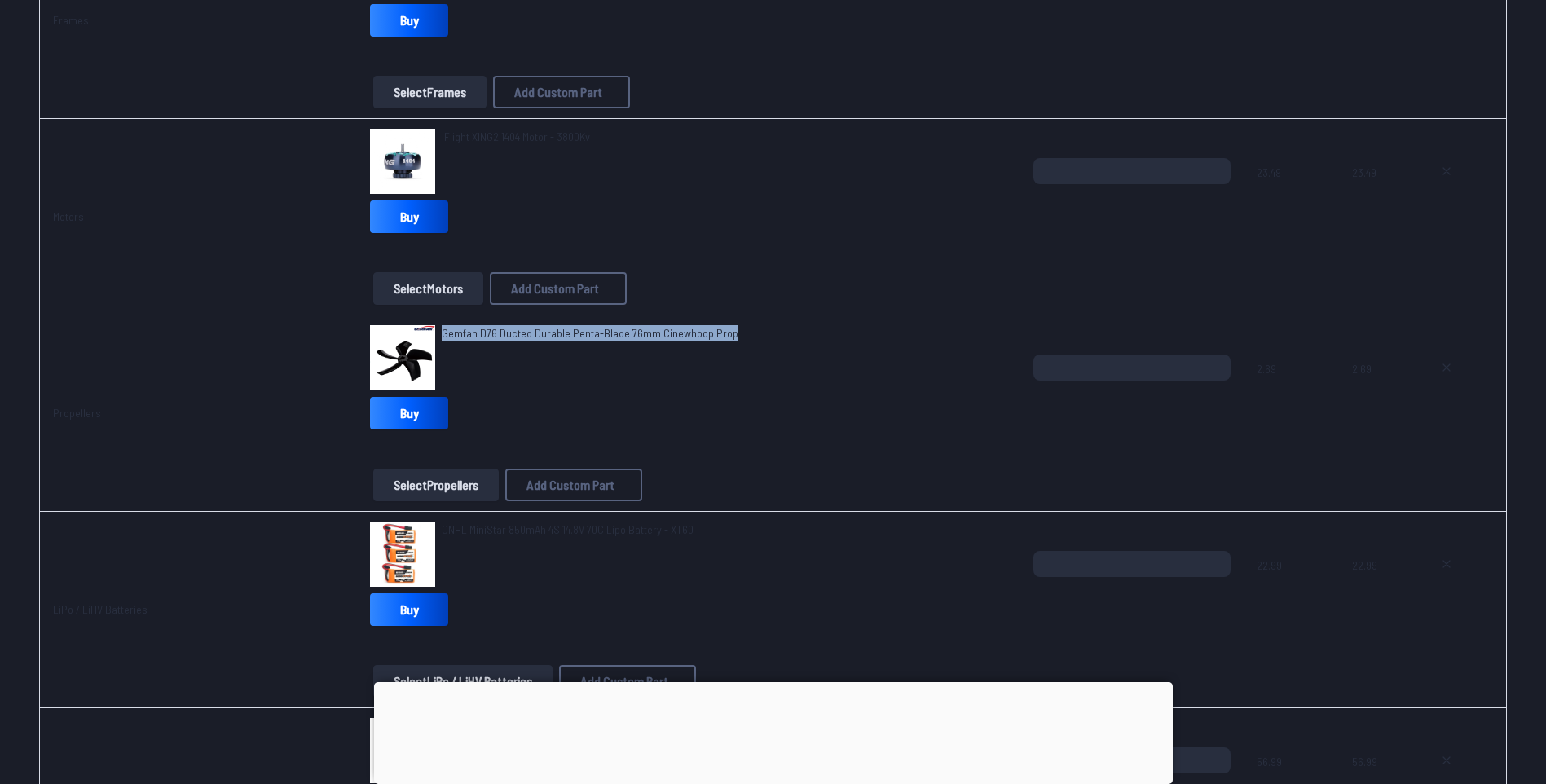
drag, startPoint x: 464, startPoint y: 333, endPoint x: 791, endPoint y: 353, distance: 327.6
click at [791, 353] on div "Gemfan D76 Ducted Durable Penta-Blade 76mm Cinewhoop Prop" at bounding box center [689, 358] width 638 height 65
drag, startPoint x: 791, startPoint y: 353, endPoint x: 660, endPoint y: 336, distance: 132.1
copy span "Gemfan D76 Ducted Durable Penta-Blade 76mm Cinewhoop Prop"
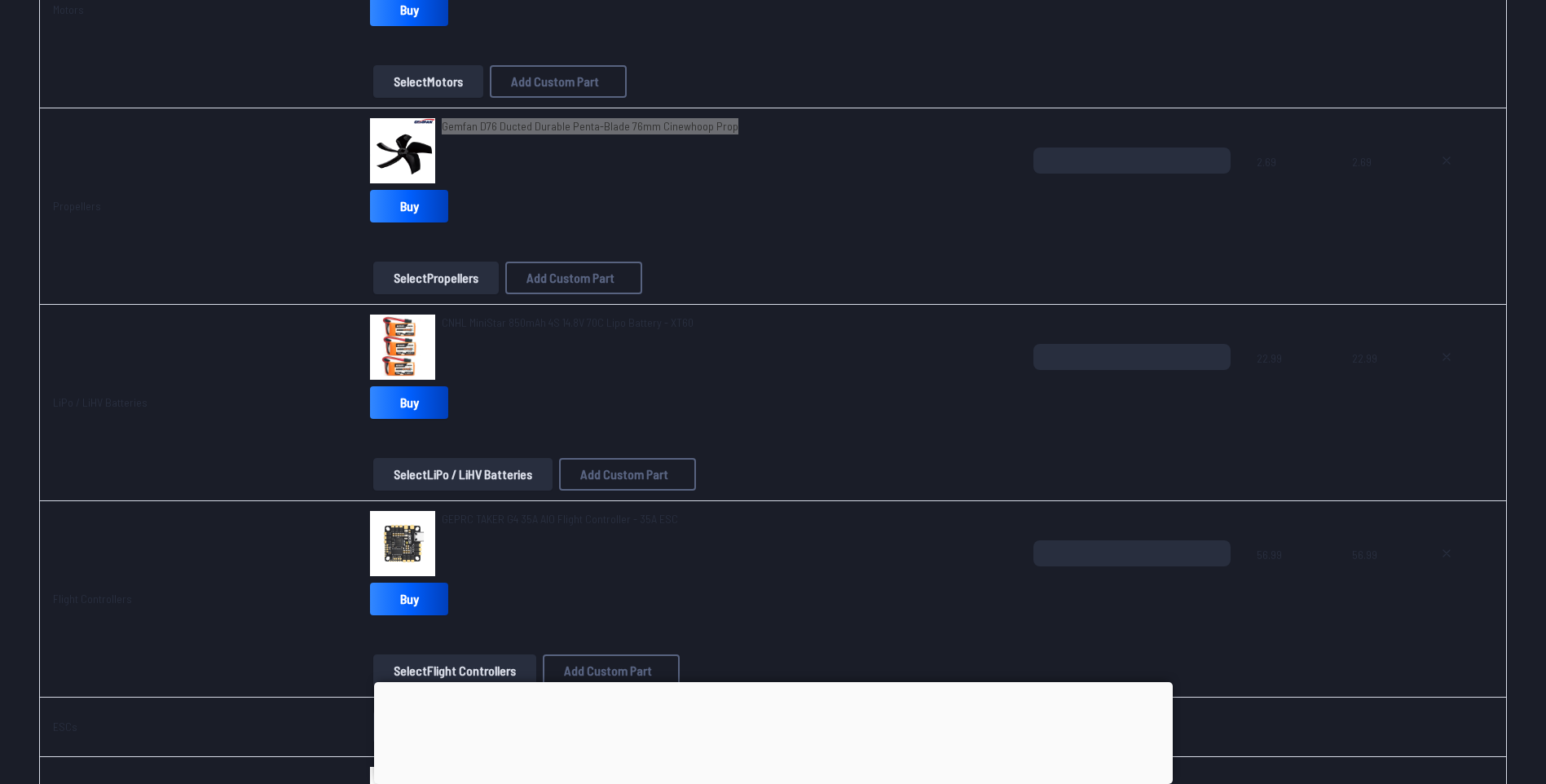
scroll to position [570, 0]
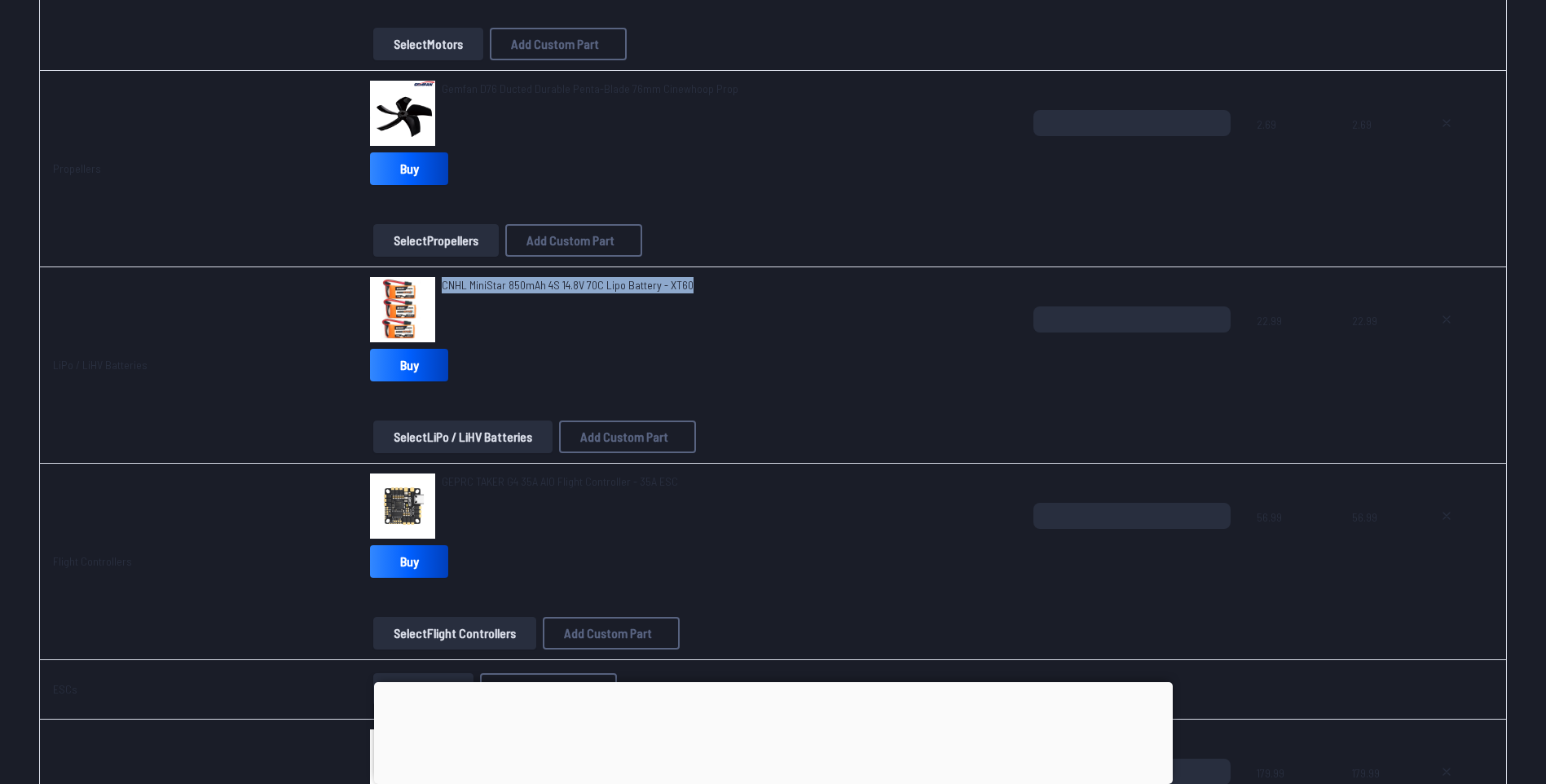
drag, startPoint x: 432, startPoint y: 287, endPoint x: 780, endPoint y: 315, distance: 349.1
click at [780, 315] on div "CNHL MiniStar 850mAh 4S 14.8V 70C Lipo Battery - XT60" at bounding box center [689, 310] width 638 height 65
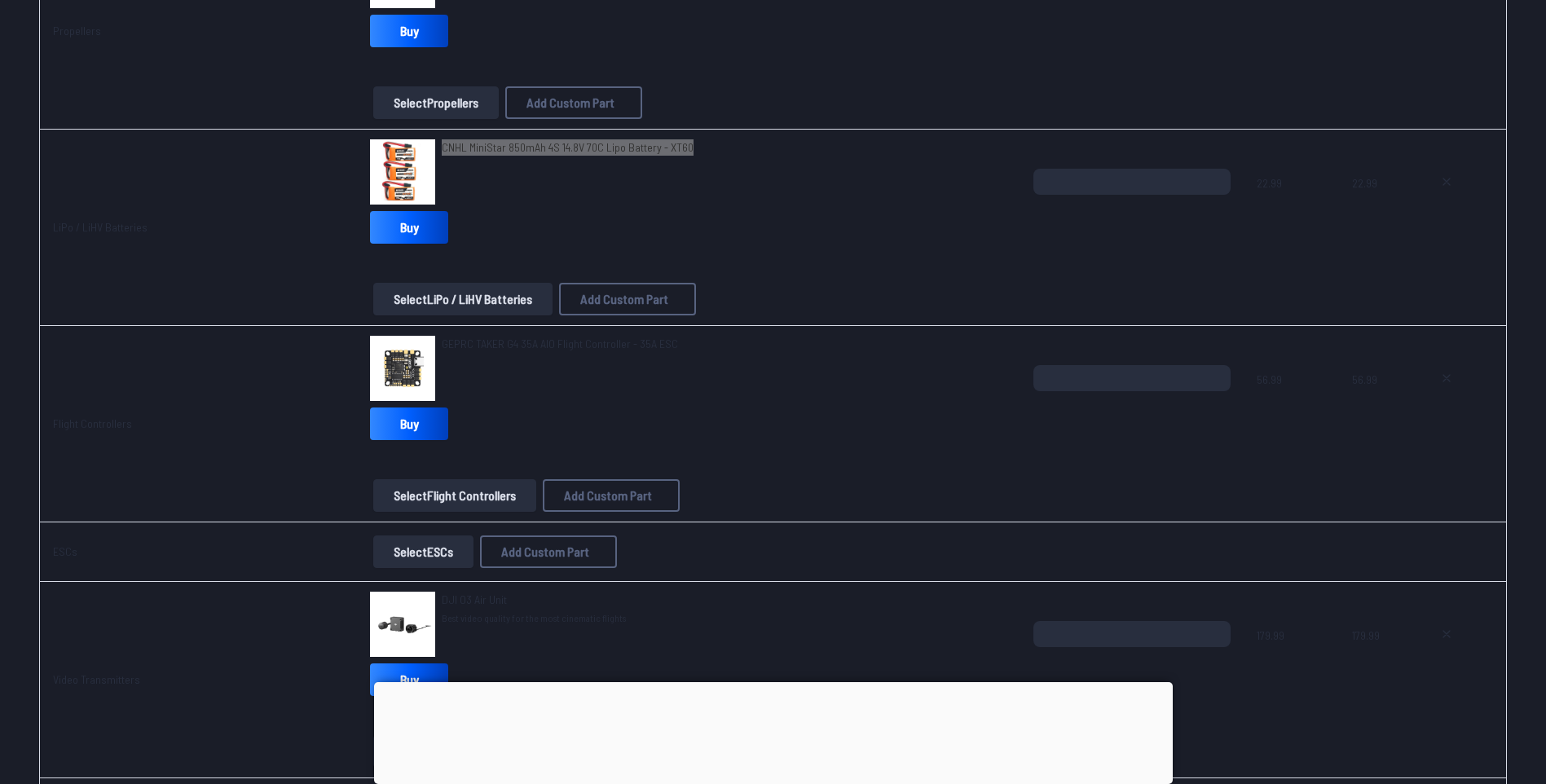
scroll to position [733, 0]
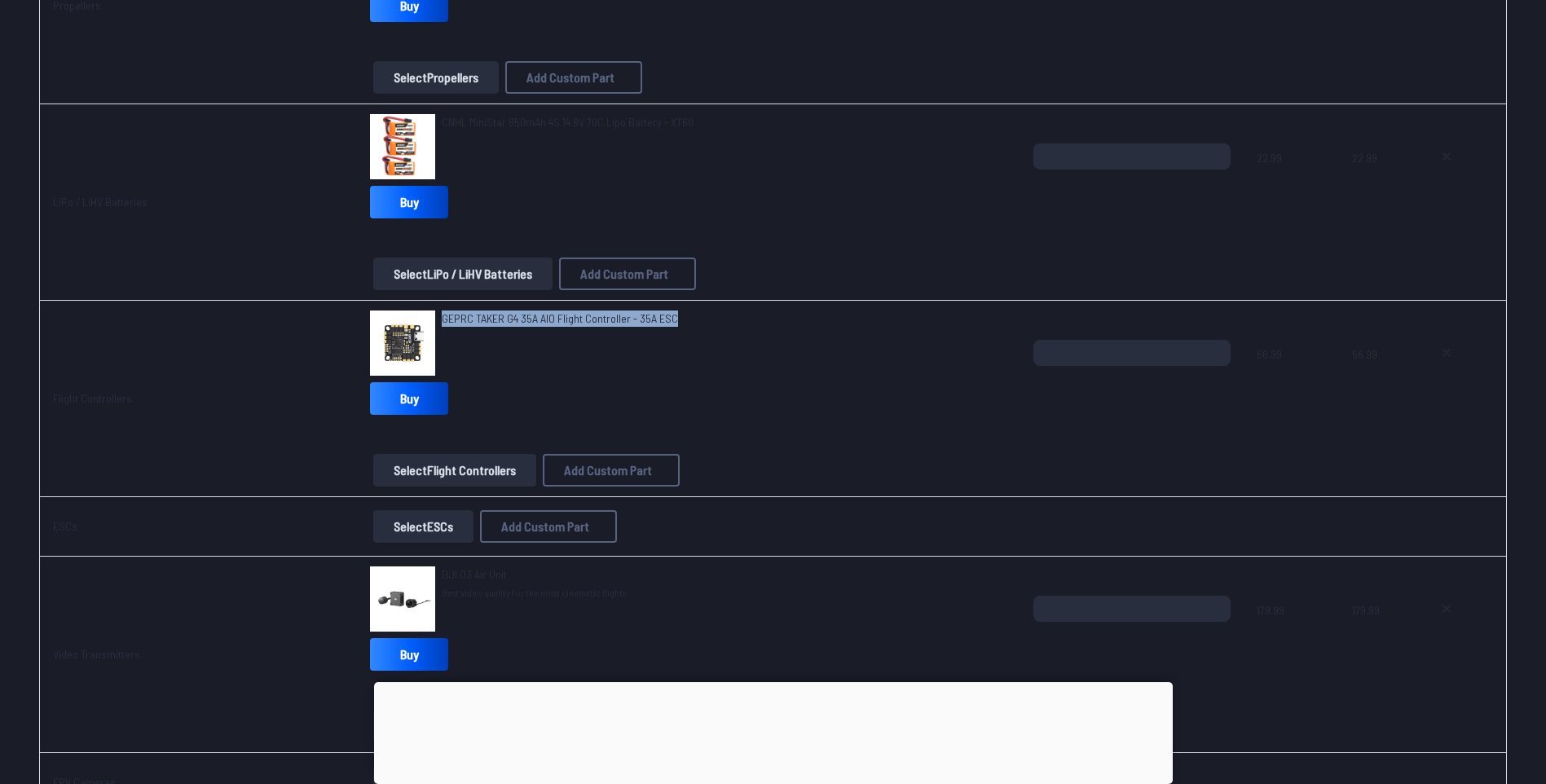
drag, startPoint x: 433, startPoint y: 315, endPoint x: 701, endPoint y: 320, distance: 268.0
click at [701, 320] on div "GEPRC TAKER G4 35A AIO Flight Controller - 35A ESC" at bounding box center [689, 343] width 638 height 65
drag, startPoint x: 701, startPoint y: 320, endPoint x: 578, endPoint y: 318, distance: 123.0
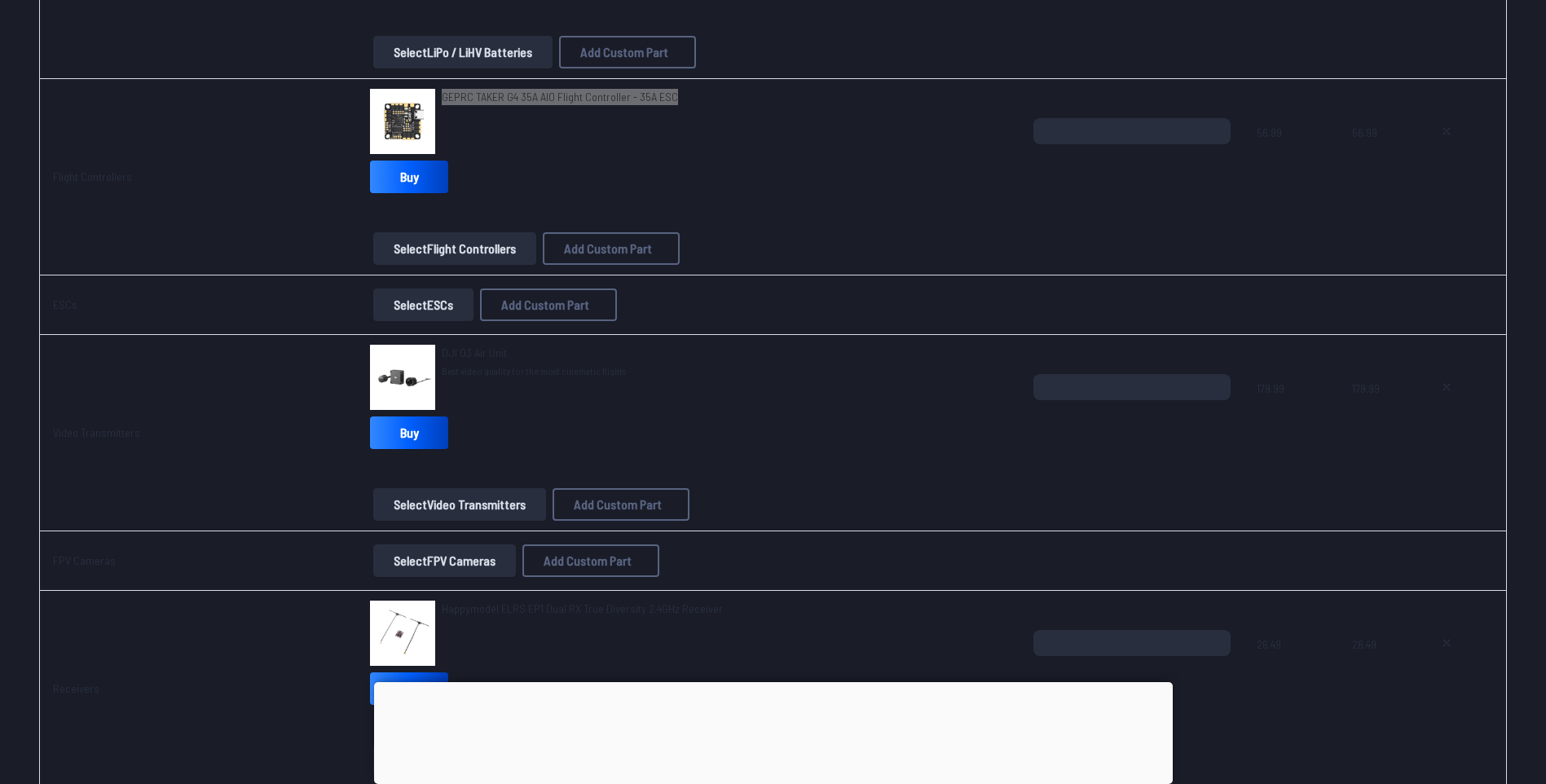
scroll to position [978, 0]
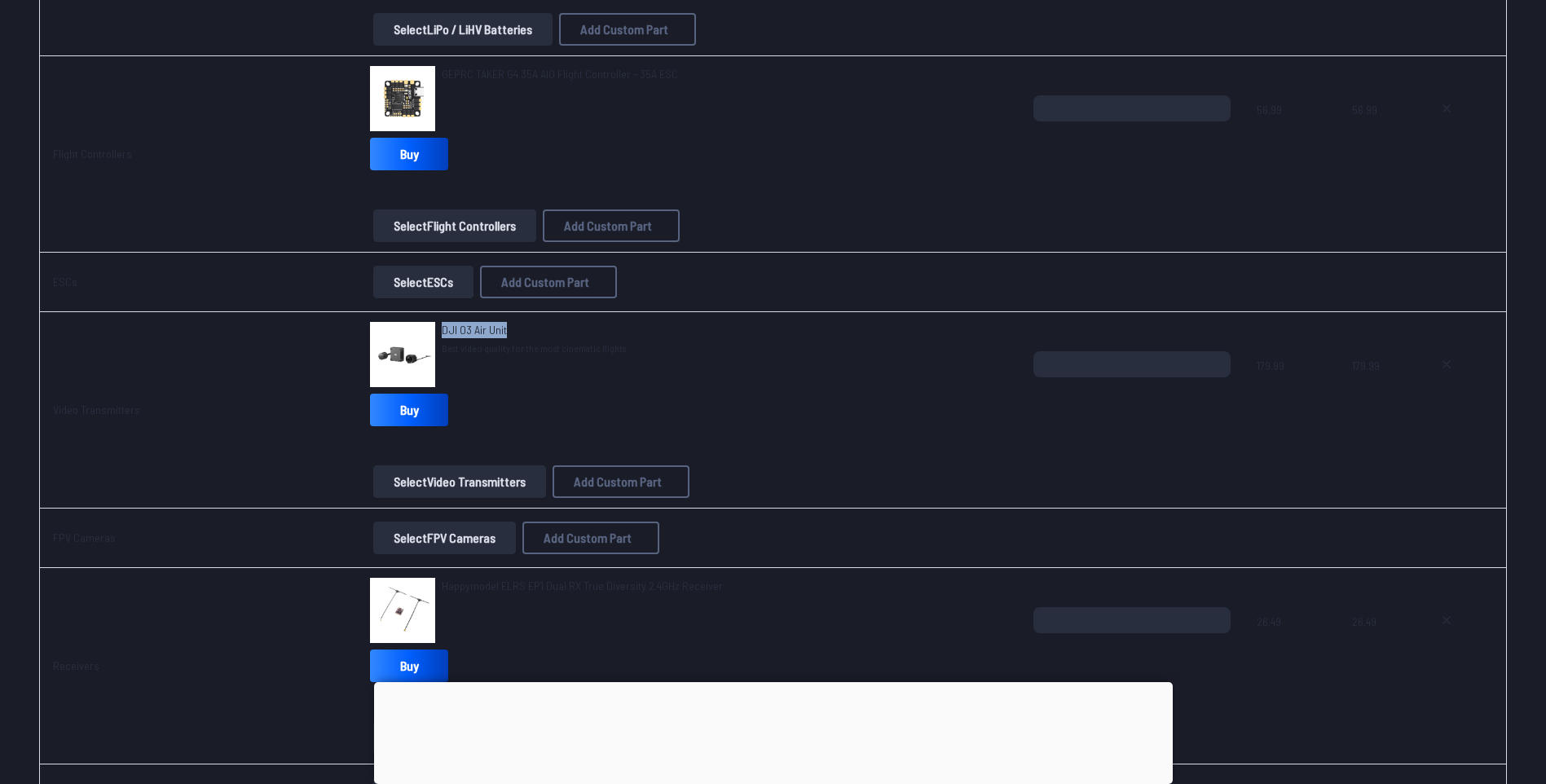
drag, startPoint x: 432, startPoint y: 330, endPoint x: 517, endPoint y: 331, distance: 85.0
click at [517, 331] on div "DJI O3 Air Unit Best video quality for the most cinematic flights" at bounding box center [689, 354] width 638 height 65
drag, startPoint x: 517, startPoint y: 331, endPoint x: 474, endPoint y: 327, distance: 43.2
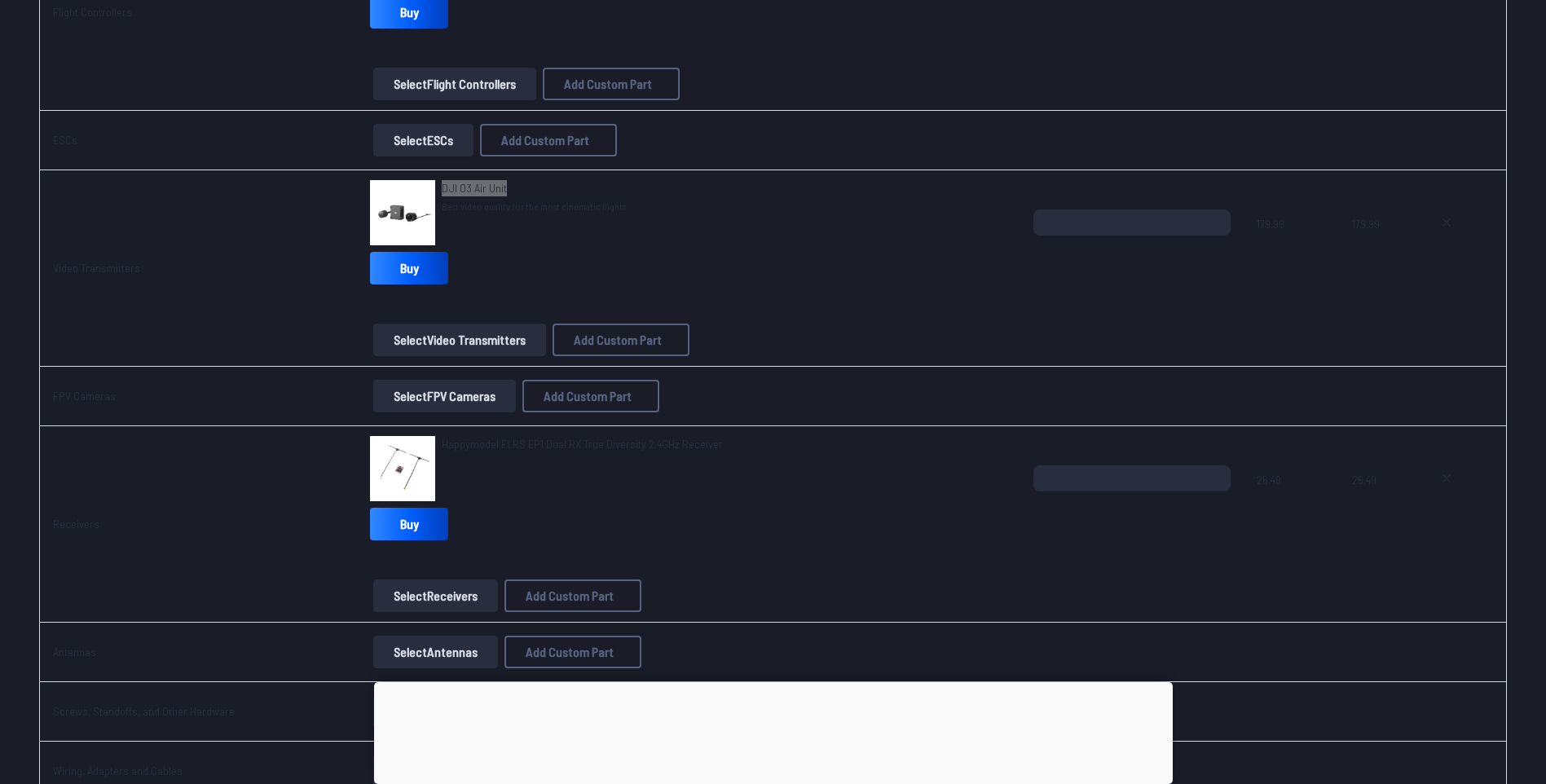
scroll to position [1140, 0]
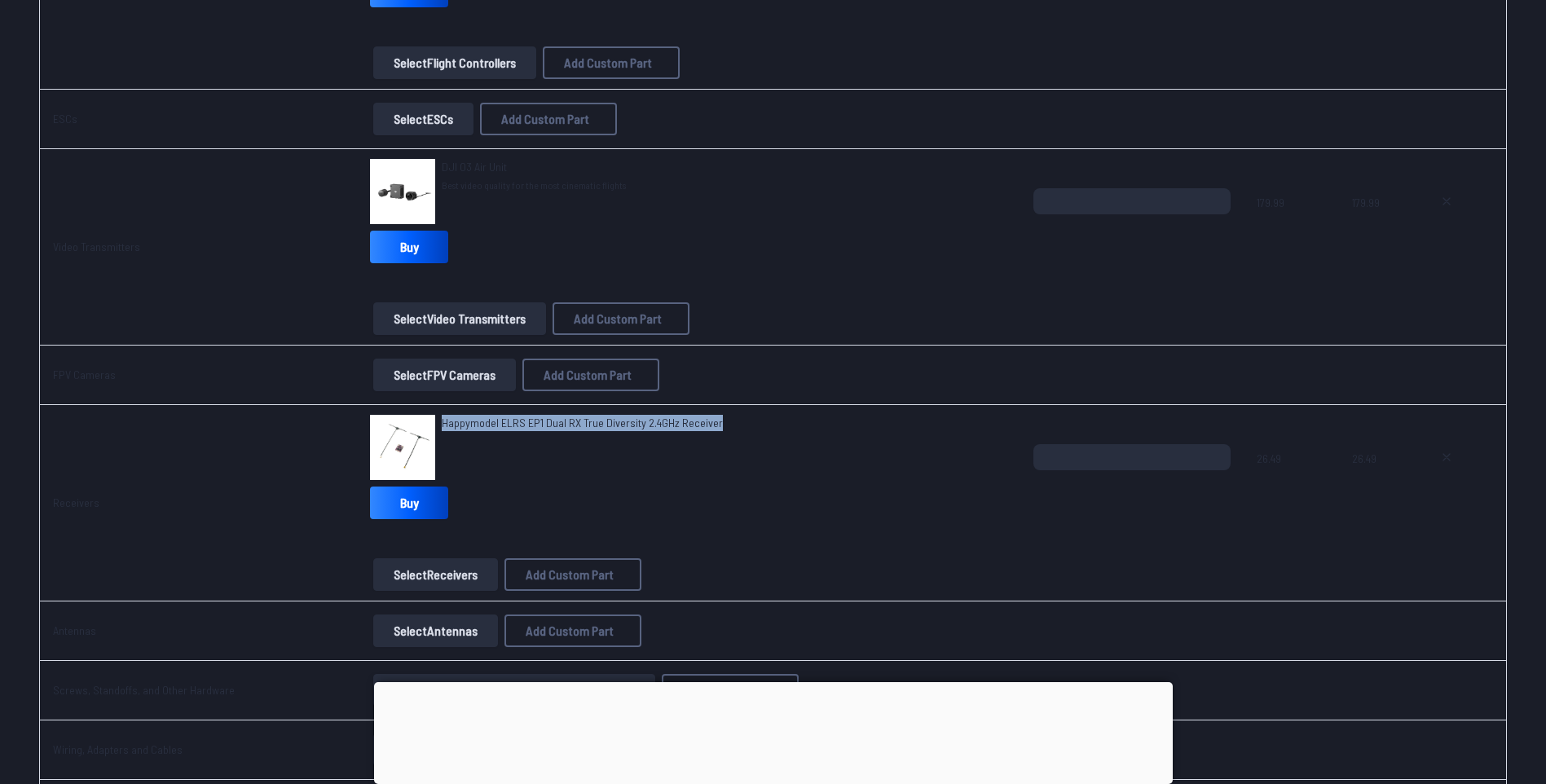
drag, startPoint x: 433, startPoint y: 416, endPoint x: 780, endPoint y: 427, distance: 347.2
click at [780, 427] on div "Happymodel ELRS EP1 Dual RX True Diversity 2.4GHz Receiver" at bounding box center [689, 448] width 638 height 65
drag, startPoint x: 780, startPoint y: 427, endPoint x: 653, endPoint y: 425, distance: 127.0
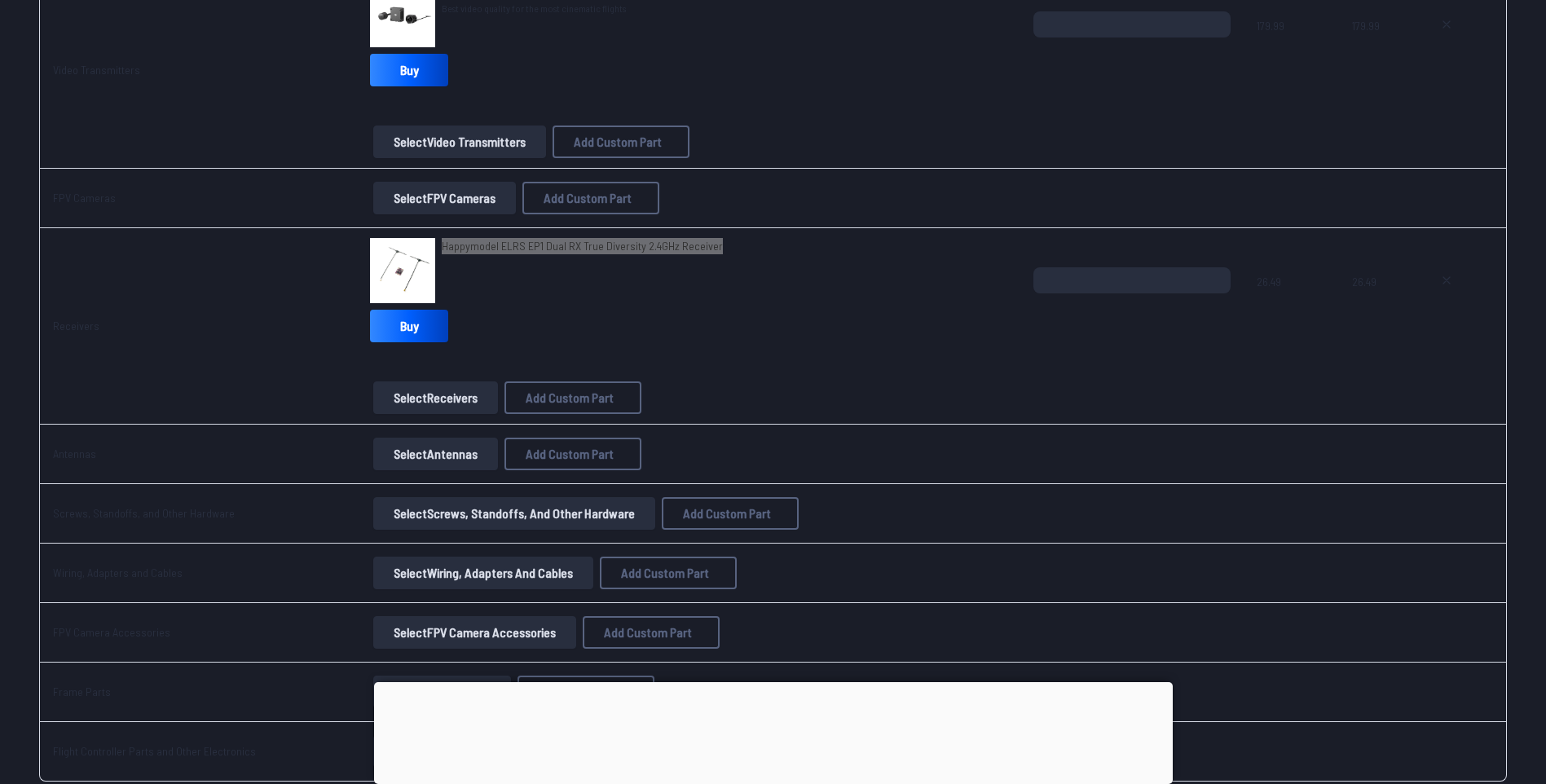
scroll to position [1303, 0]
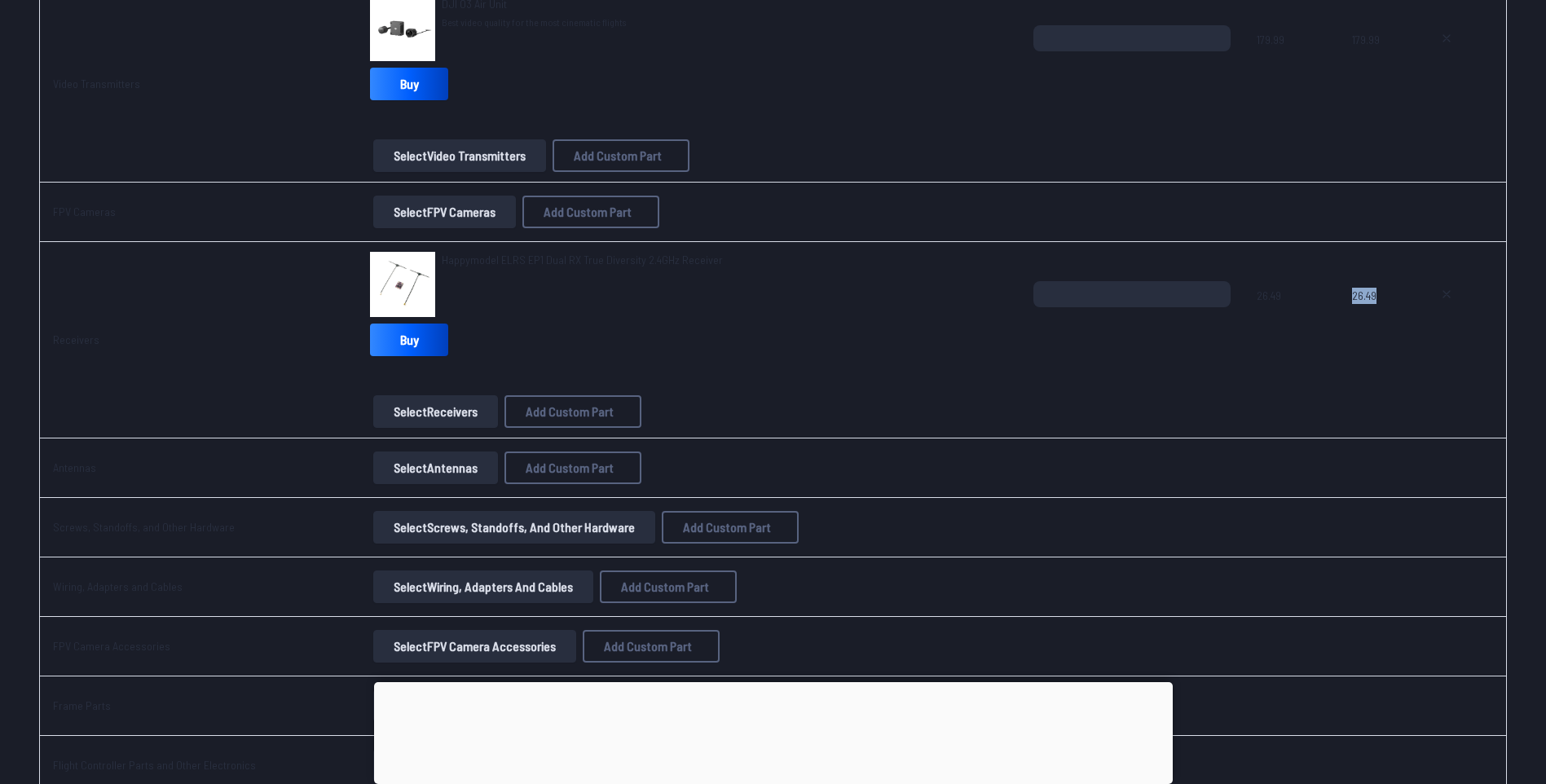
drag, startPoint x: 1330, startPoint y: 298, endPoint x: 1420, endPoint y: 301, distance: 90.0
click at [1232, 301] on tr "Receivers Happymodel ELRS EP1 Dual RX True Diversity 2.4GHz Receiver Buy Select…" at bounding box center [773, 340] width 1468 height 196
drag, startPoint x: 1420, startPoint y: 301, endPoint x: 1368, endPoint y: 296, distance: 52.2
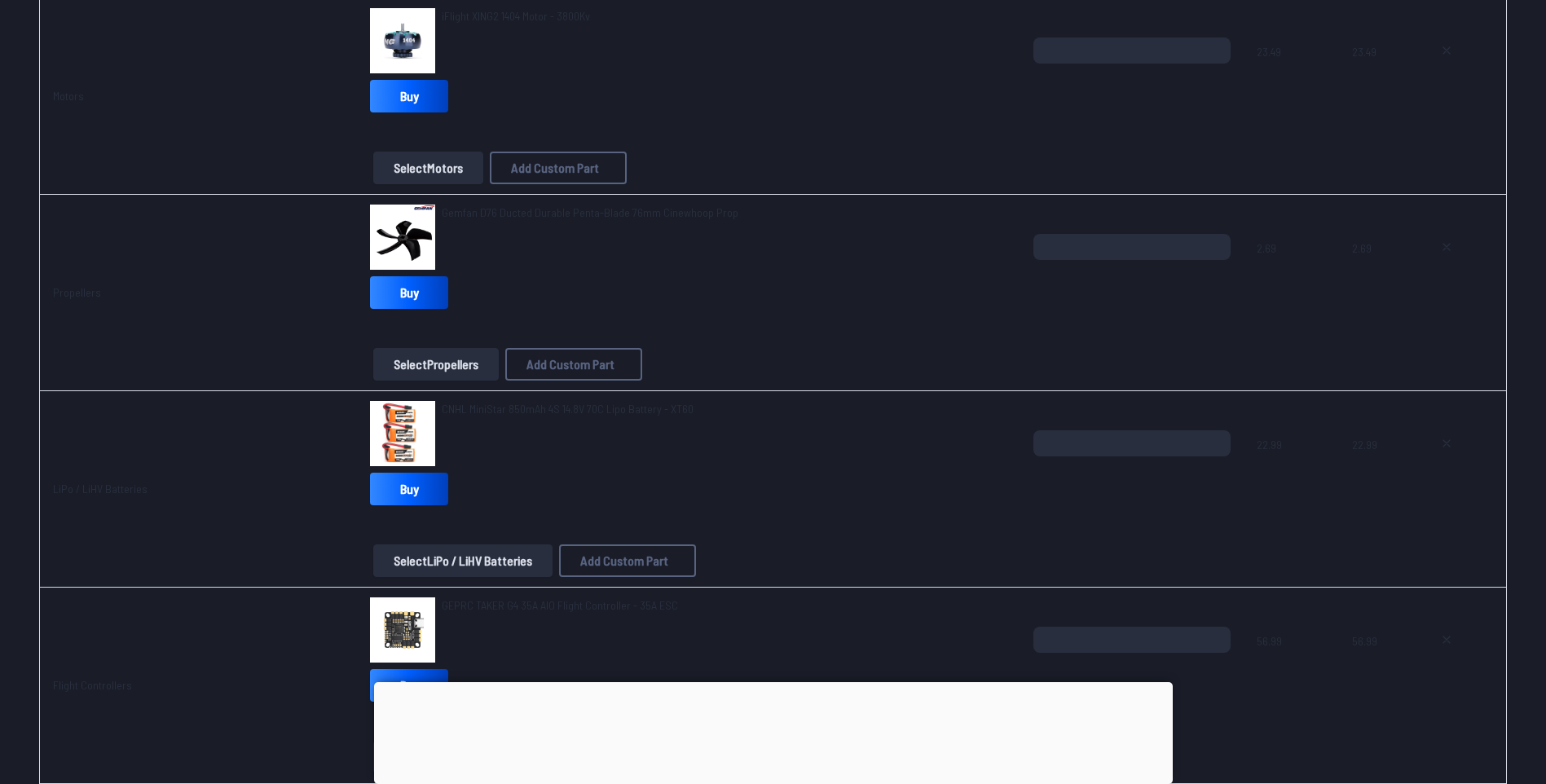
scroll to position [407, 0]
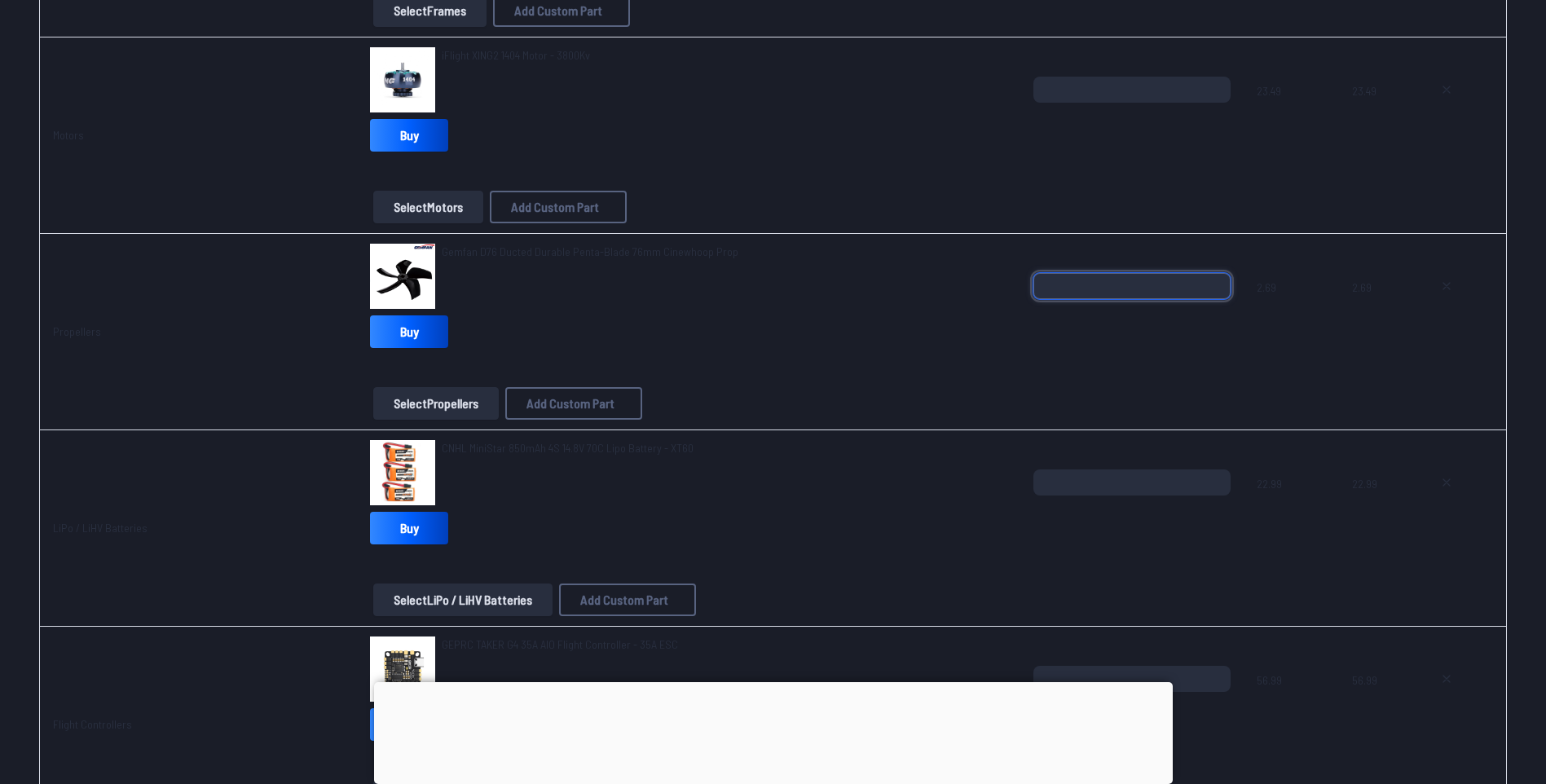
click at [1087, 282] on input "*" at bounding box center [1132, 285] width 197 height 26
click at [1217, 277] on input "*" at bounding box center [1132, 285] width 197 height 26
type input "*"
click at [1217, 277] on input "*" at bounding box center [1132, 285] width 197 height 26
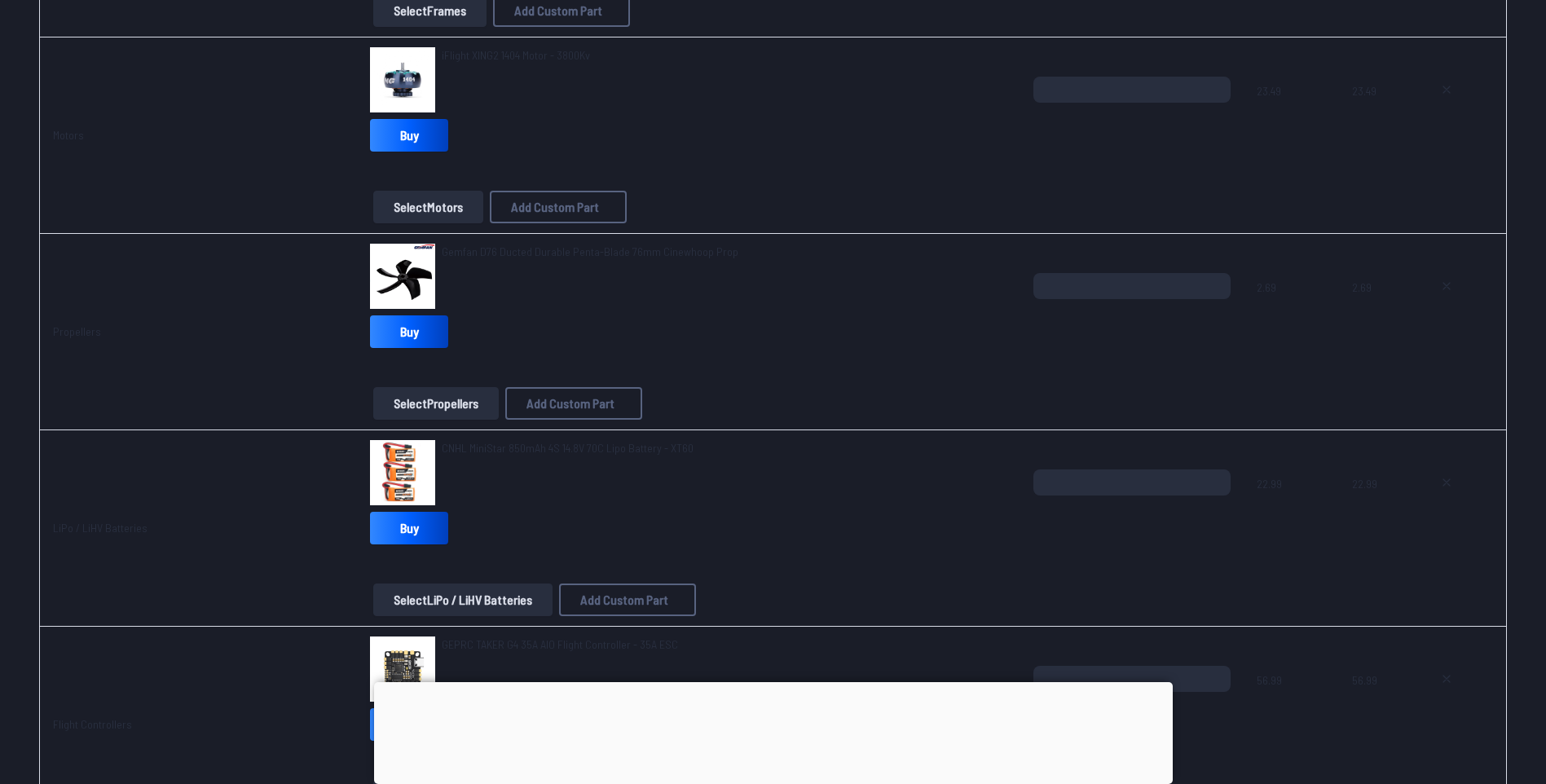
click at [1183, 364] on span at bounding box center [1132, 371] width 197 height 39
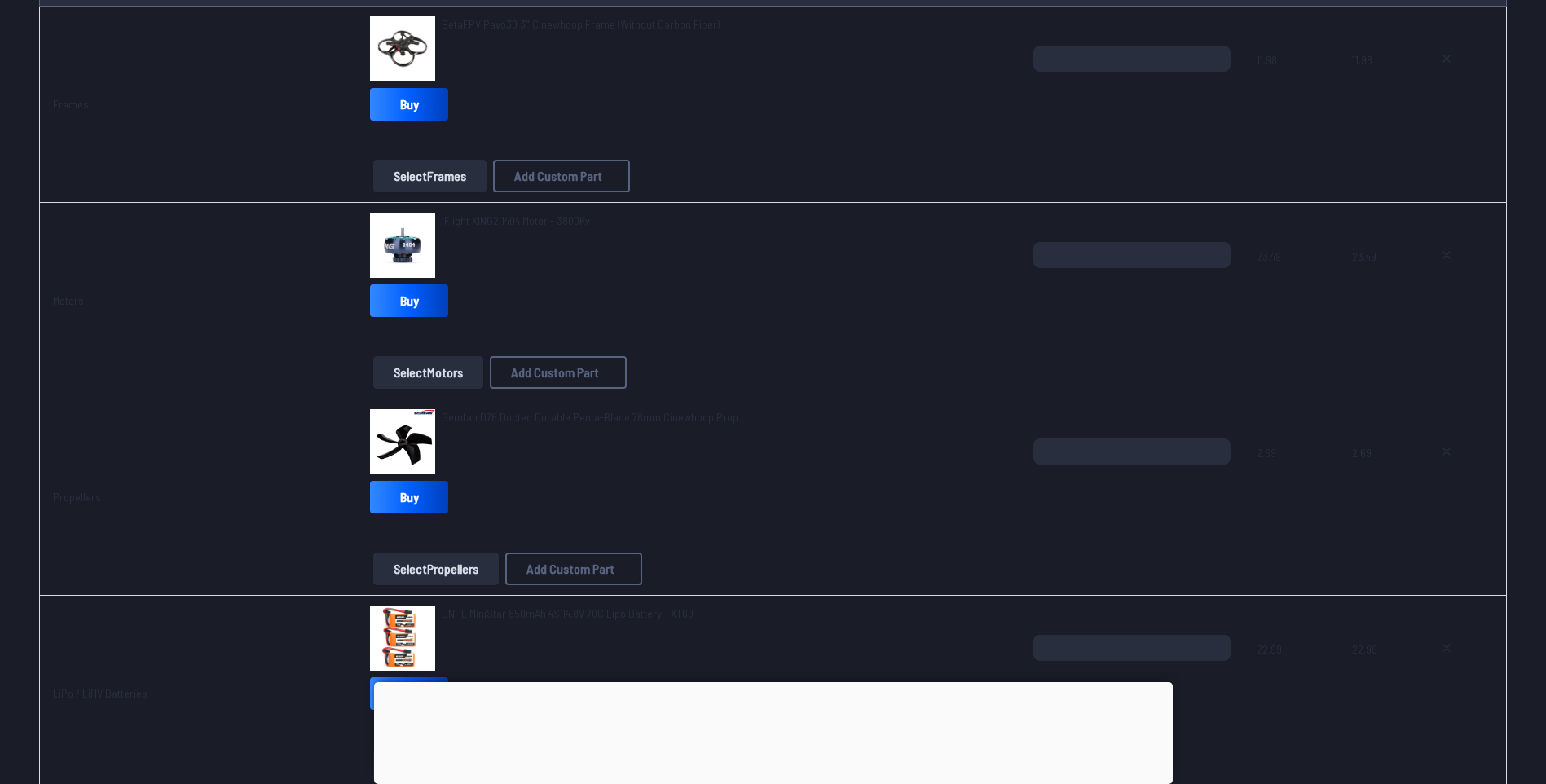
type textarea "**********"
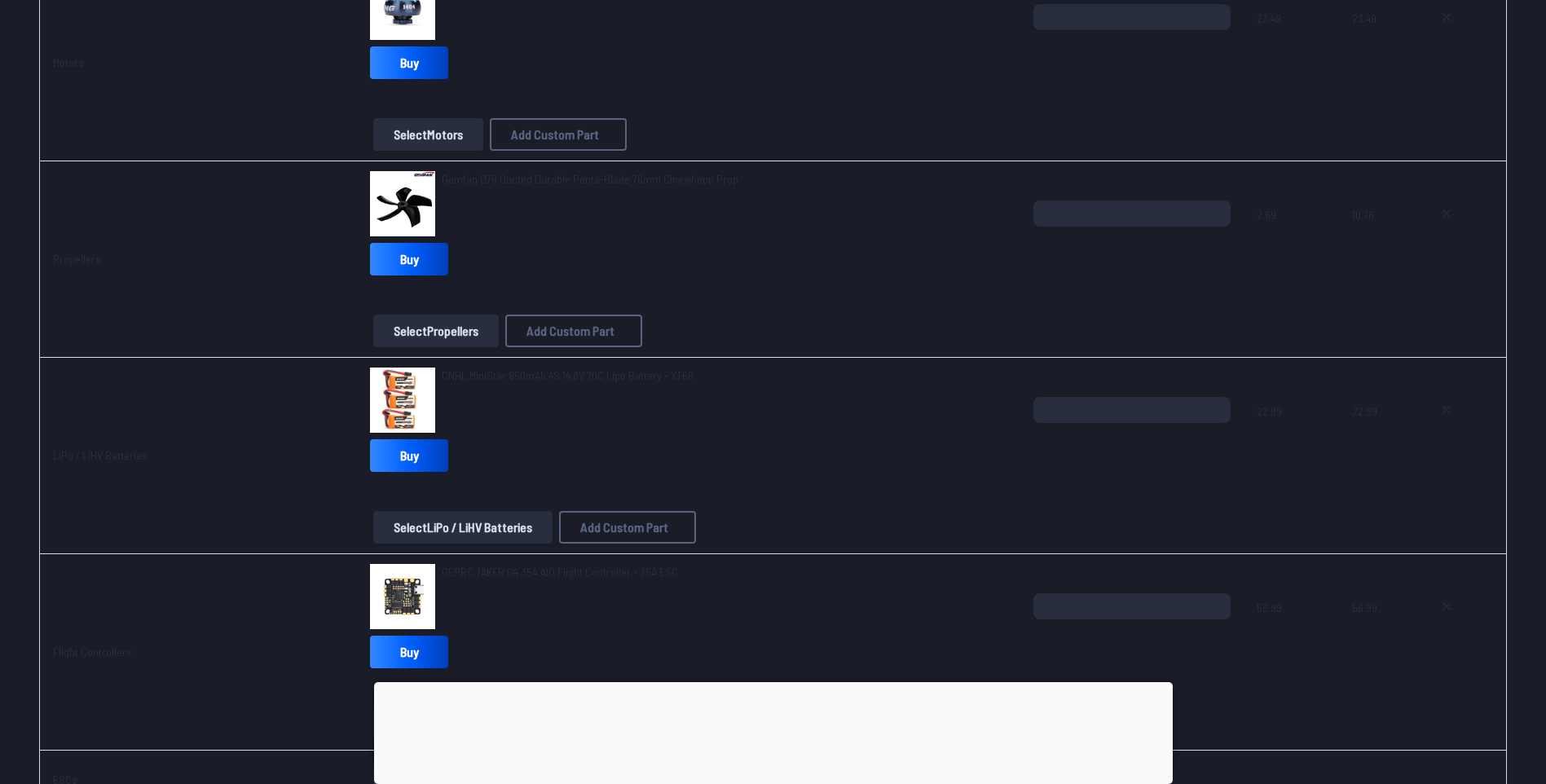
scroll to position [652, 0]
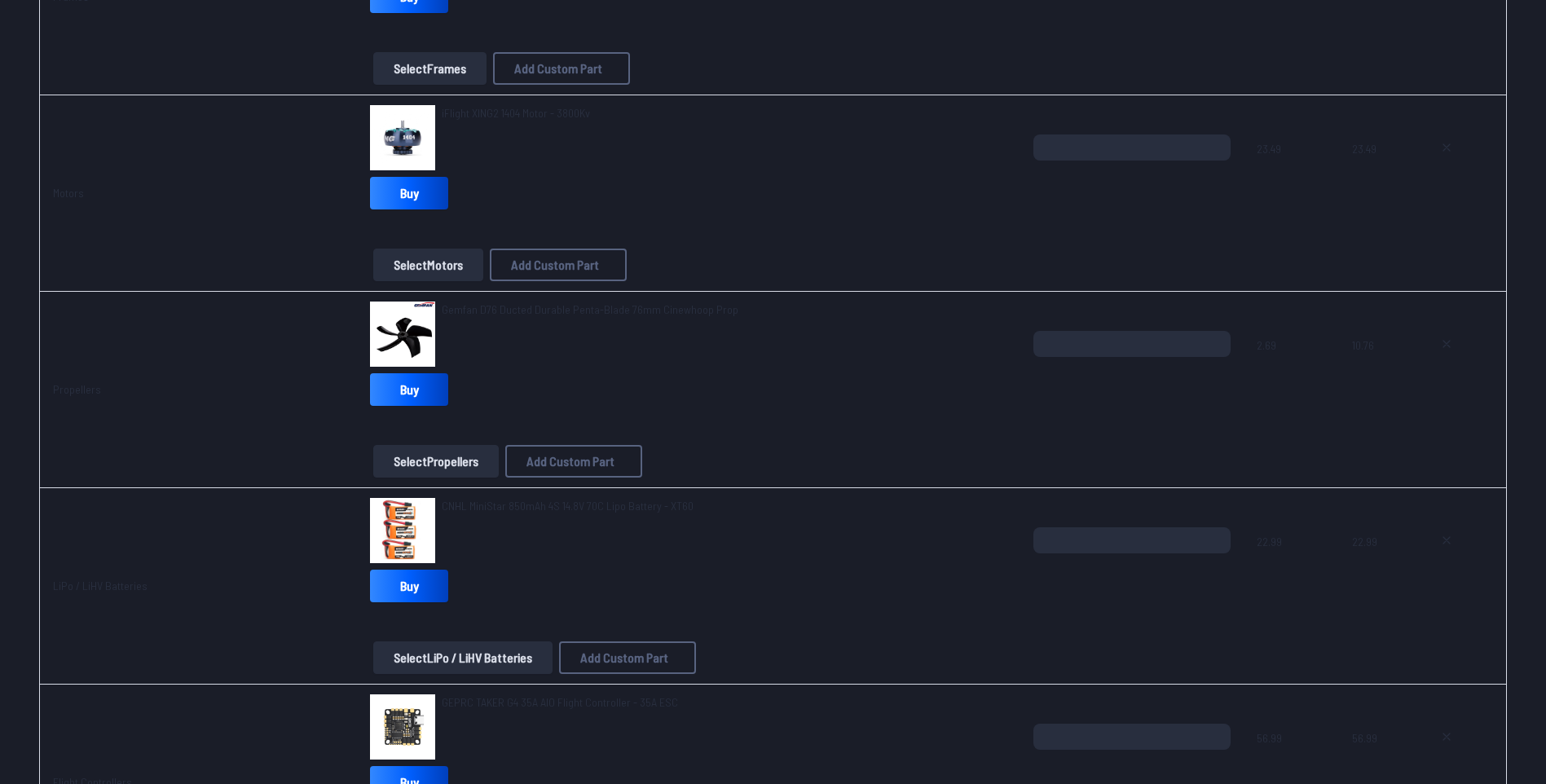
scroll to position [326, 0]
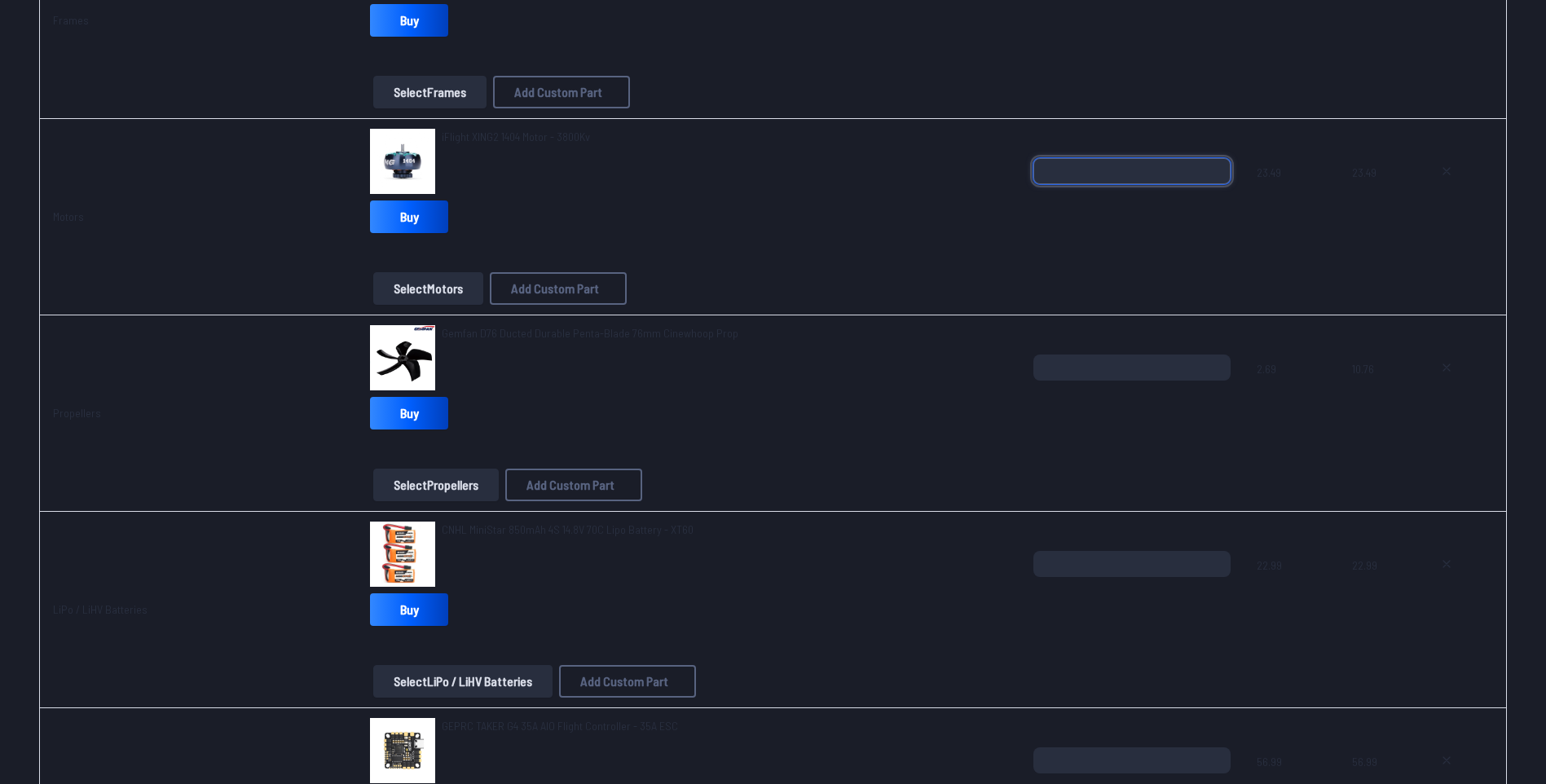
click at [1104, 167] on input "*" at bounding box center [1132, 170] width 197 height 26
click at [1216, 165] on input "*" at bounding box center [1132, 170] width 197 height 26
type input "*"
click at [1216, 165] on input "*" at bounding box center [1132, 170] width 197 height 26
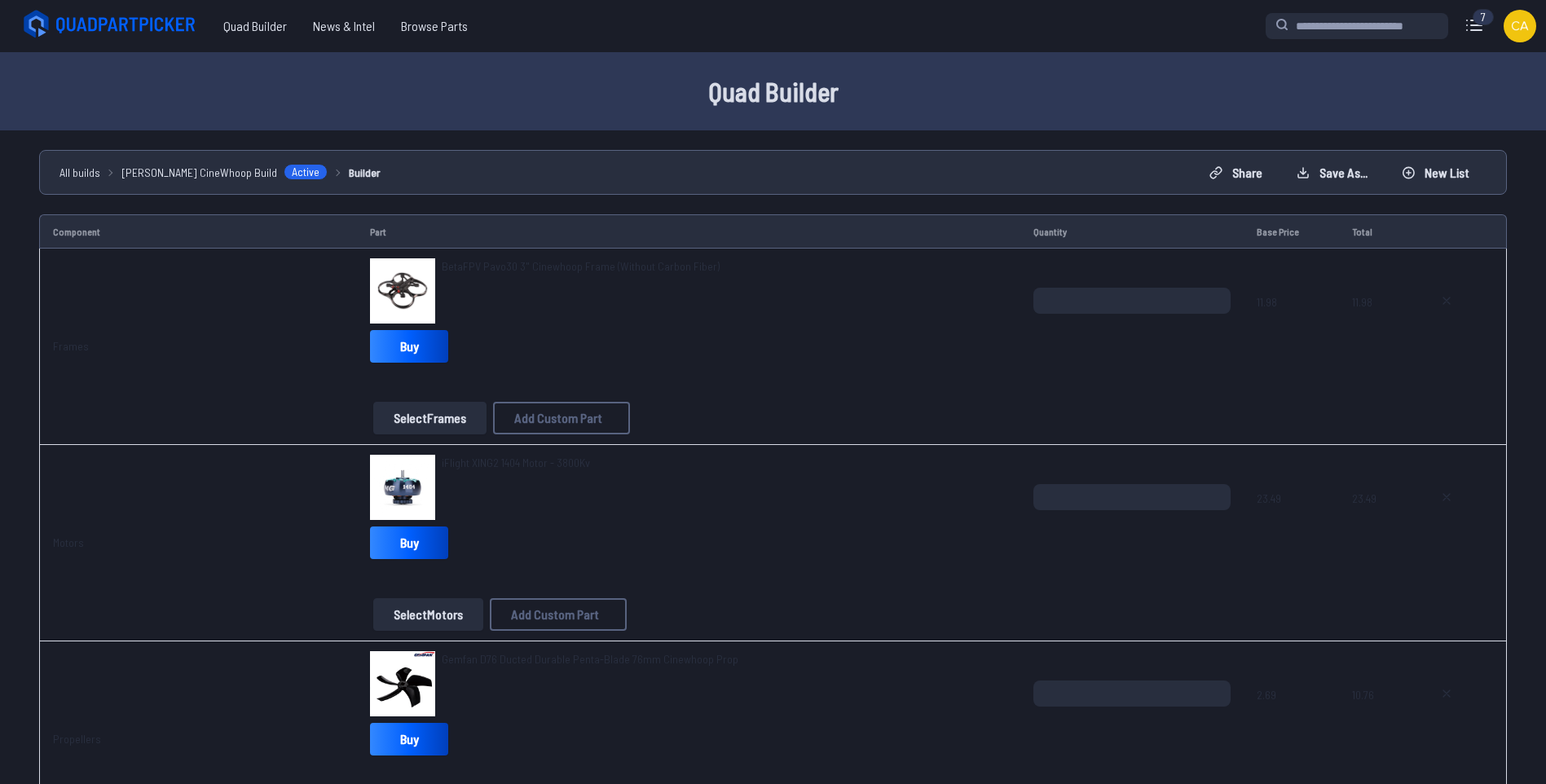
scroll to position [326, 0]
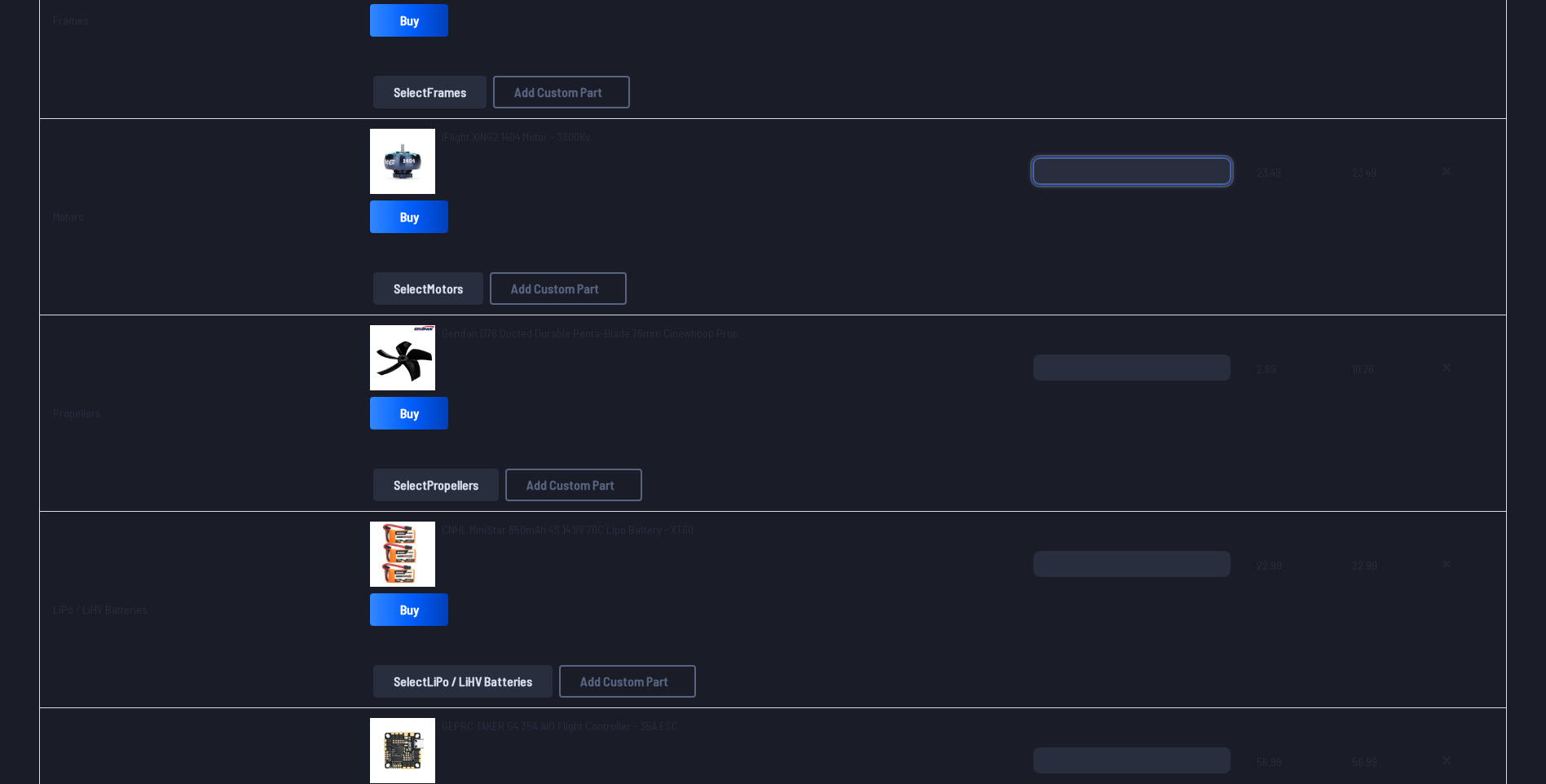
drag, startPoint x: 1071, startPoint y: 170, endPoint x: 1110, endPoint y: 169, distance: 39.0
click at [1071, 170] on input "*" at bounding box center [1132, 170] width 197 height 26
click at [1213, 157] on td "*" at bounding box center [1132, 218] width 223 height 196
click at [1216, 166] on input "*" at bounding box center [1132, 170] width 197 height 26
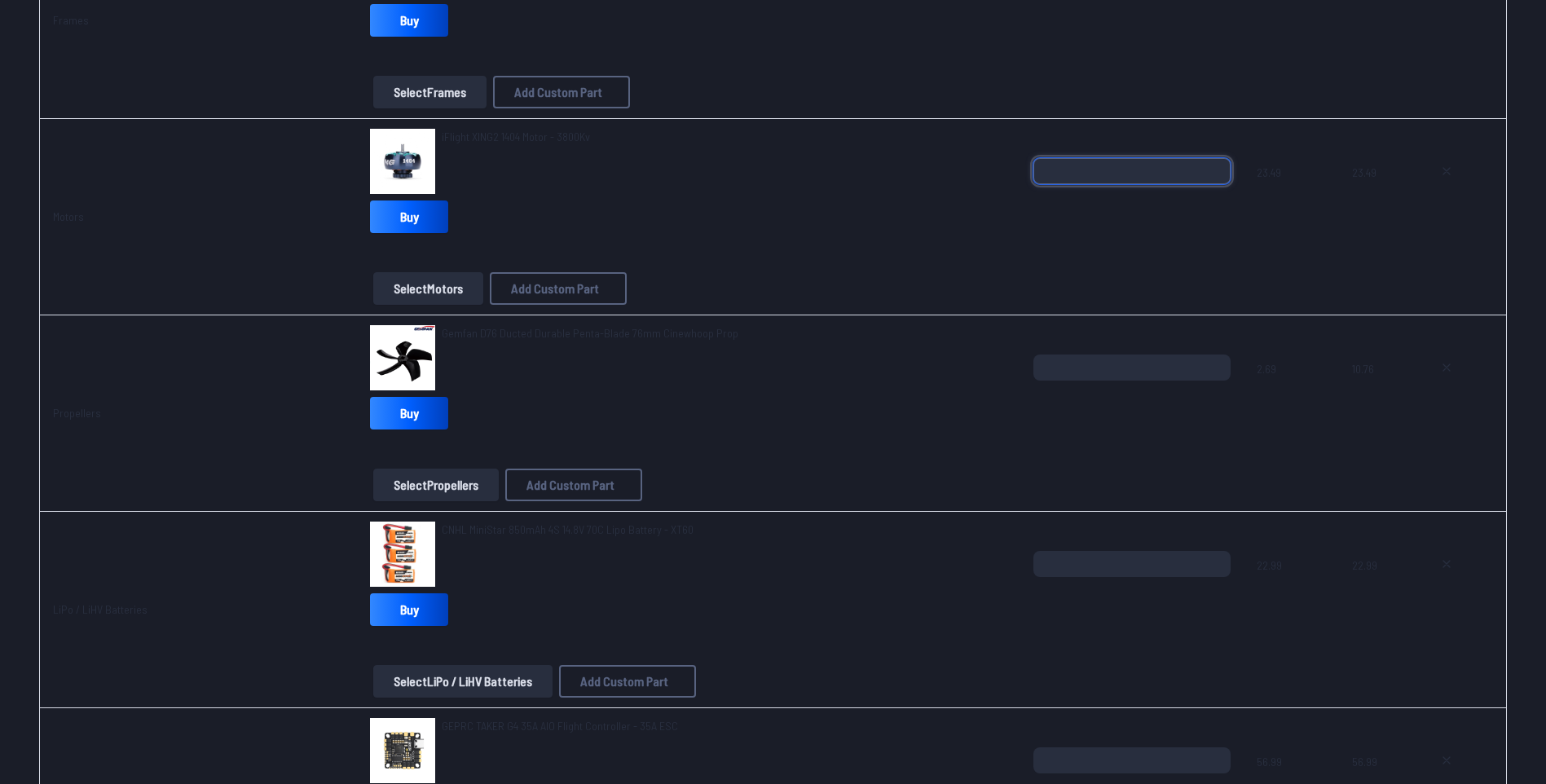
type input "*"
click at [1216, 166] on input "*" at bounding box center [1132, 170] width 197 height 26
click at [906, 220] on div "iFlight XING2 1404 Motor - 3800Kv Buy" at bounding box center [689, 184] width 638 height 111
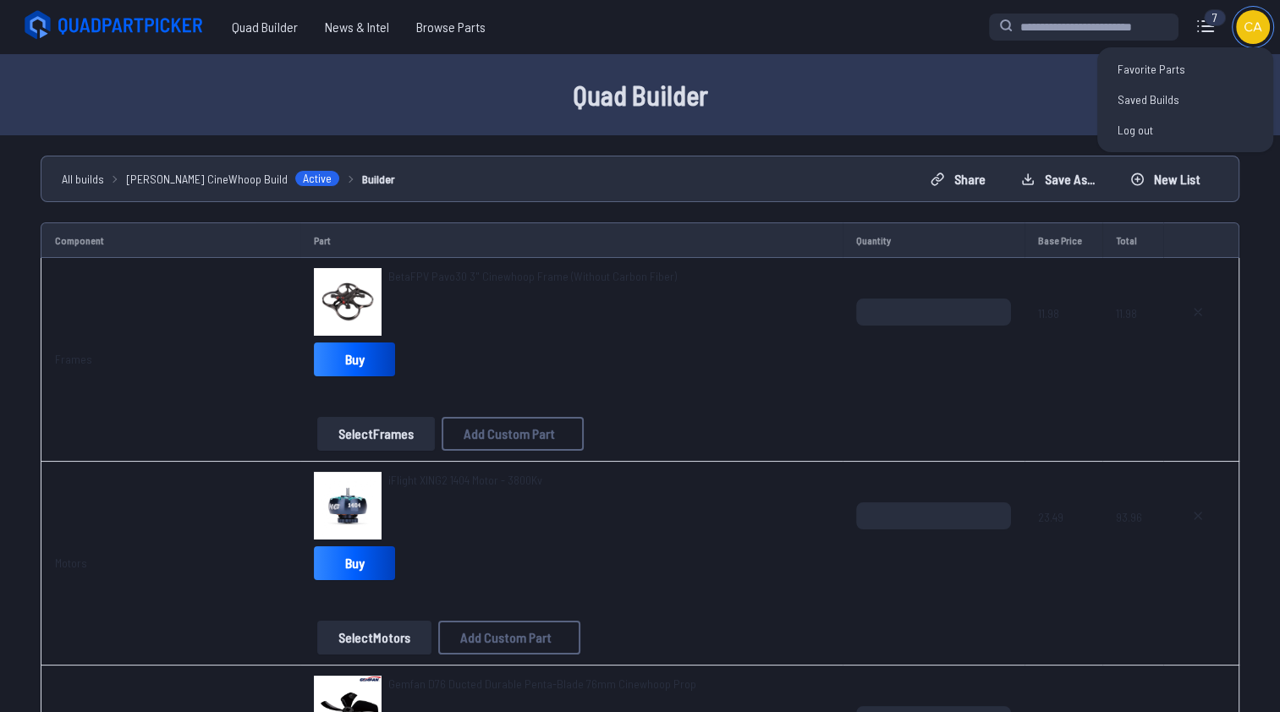
click at [1259, 29] on img at bounding box center [1253, 27] width 34 height 34
click at [1166, 99] on link "Saved Builds" at bounding box center [1185, 100] width 162 height 30
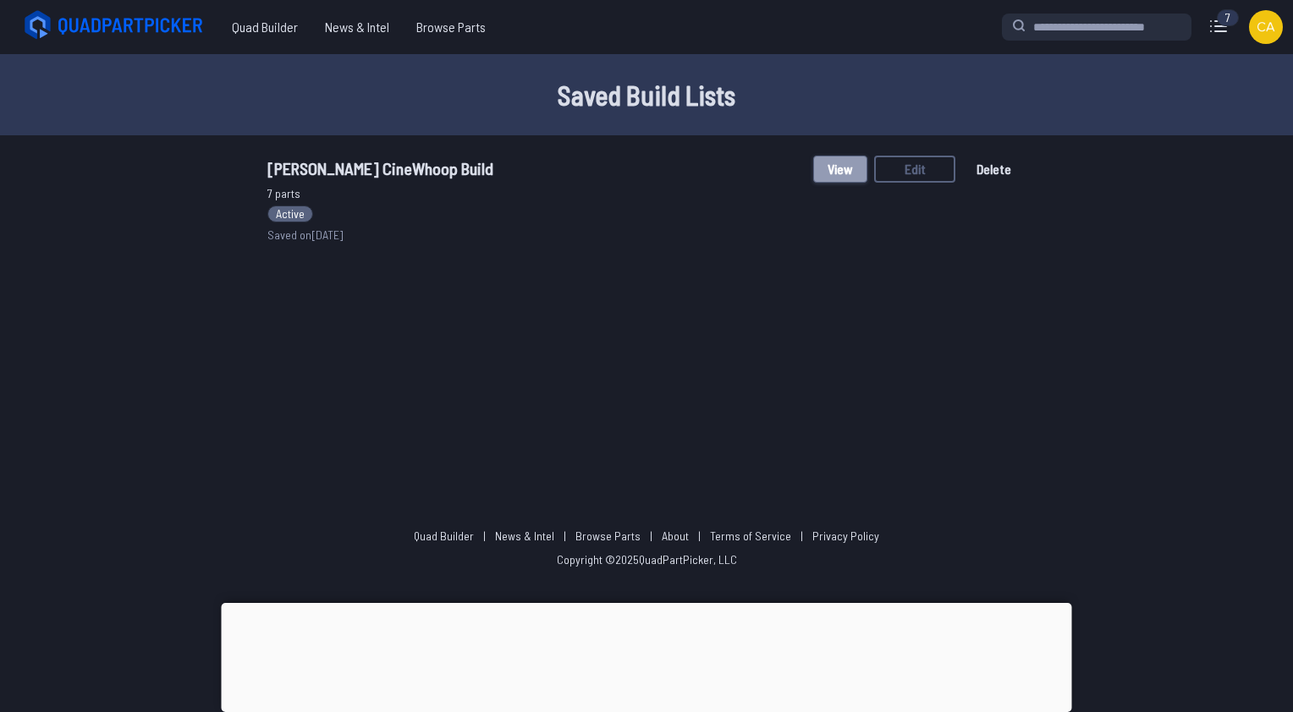
click at [855, 167] on button "View" at bounding box center [840, 169] width 54 height 27
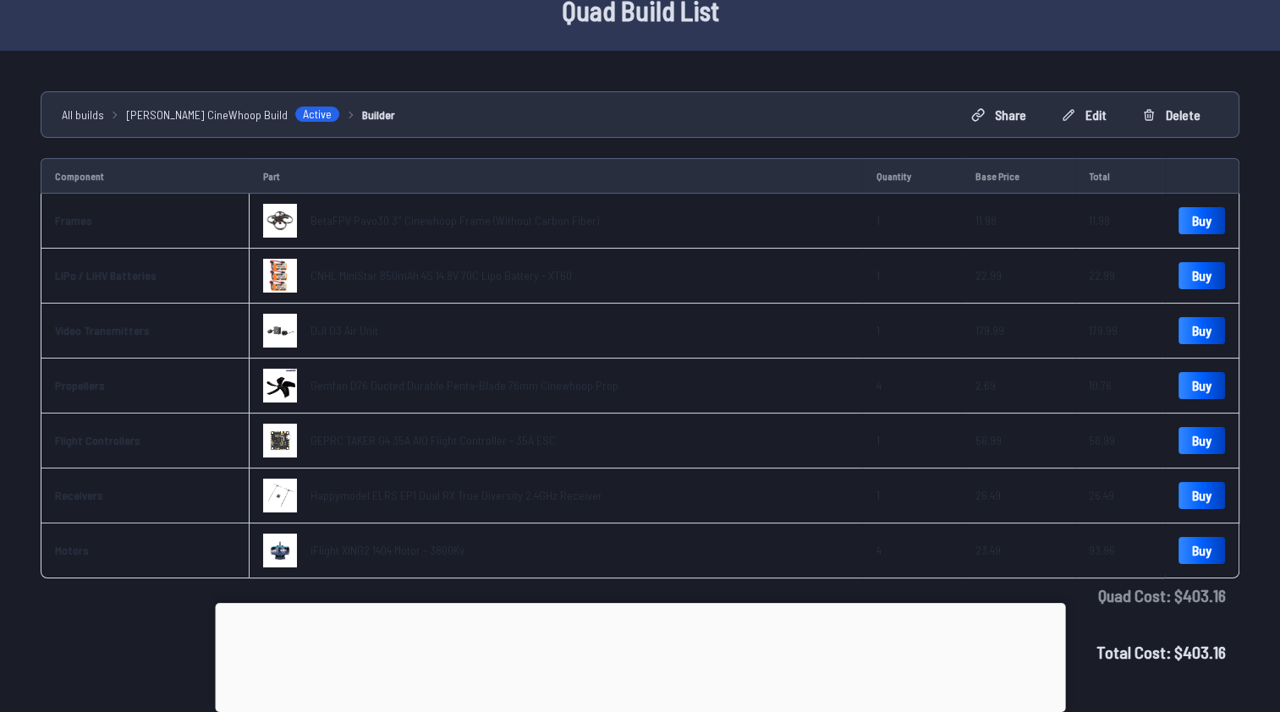
scroll to position [169, 0]
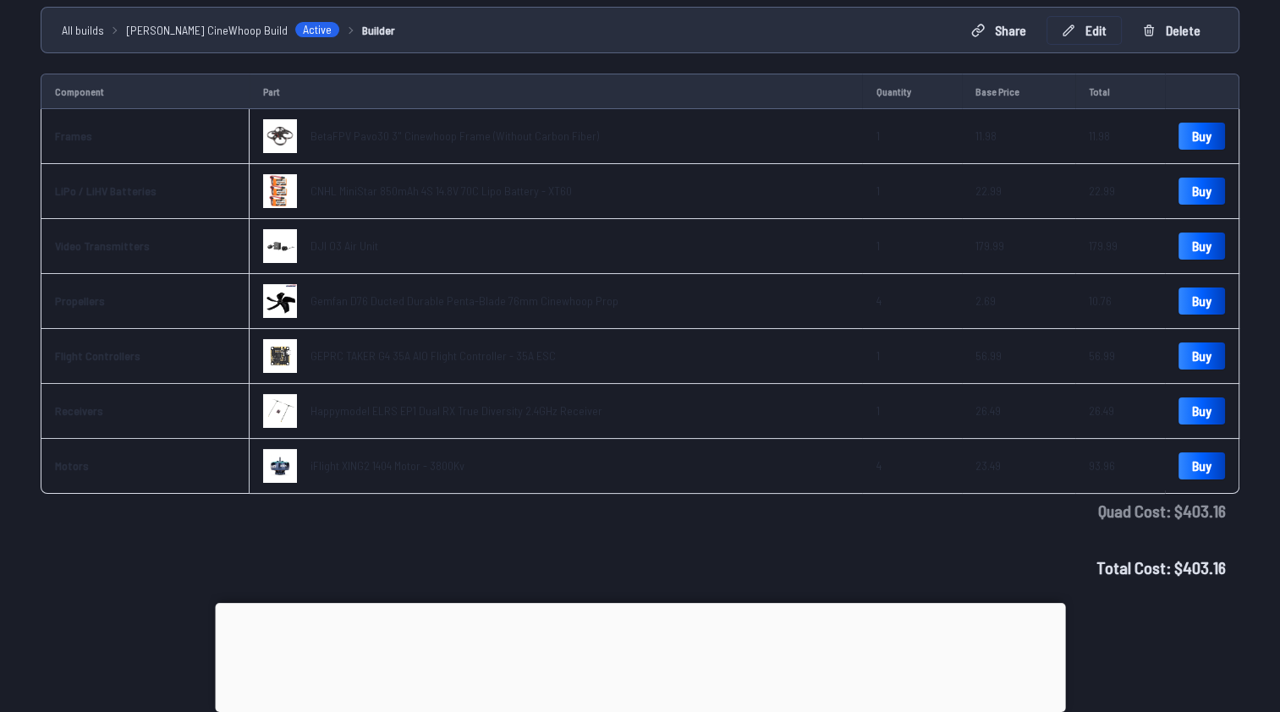
click at [1090, 28] on button "Edit" at bounding box center [1084, 30] width 74 height 27
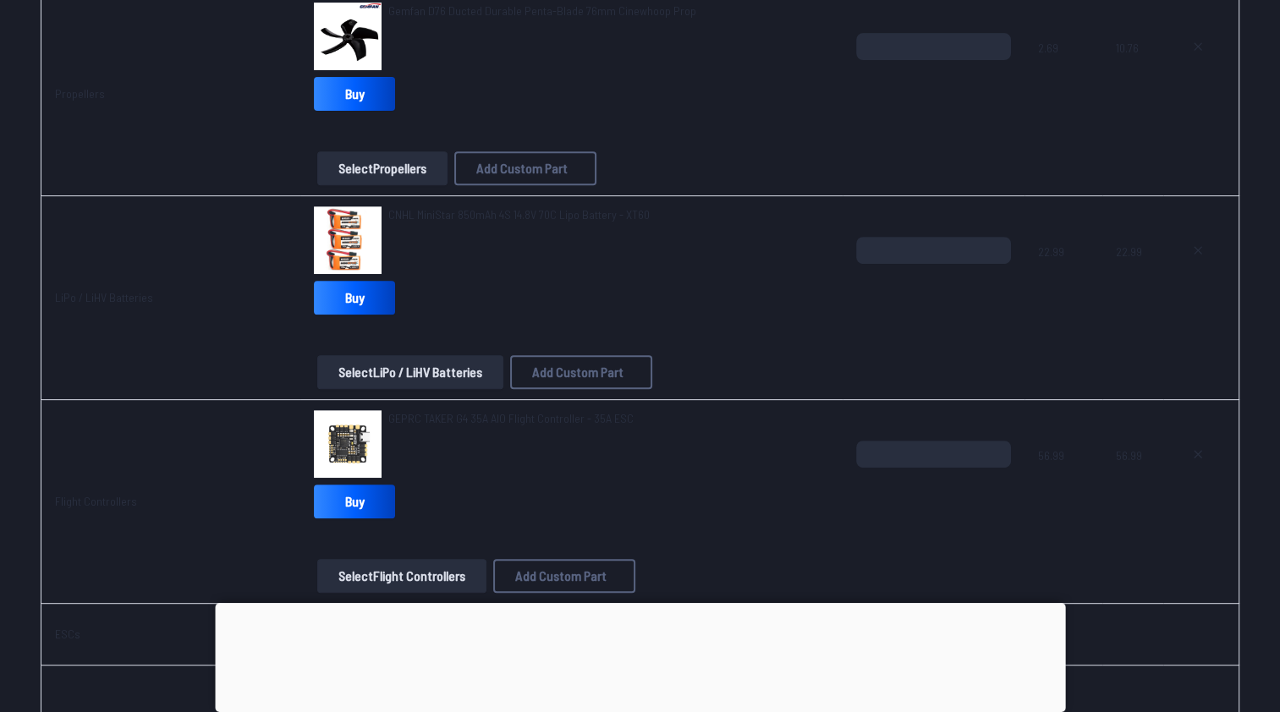
scroll to position [677, 0]
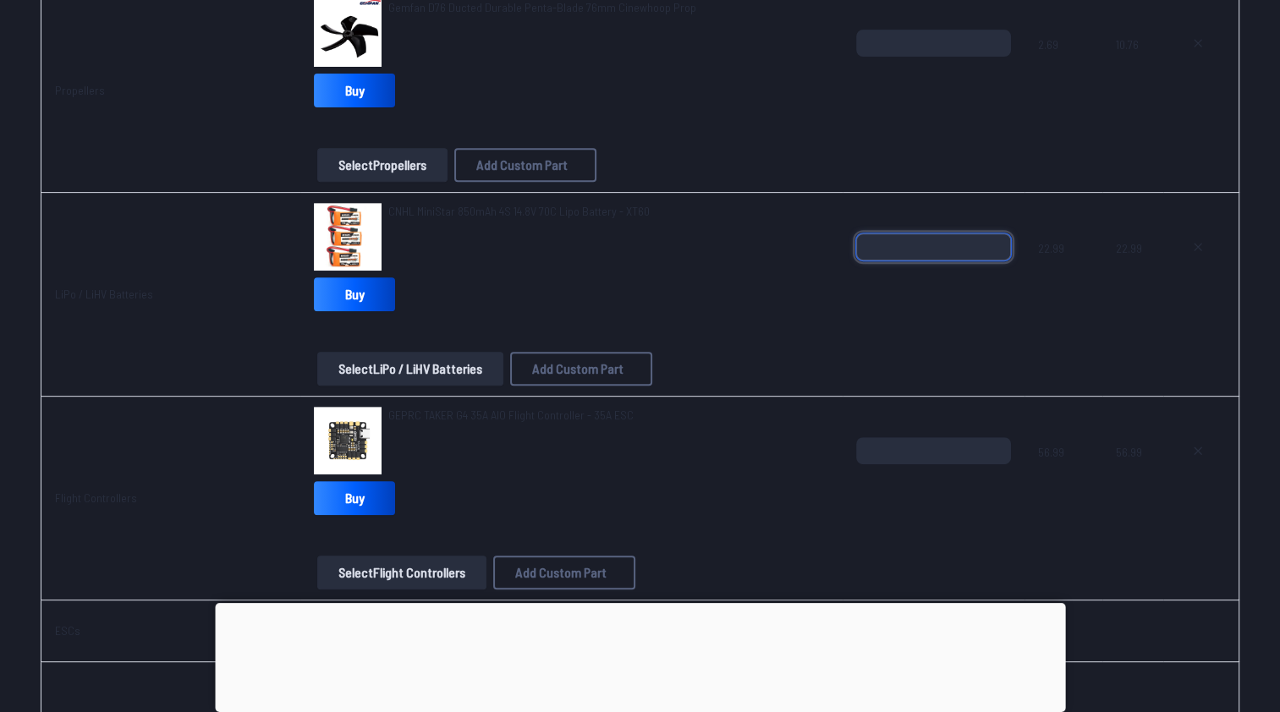
click at [994, 239] on input "*" at bounding box center [934, 246] width 156 height 27
type input "*"
click at [994, 239] on input "*" at bounding box center [934, 246] width 156 height 27
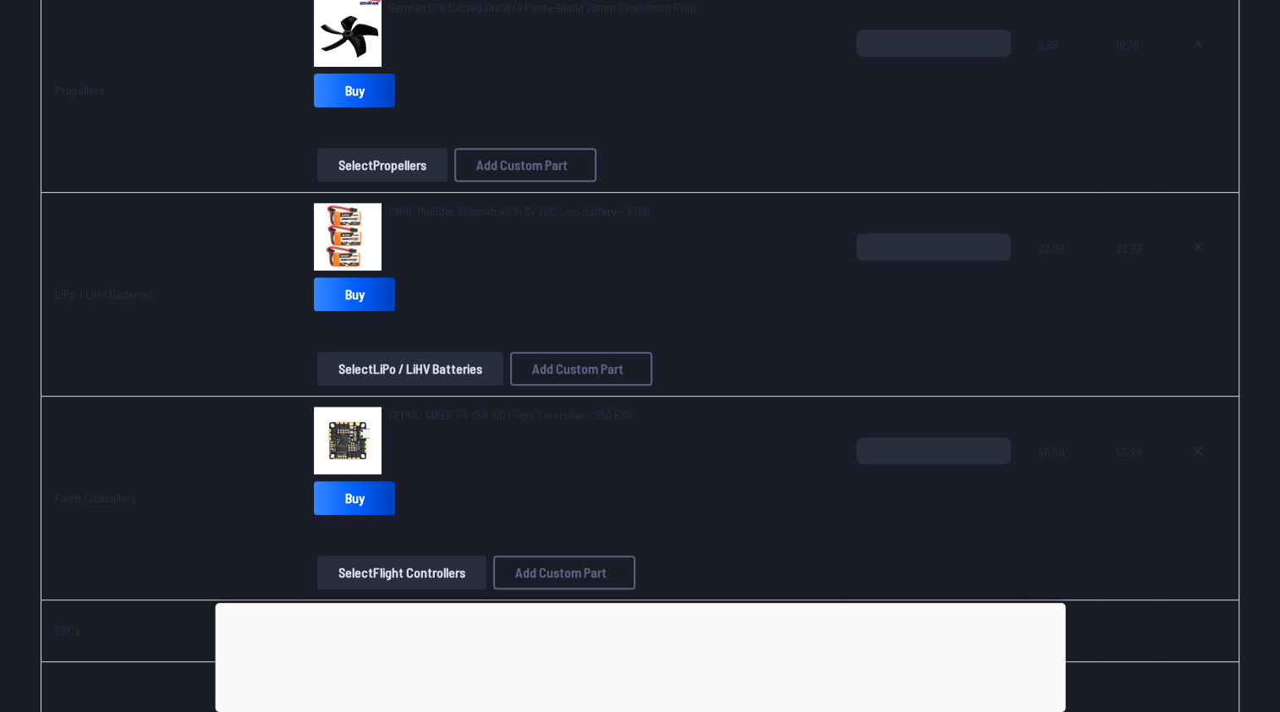
click at [992, 340] on span at bounding box center [934, 335] width 156 height 41
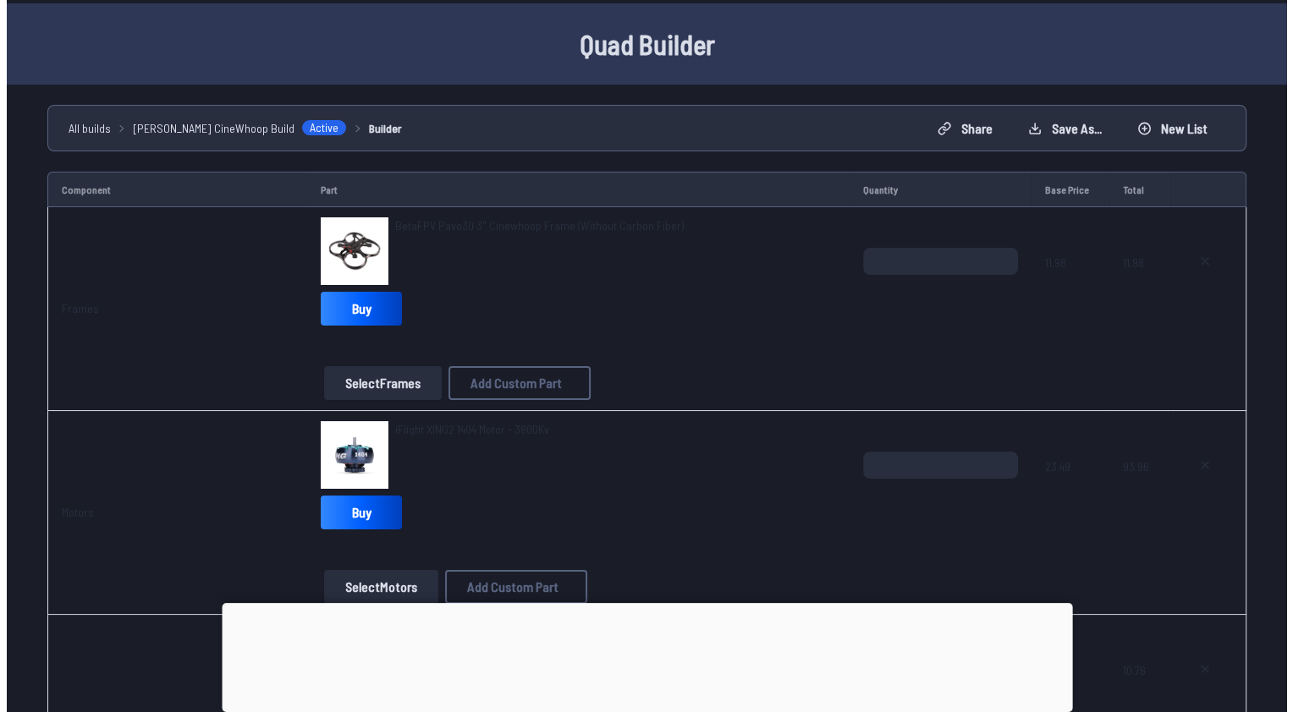
scroll to position [0, 0]
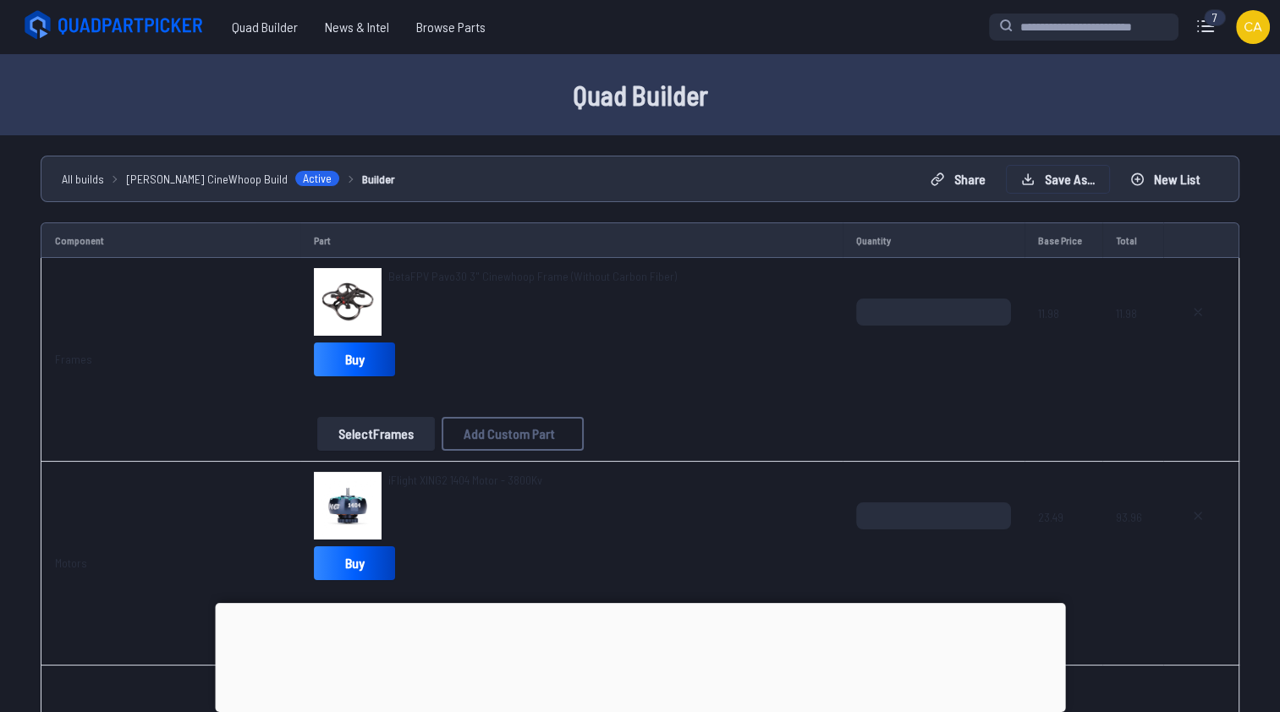
click at [1056, 174] on button "Save as..." at bounding box center [1058, 179] width 102 height 27
click at [801, 458] on button "Save Build" at bounding box center [788, 447] width 74 height 25
click at [690, 469] on link "View Build" at bounding box center [683, 456] width 74 height 25
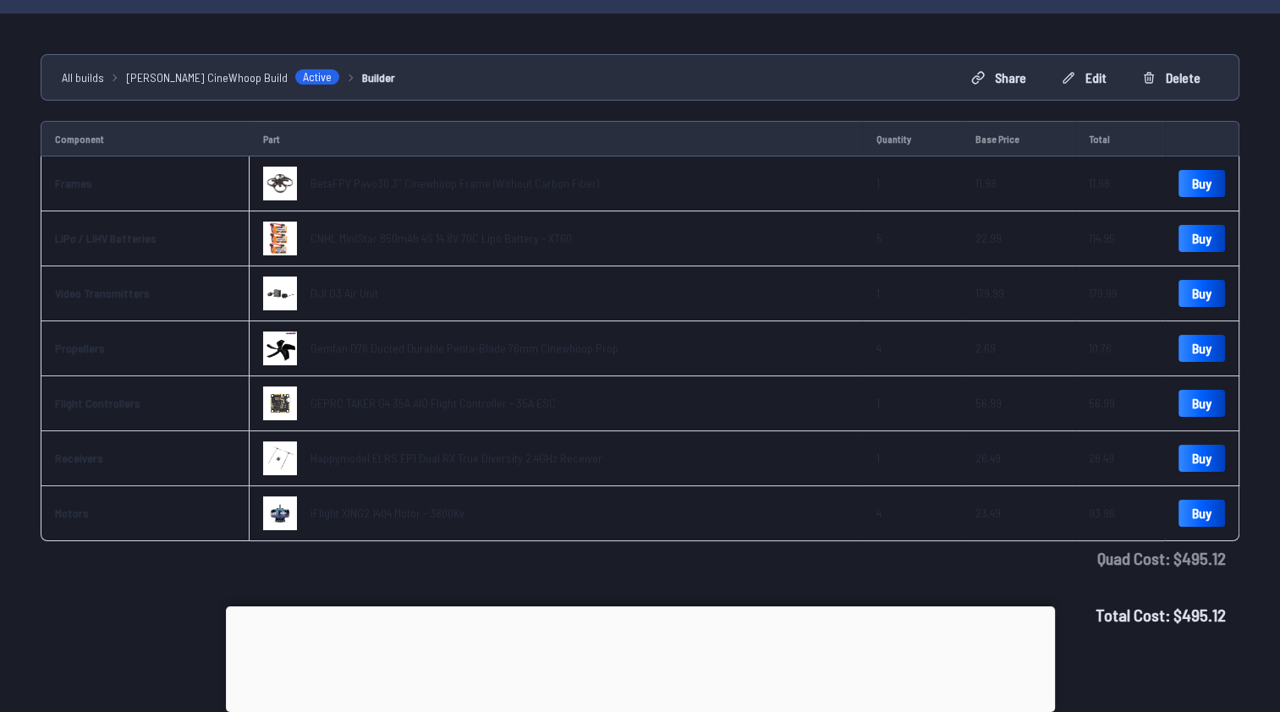
scroll to position [114, 0]
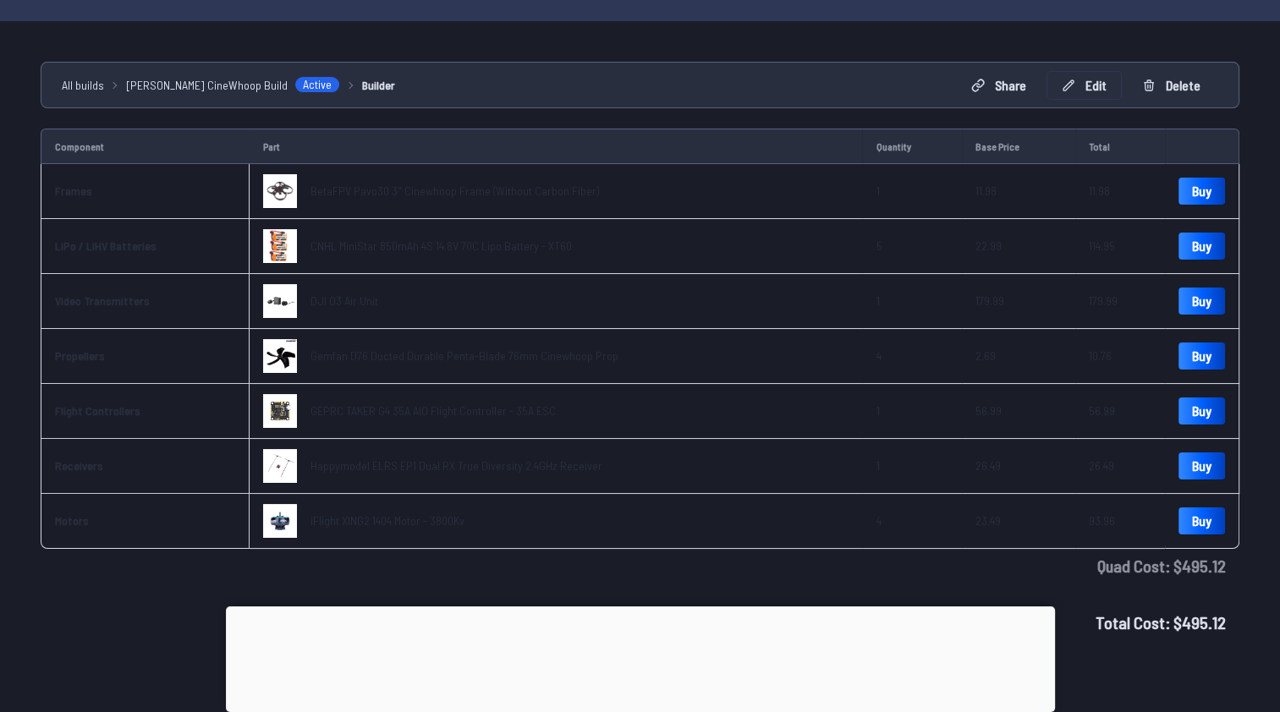
click at [1086, 80] on button "Edit" at bounding box center [1084, 85] width 74 height 27
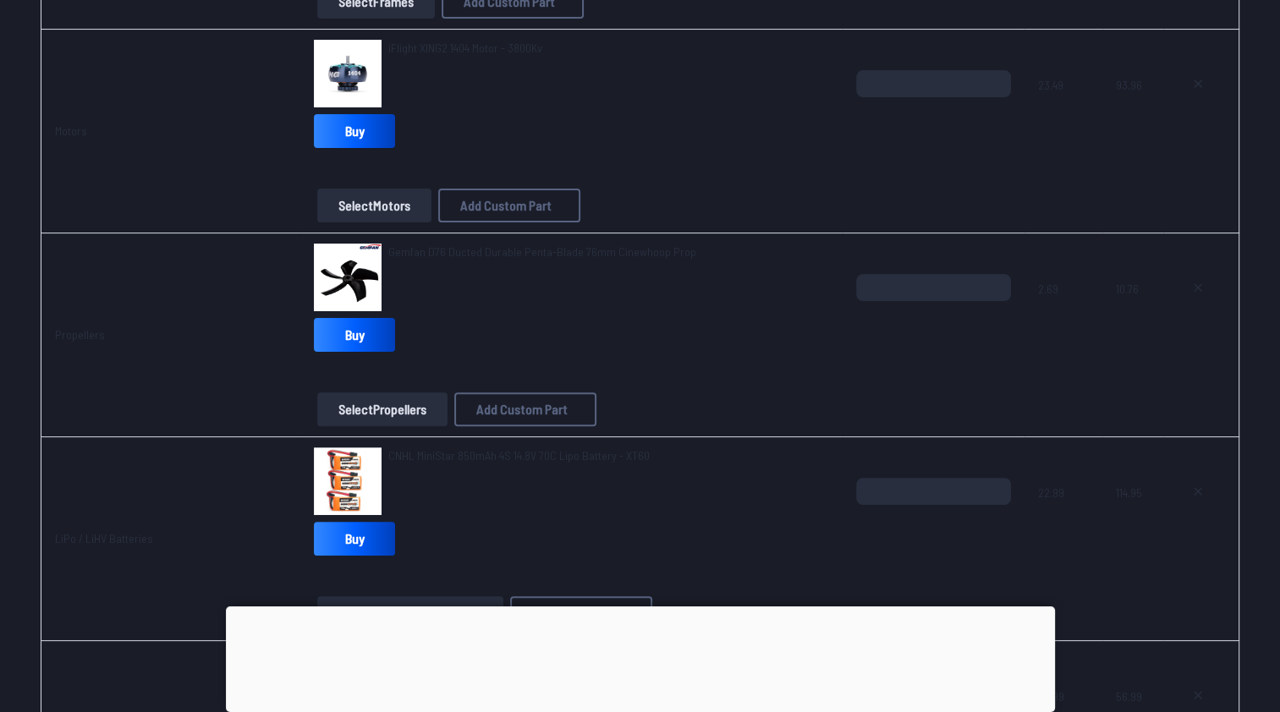
scroll to position [423, 0]
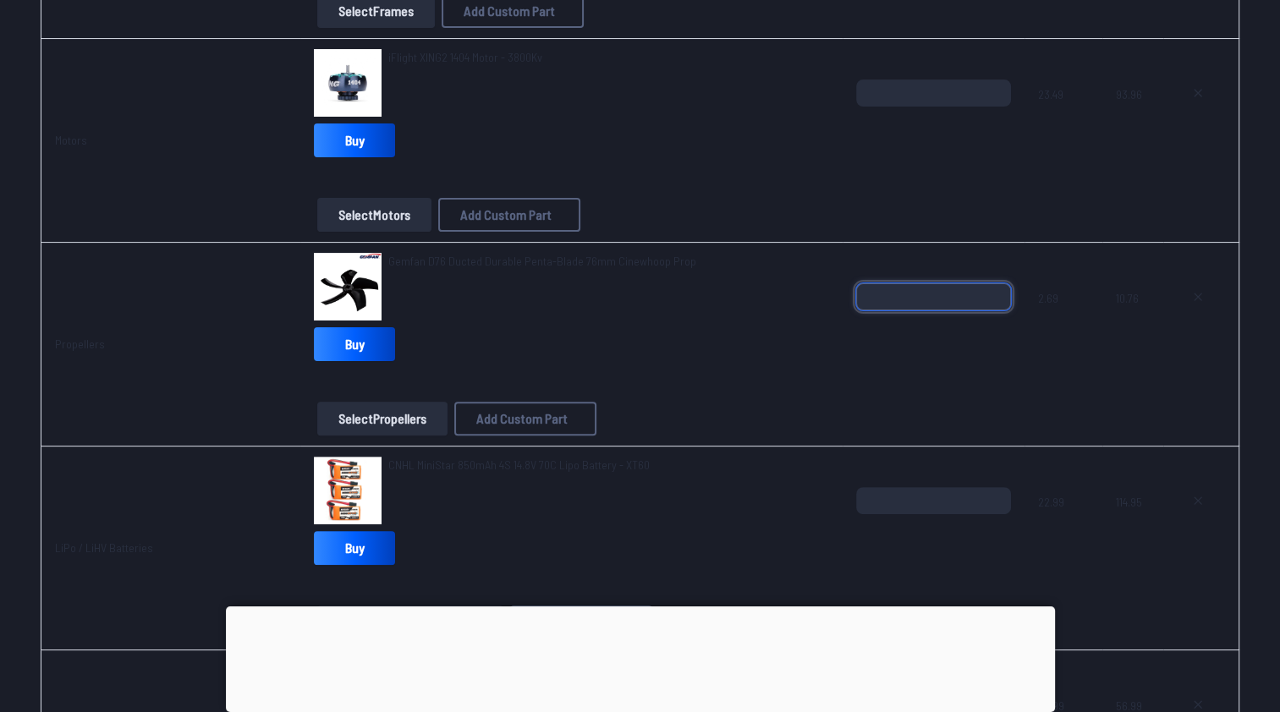
click at [988, 286] on input "*" at bounding box center [934, 296] width 156 height 27
type input "*"
click at [988, 286] on input "*" at bounding box center [934, 296] width 156 height 27
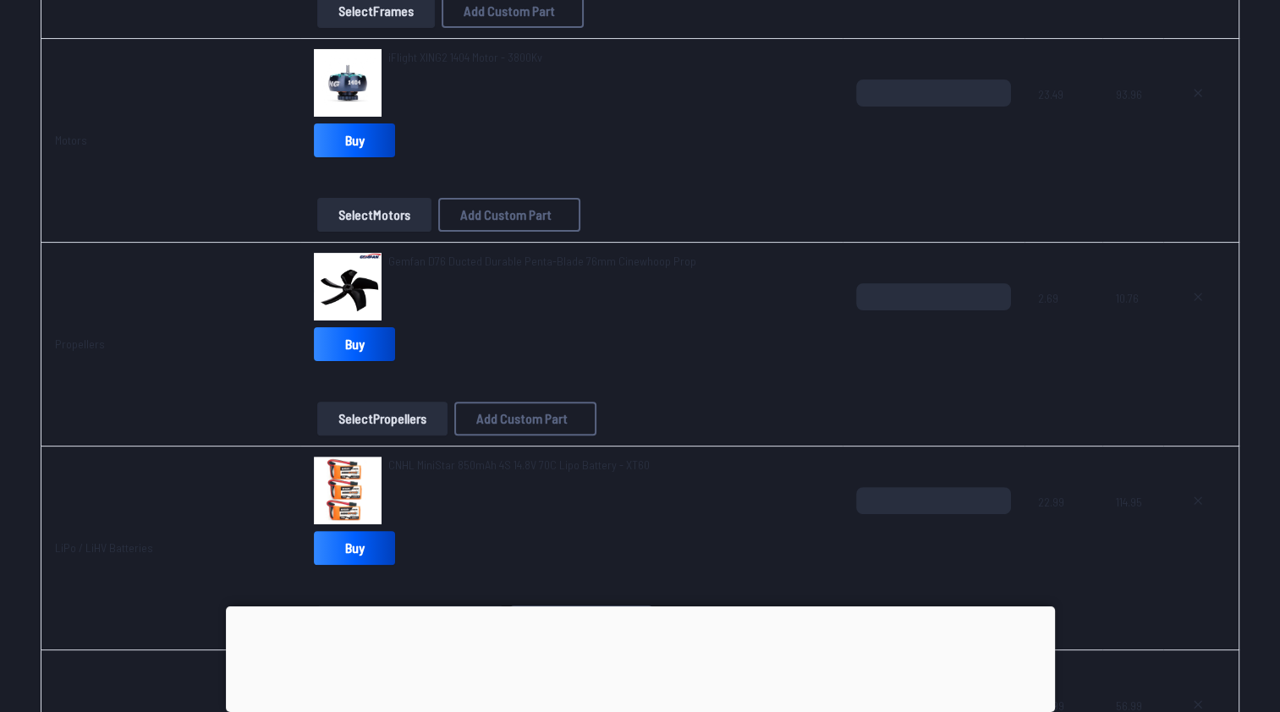
click at [876, 372] on span at bounding box center [934, 385] width 156 height 41
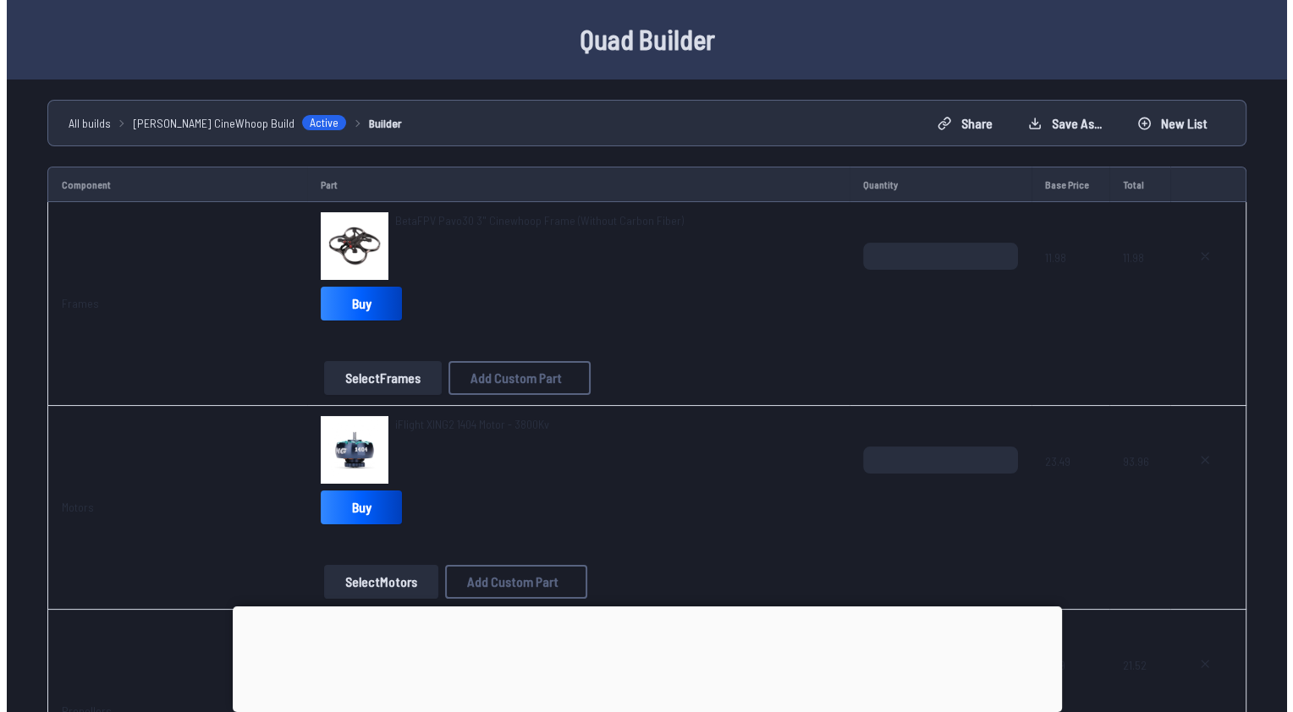
scroll to position [0, 0]
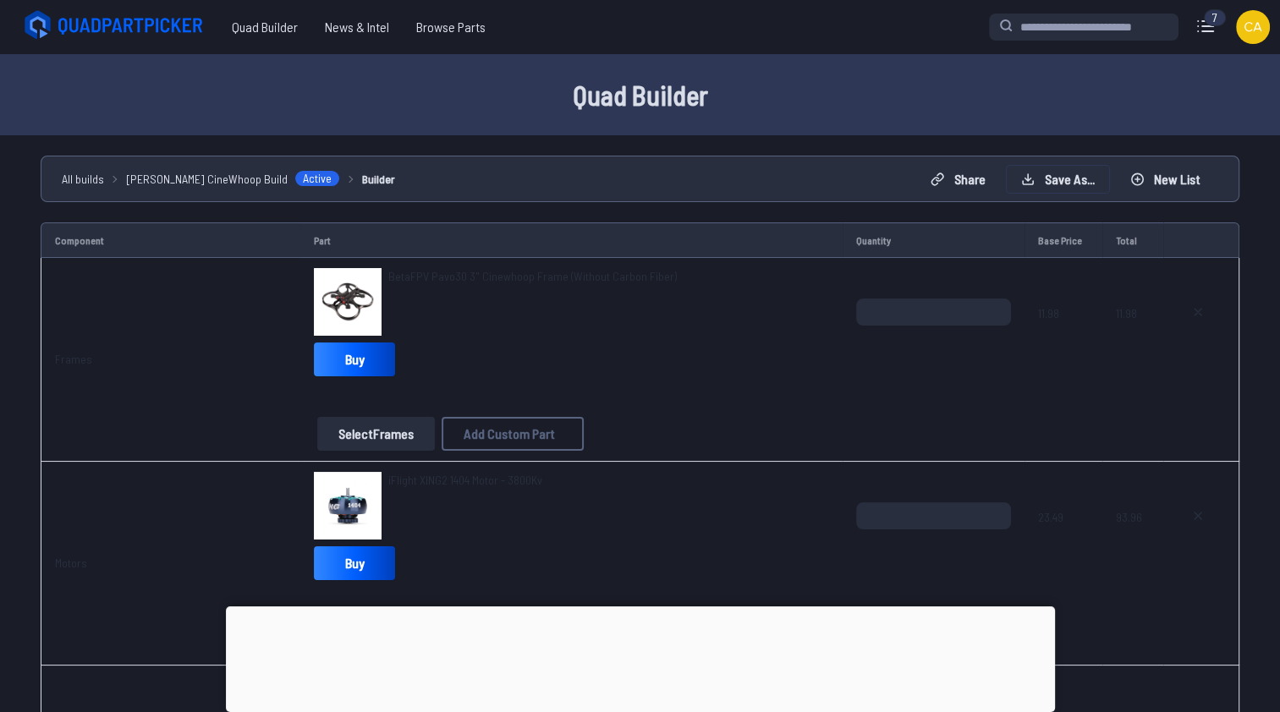
click at [1053, 183] on button "Save as..." at bounding box center [1058, 179] width 102 height 27
click at [796, 459] on button "Save Build" at bounding box center [788, 447] width 74 height 25
click at [792, 457] on button "Save Build" at bounding box center [788, 447] width 74 height 25
click at [937, 391] on div "**********" at bounding box center [646, 356] width 1293 height 712
click at [793, 452] on button "Save Build" at bounding box center [788, 447] width 74 height 25
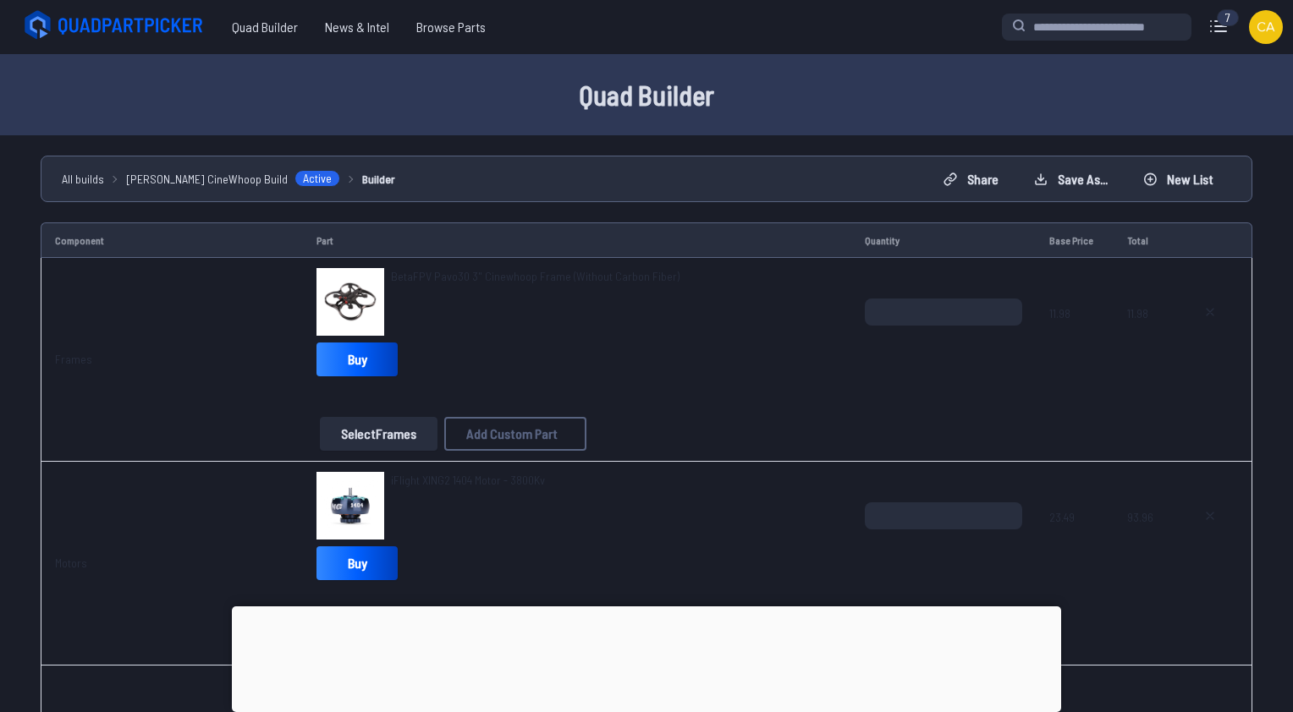
click at [793, 452] on button "Save Build" at bounding box center [788, 447] width 74 height 25
click at [673, 469] on link "View Build" at bounding box center [683, 456] width 74 height 25
